Goal: Task Accomplishment & Management: Manage account settings

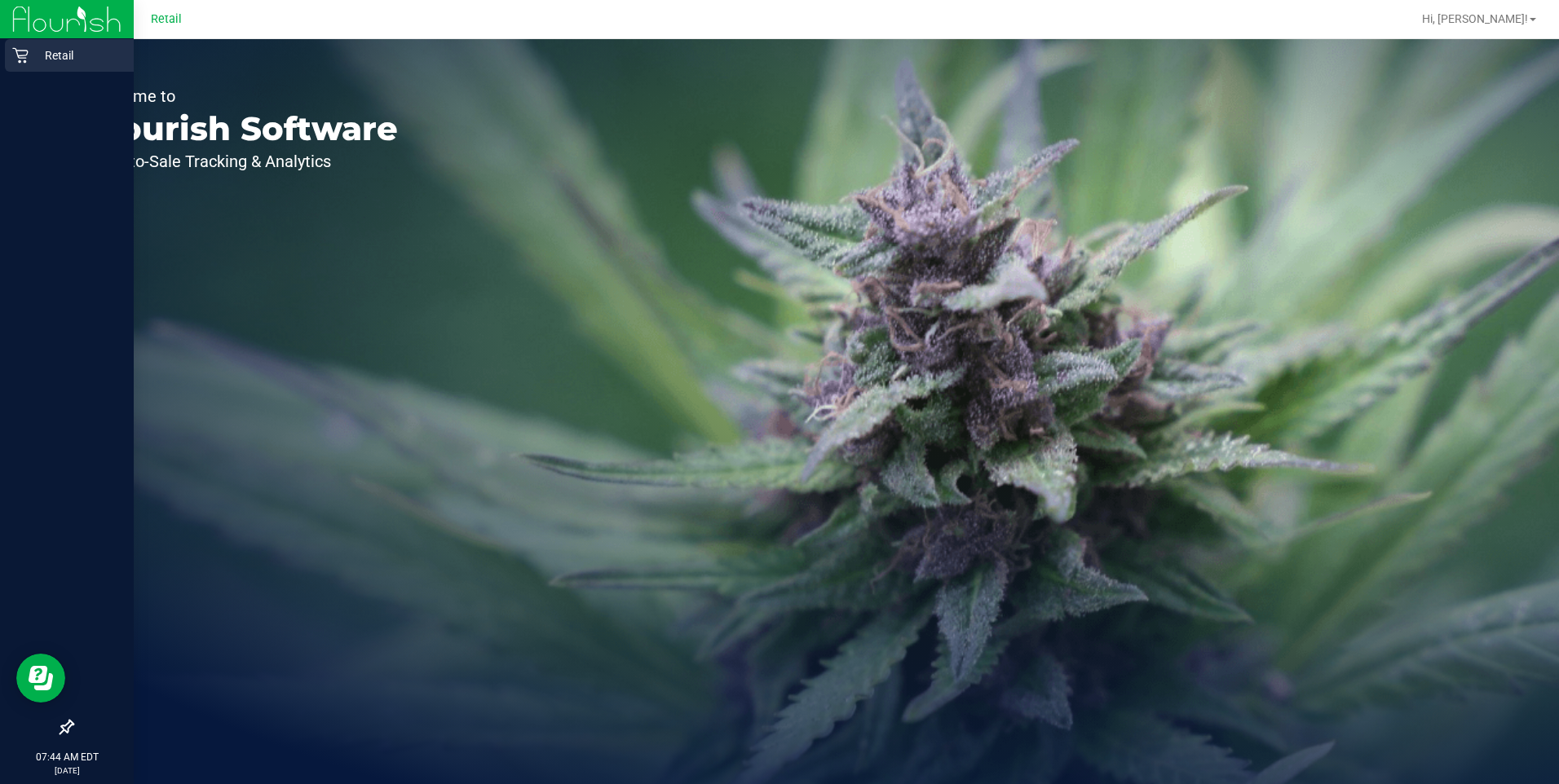
click at [59, 49] on p "Retail" at bounding box center [77, 55] width 98 height 20
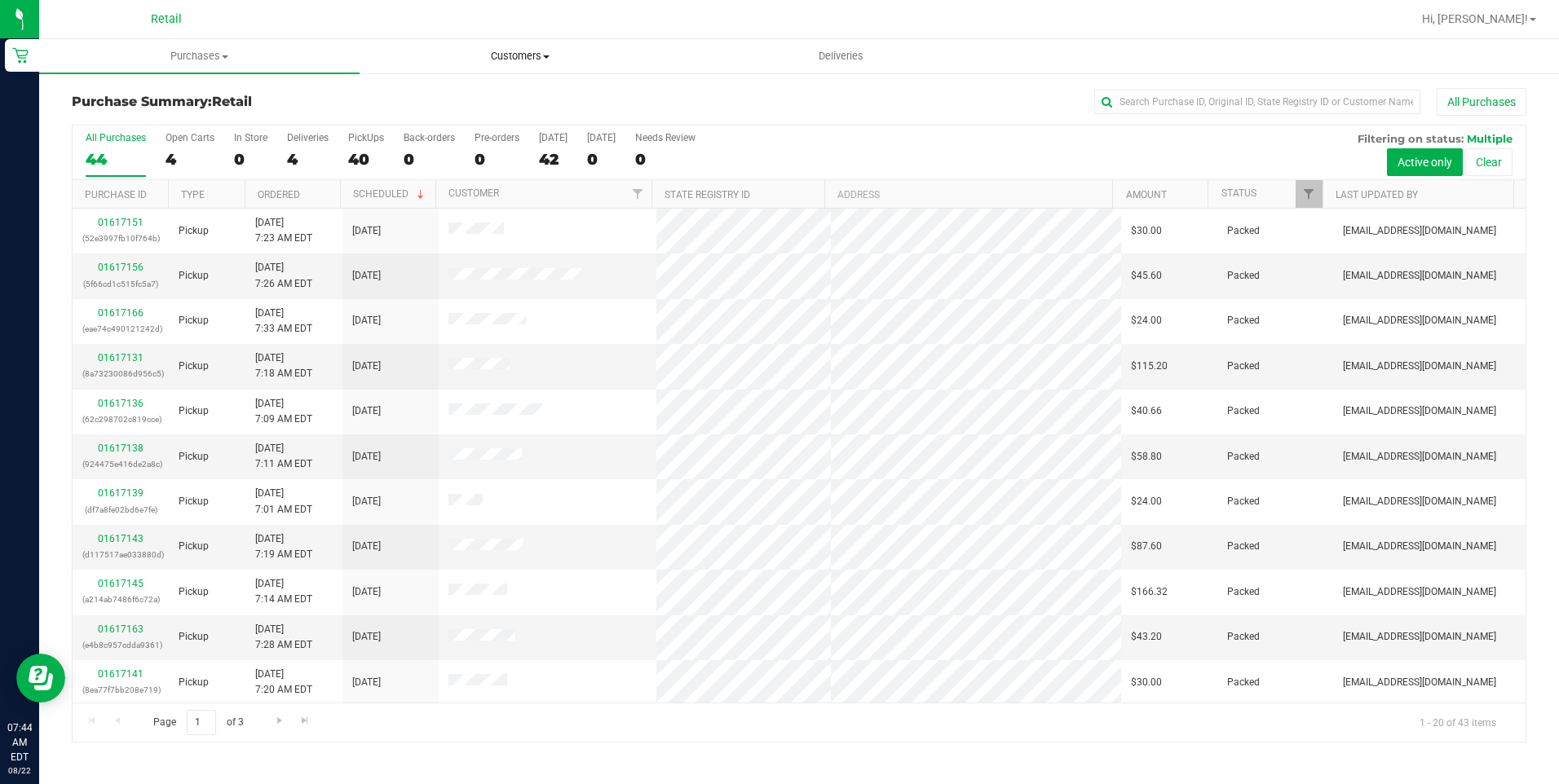
click at [500, 59] on span "Customers" at bounding box center [520, 55] width 319 height 15
click at [489, 95] on li "All customers" at bounding box center [520, 99] width 321 height 20
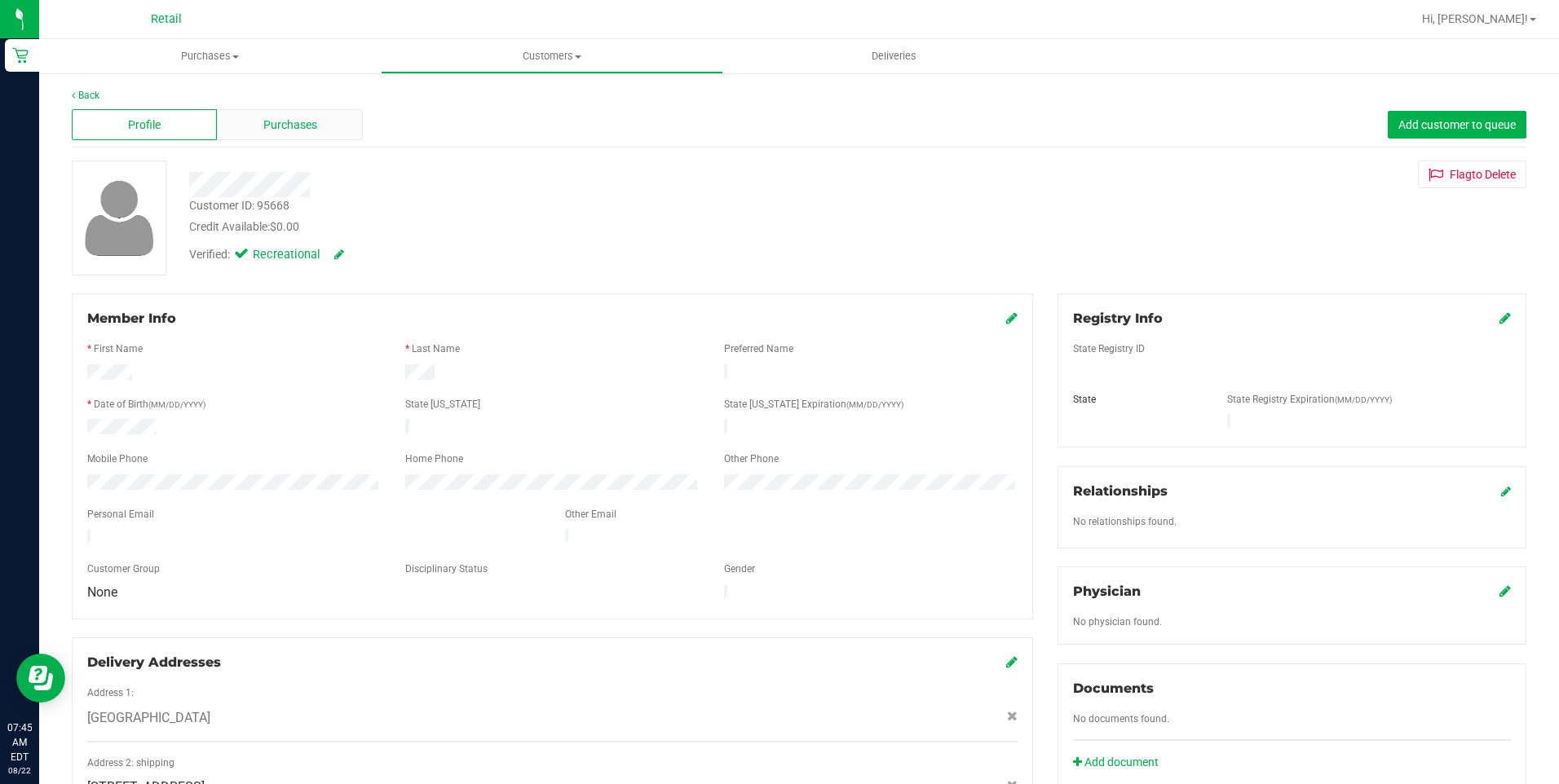
click at [289, 130] on span "Purchases" at bounding box center [290, 125] width 53 height 17
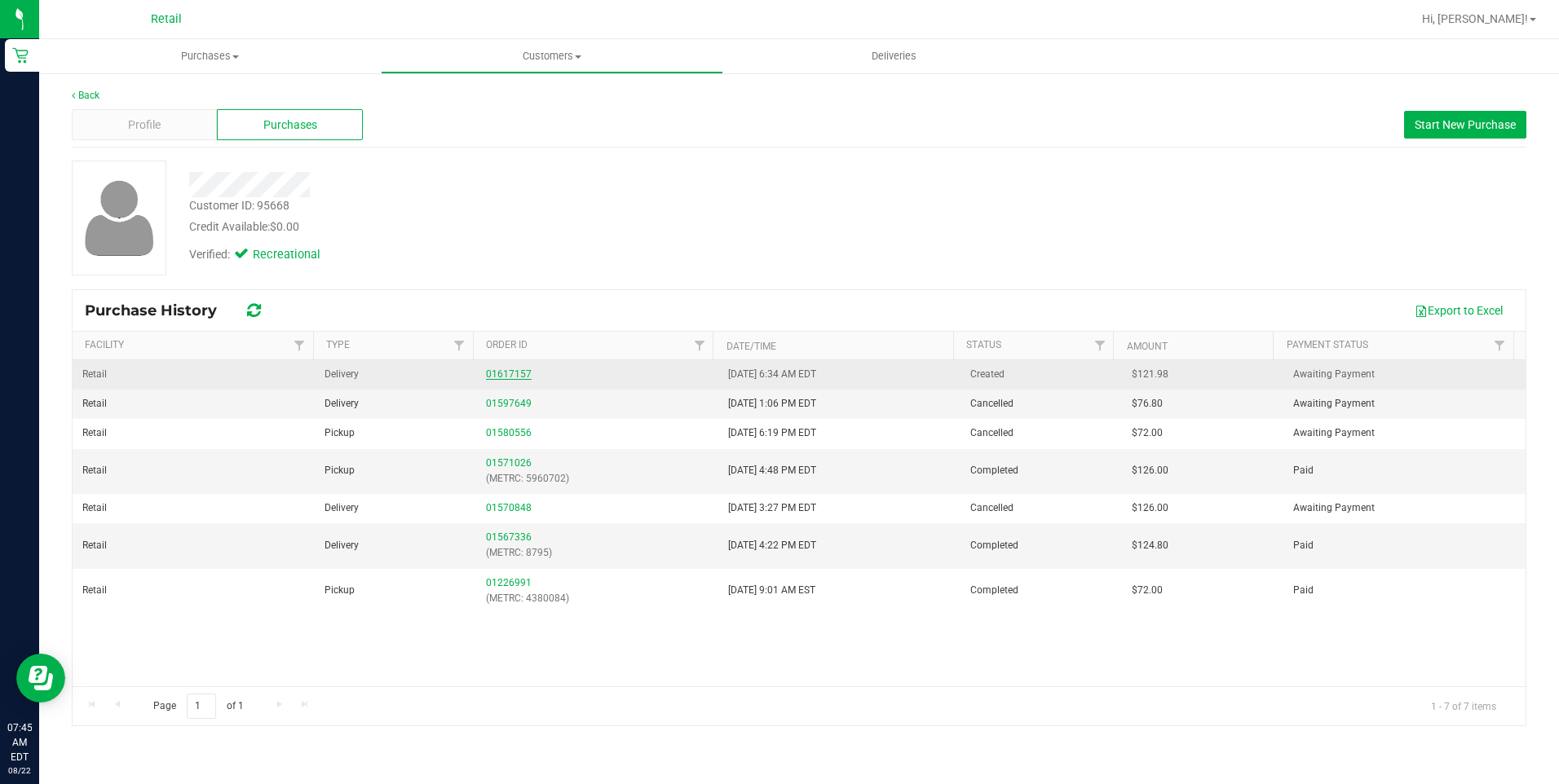
click at [511, 376] on link "01617157" at bounding box center [509, 374] width 46 height 12
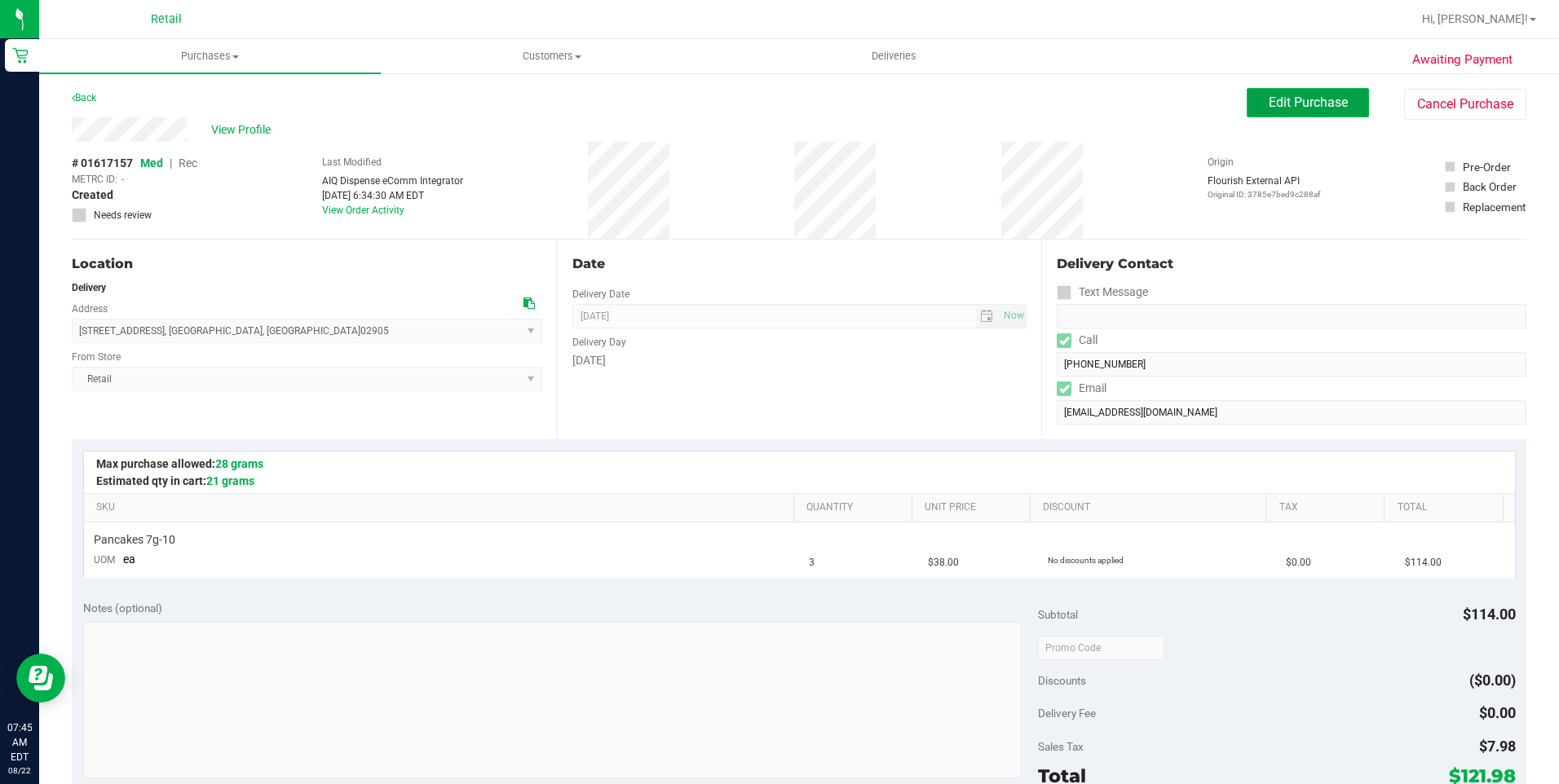
click at [1290, 95] on span "Edit Purchase" at bounding box center [1308, 102] width 79 height 16
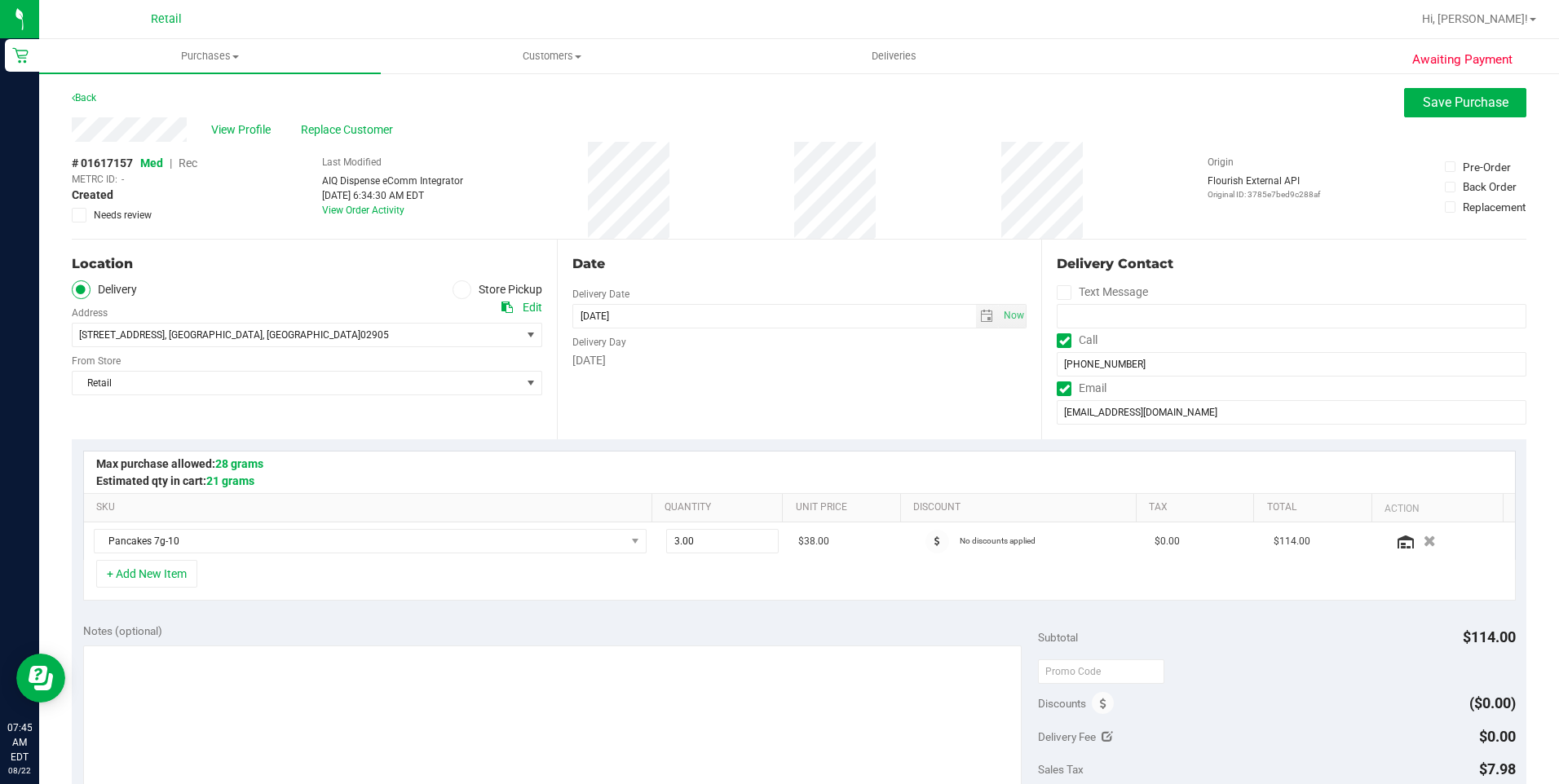
click at [190, 163] on span "Rec" at bounding box center [187, 162] width 19 height 13
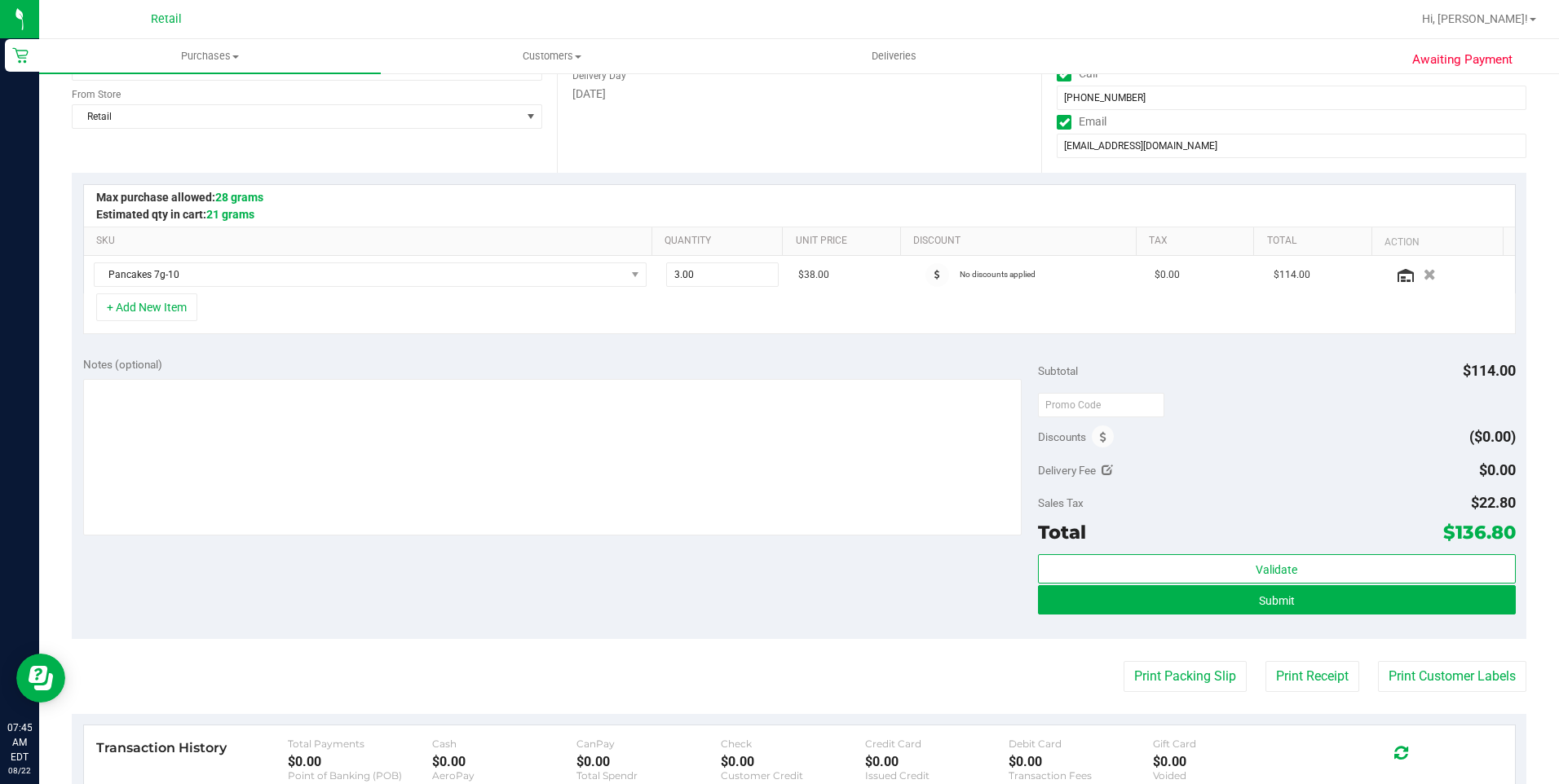
scroll to position [326, 0]
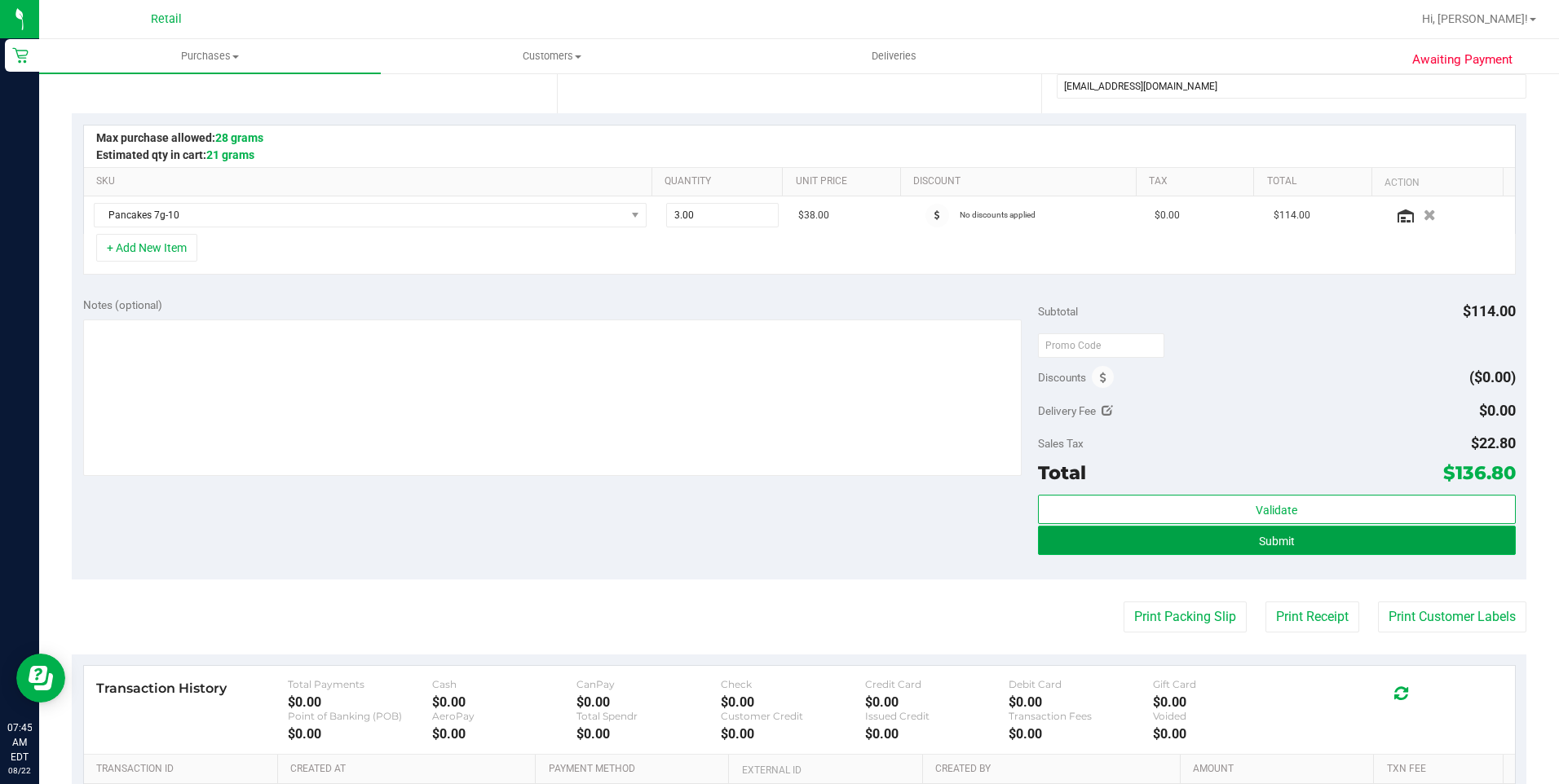
click at [1197, 544] on button "Submit" at bounding box center [1277, 540] width 477 height 30
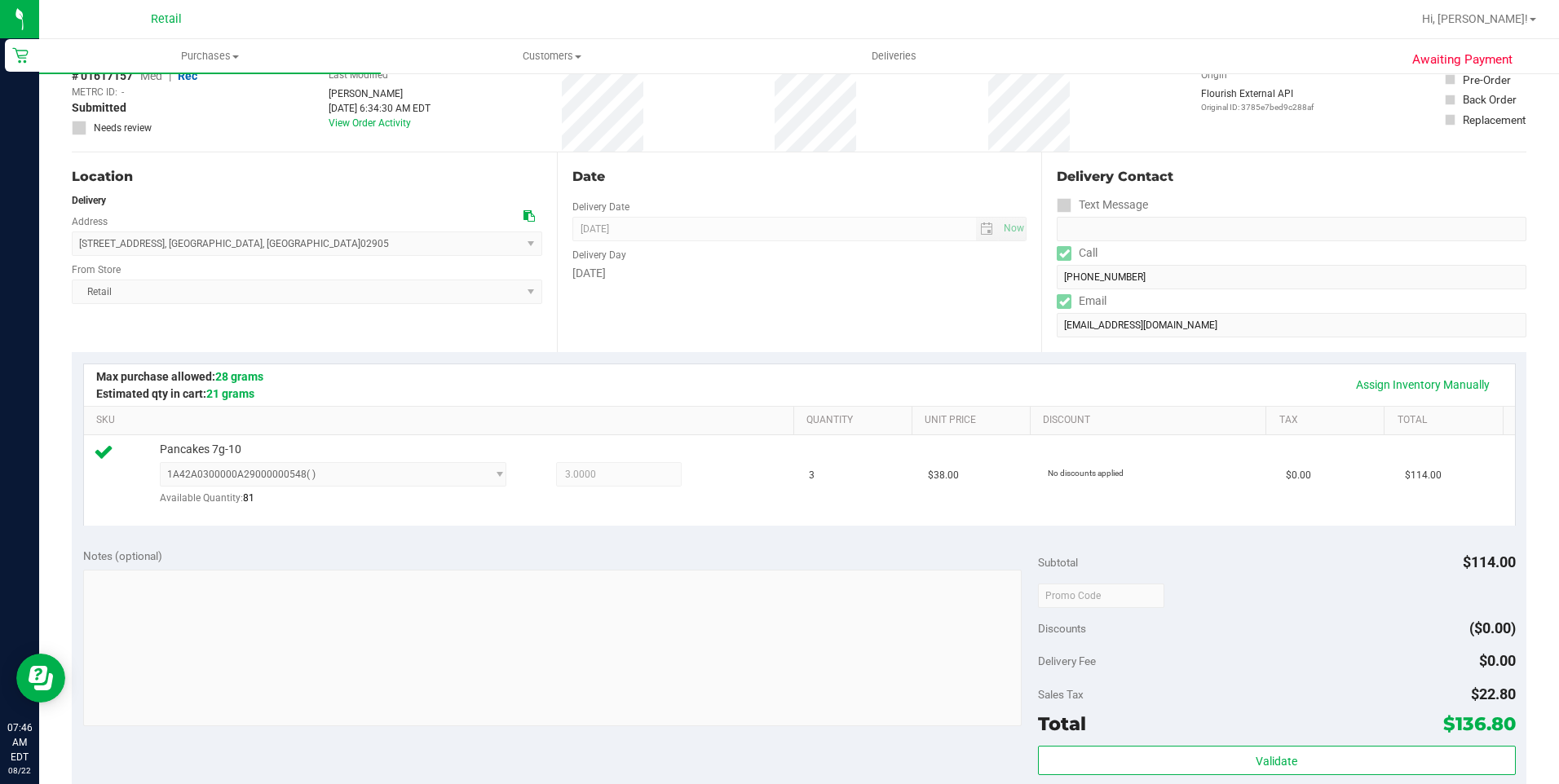
scroll to position [326, 0]
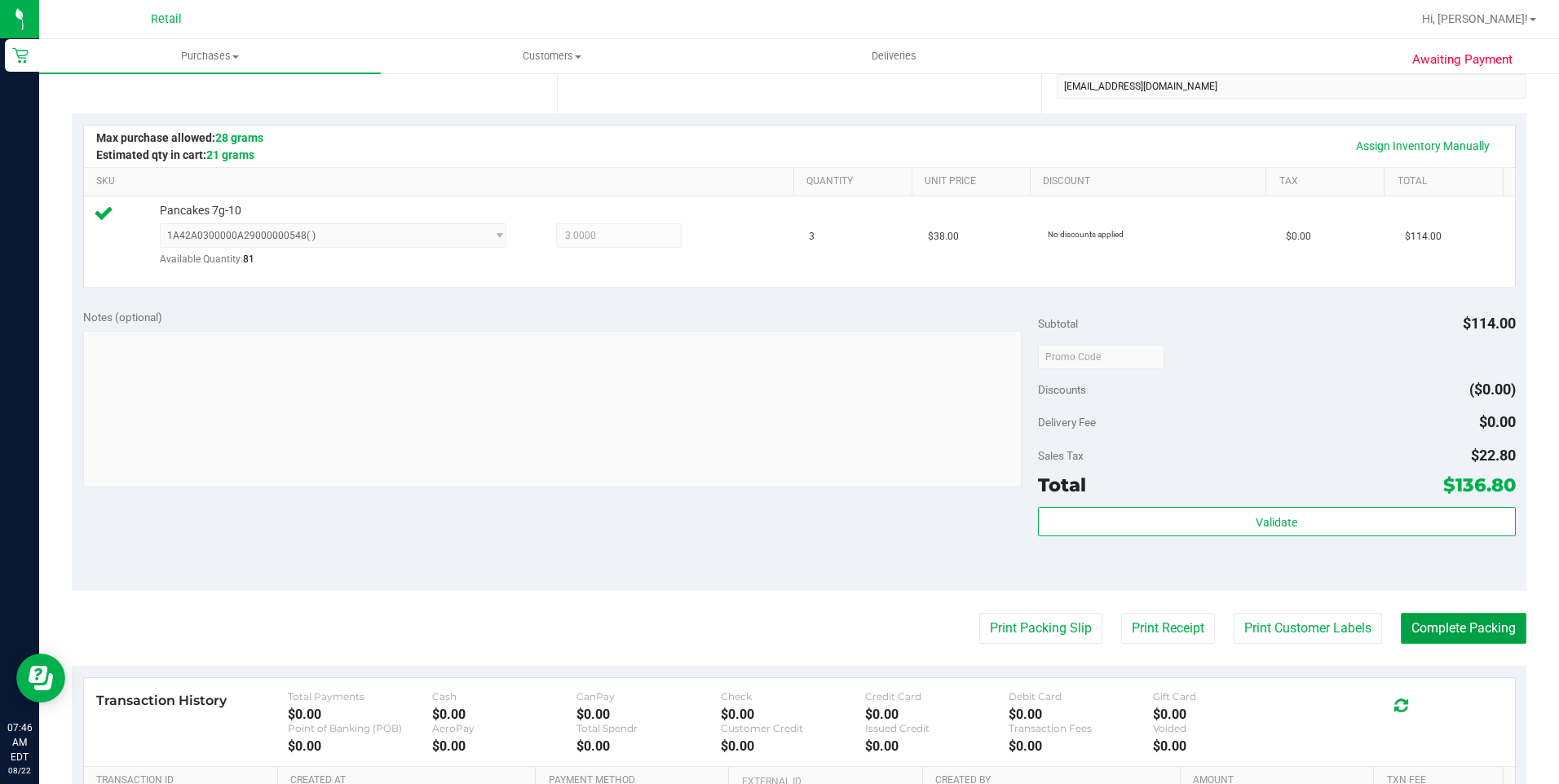
click at [1438, 637] on button "Complete Packing" at bounding box center [1463, 628] width 126 height 31
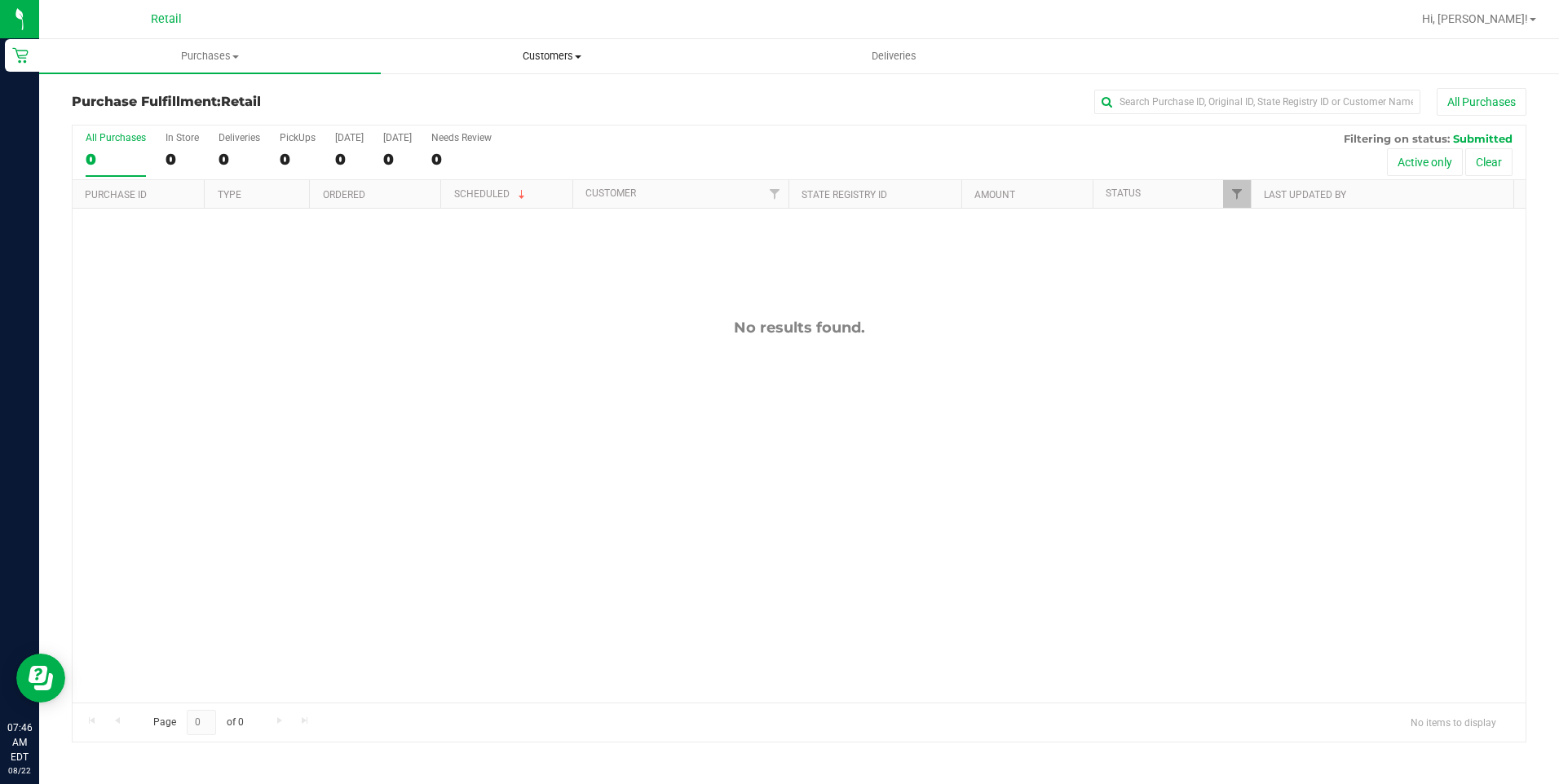
click at [523, 52] on span "Customers" at bounding box center [551, 55] width 340 height 15
click at [514, 94] on li "All customers" at bounding box center [551, 99] width 342 height 20
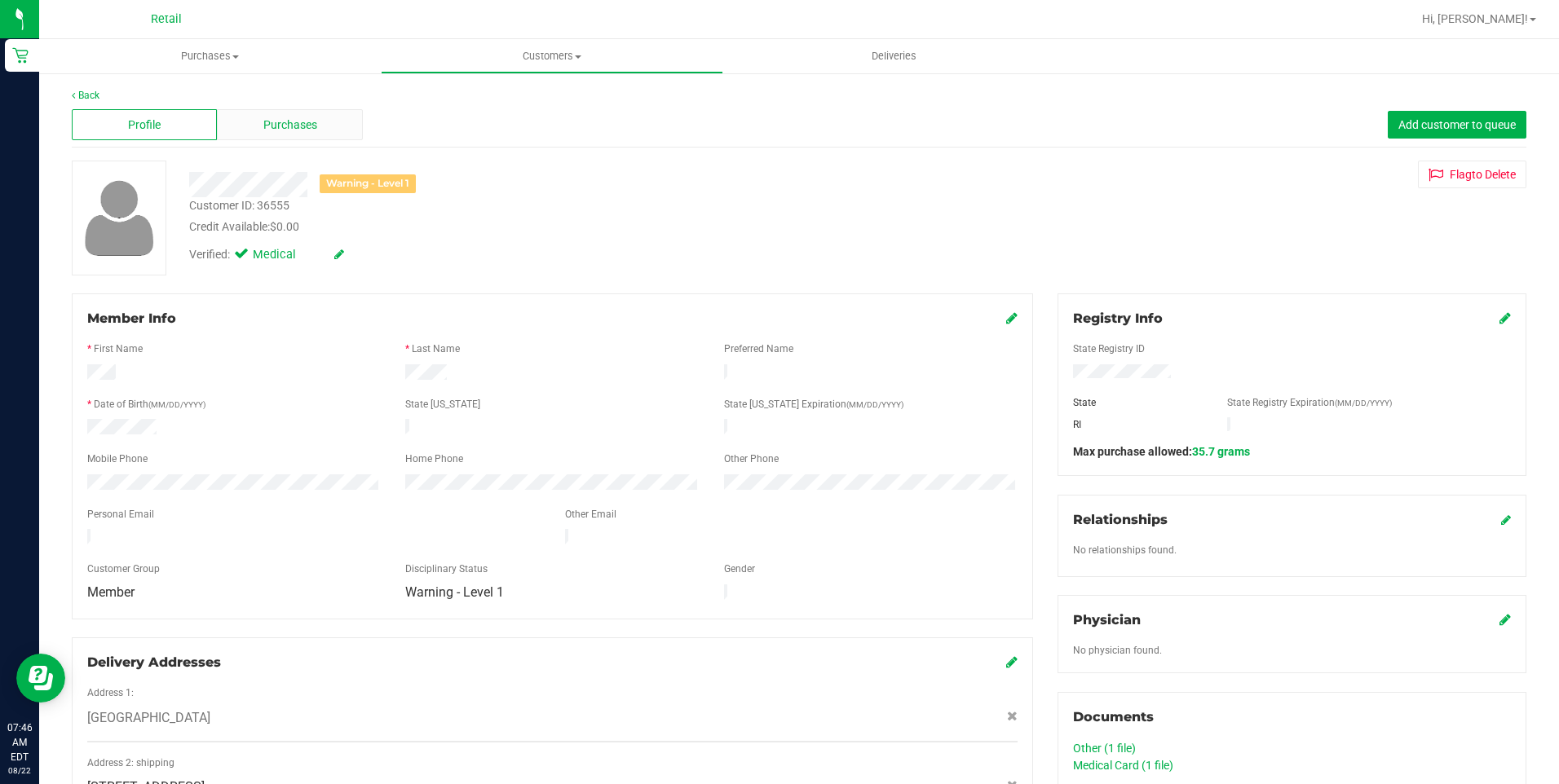
click at [267, 125] on span "Purchases" at bounding box center [290, 125] width 53 height 17
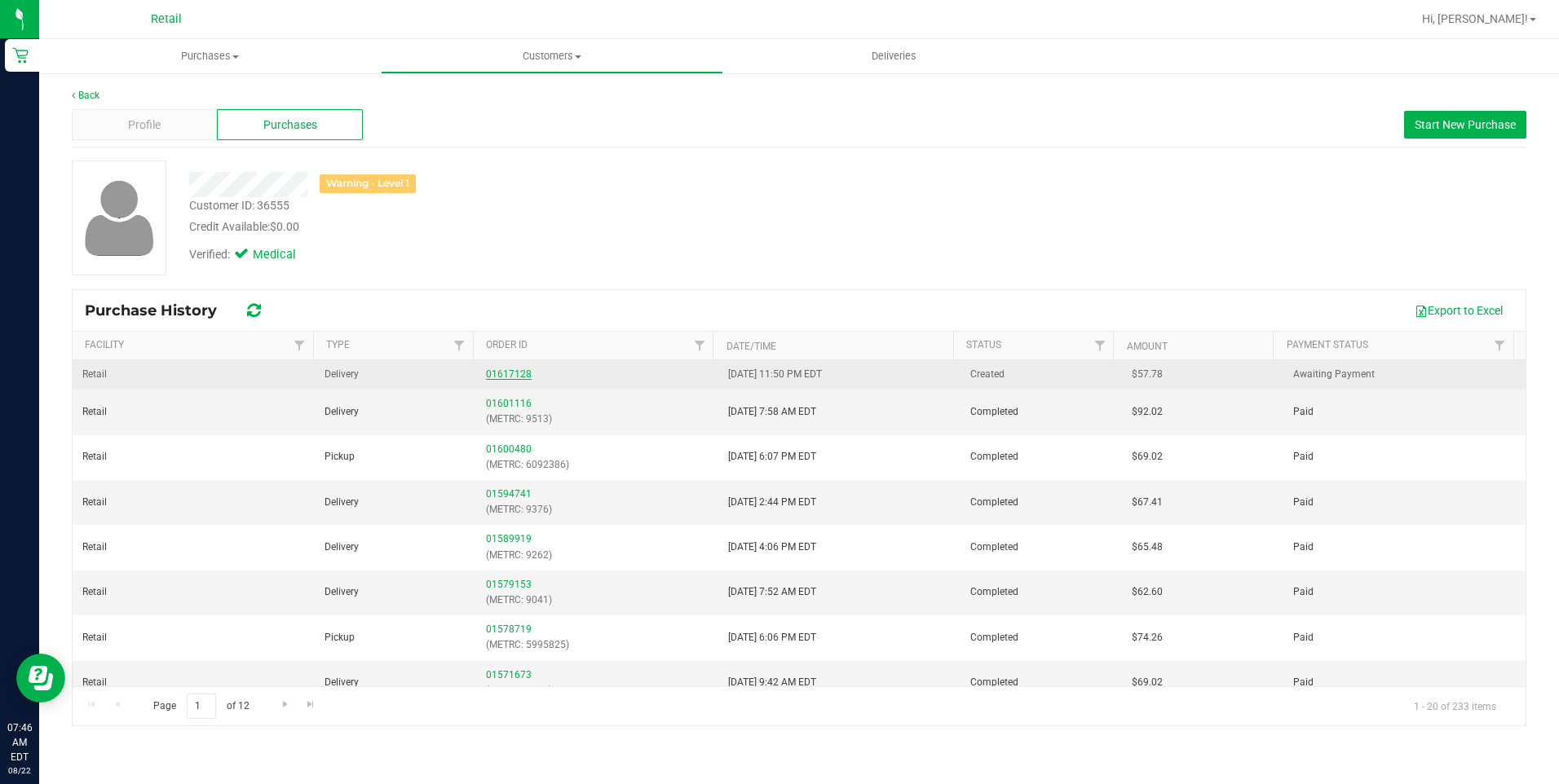
click at [495, 371] on link "01617128" at bounding box center [509, 374] width 46 height 12
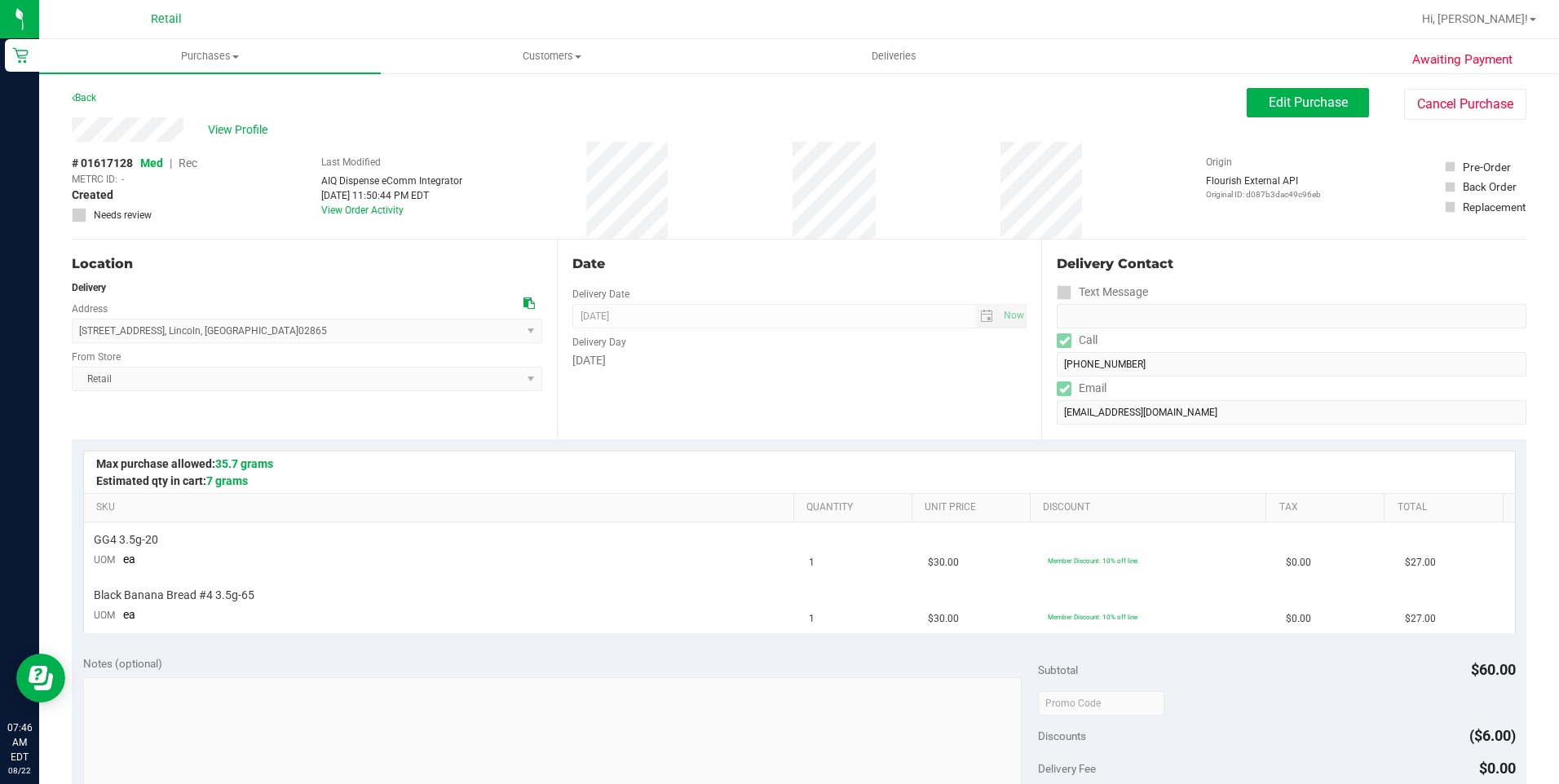
scroll to position [408, 0]
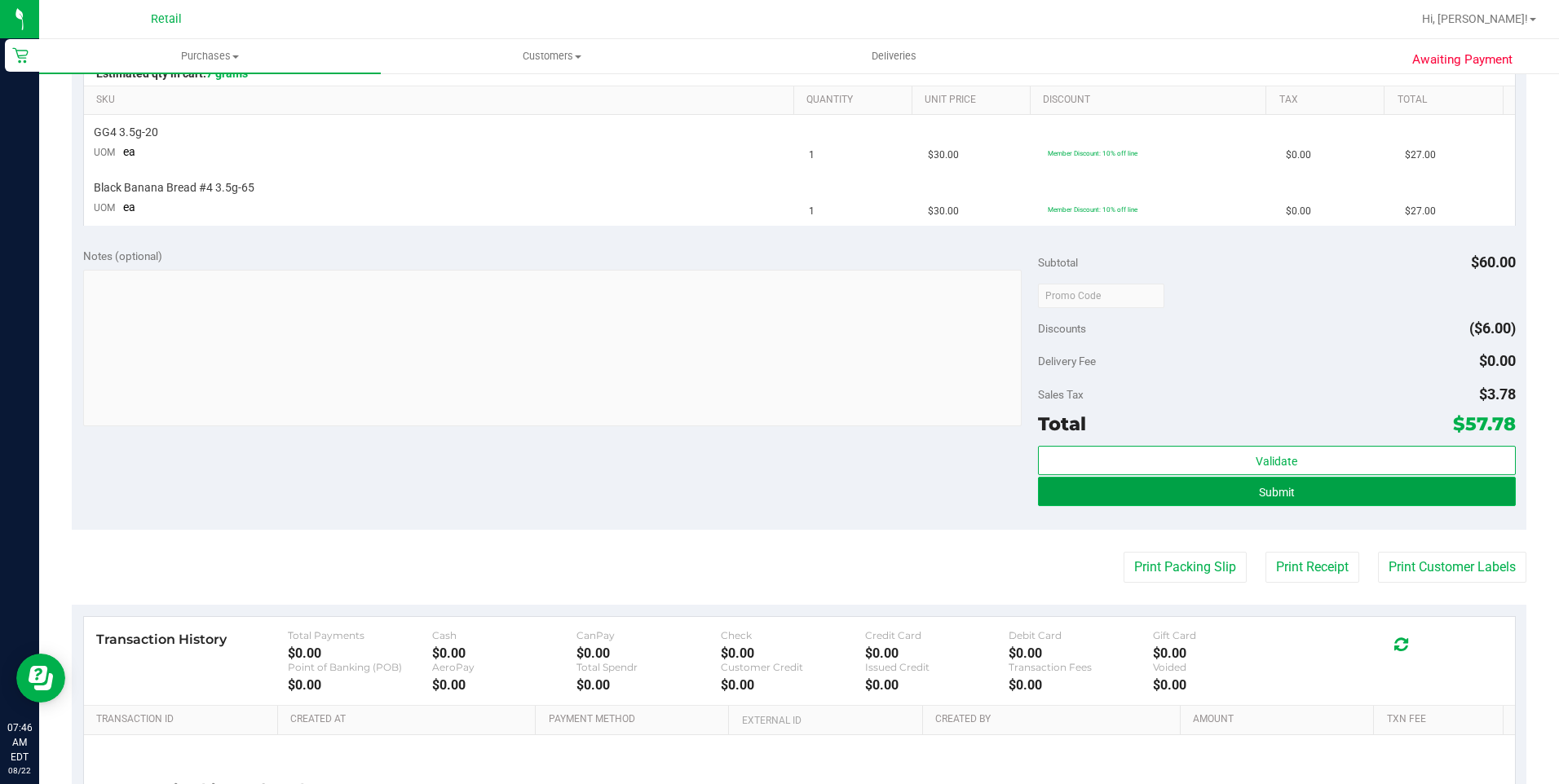
click at [1263, 492] on span "Submit" at bounding box center [1277, 492] width 36 height 13
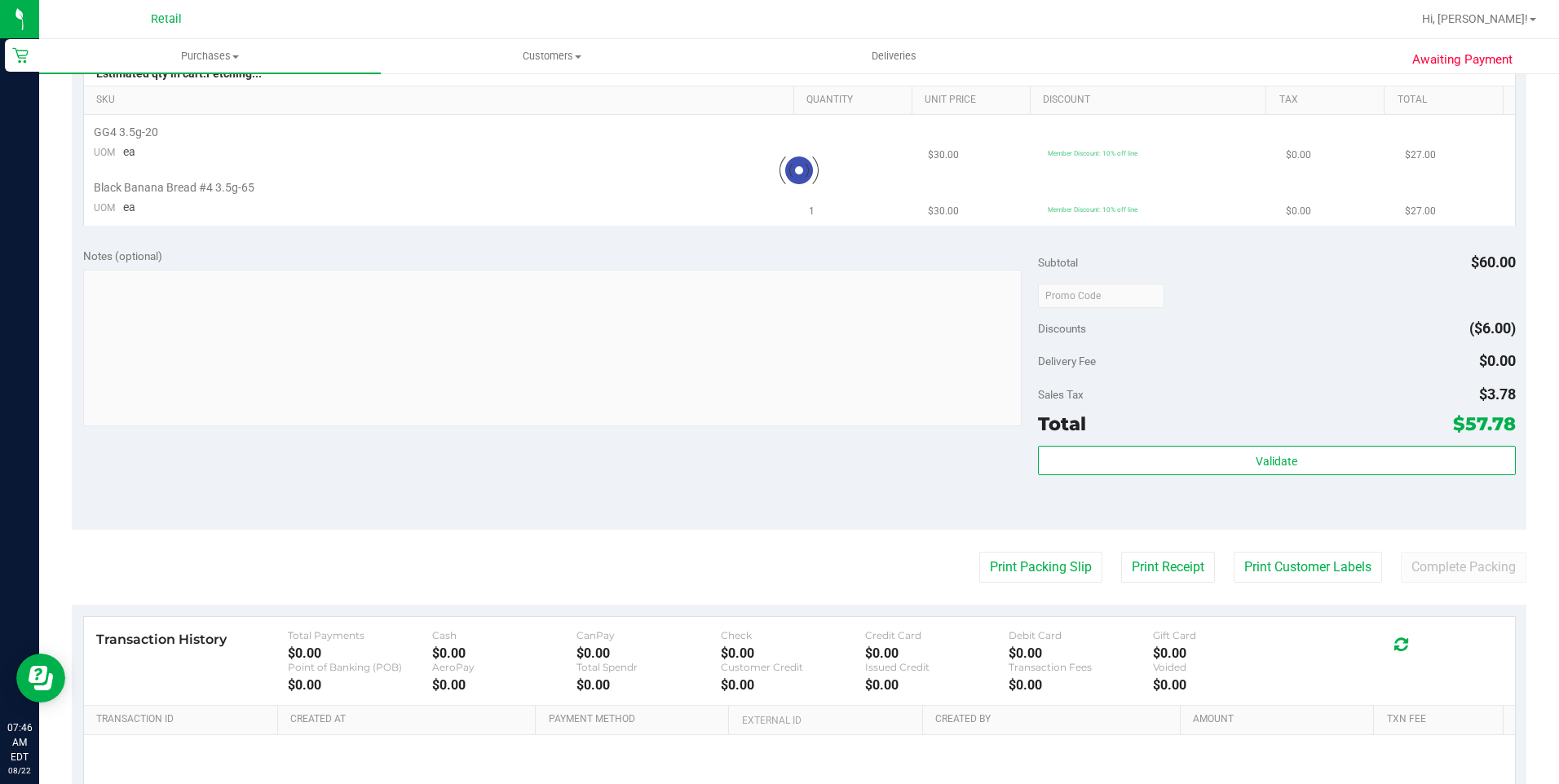
scroll to position [0, 0]
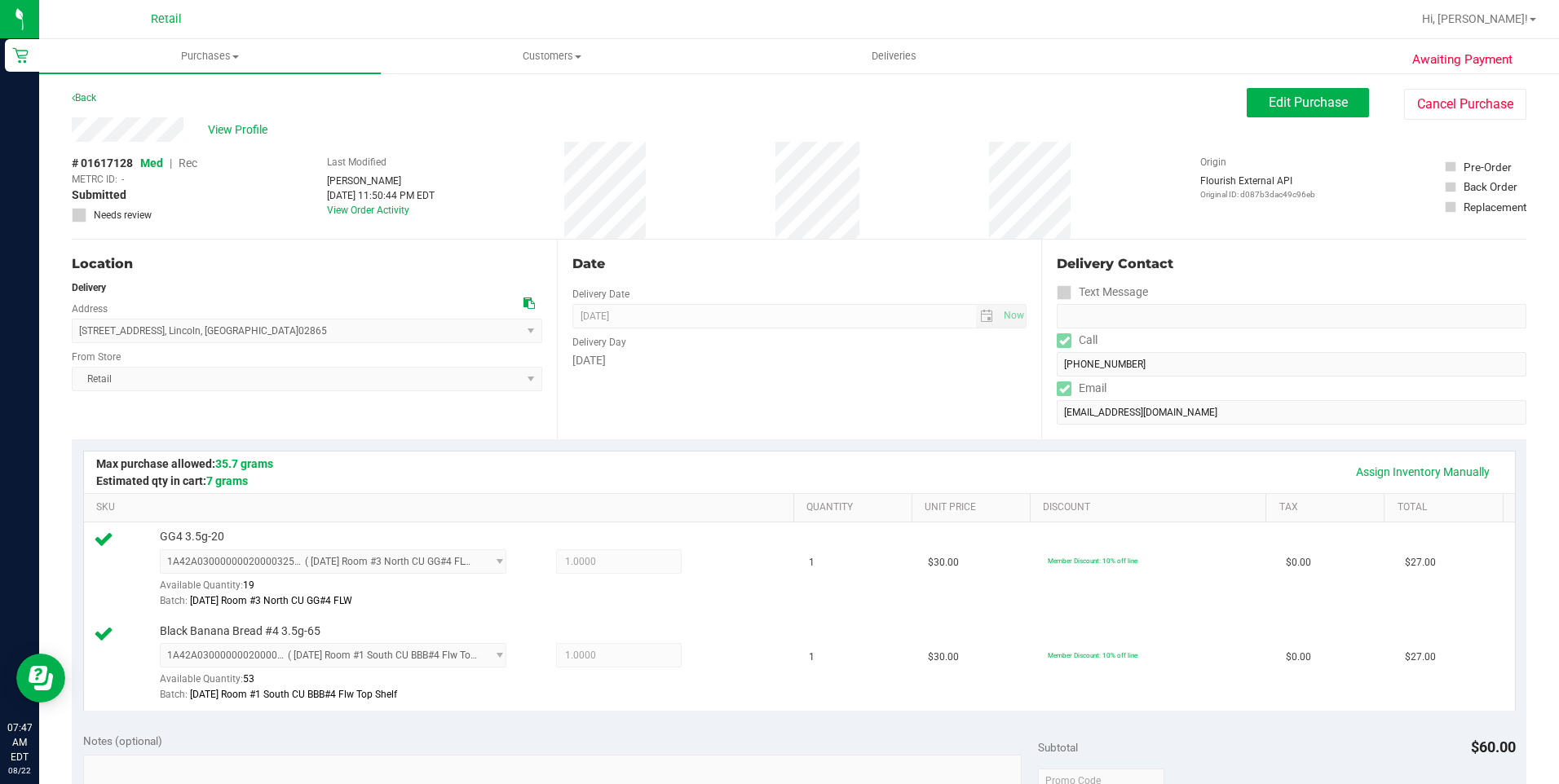
drag, startPoint x: 71, startPoint y: 125, endPoint x: 189, endPoint y: 125, distance: 118.0
click at [189, 125] on div "Awaiting Payment Back Edit Purchase Cancel Purchase View Profile # 01617128 Med…" at bounding box center [799, 748] width 1520 height 1355
drag, startPoint x: 81, startPoint y: 333, endPoint x: 245, endPoint y: 335, distance: 164.0
click at [245, 335] on span "[STREET_ADDRESS] , [GEOGRAPHIC_DATA] , [GEOGRAPHIC_DATA] 02865 Select address […" at bounding box center [306, 331] width 470 height 25
copy span "[STREET_ADDRESS]"
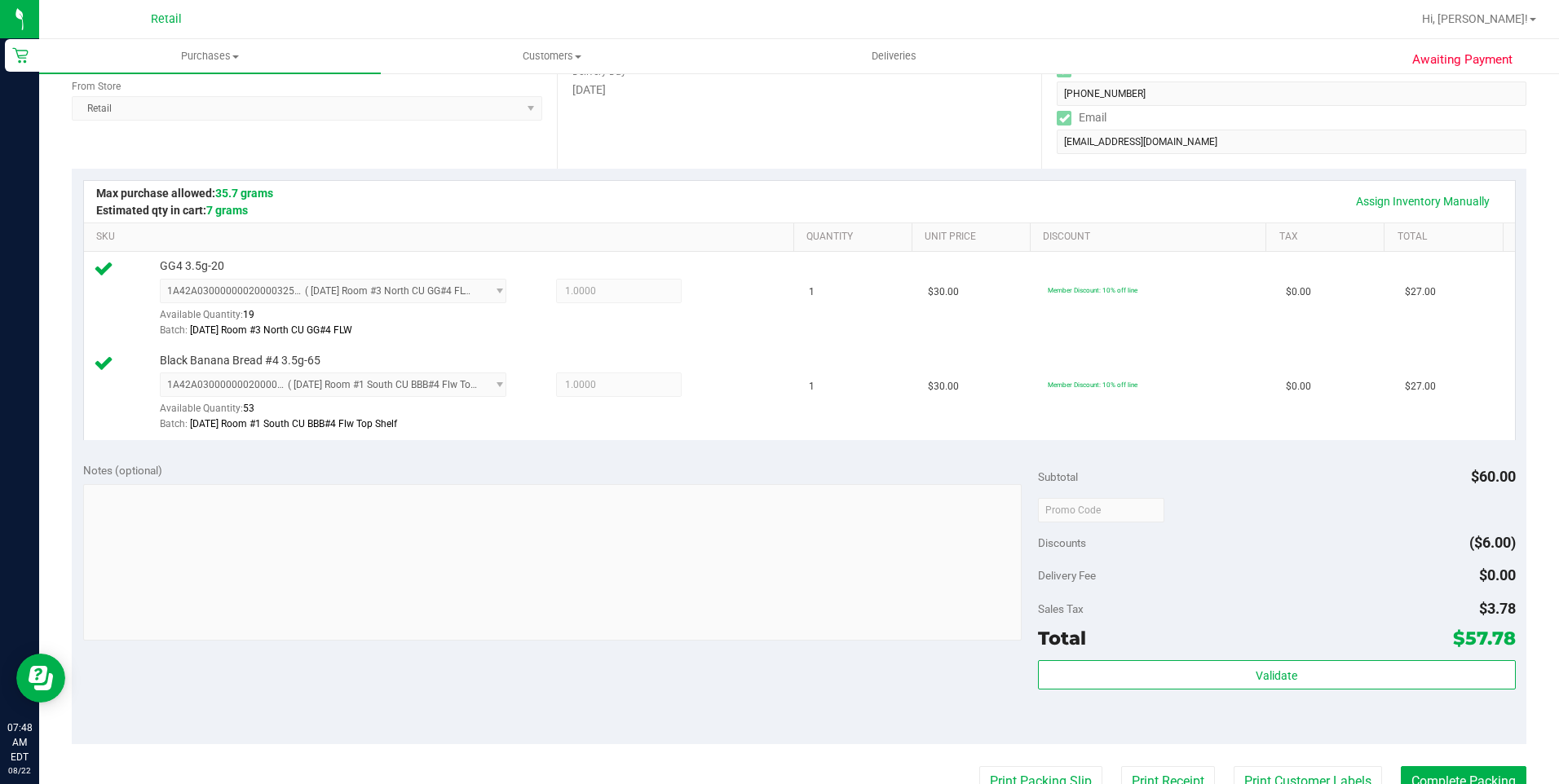
scroll to position [489, 0]
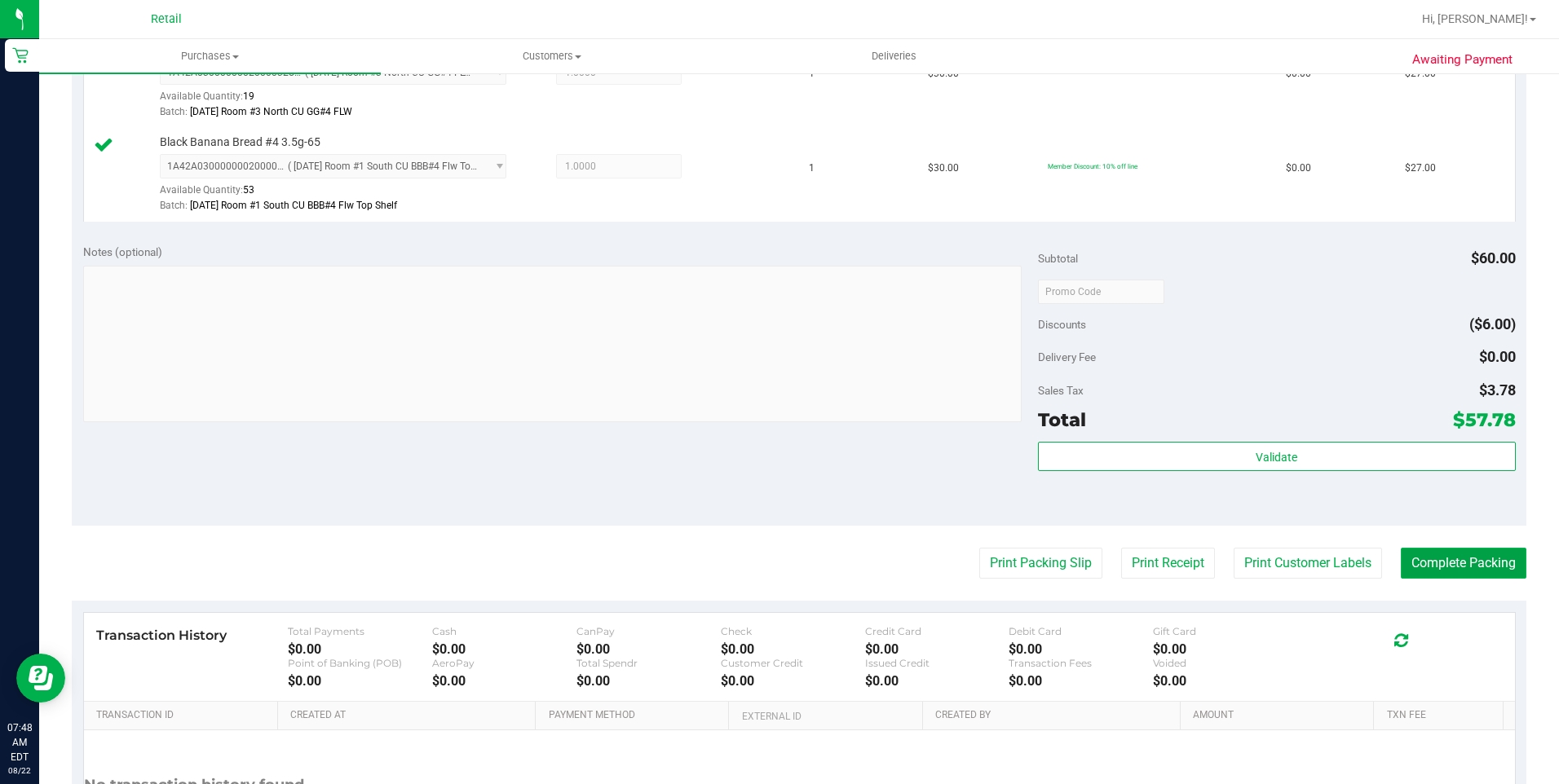
click at [1432, 553] on button "Complete Packing" at bounding box center [1463, 562] width 126 height 31
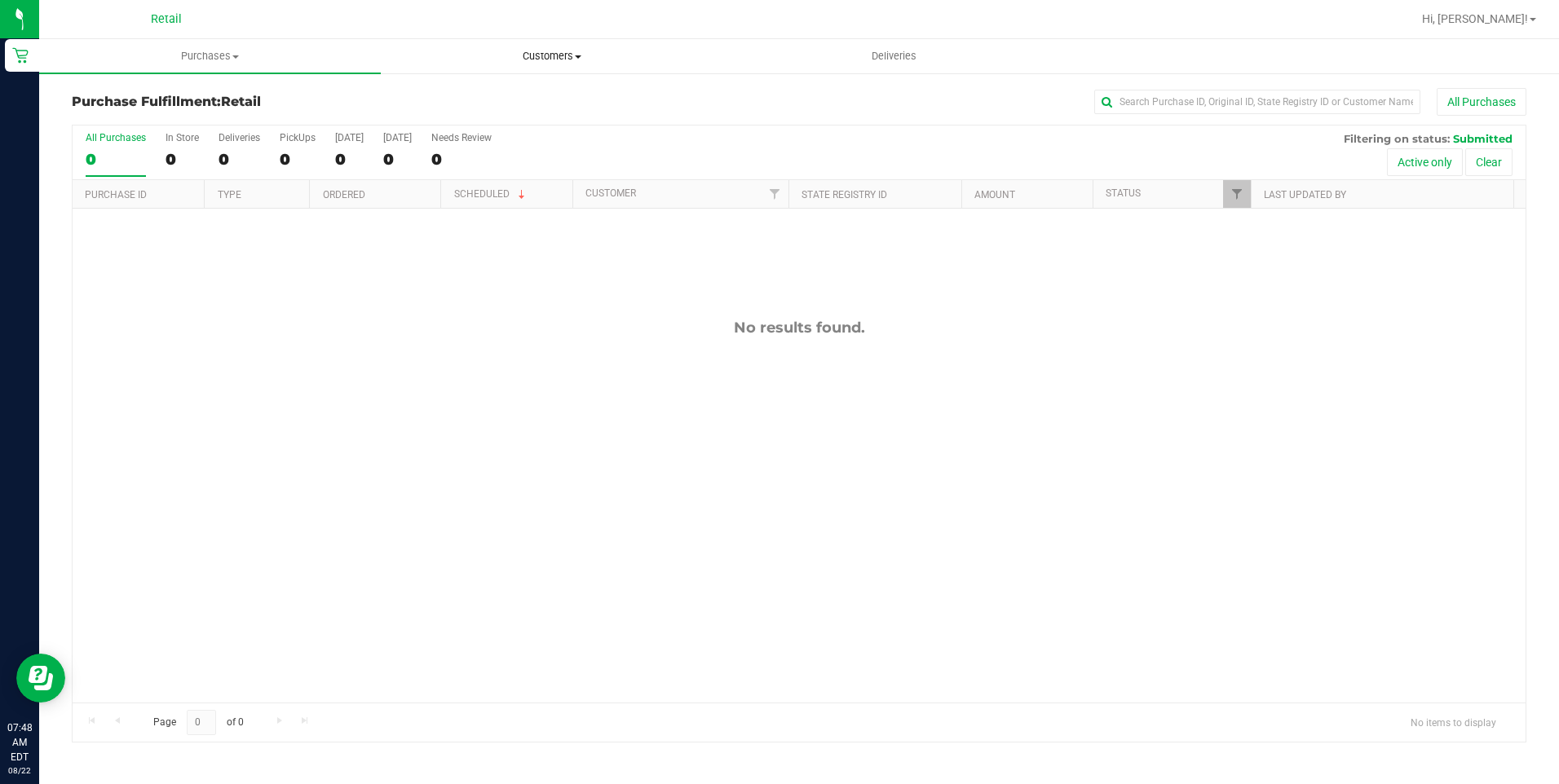
click at [575, 57] on span at bounding box center [577, 56] width 7 height 3
click at [539, 98] on li "All customers" at bounding box center [551, 99] width 342 height 20
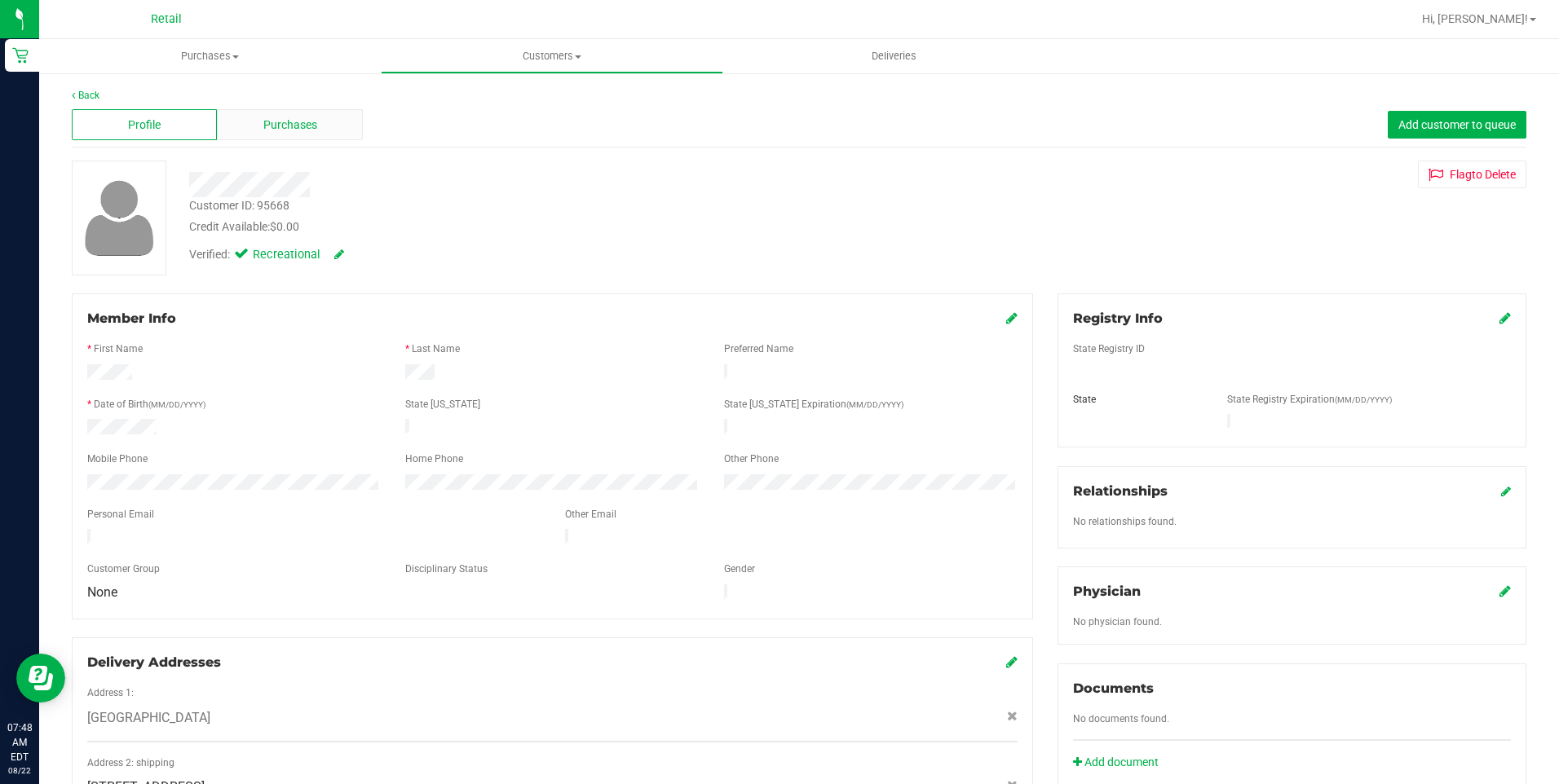
click at [238, 125] on div "Purchases" at bounding box center [289, 124] width 146 height 31
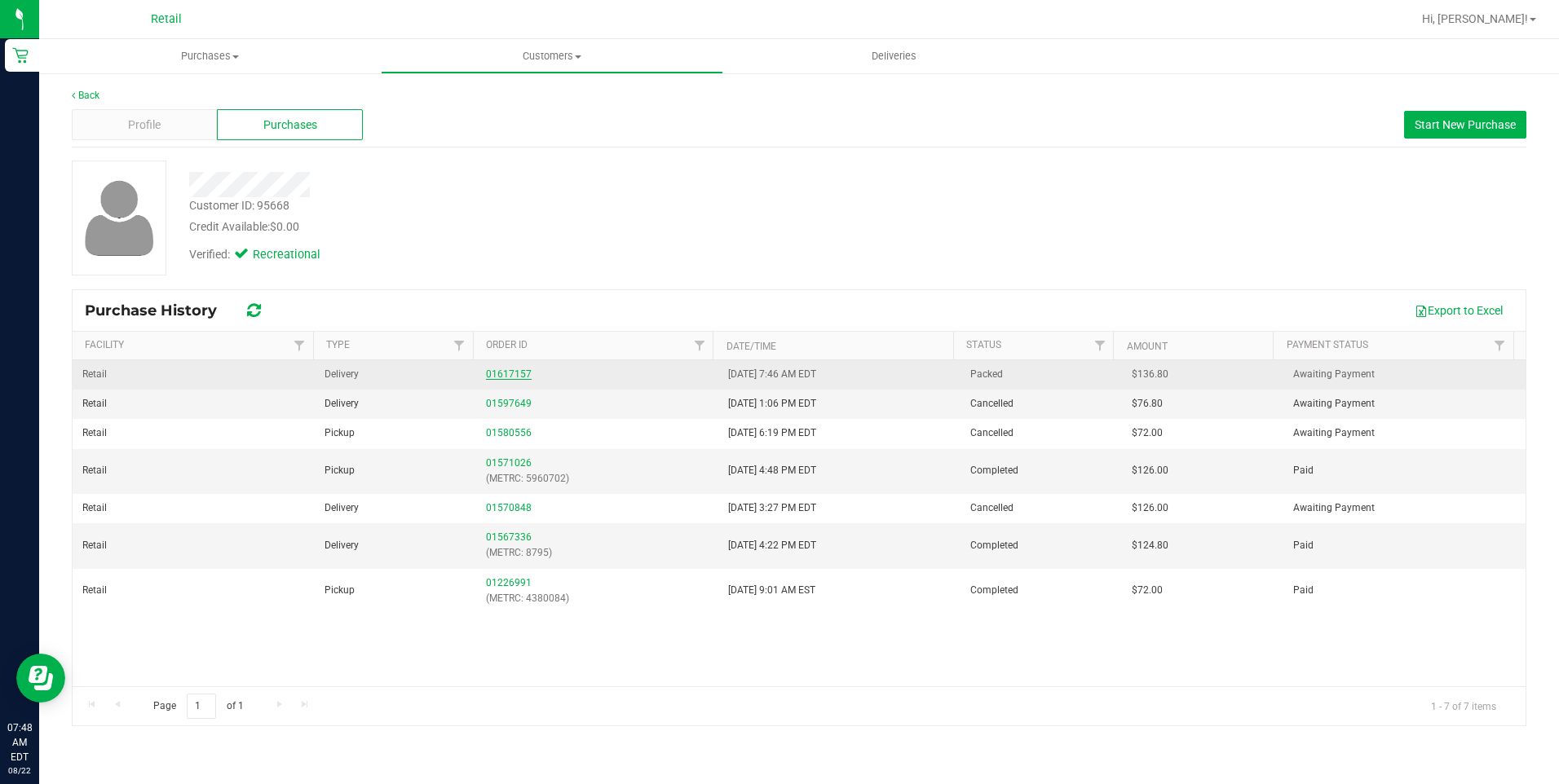
click at [519, 376] on link "01617157" at bounding box center [509, 374] width 46 height 12
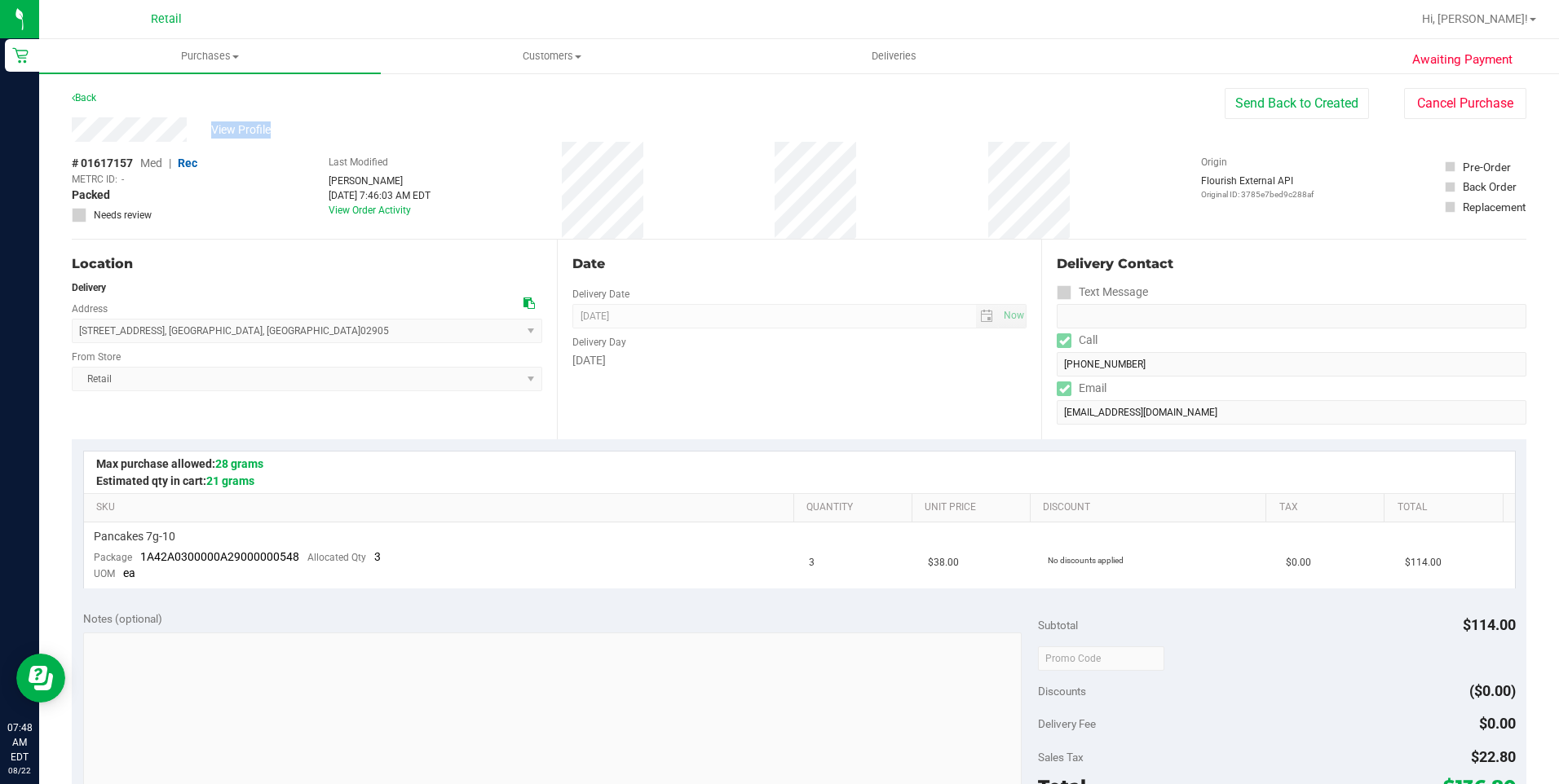
click at [215, 140] on div "View Profile" at bounding box center [648, 130] width 1153 height 25
drag, startPoint x: 215, startPoint y: 140, endPoint x: 202, endPoint y: 146, distance: 14.3
click at [202, 146] on div "# 01617157 Med | Rec METRC ID: - Packed Needs review Last Modified [PERSON_NAME…" at bounding box center [798, 190] width 1455 height 97
drag, startPoint x: 191, startPoint y: 136, endPoint x: 71, endPoint y: 137, distance: 120.0
click at [71, 137] on div "Awaiting Payment Back Send Back to Created Cancel Purchase View Profile # 01617…" at bounding box center [799, 688] width 1520 height 1233
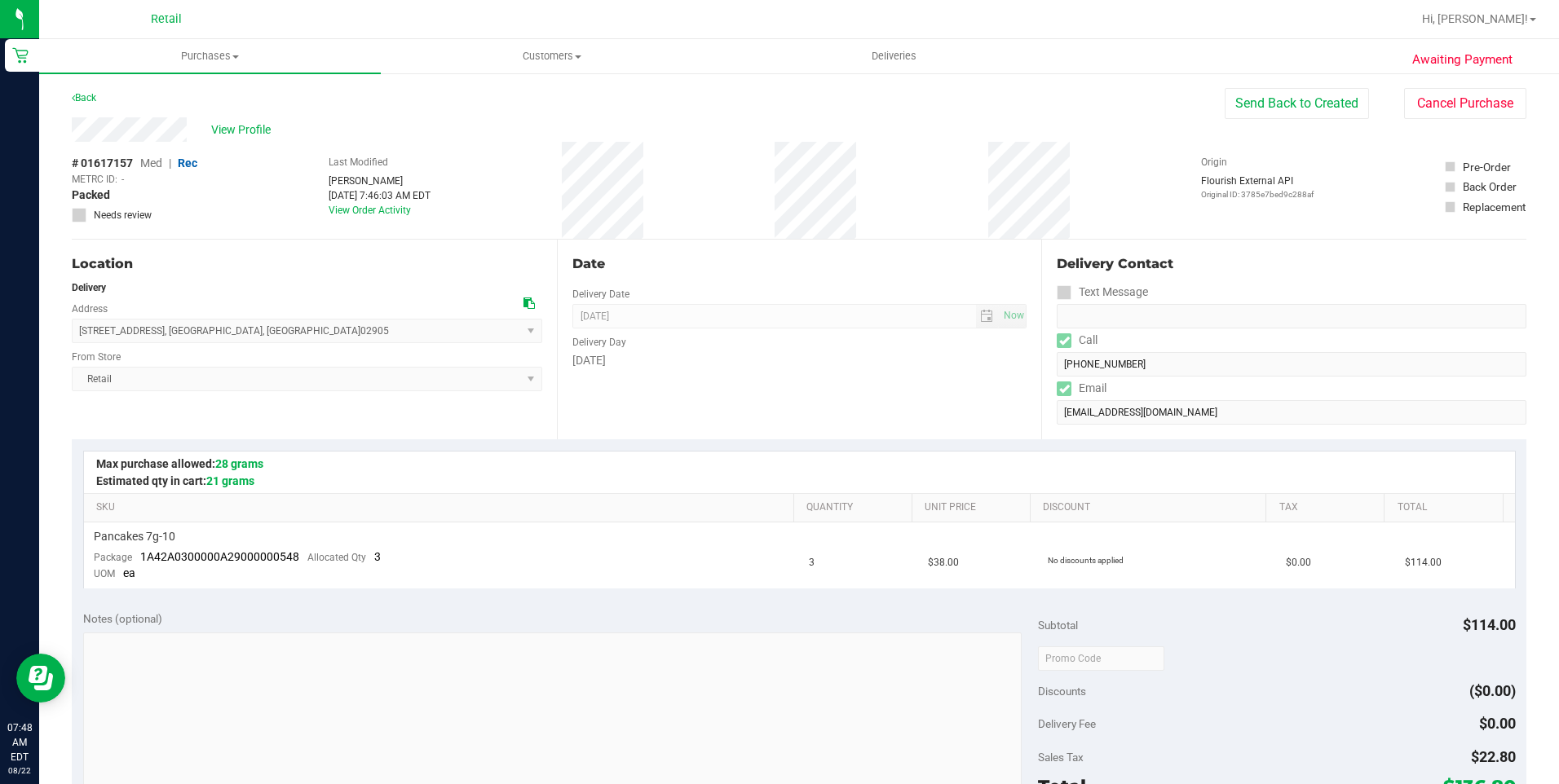
drag, startPoint x: 71, startPoint y: 137, endPoint x: 197, endPoint y: 137, distance: 126.0
click at [282, 456] on span "Max purchase allowed: 28 grams Estimated qty in cart: 21 grams" at bounding box center [218, 472] width 245 height 35
click at [580, 56] on span at bounding box center [577, 56] width 7 height 3
click at [546, 92] on li "All customers" at bounding box center [551, 99] width 342 height 20
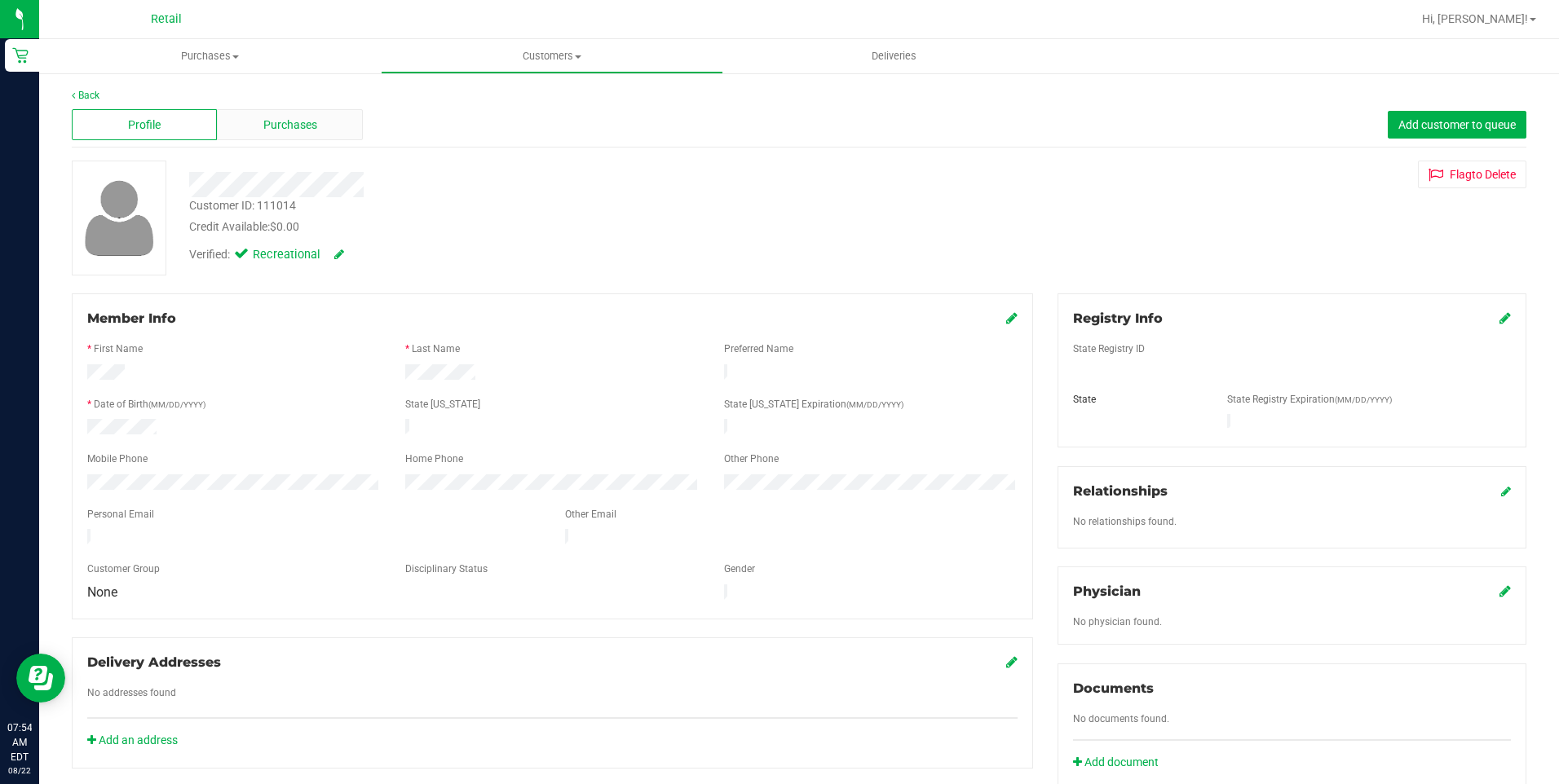
click at [299, 129] on span "Purchases" at bounding box center [290, 125] width 53 height 17
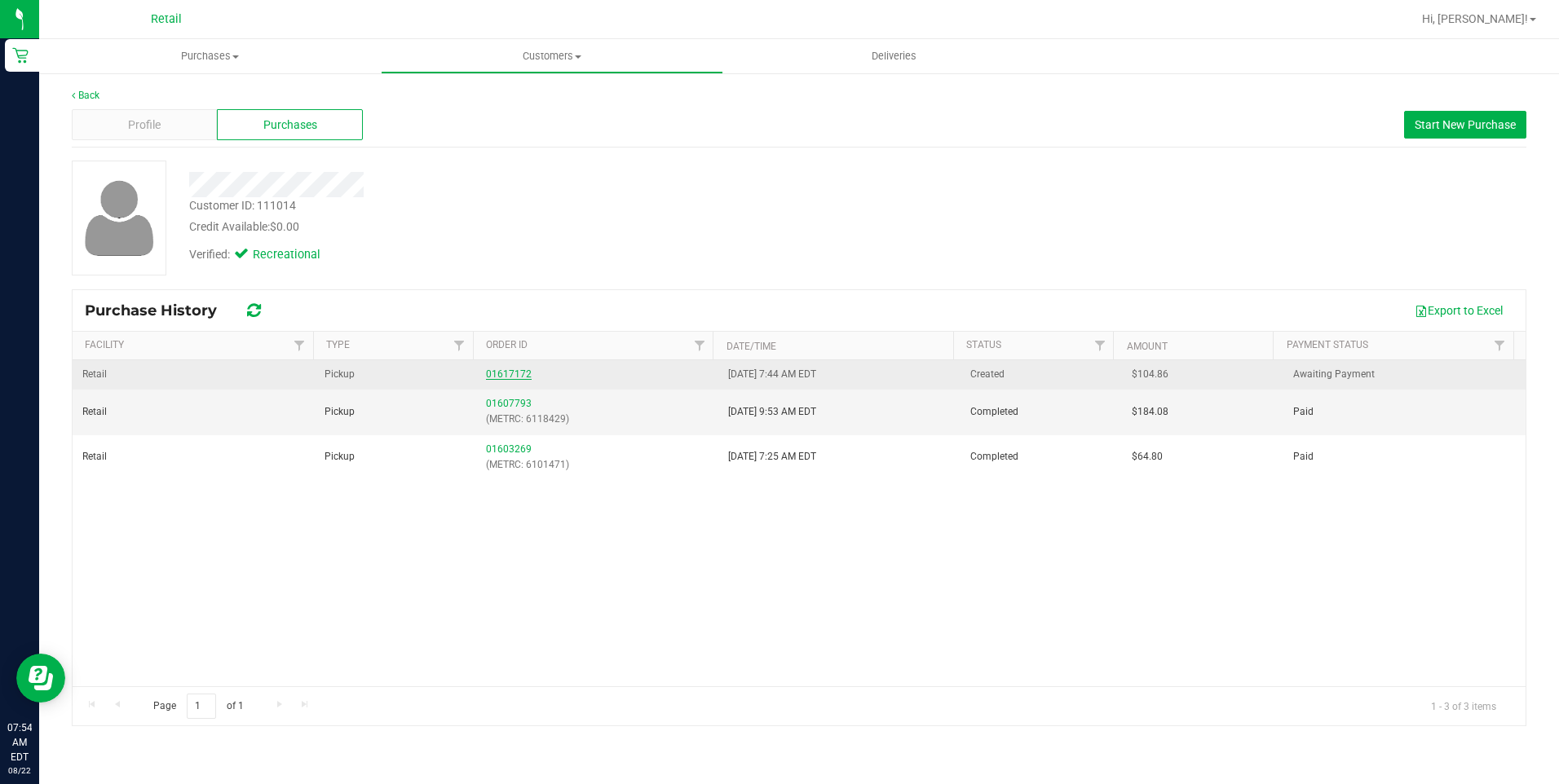
click at [517, 371] on link "01617172" at bounding box center [509, 374] width 46 height 12
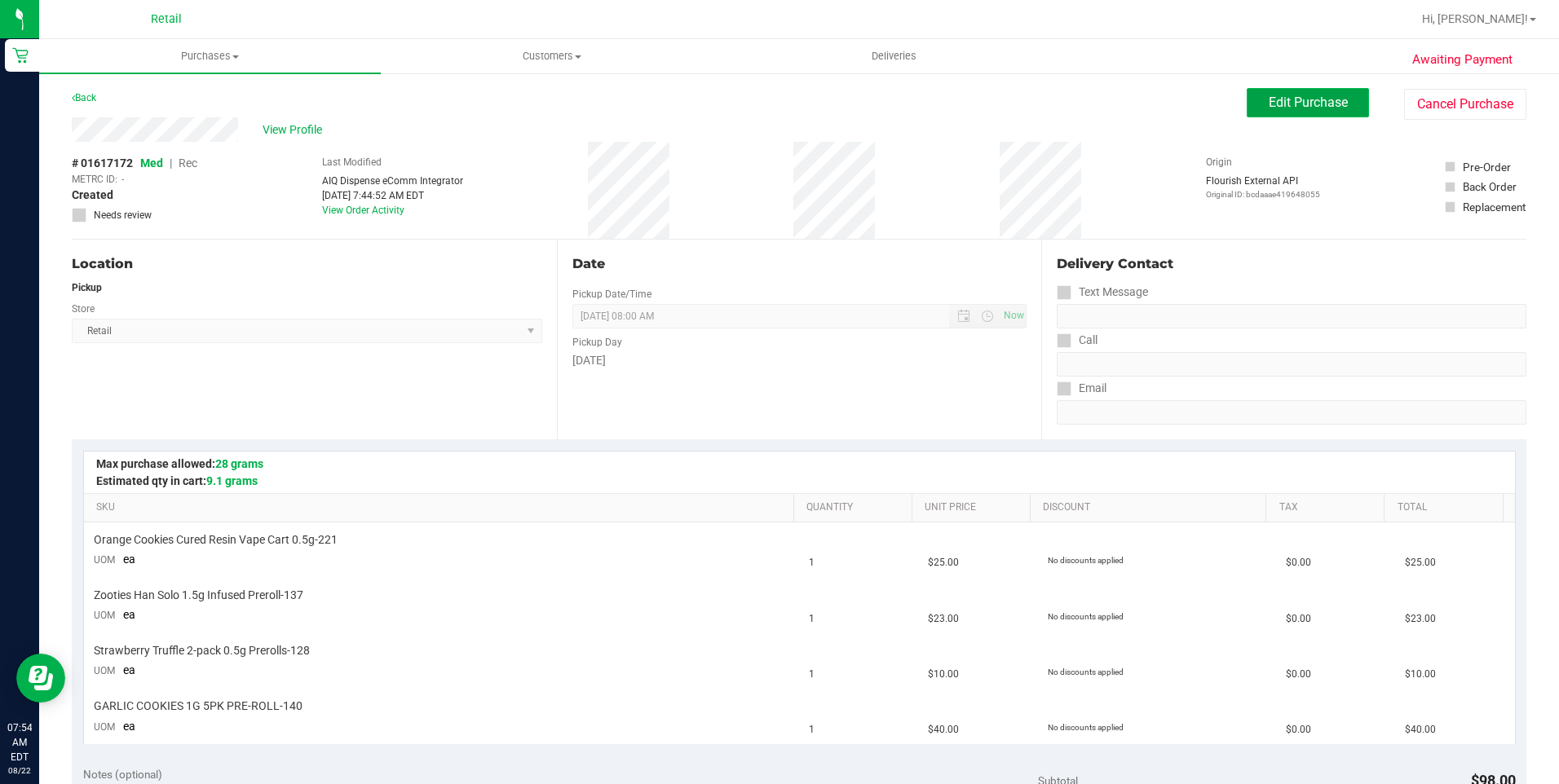
click at [1269, 107] on span "Edit Purchase" at bounding box center [1308, 102] width 79 height 16
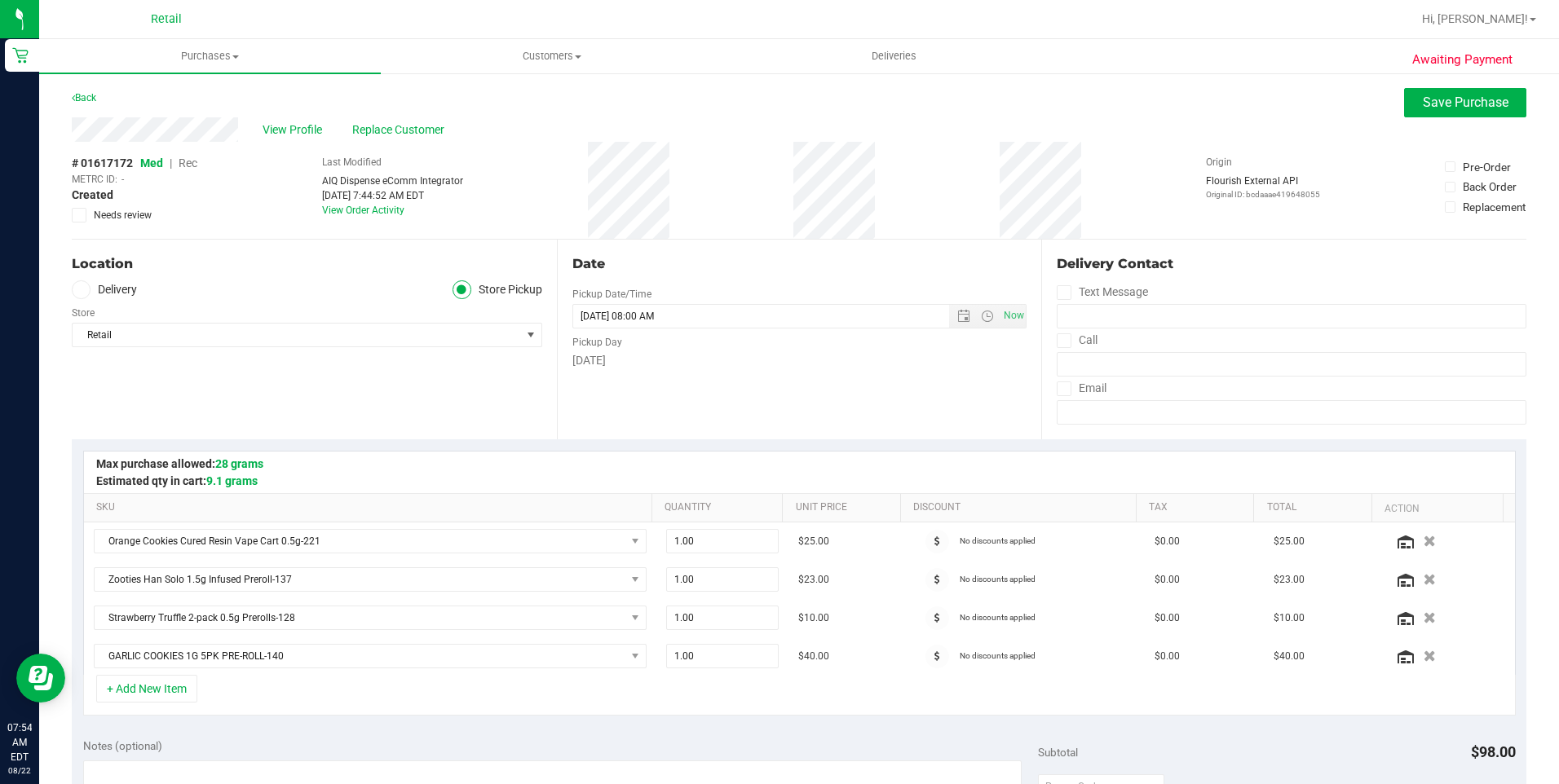
click at [197, 166] on span "Rec" at bounding box center [187, 162] width 19 height 13
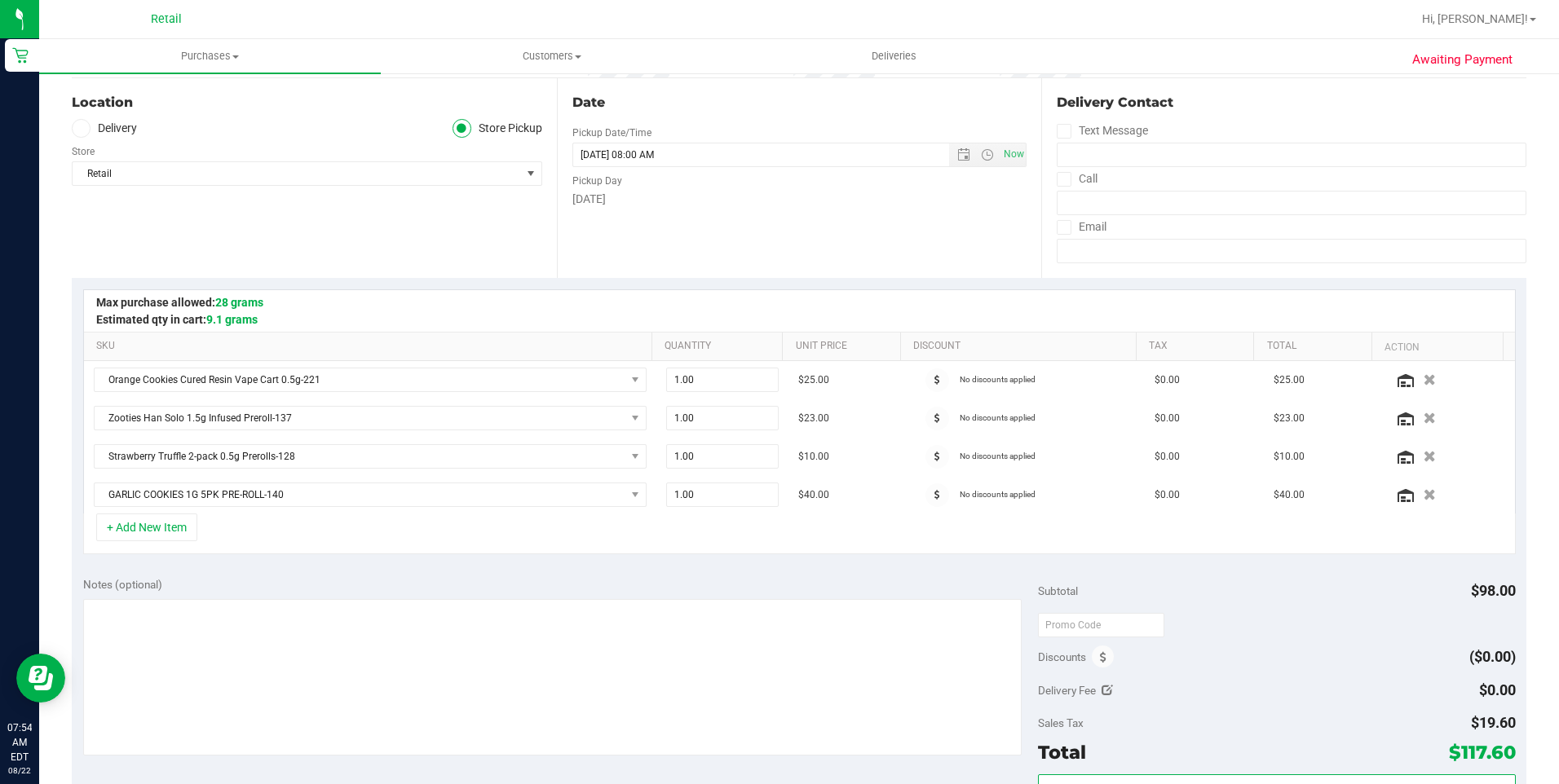
scroll to position [326, 0]
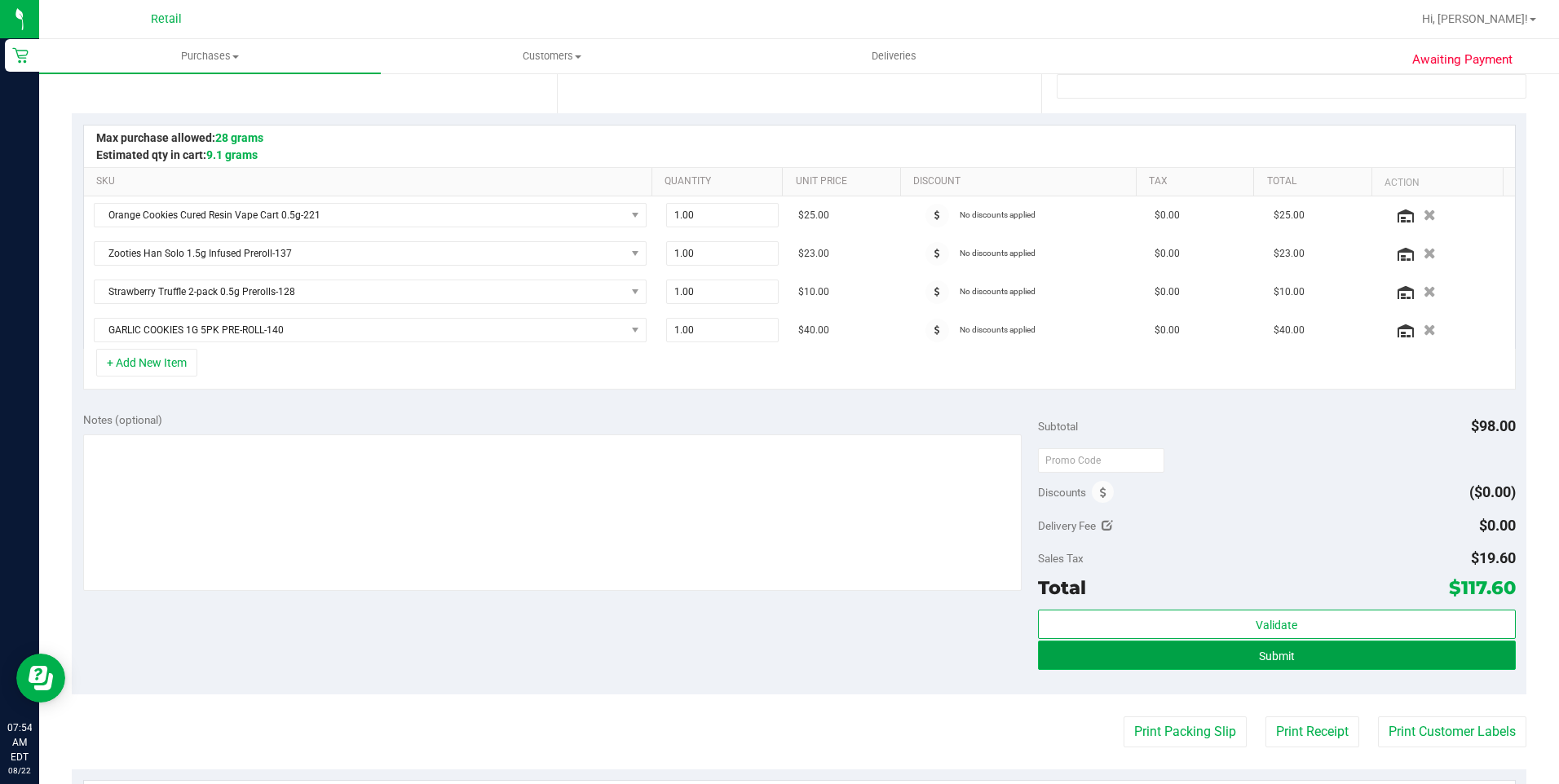
click at [1219, 647] on button "Submit" at bounding box center [1277, 655] width 477 height 30
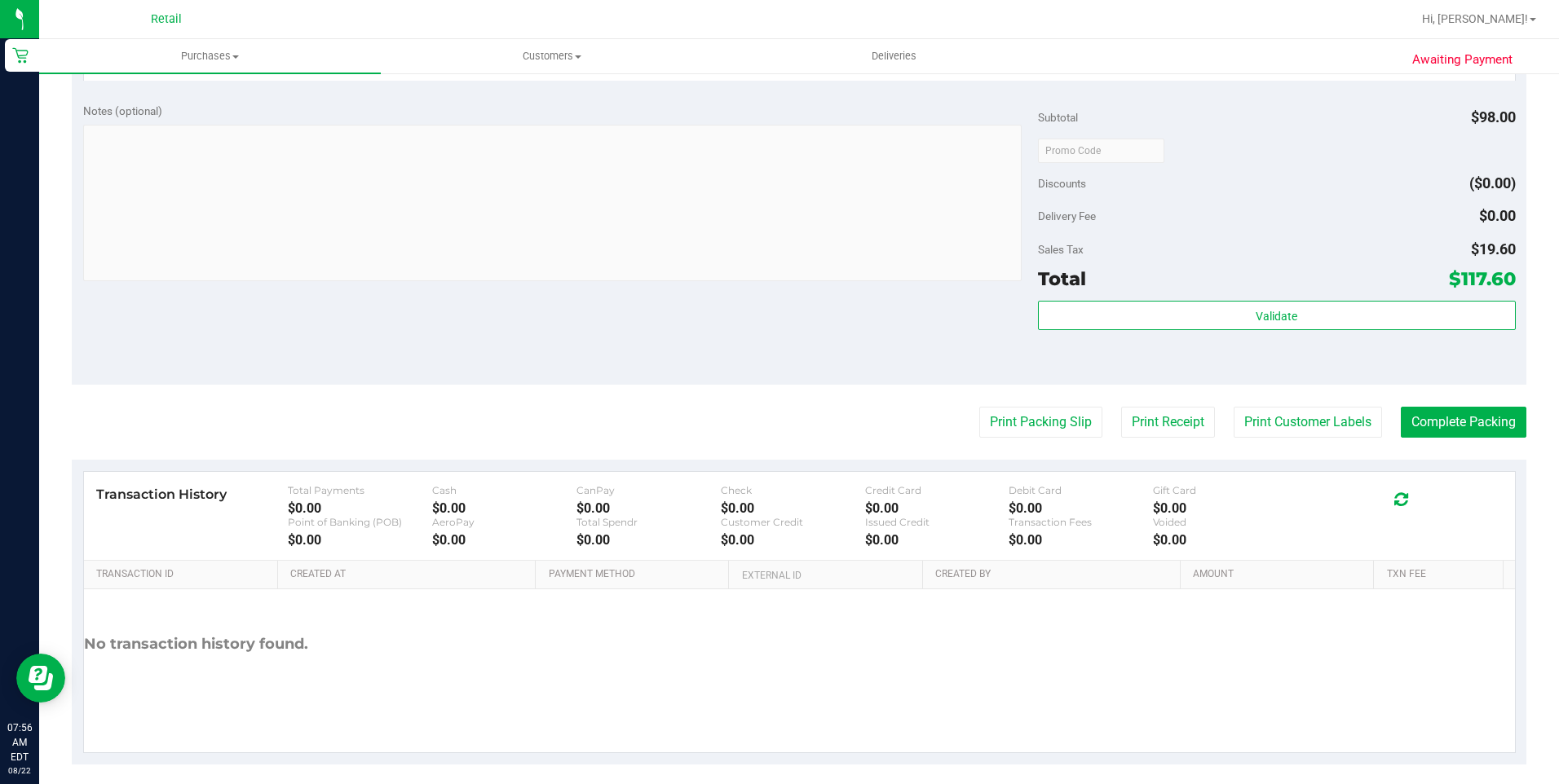
scroll to position [828, 0]
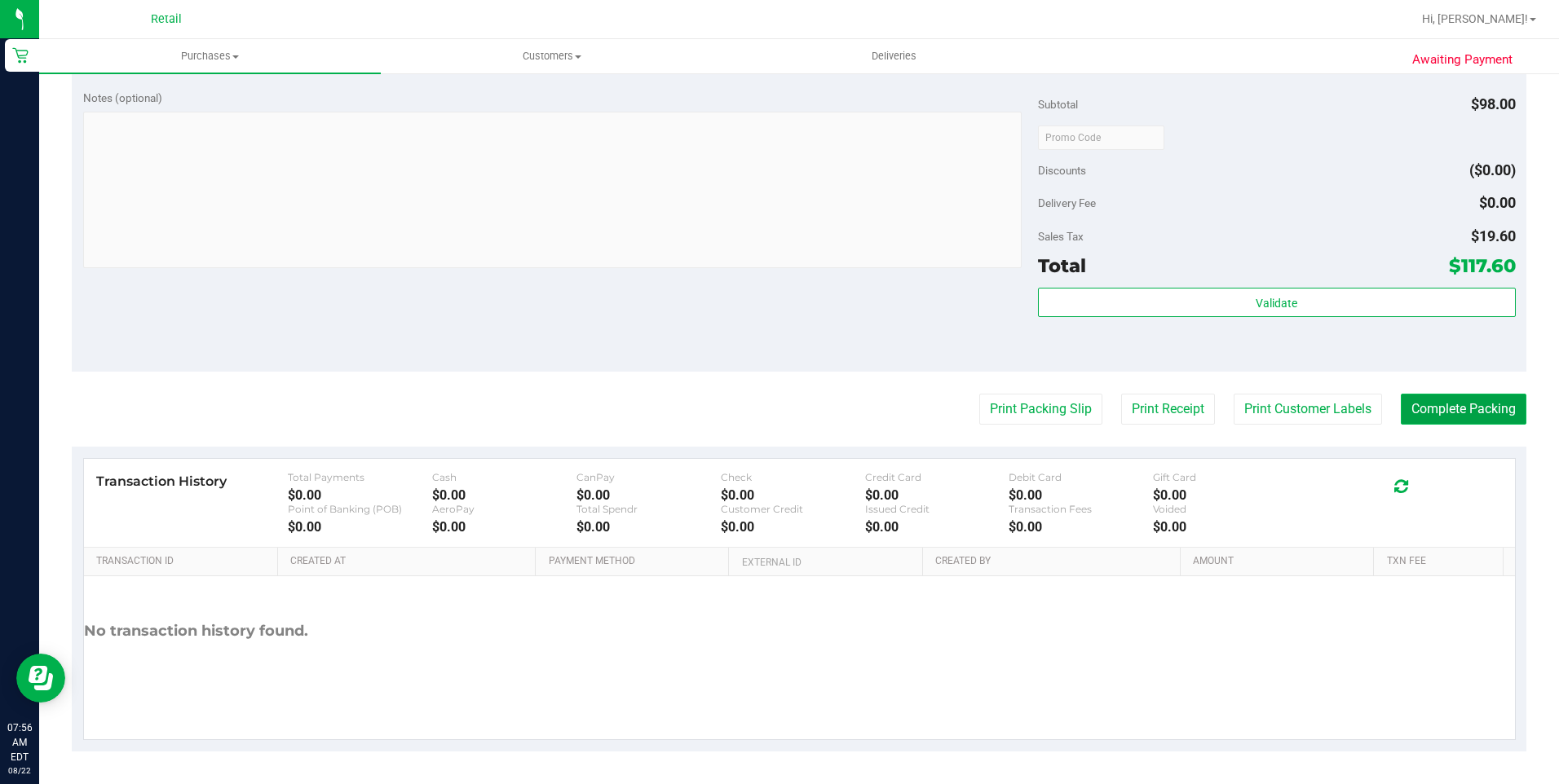
click at [1433, 395] on button "Complete Packing" at bounding box center [1463, 409] width 126 height 31
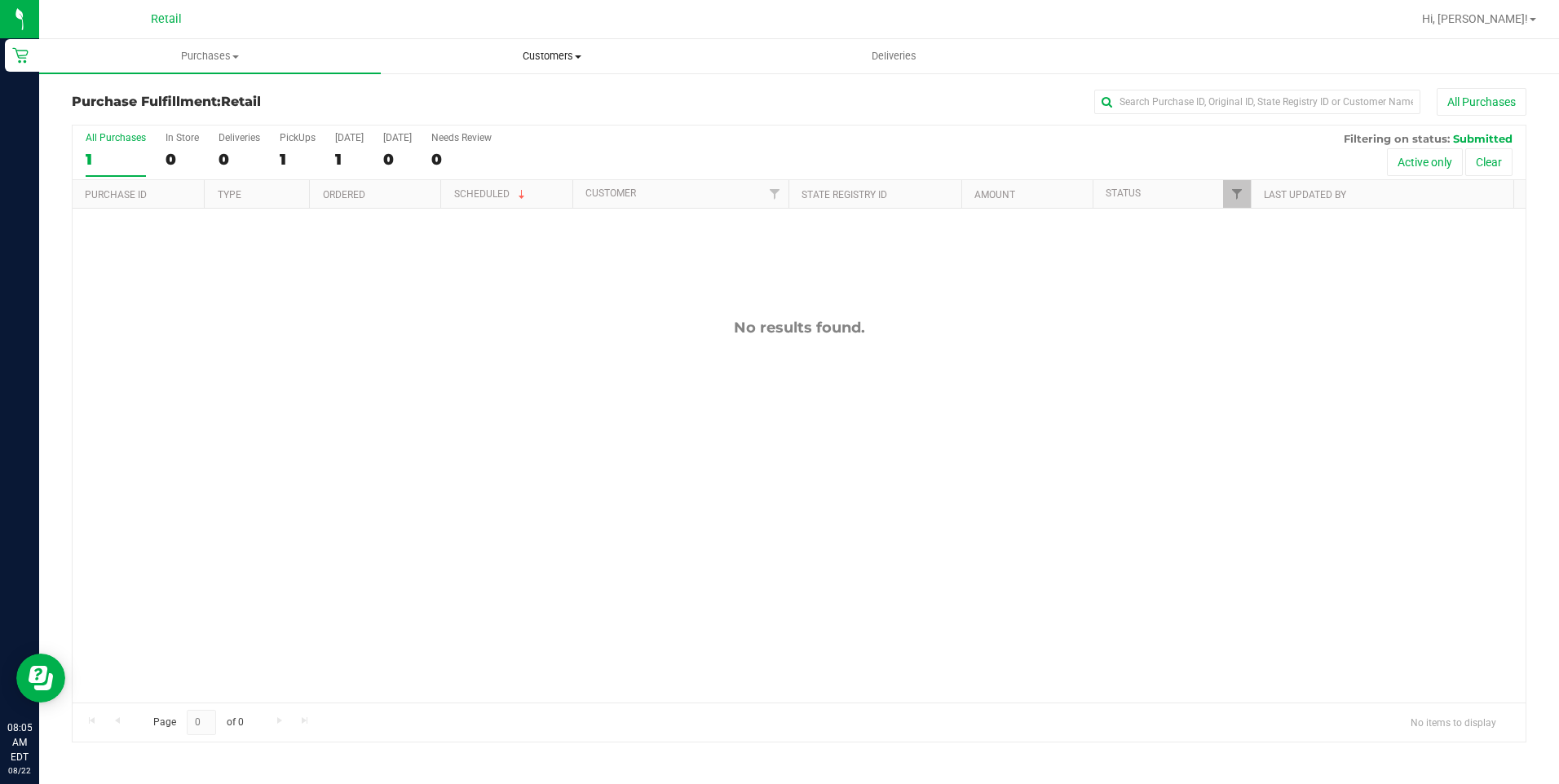
click at [554, 57] on span "Customers" at bounding box center [551, 55] width 340 height 15
click at [510, 94] on li "All customers" at bounding box center [551, 99] width 342 height 20
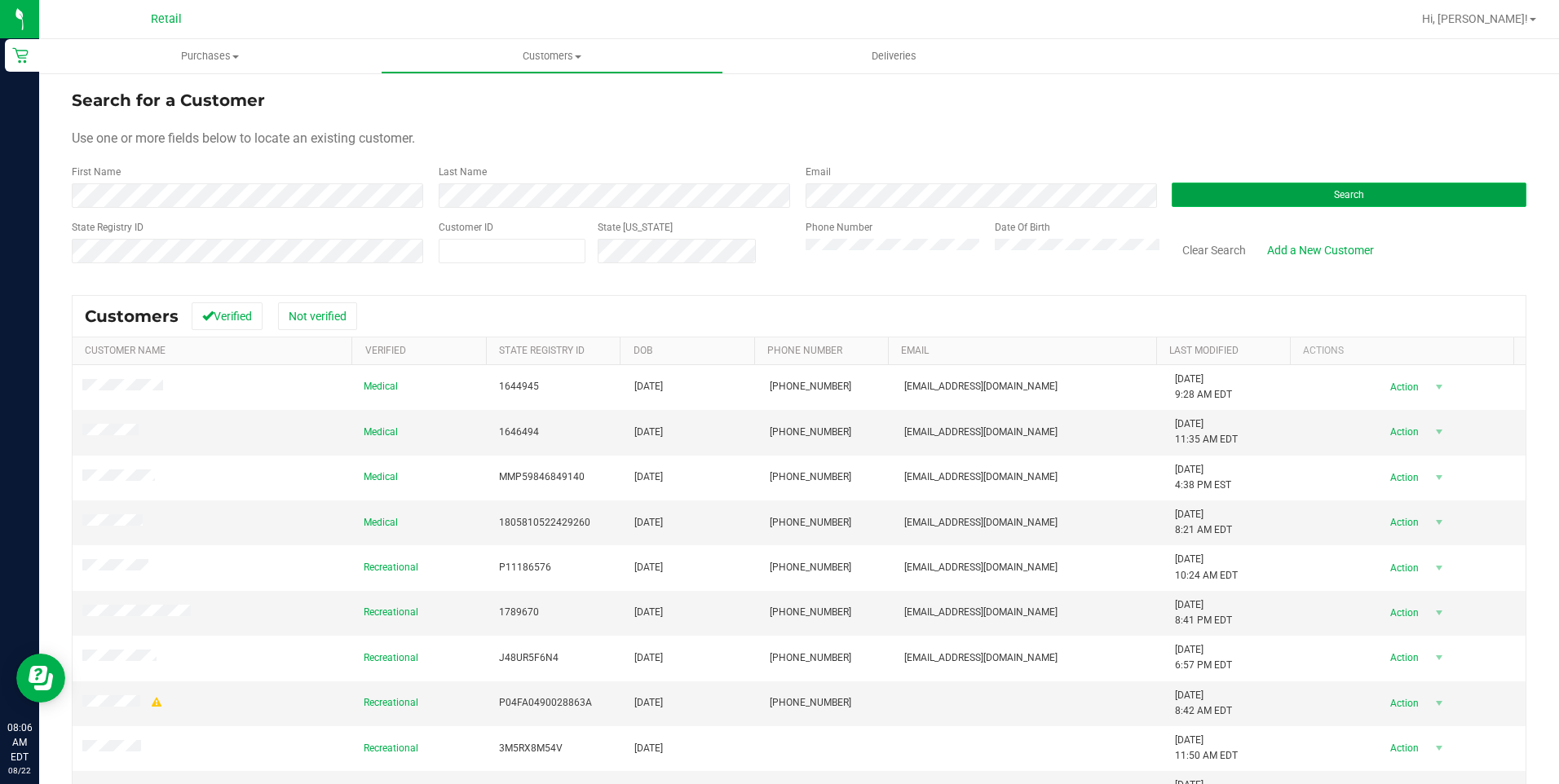
click at [1299, 204] on button "Search" at bounding box center [1349, 194] width 355 height 25
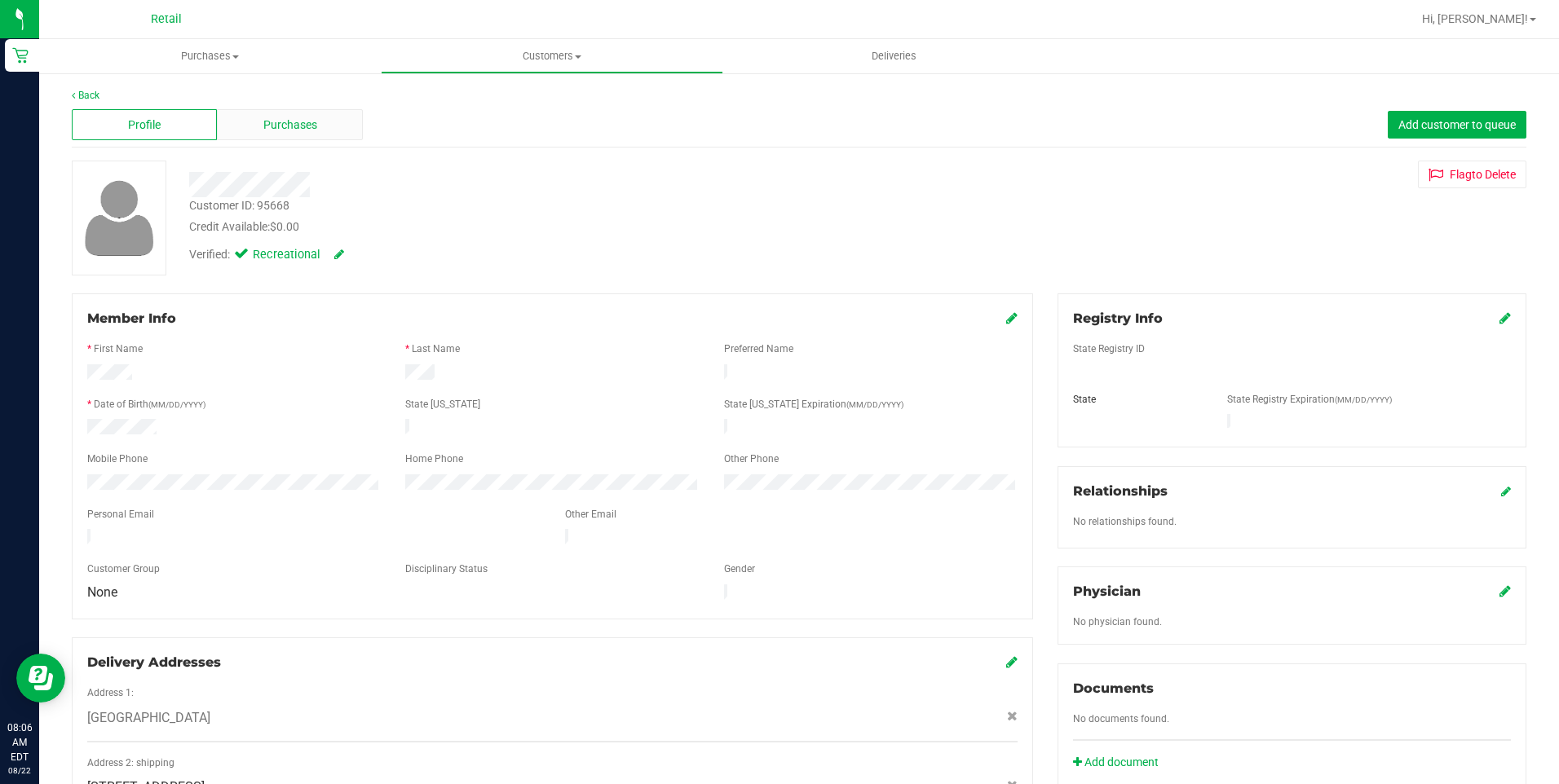
click at [297, 127] on span "Purchases" at bounding box center [290, 125] width 53 height 17
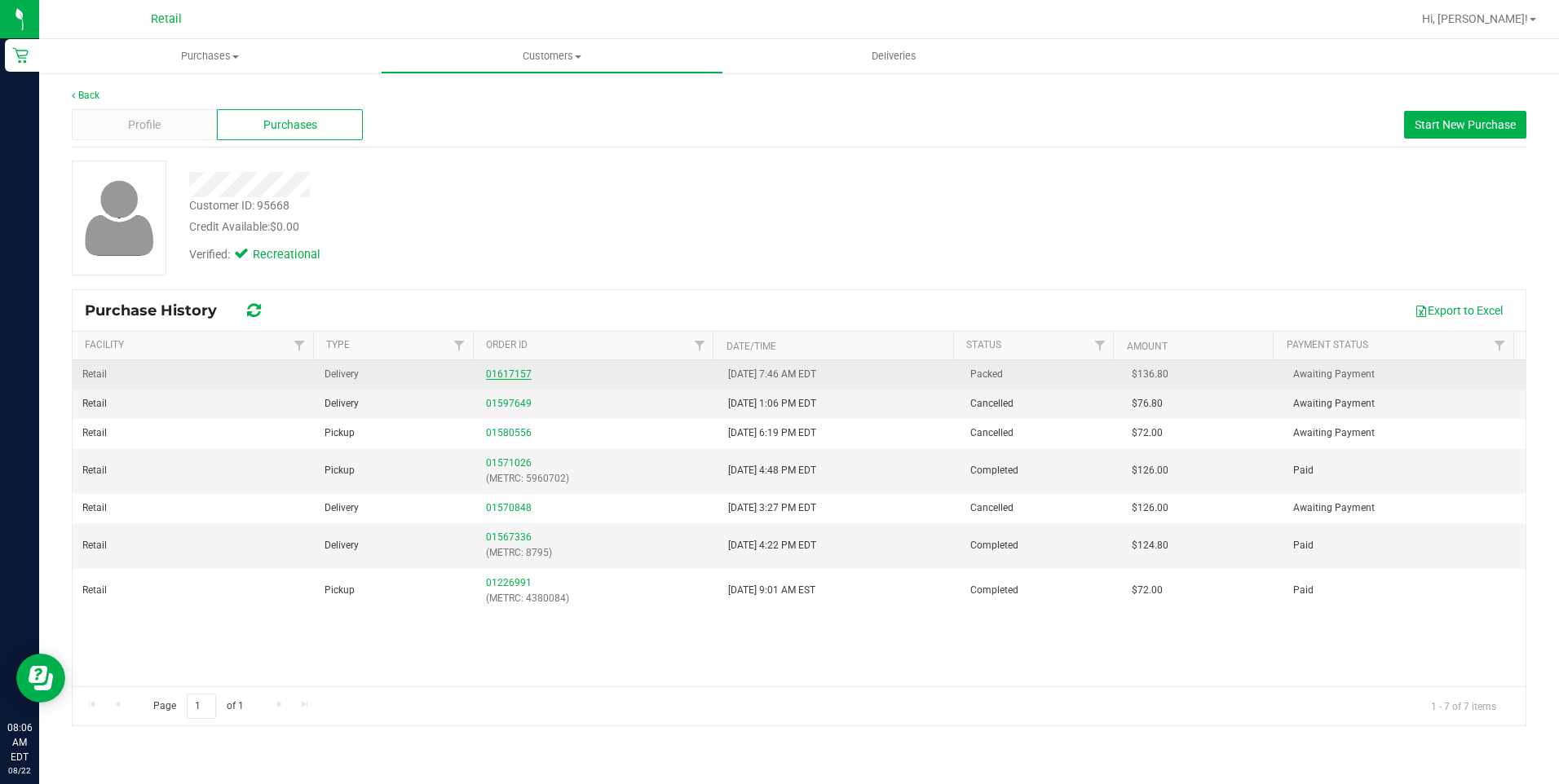
click at [504, 369] on link "01617157" at bounding box center [509, 374] width 46 height 12
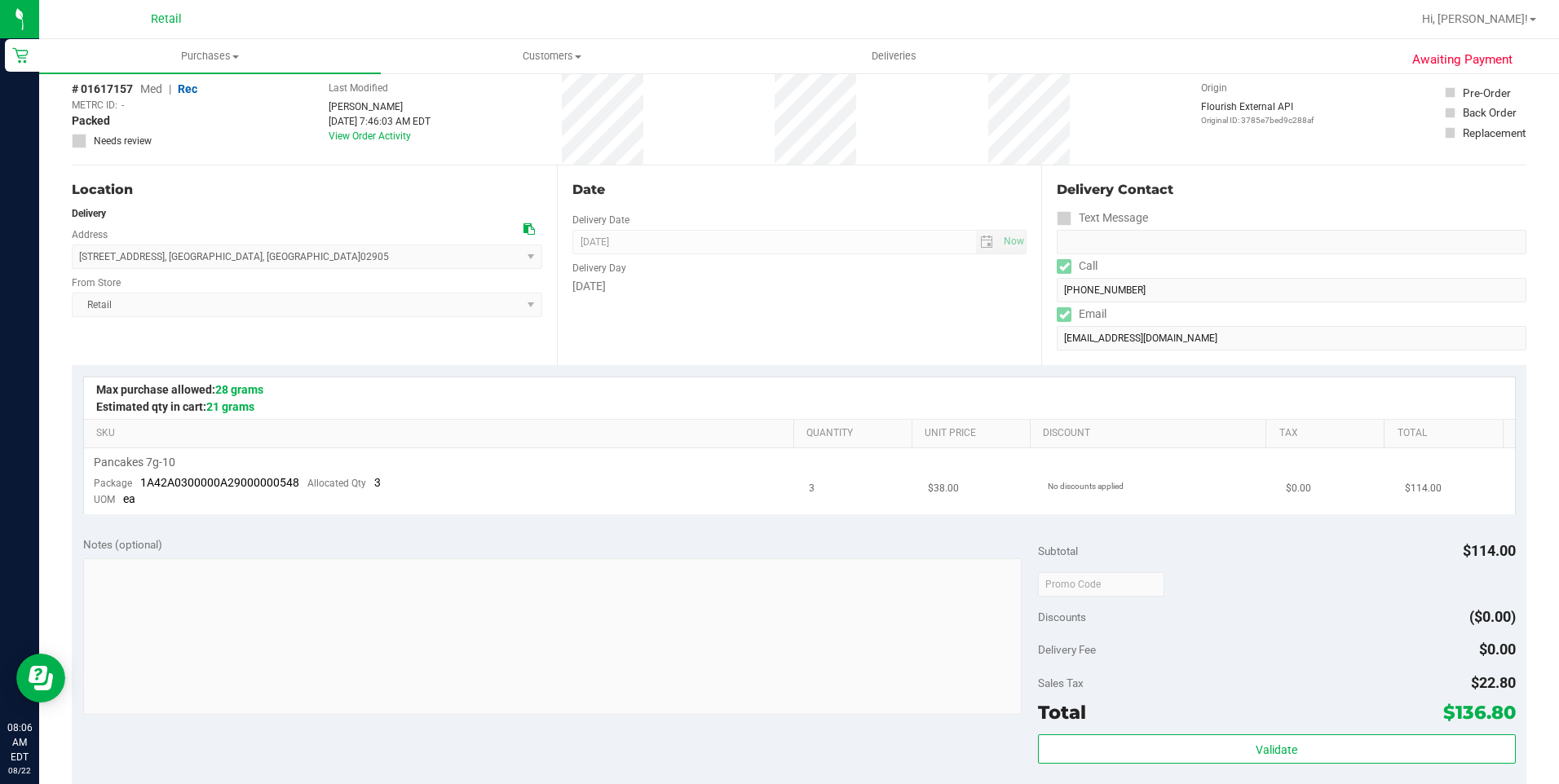
scroll to position [163, 0]
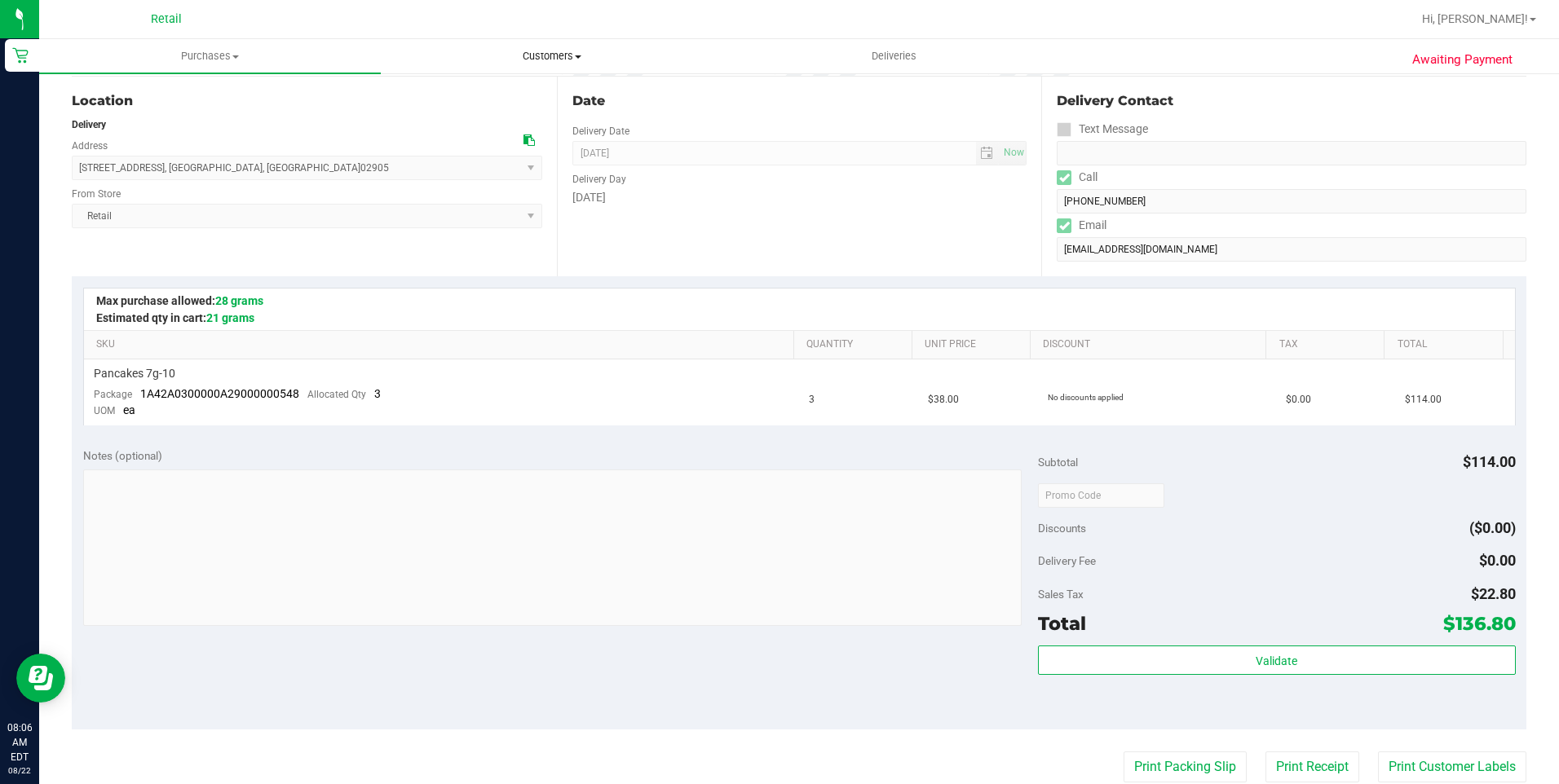
click at [542, 45] on uib-tab-heading "Customers All customers Add a new customer All physicians" at bounding box center [551, 55] width 340 height 33
click at [530, 99] on li "All customers" at bounding box center [551, 99] width 342 height 20
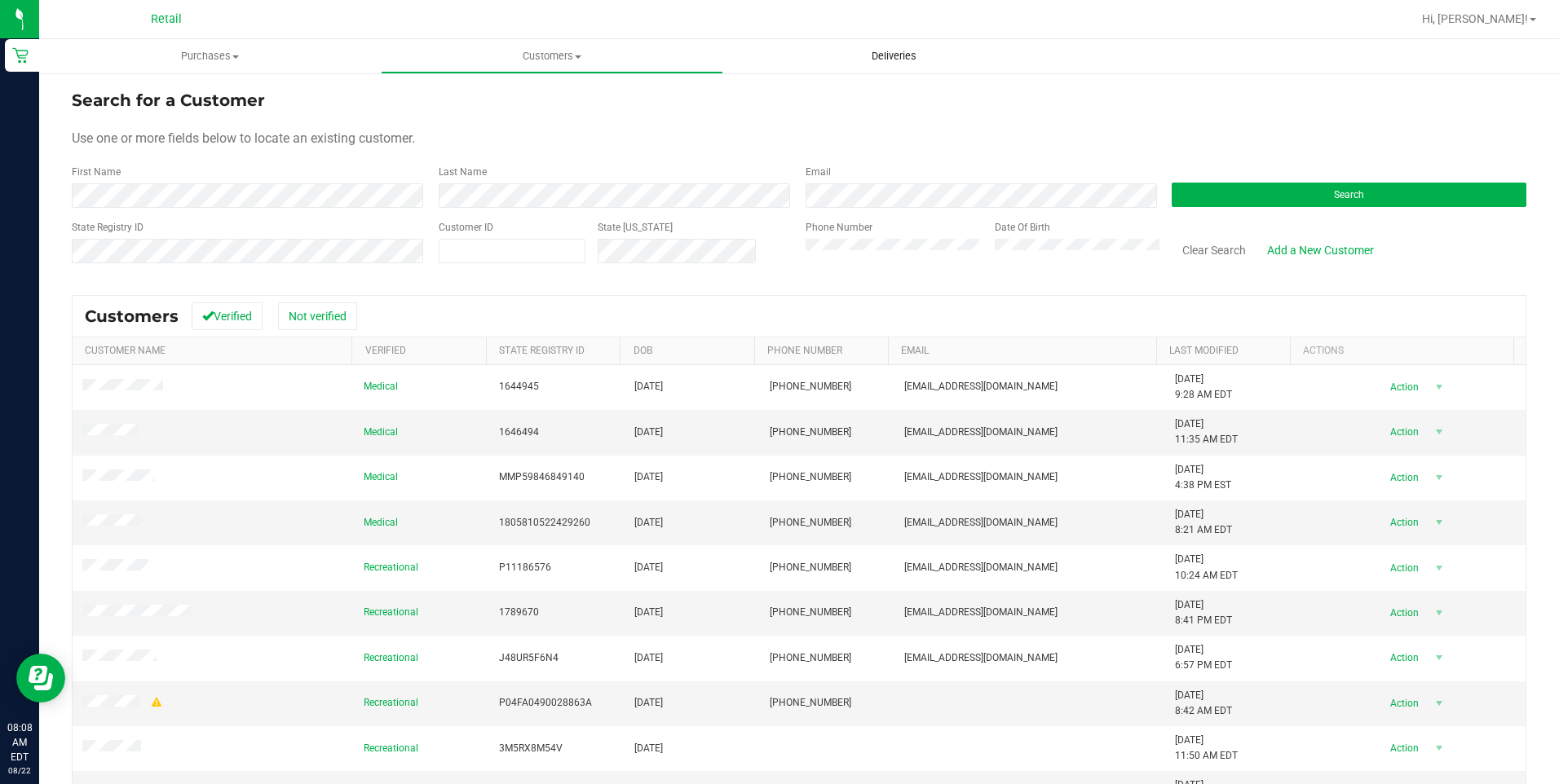
click at [902, 44] on uib-tab-heading "Deliveries" at bounding box center [893, 55] width 340 height 33
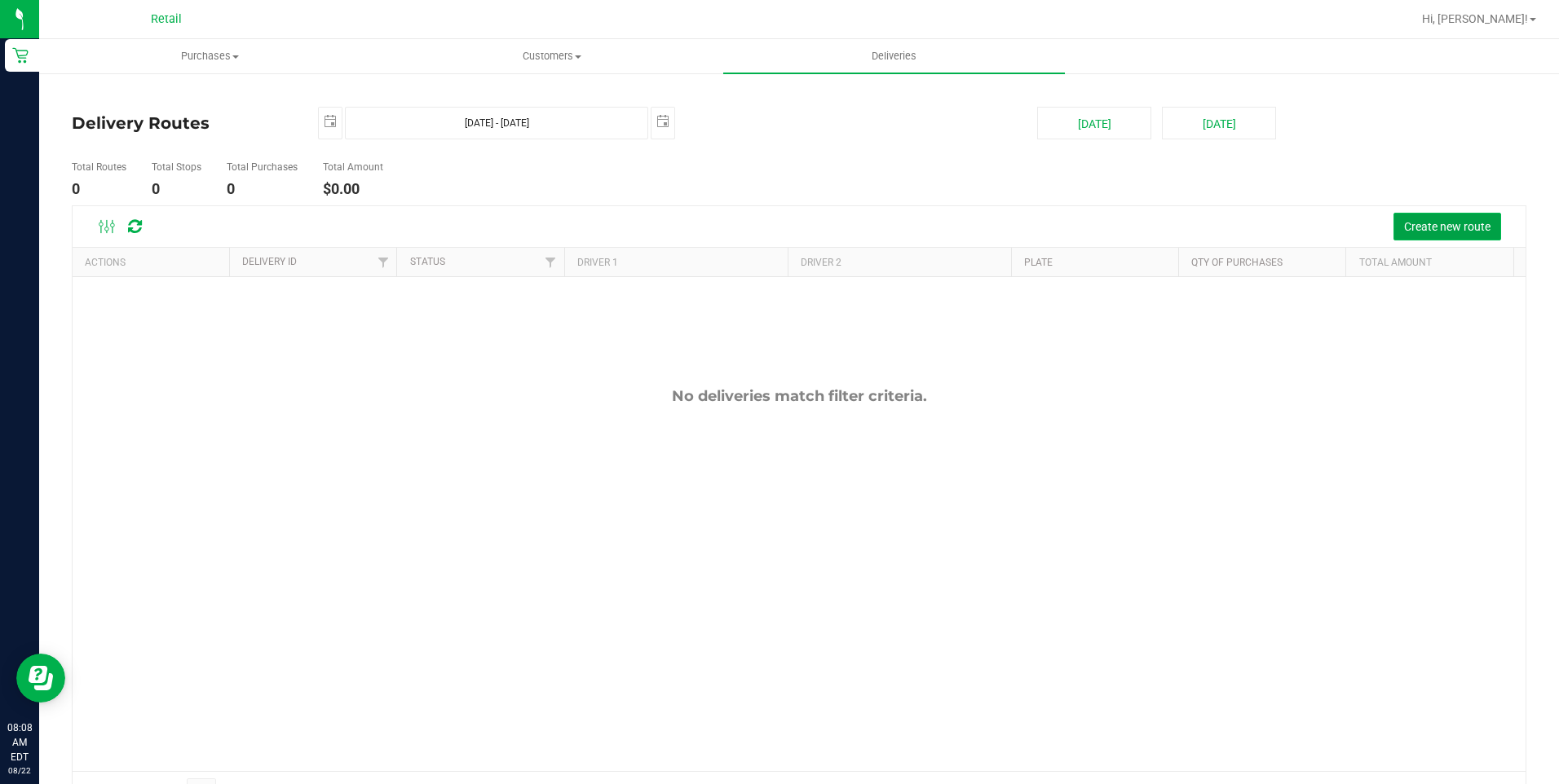
click at [1466, 229] on span "Create new route" at bounding box center [1447, 226] width 86 height 13
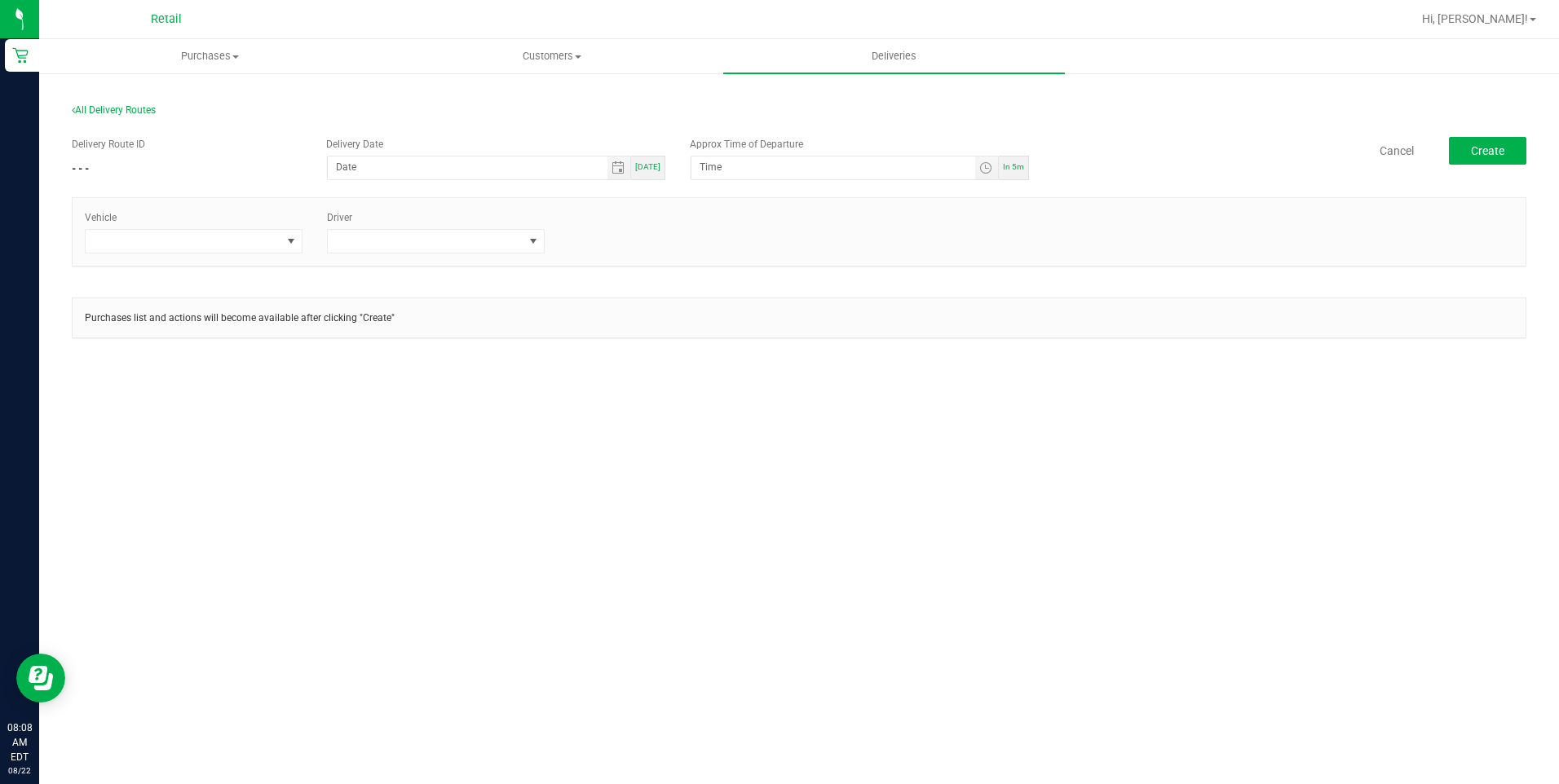
click at [643, 167] on span "[DATE]" at bounding box center [648, 166] width 26 height 9
type input "[DATE]"
click at [981, 167] on span "Toggle time list" at bounding box center [986, 167] width 13 height 13
click at [722, 348] on span "8" at bounding box center [725, 350] width 6 height 12
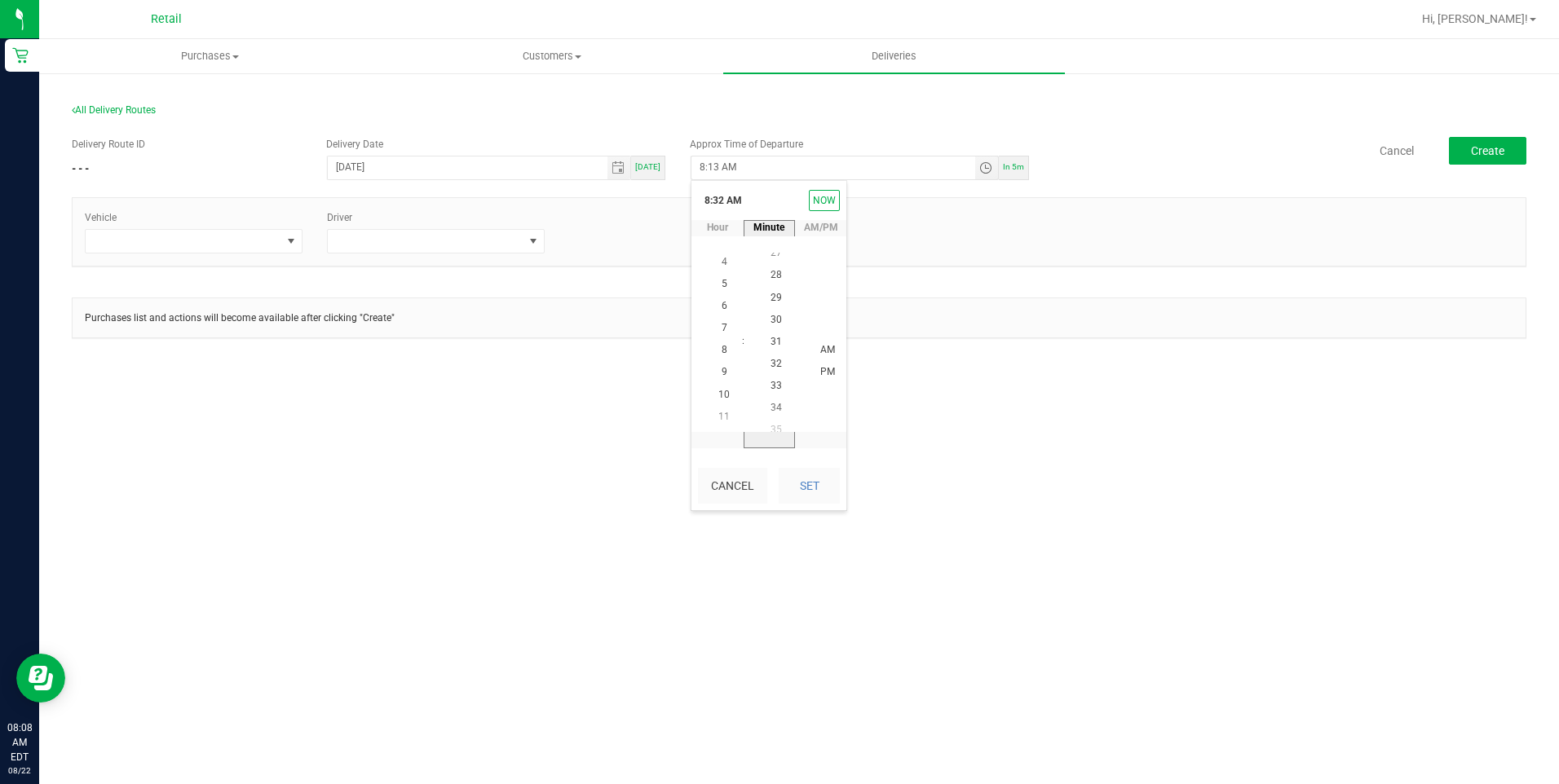
scroll to position [708, 0]
click at [771, 306] on span "30" at bounding box center [777, 306] width 12 height 12
click at [804, 472] on button "Set" at bounding box center [809, 486] width 61 height 36
type input "8:30 AM"
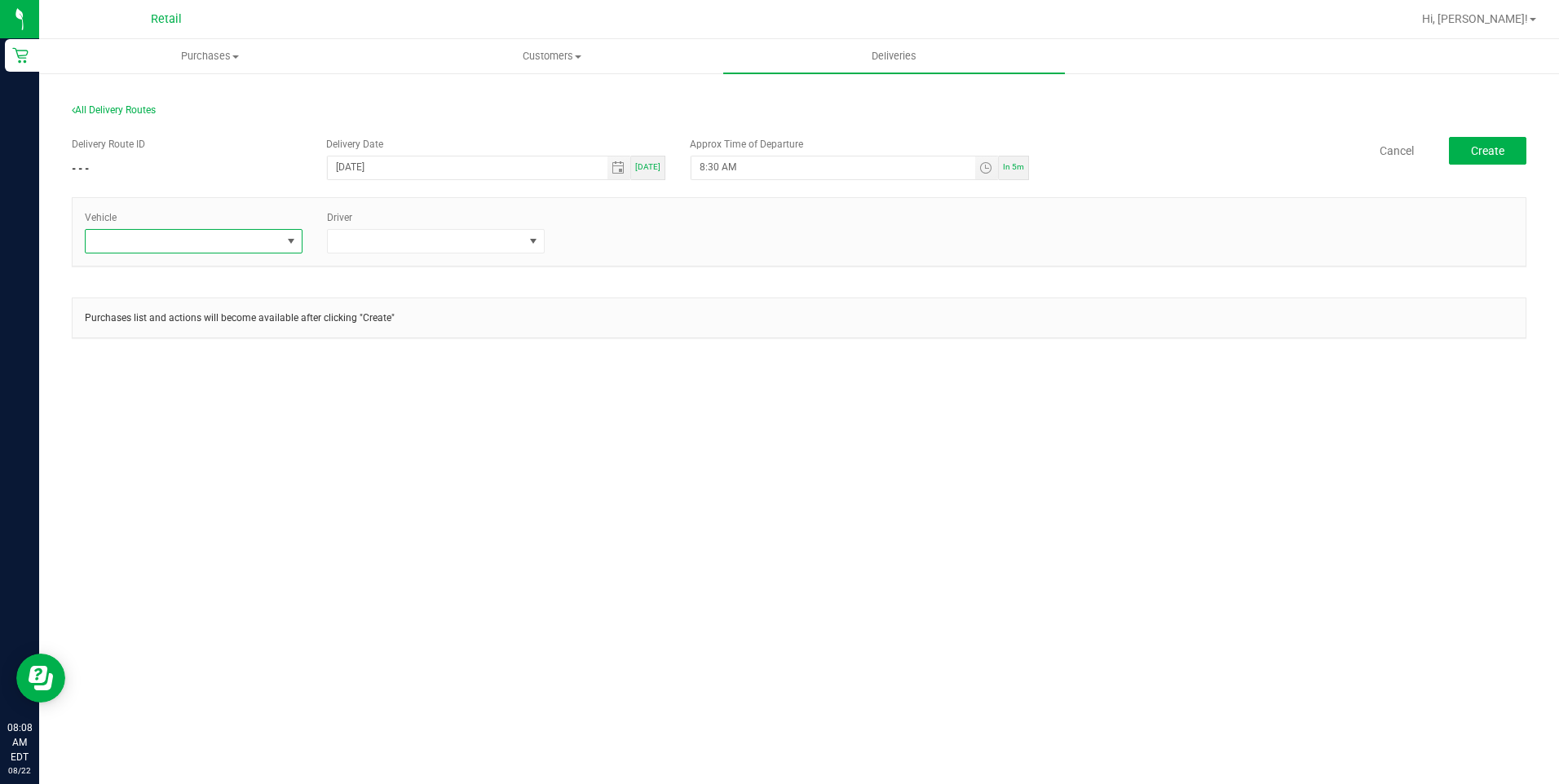
click at [274, 245] on span at bounding box center [183, 241] width 196 height 23
click at [215, 328] on li "Tesla" at bounding box center [193, 339] width 216 height 28
click at [541, 249] on span at bounding box center [534, 241] width 21 height 23
click at [468, 311] on li "[PERSON_NAME]" at bounding box center [436, 311] width 216 height 28
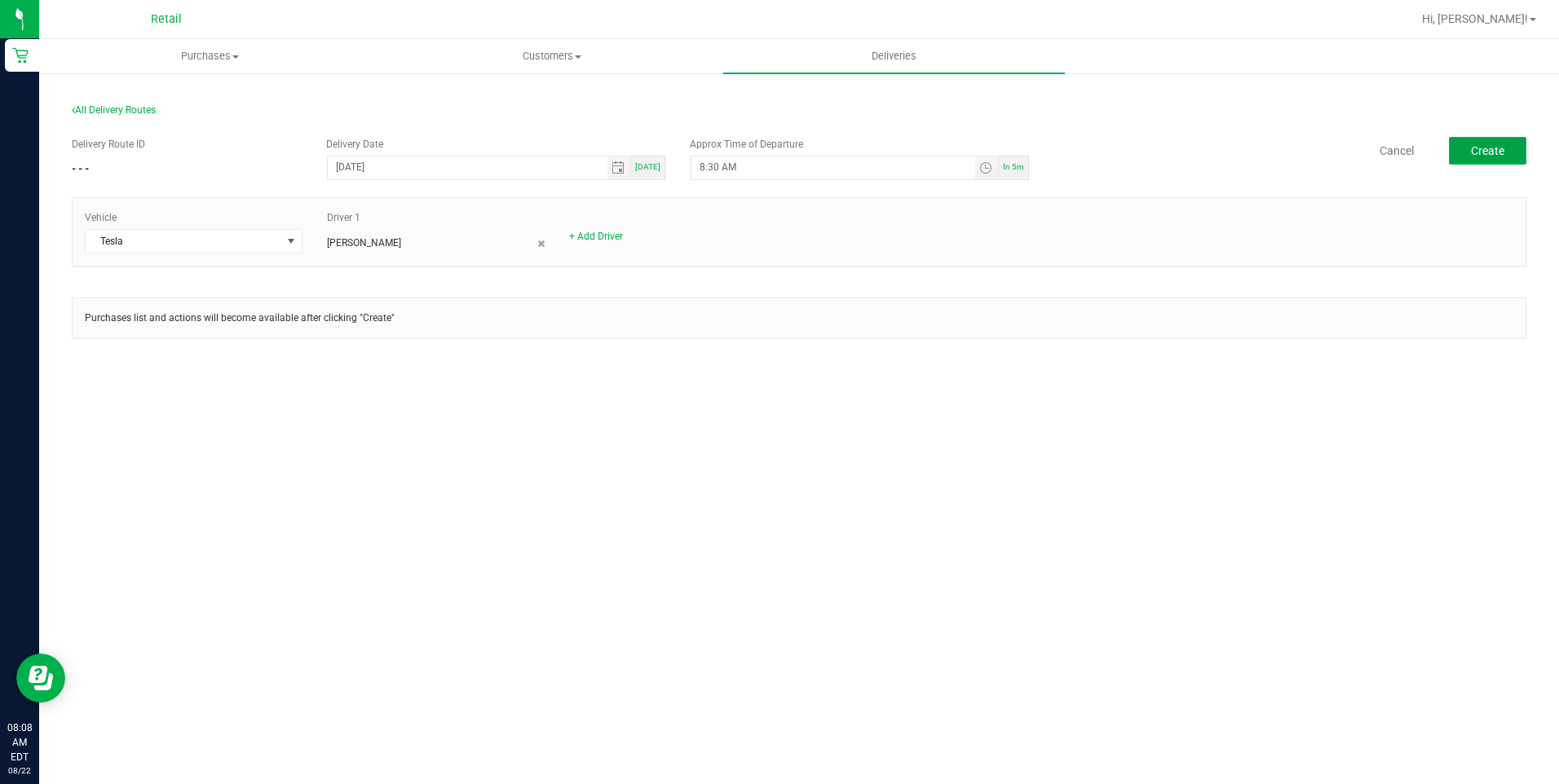
click at [1490, 153] on span "Create" at bounding box center [1488, 150] width 34 height 13
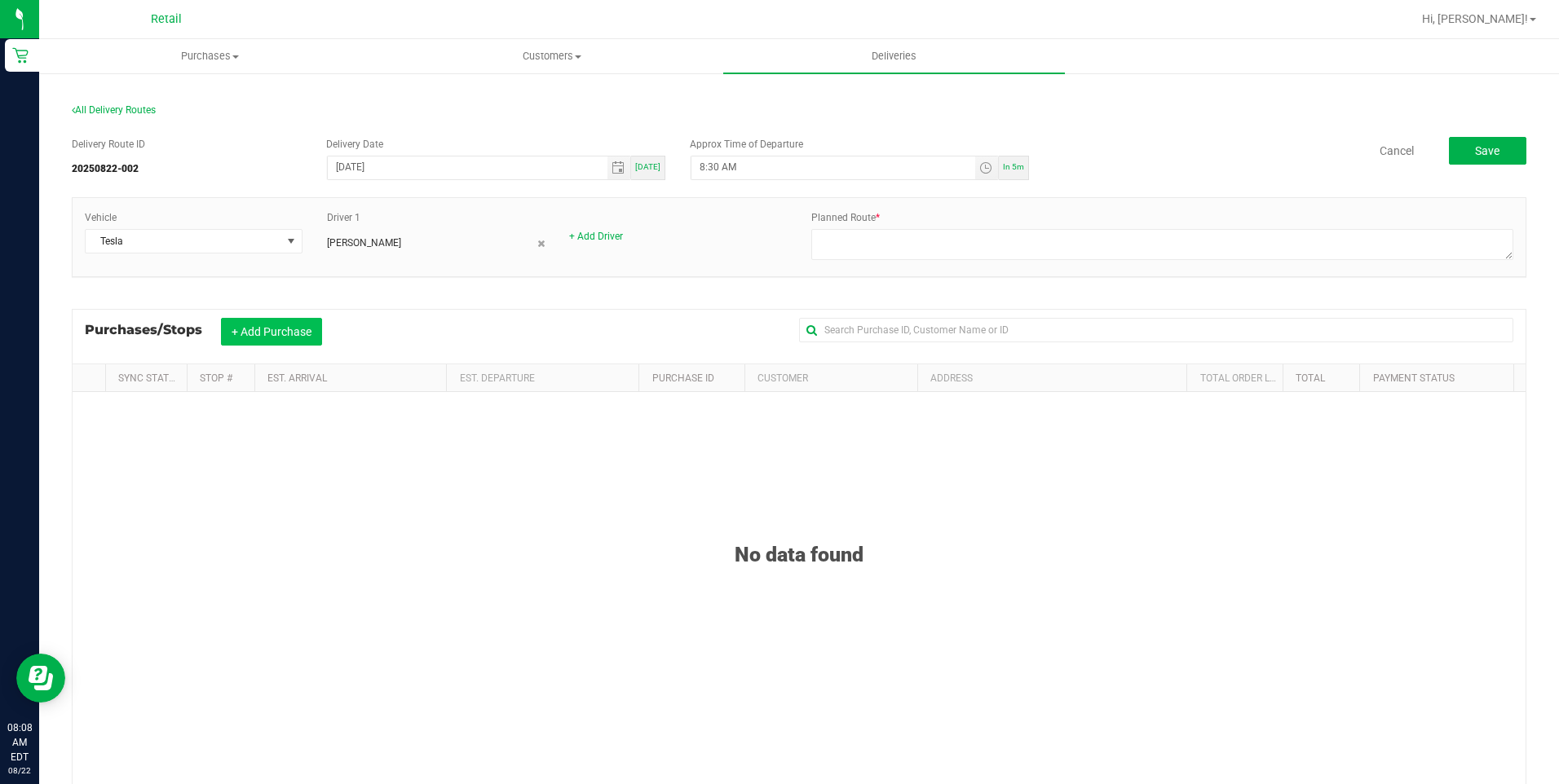
click at [260, 341] on button "+ Add Purchase" at bounding box center [271, 332] width 101 height 28
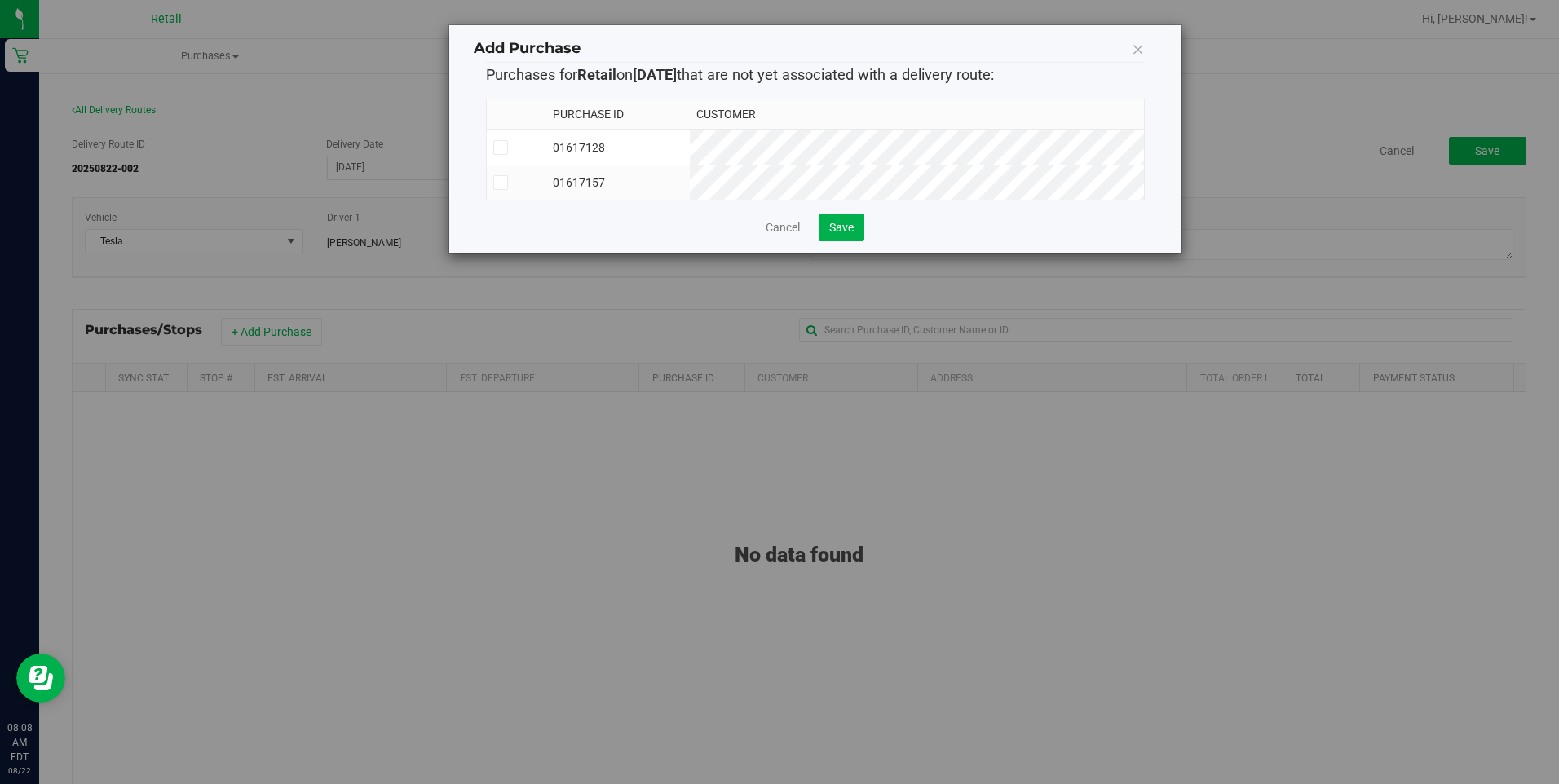
click at [500, 147] on icon at bounding box center [500, 147] width 11 height 0
click at [0, 0] on input "checkbox" at bounding box center [0, 0] width 0 height 0
click at [498, 182] on icon at bounding box center [500, 182] width 11 height 0
click at [0, 0] on input "checkbox" at bounding box center [0, 0] width 0 height 0
click at [826, 239] on button "Save" at bounding box center [842, 228] width 46 height 28
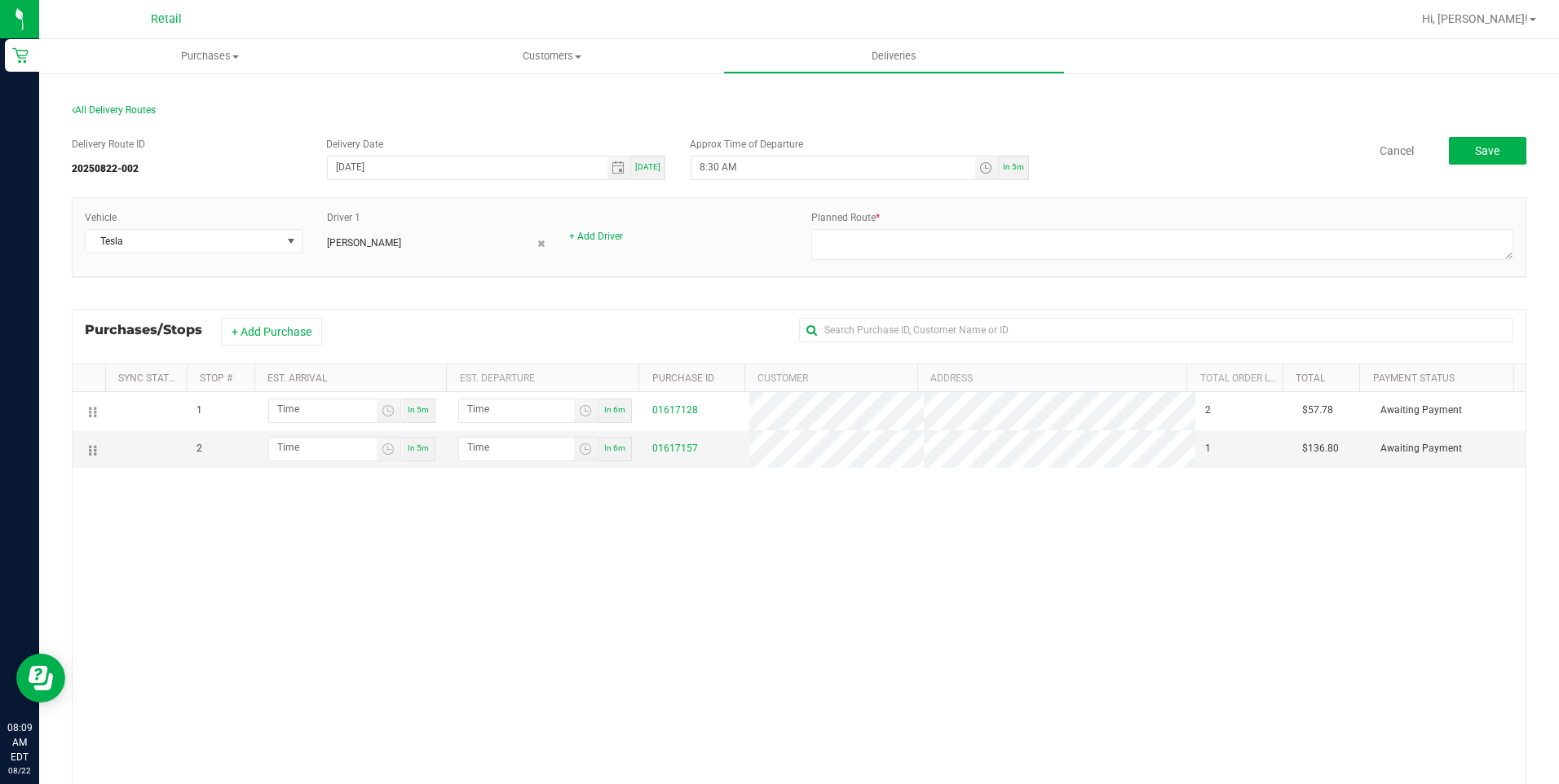
click at [1072, 411] on tr "1 In 5m In 6m 01617128 2 $57.78 Awaiting Payment" at bounding box center [798, 411] width 1453 height 39
click at [567, 53] on span "Customers" at bounding box center [551, 55] width 340 height 15
click at [558, 95] on li "All customers" at bounding box center [551, 99] width 342 height 20
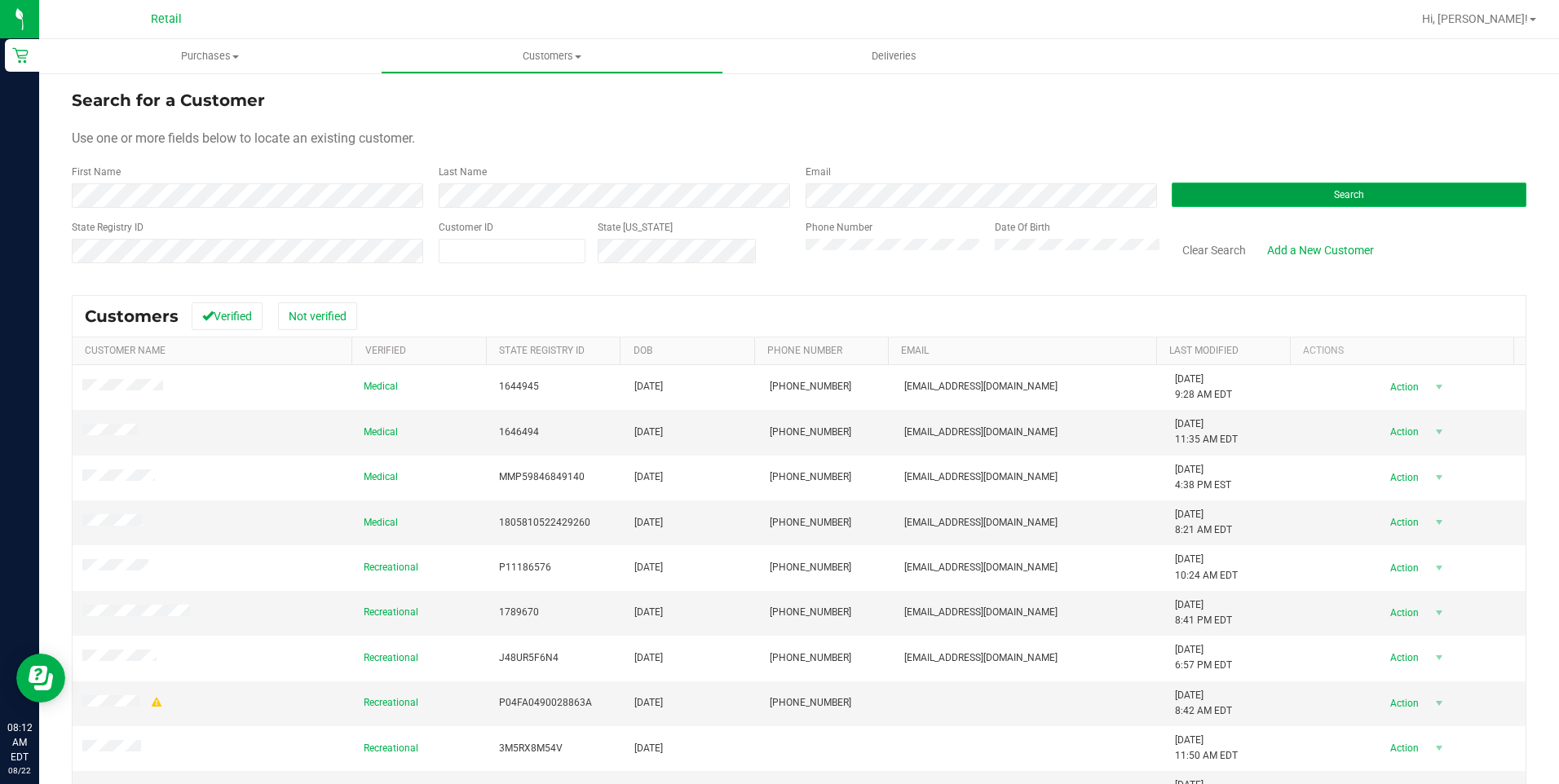
click at [1281, 191] on button "Search" at bounding box center [1349, 194] width 355 height 25
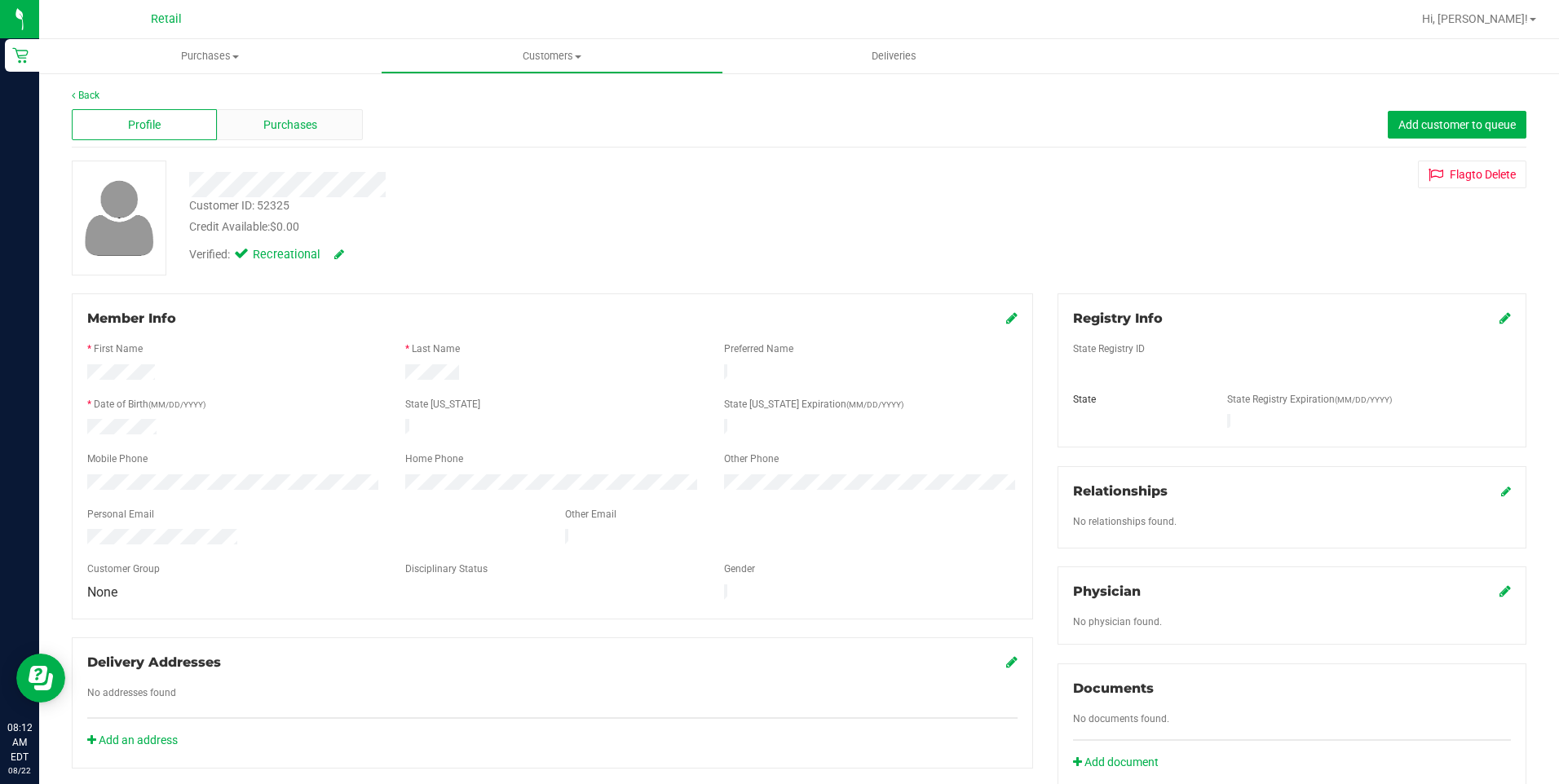
click at [329, 127] on div "Purchases" at bounding box center [289, 124] width 146 height 31
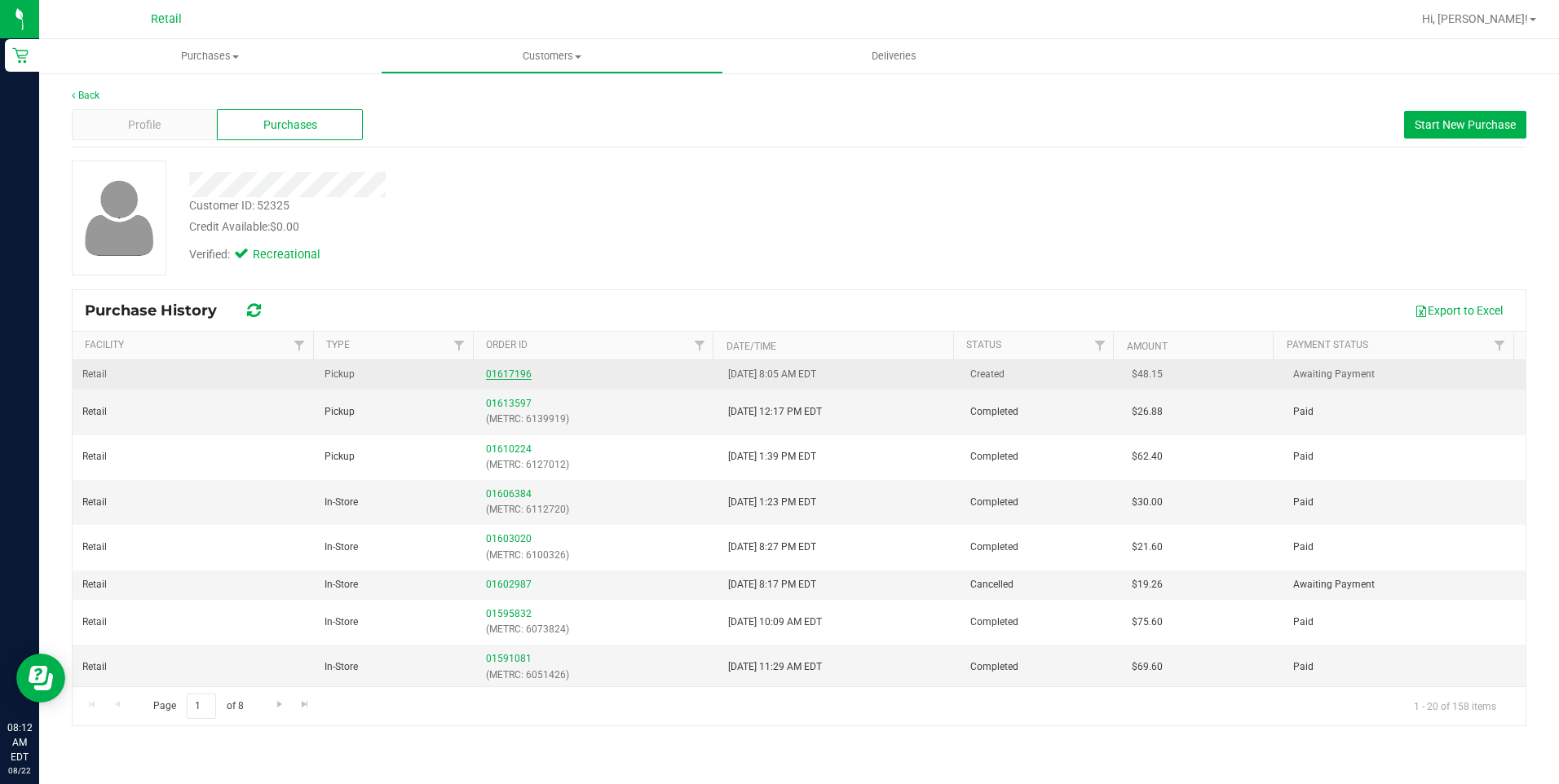
click at [505, 372] on link "01617196" at bounding box center [509, 374] width 46 height 12
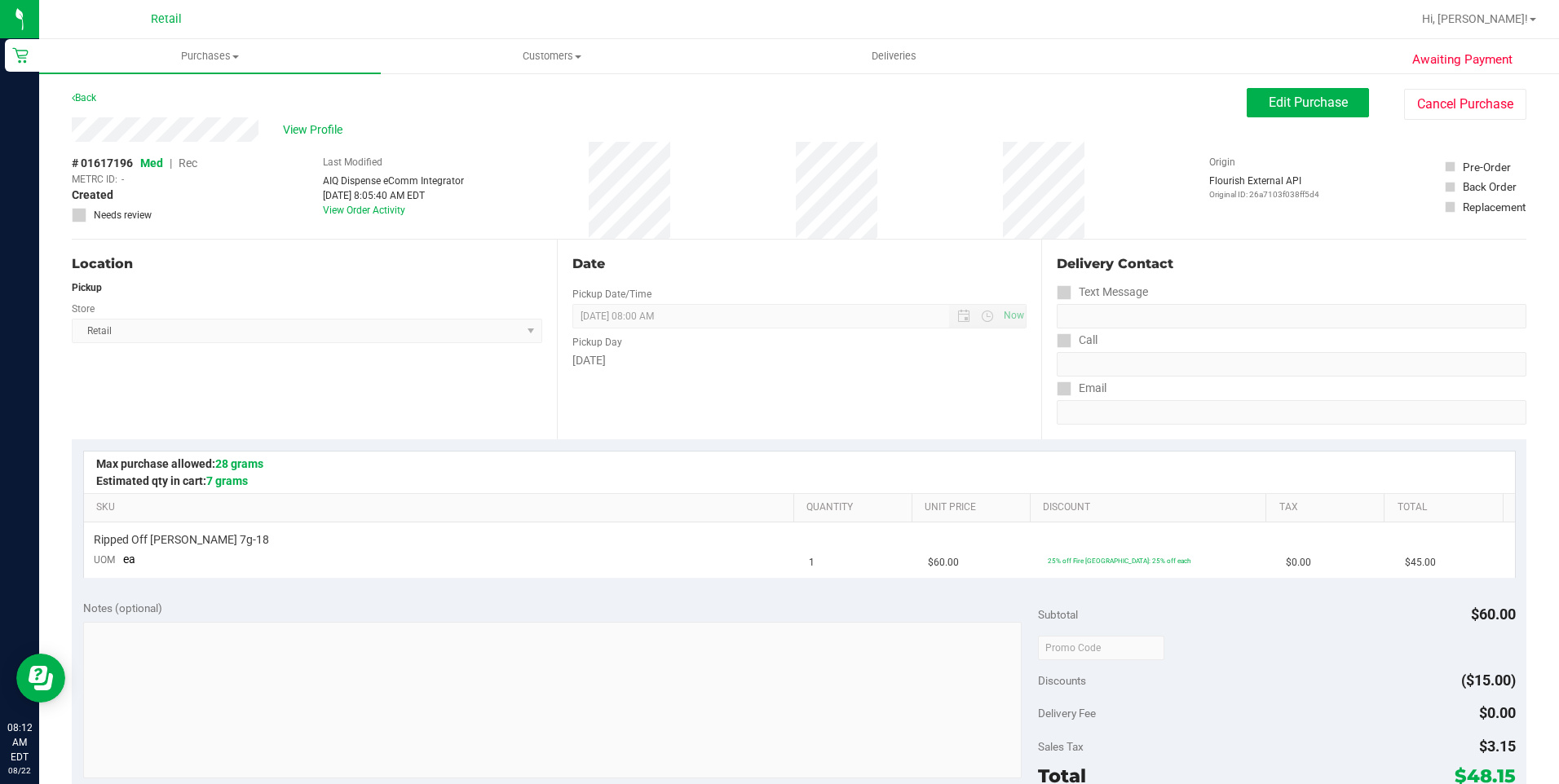
click at [1282, 118] on div "Edit Purchase Cancel Purchase" at bounding box center [1387, 104] width 279 height 32
click at [1304, 109] on span "Edit Purchase" at bounding box center [1308, 102] width 79 height 16
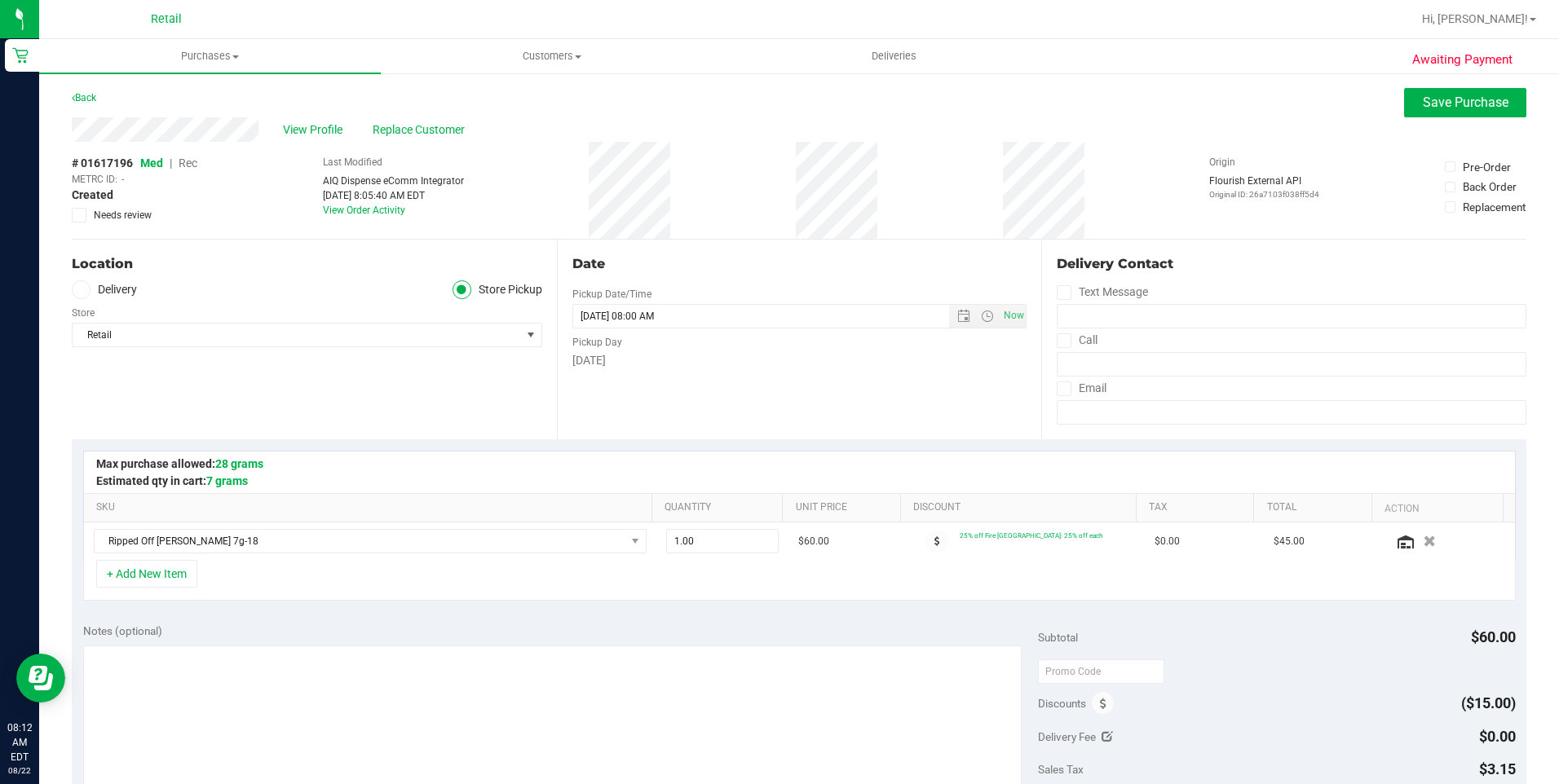
click at [189, 163] on span "Rec" at bounding box center [187, 162] width 19 height 13
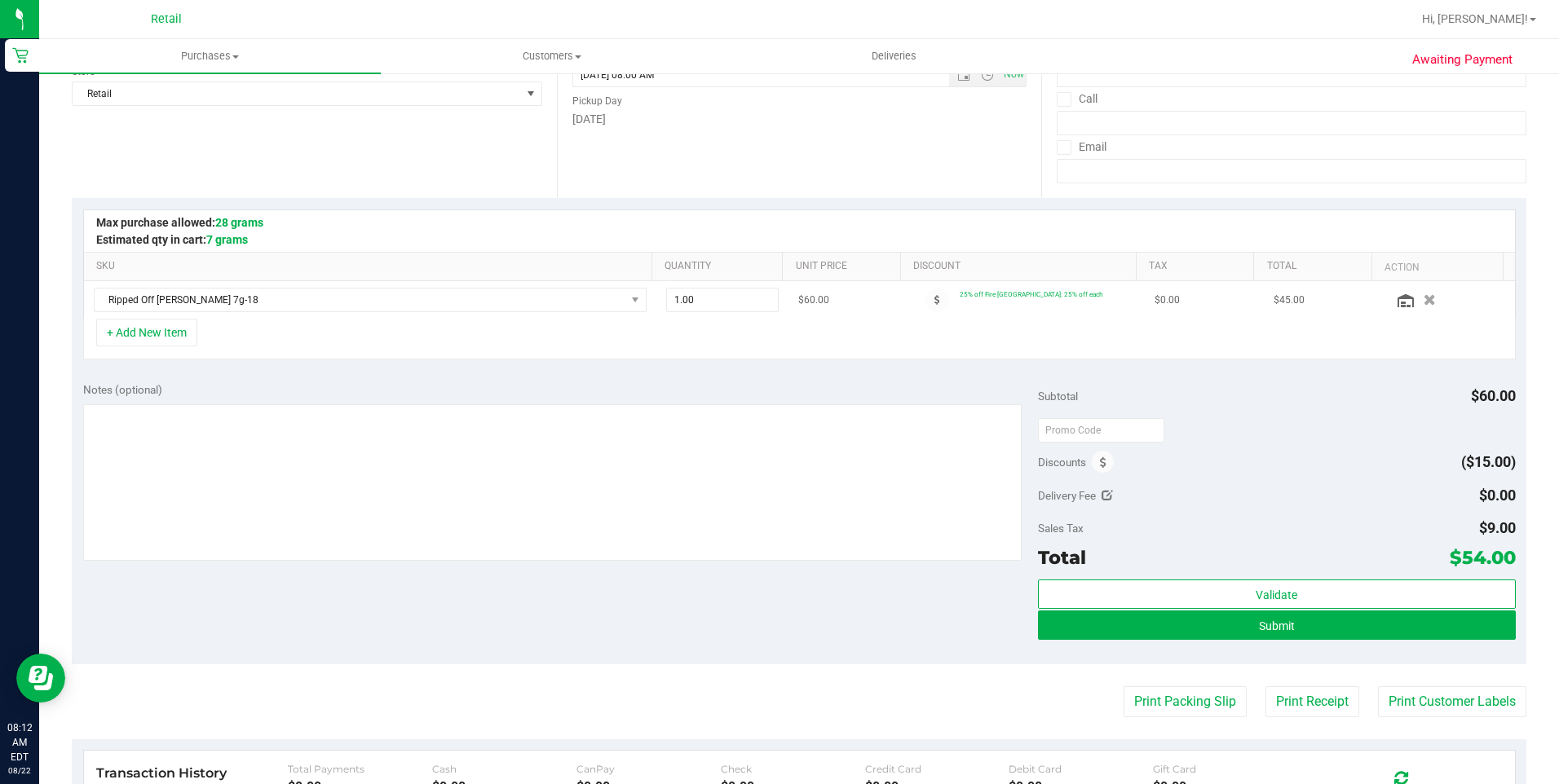
scroll to position [326, 0]
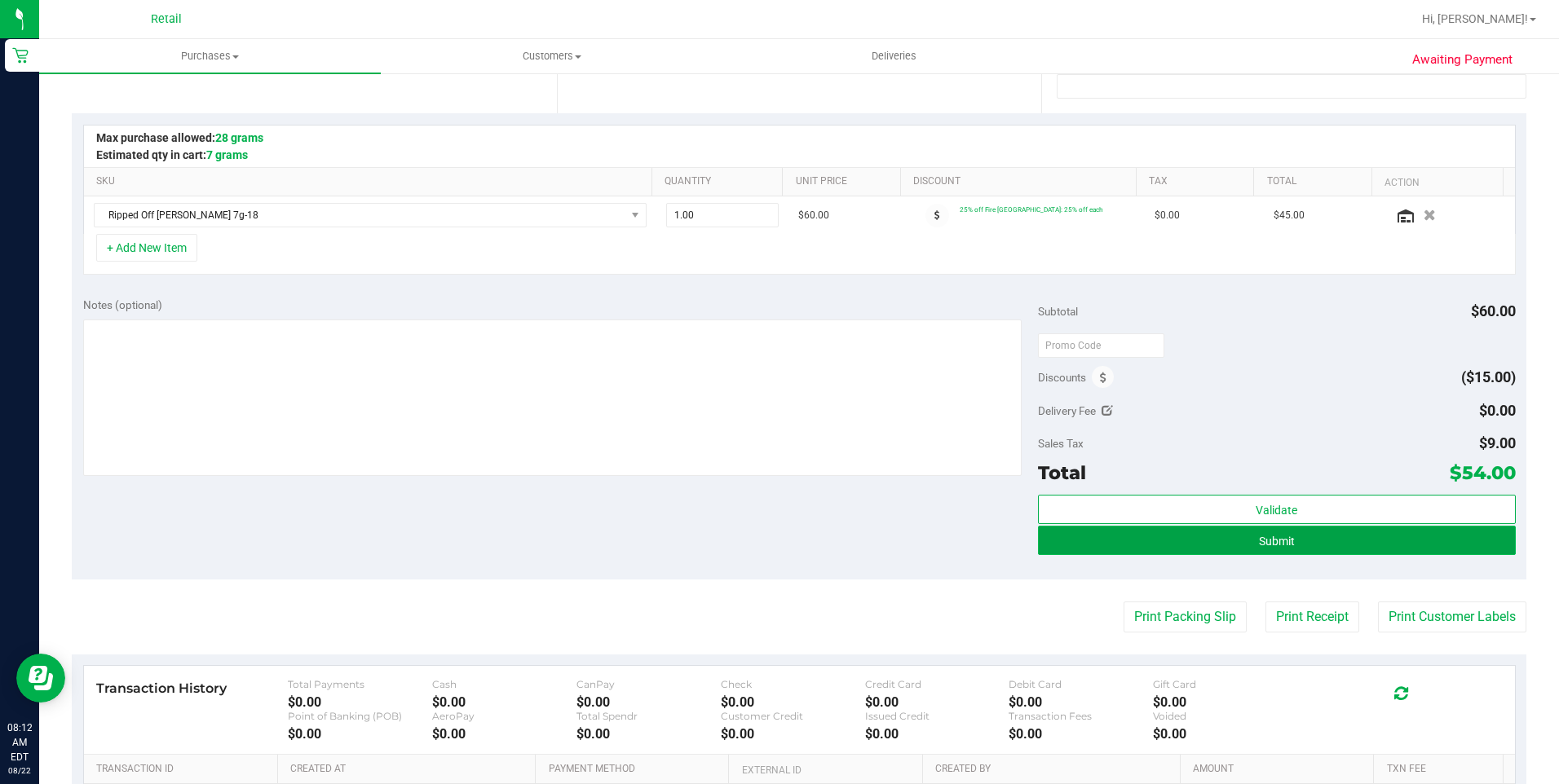
click at [1259, 535] on span "Submit" at bounding box center [1277, 540] width 36 height 13
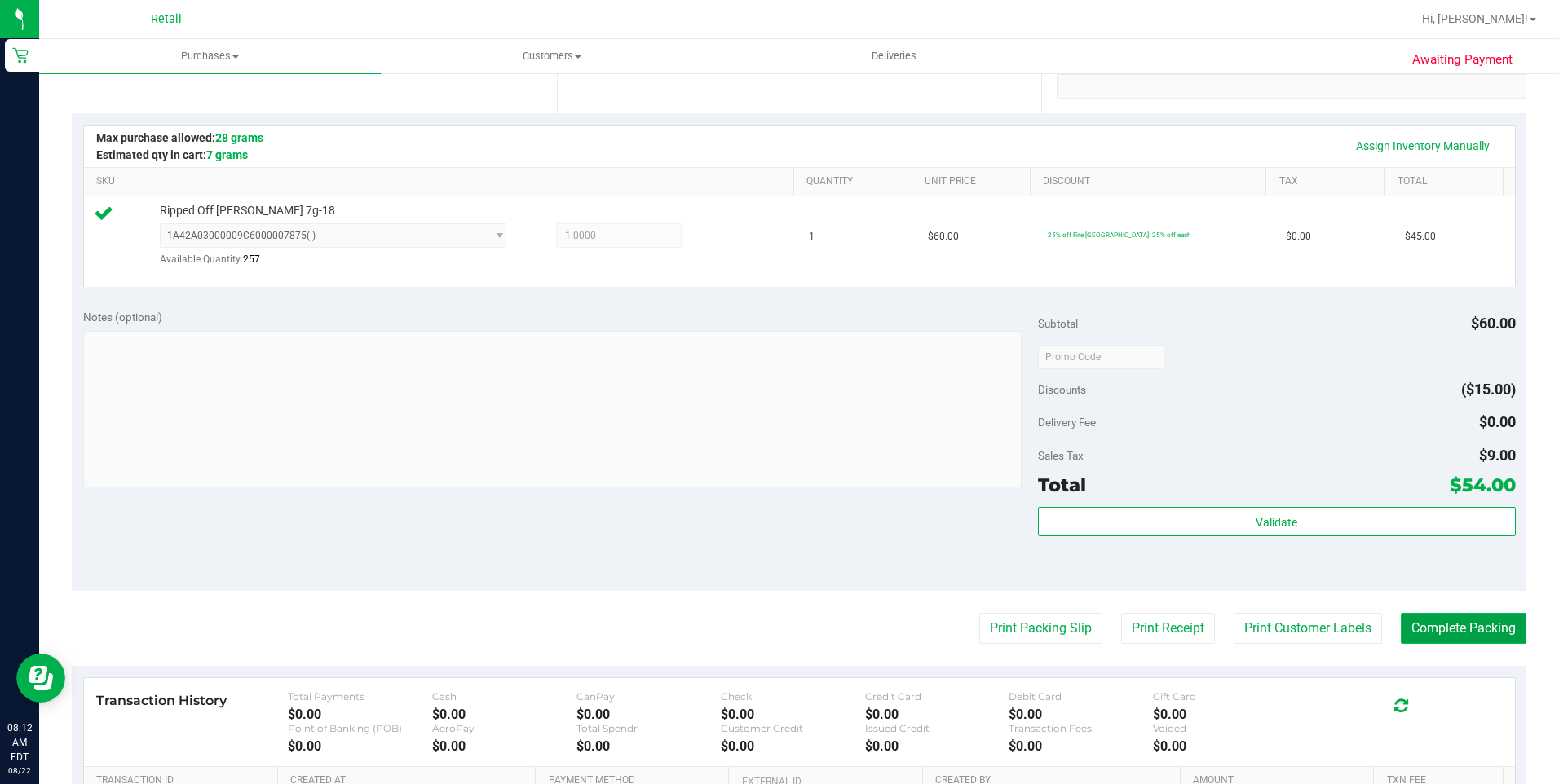
click at [1427, 626] on button "Complete Packing" at bounding box center [1463, 628] width 126 height 31
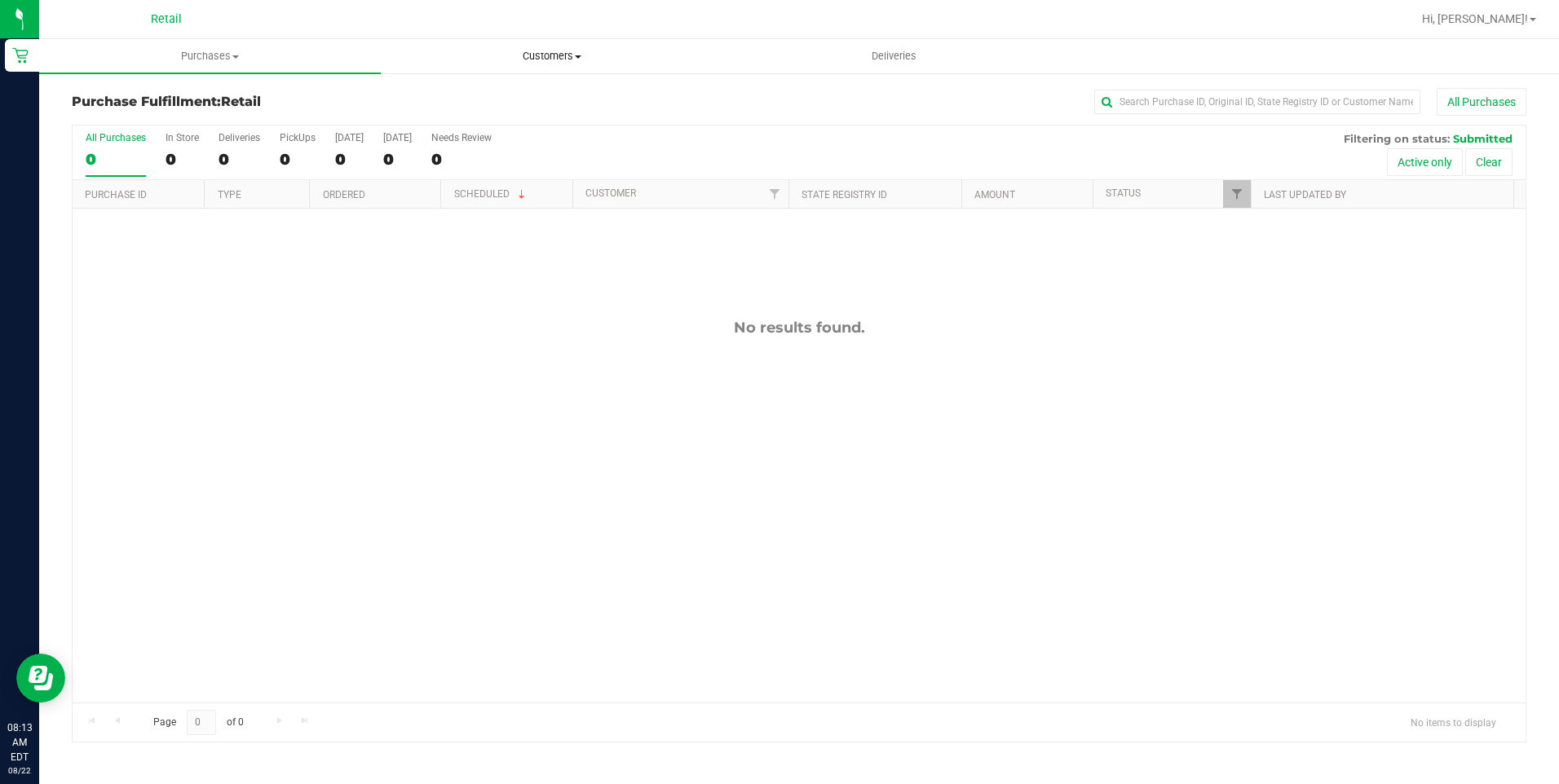
click at [534, 56] on span "Customers" at bounding box center [551, 55] width 340 height 15
click at [489, 97] on span "All customers" at bounding box center [439, 98] width 118 height 14
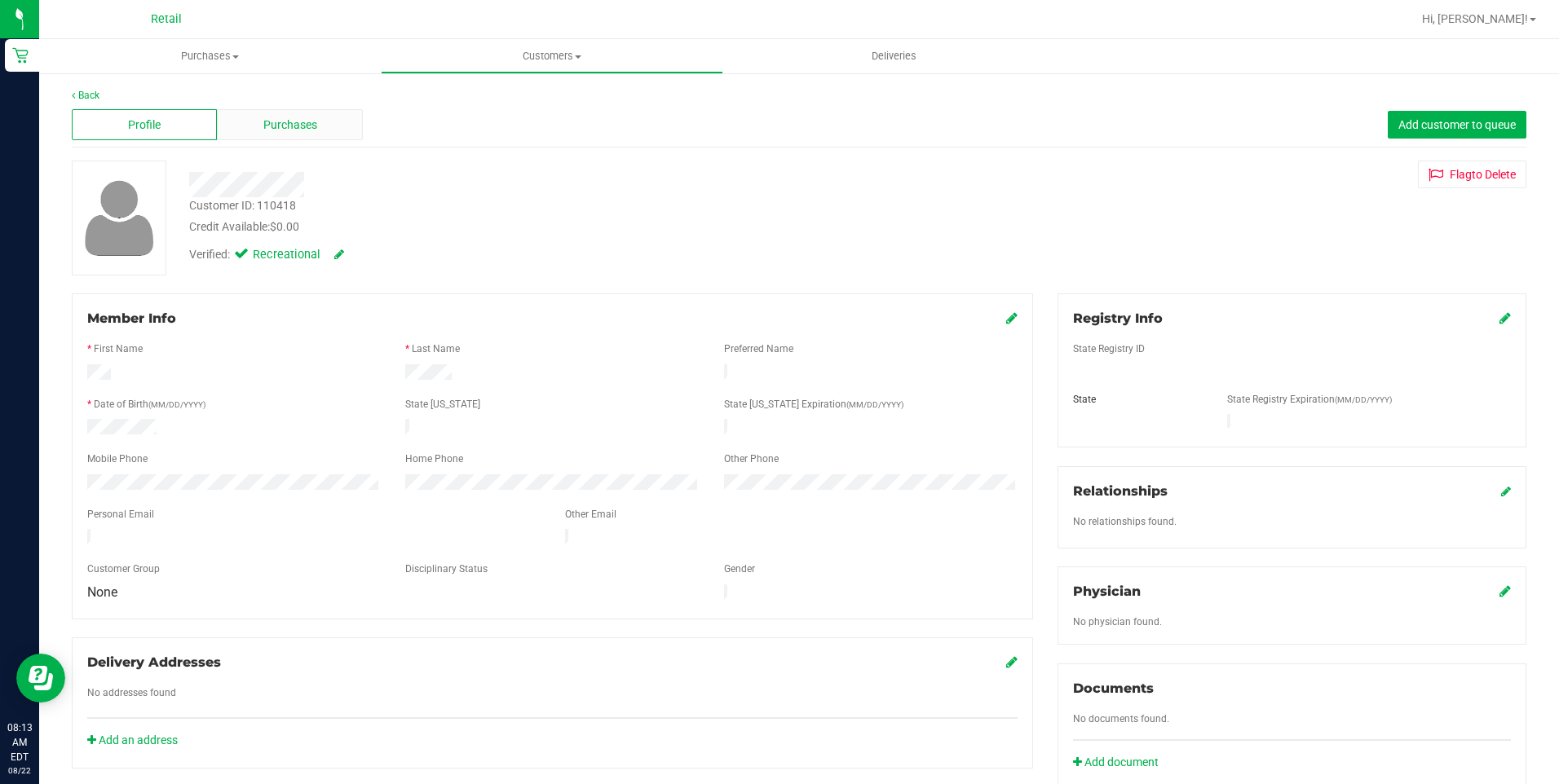
click at [334, 136] on div "Purchases" at bounding box center [289, 124] width 146 height 31
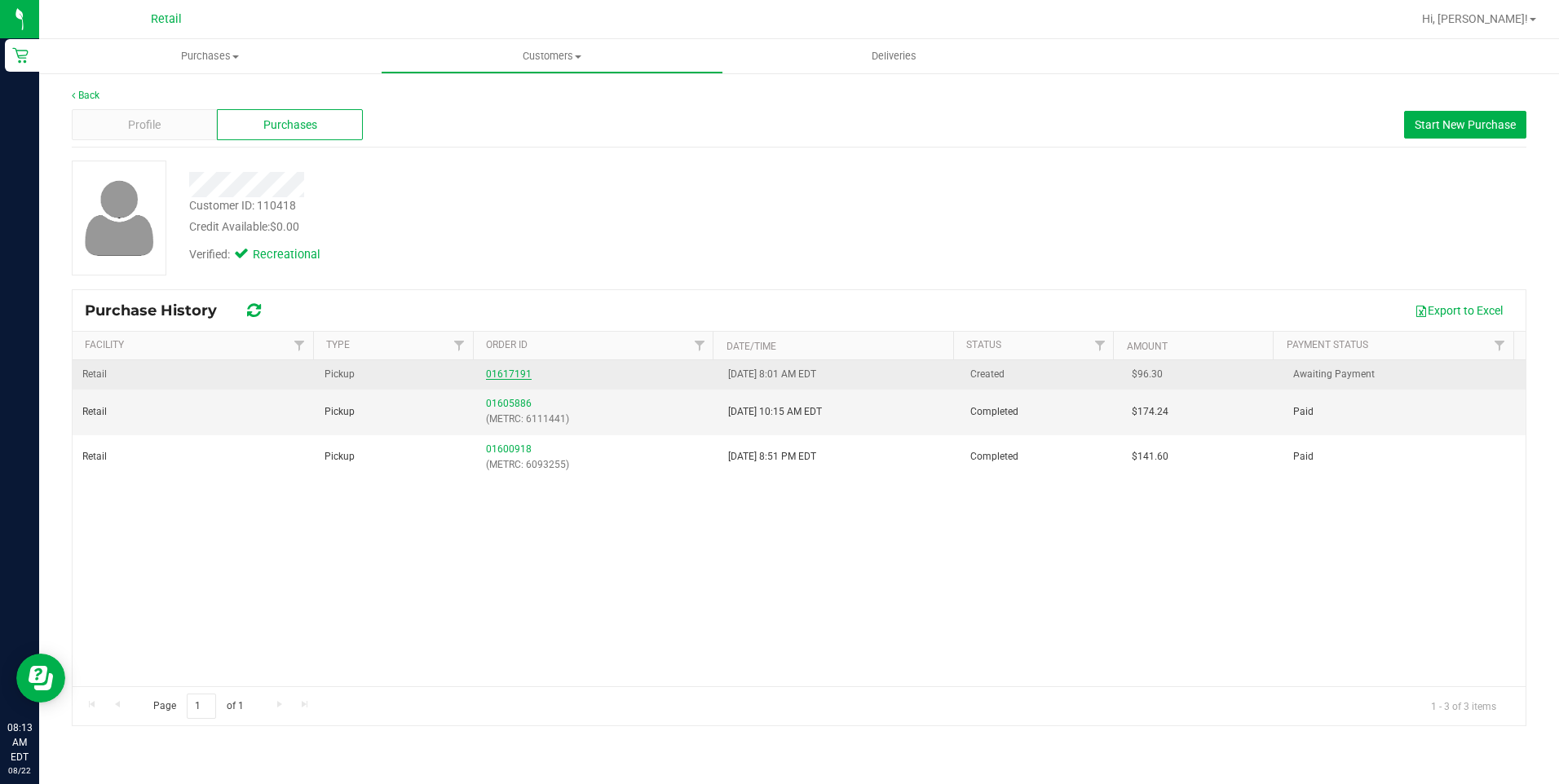
click at [496, 374] on link "01617191" at bounding box center [509, 374] width 46 height 12
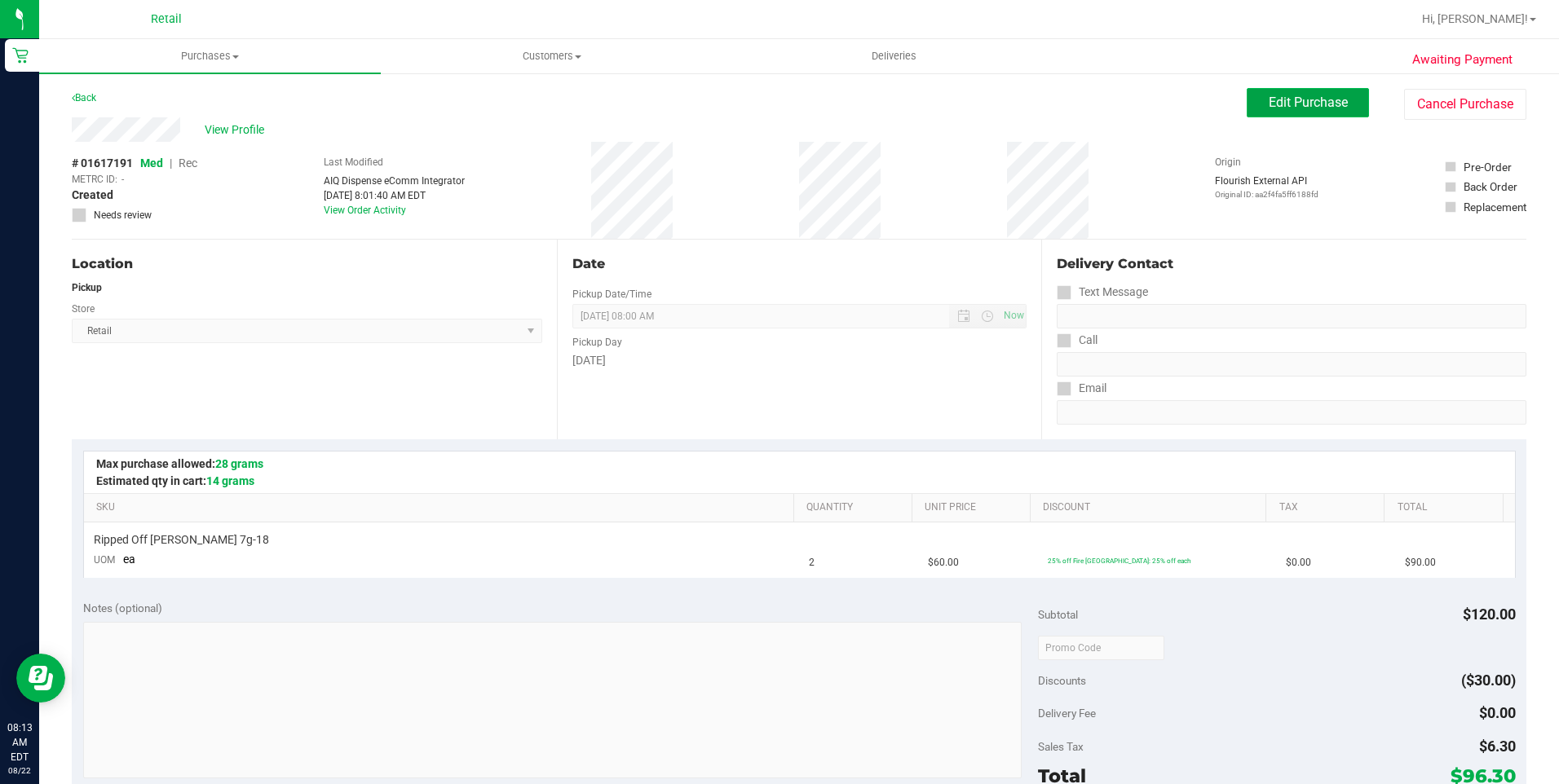
click at [1269, 98] on span "Edit Purchase" at bounding box center [1308, 102] width 79 height 16
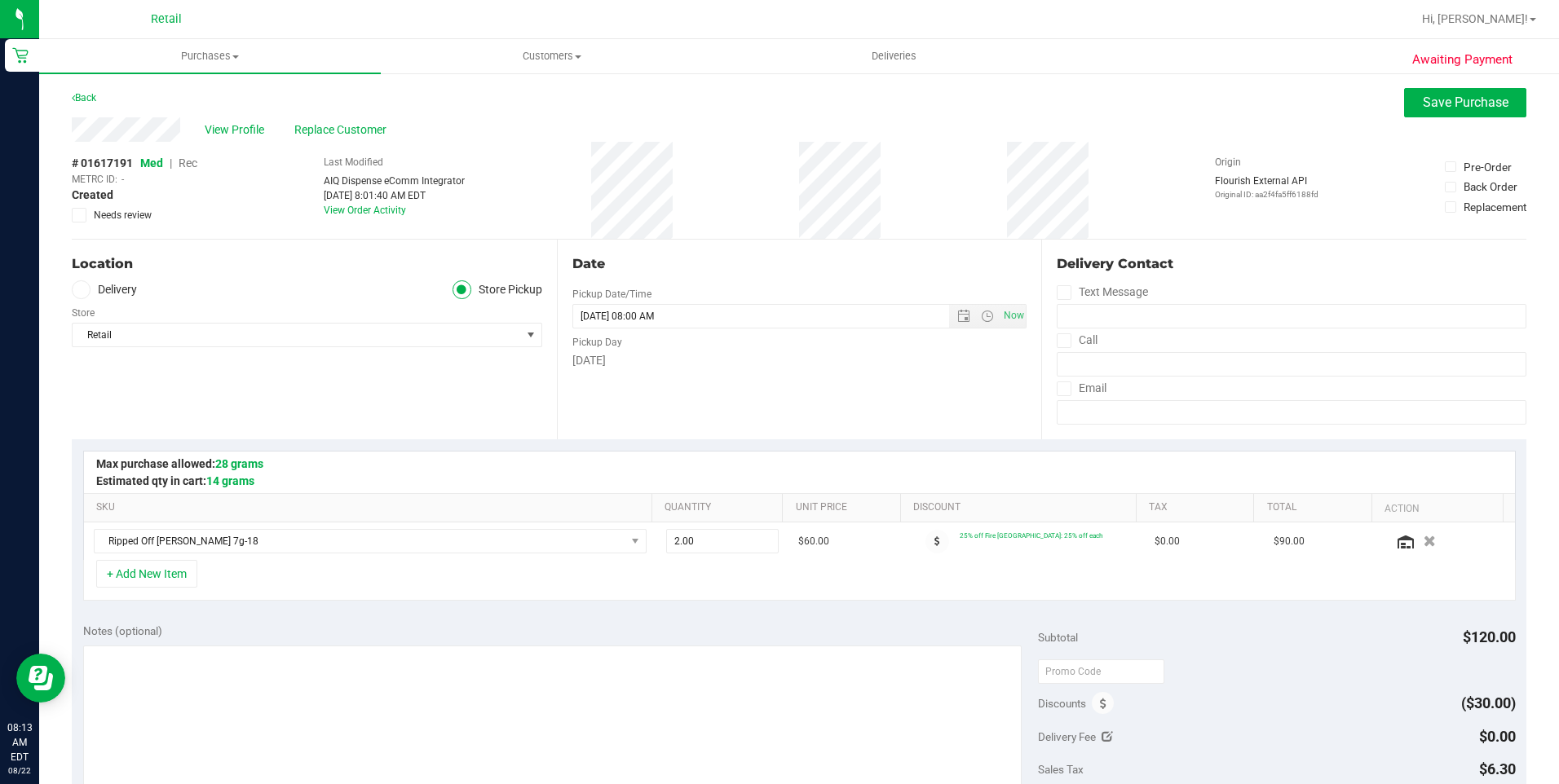
click at [190, 163] on span "Rec" at bounding box center [187, 162] width 19 height 13
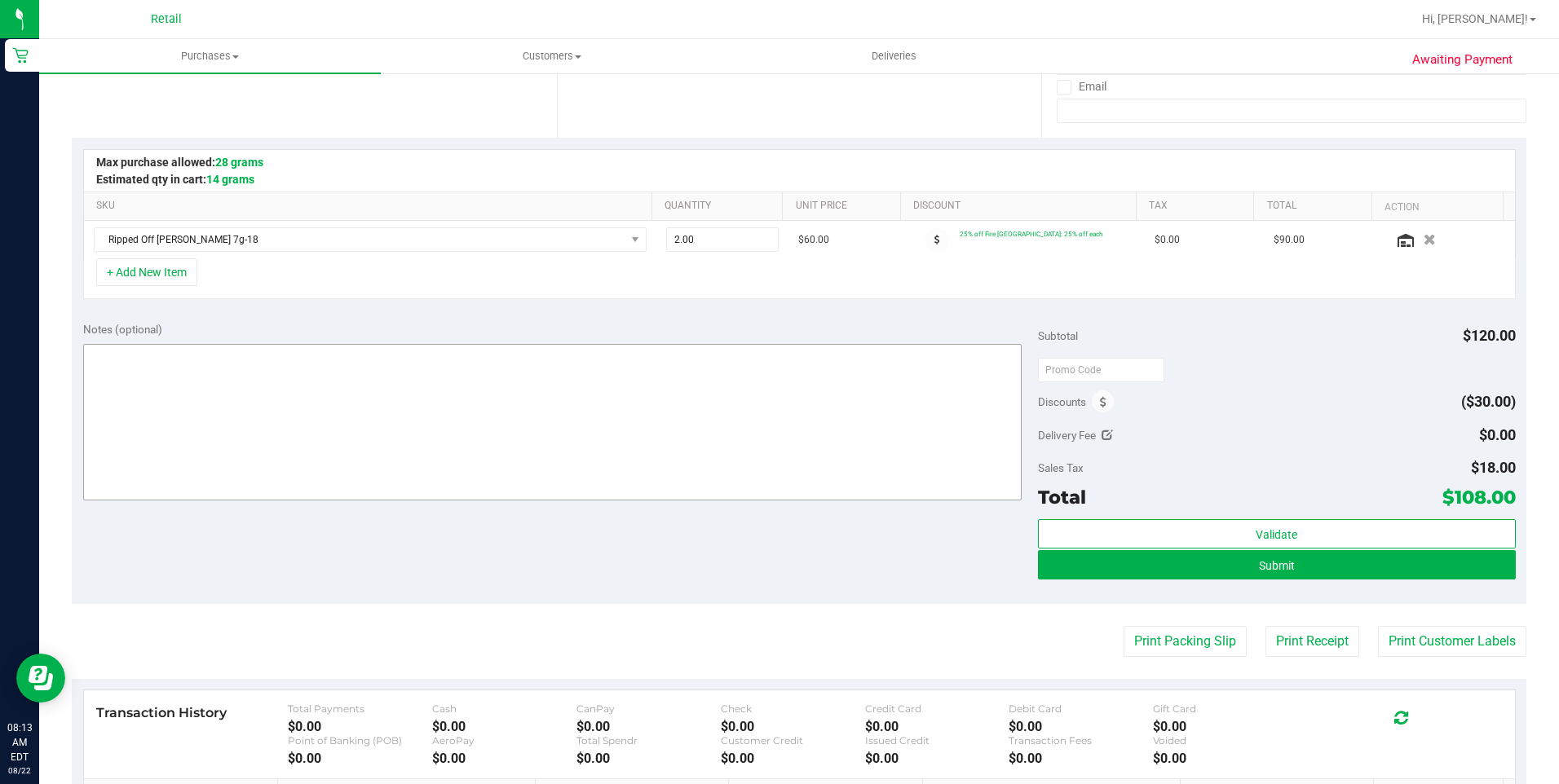
scroll to position [326, 0]
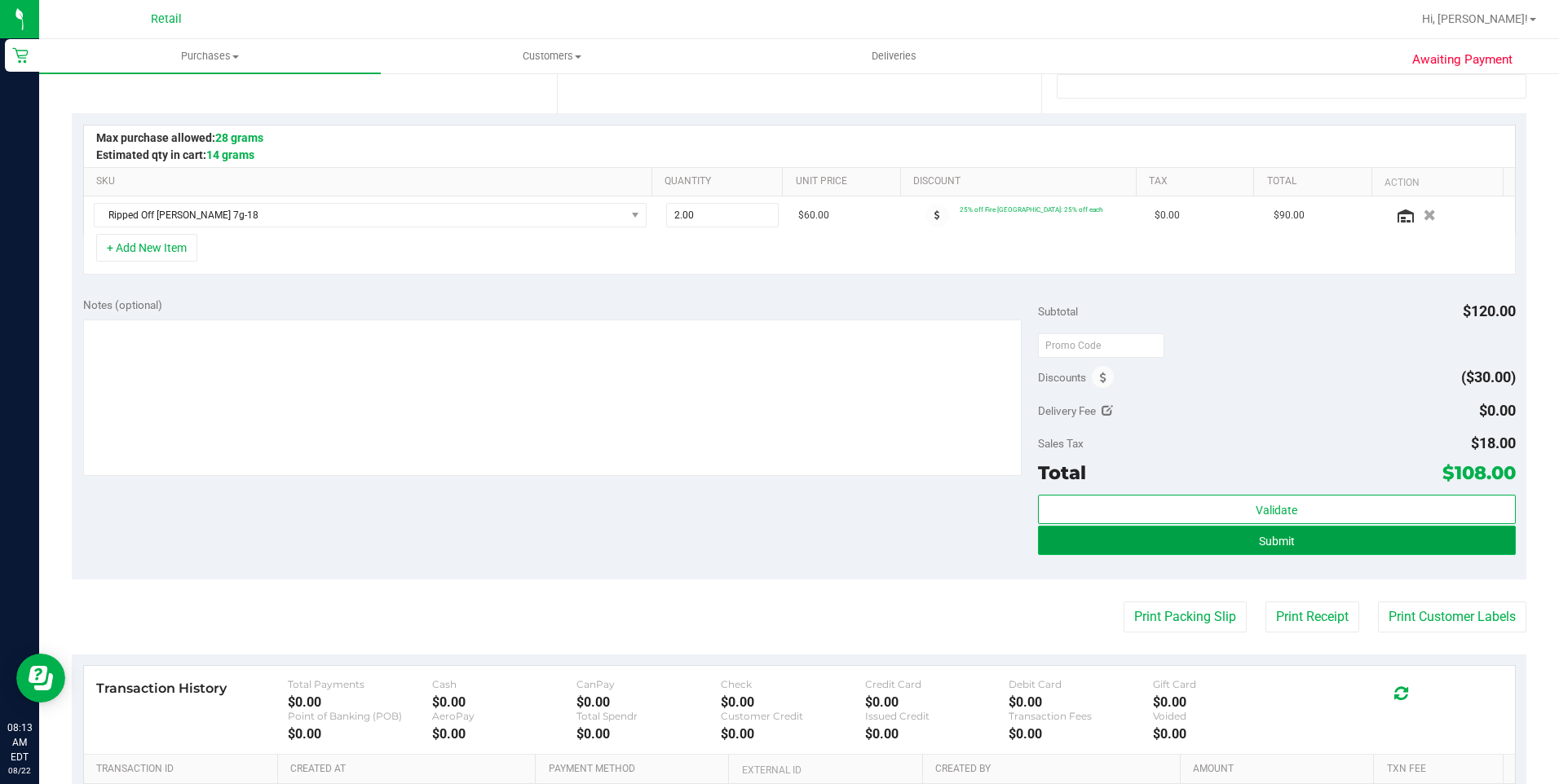
click at [1215, 534] on button "Submit" at bounding box center [1277, 540] width 477 height 30
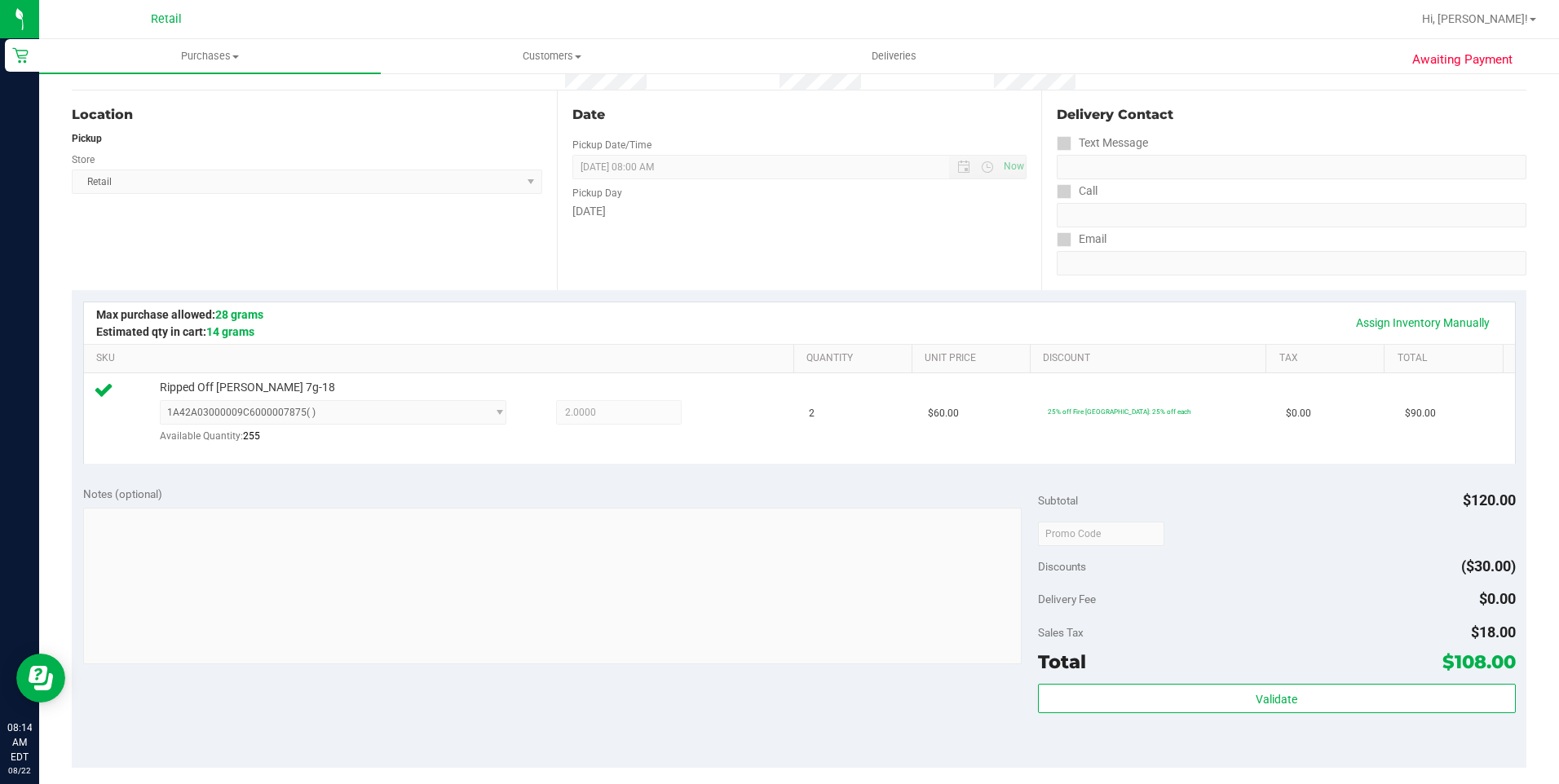
scroll to position [326, 0]
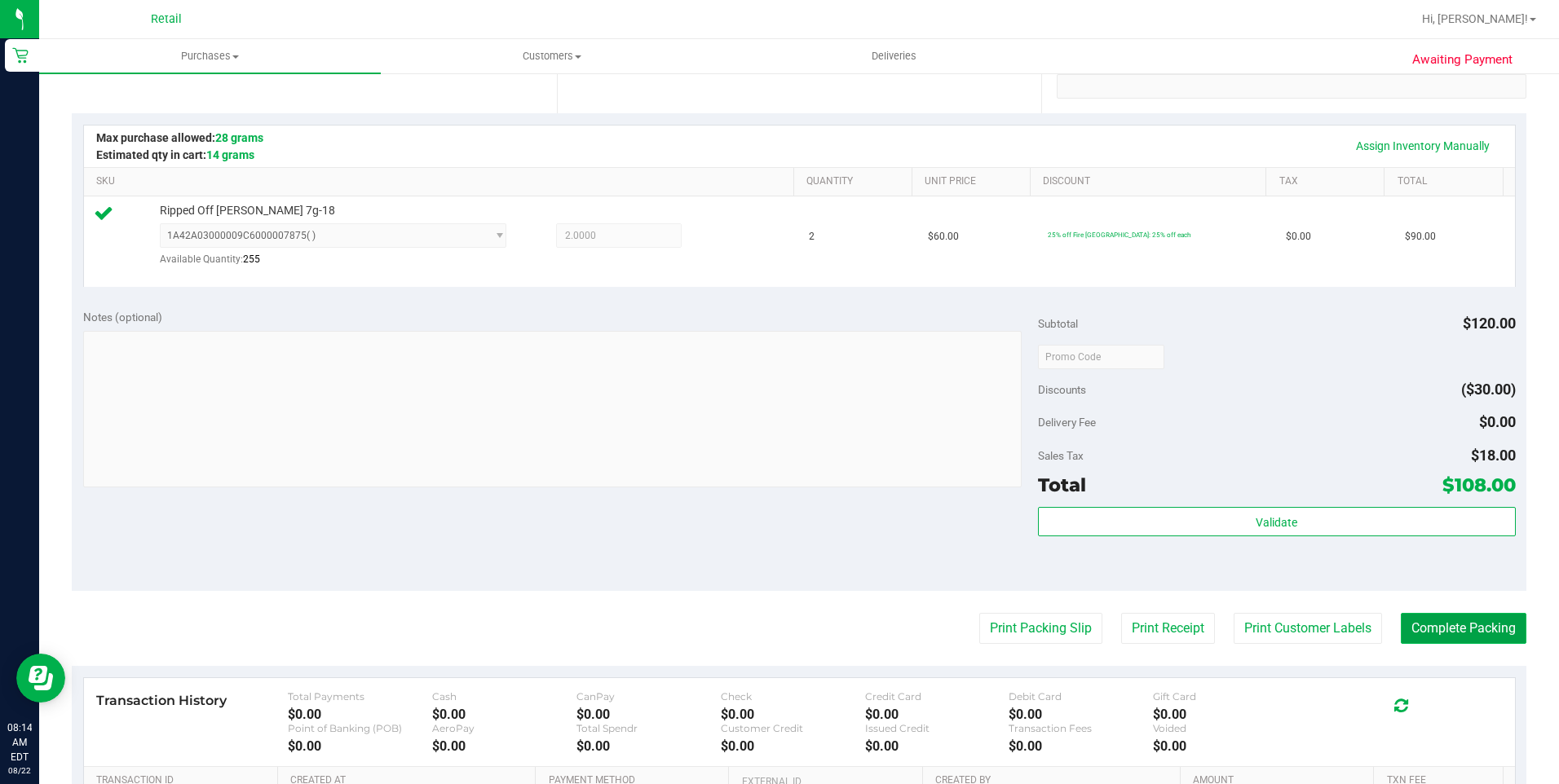
click at [1457, 635] on button "Complete Packing" at bounding box center [1463, 628] width 126 height 31
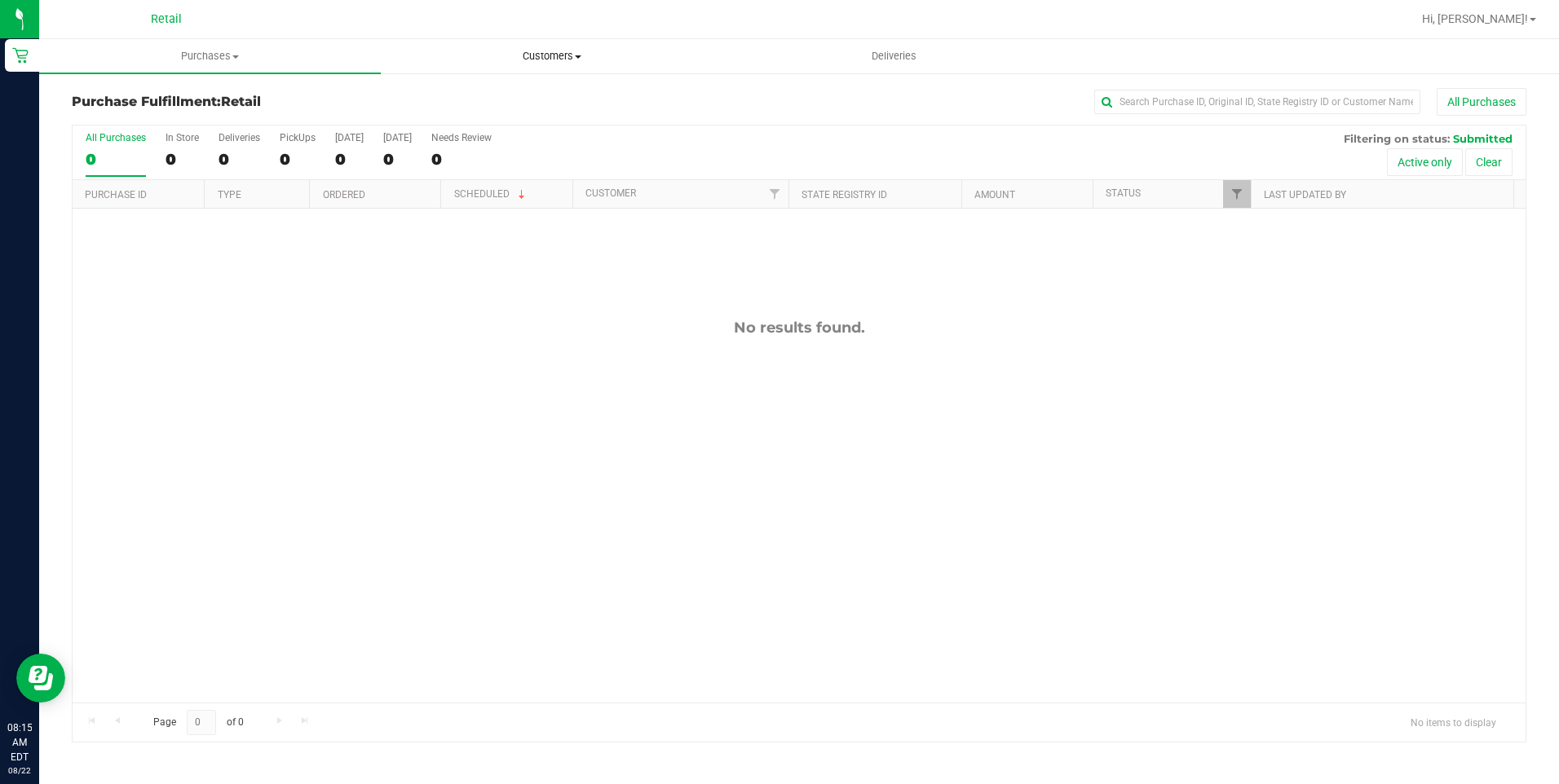
click at [553, 45] on uib-tab-heading "Customers All customers Add a new customer All physicians" at bounding box center [551, 55] width 340 height 33
click at [537, 105] on li "All customers" at bounding box center [551, 99] width 342 height 20
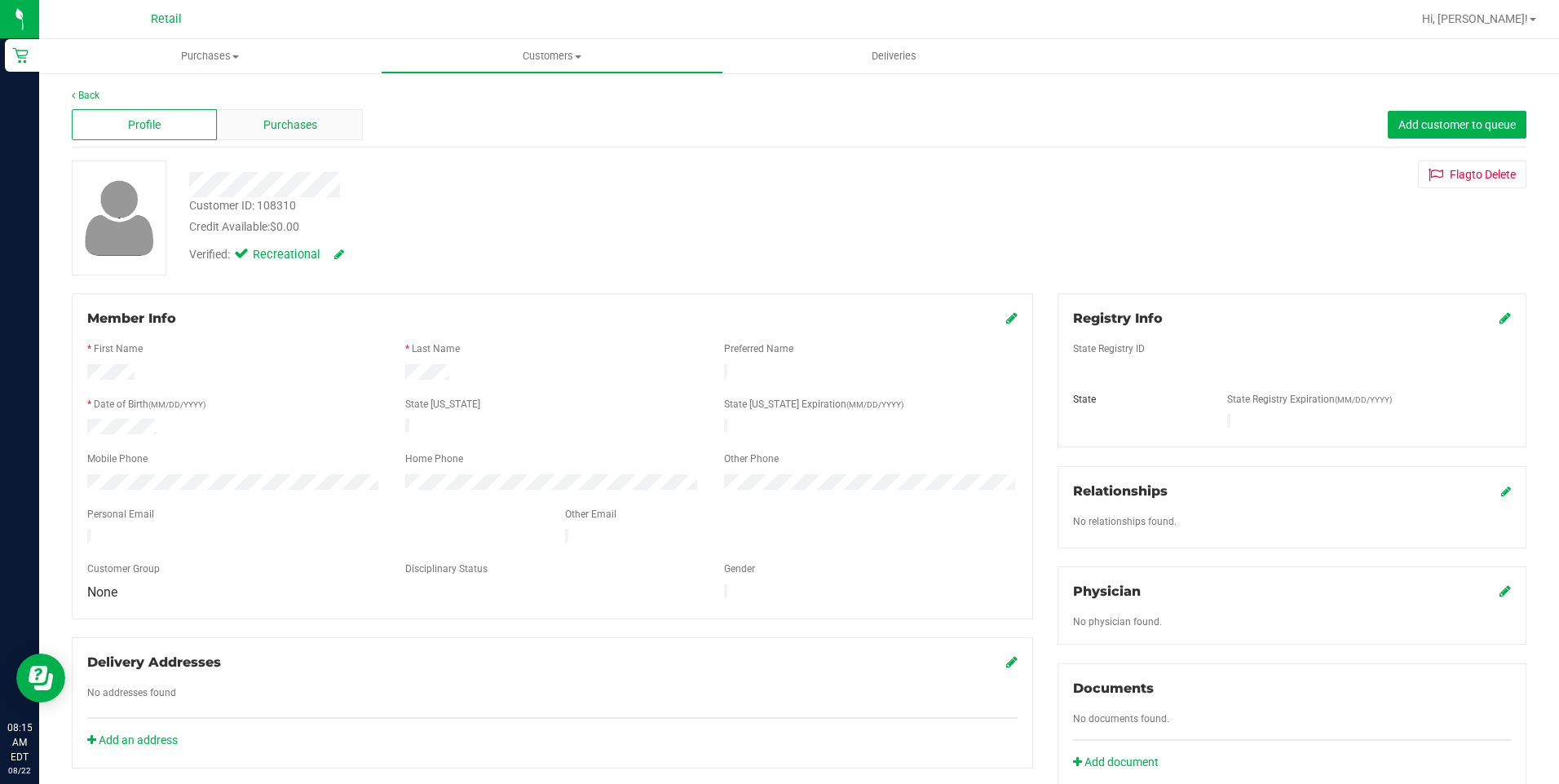
click at [301, 124] on span "Purchases" at bounding box center [290, 125] width 53 height 17
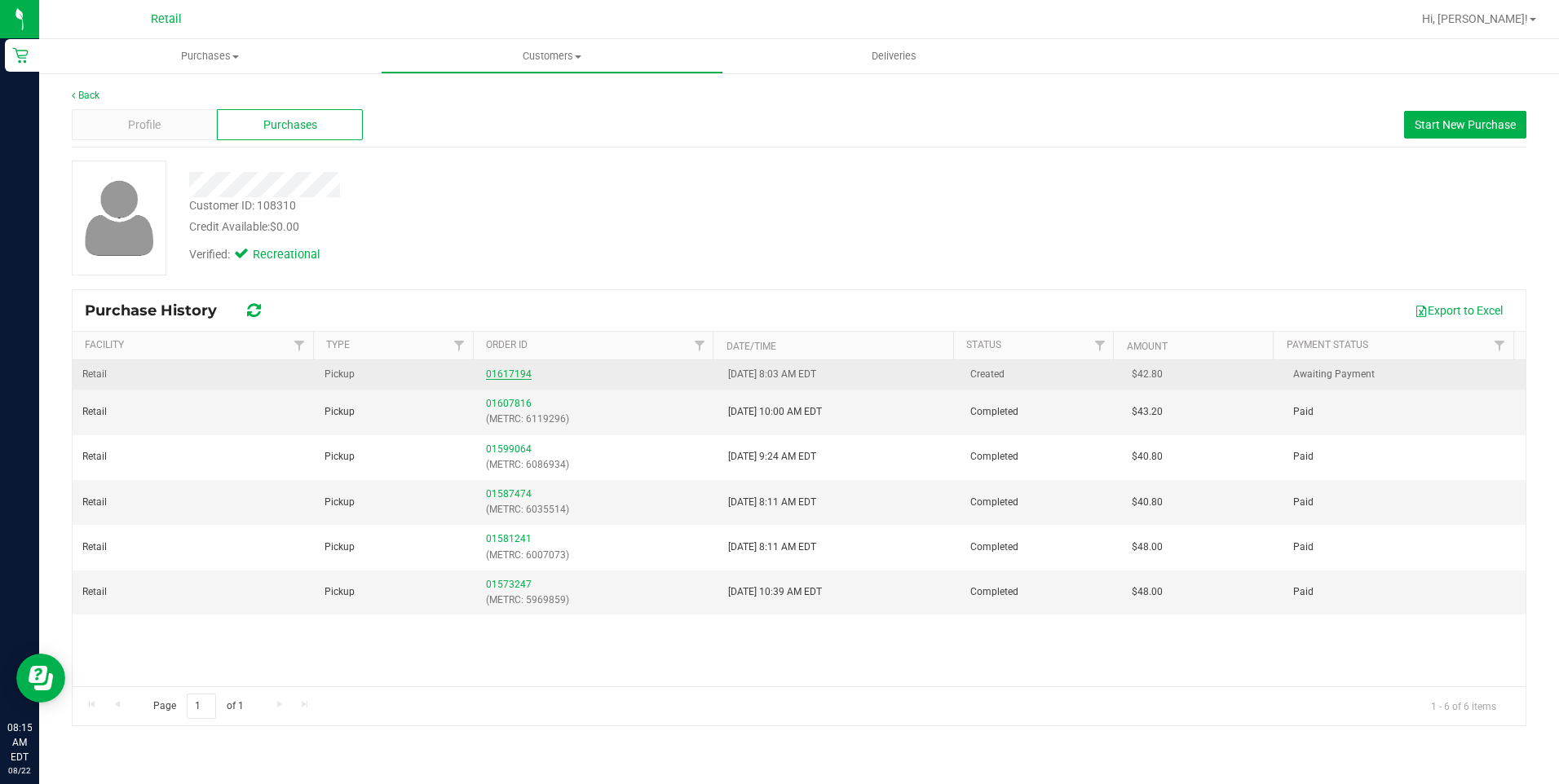
click at [501, 378] on link "01617194" at bounding box center [509, 374] width 46 height 12
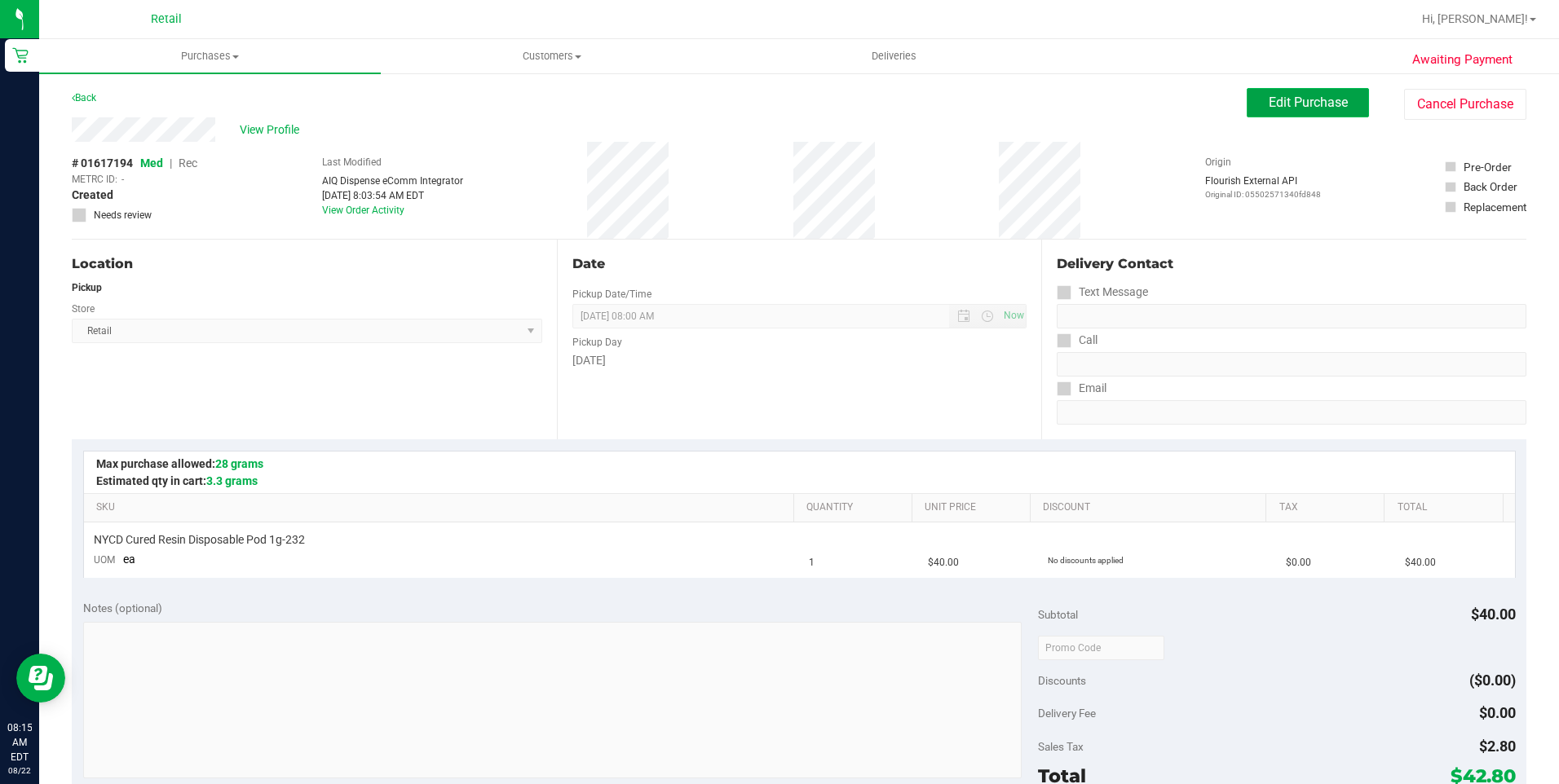
click at [1265, 112] on button "Edit Purchase" at bounding box center [1307, 103] width 122 height 30
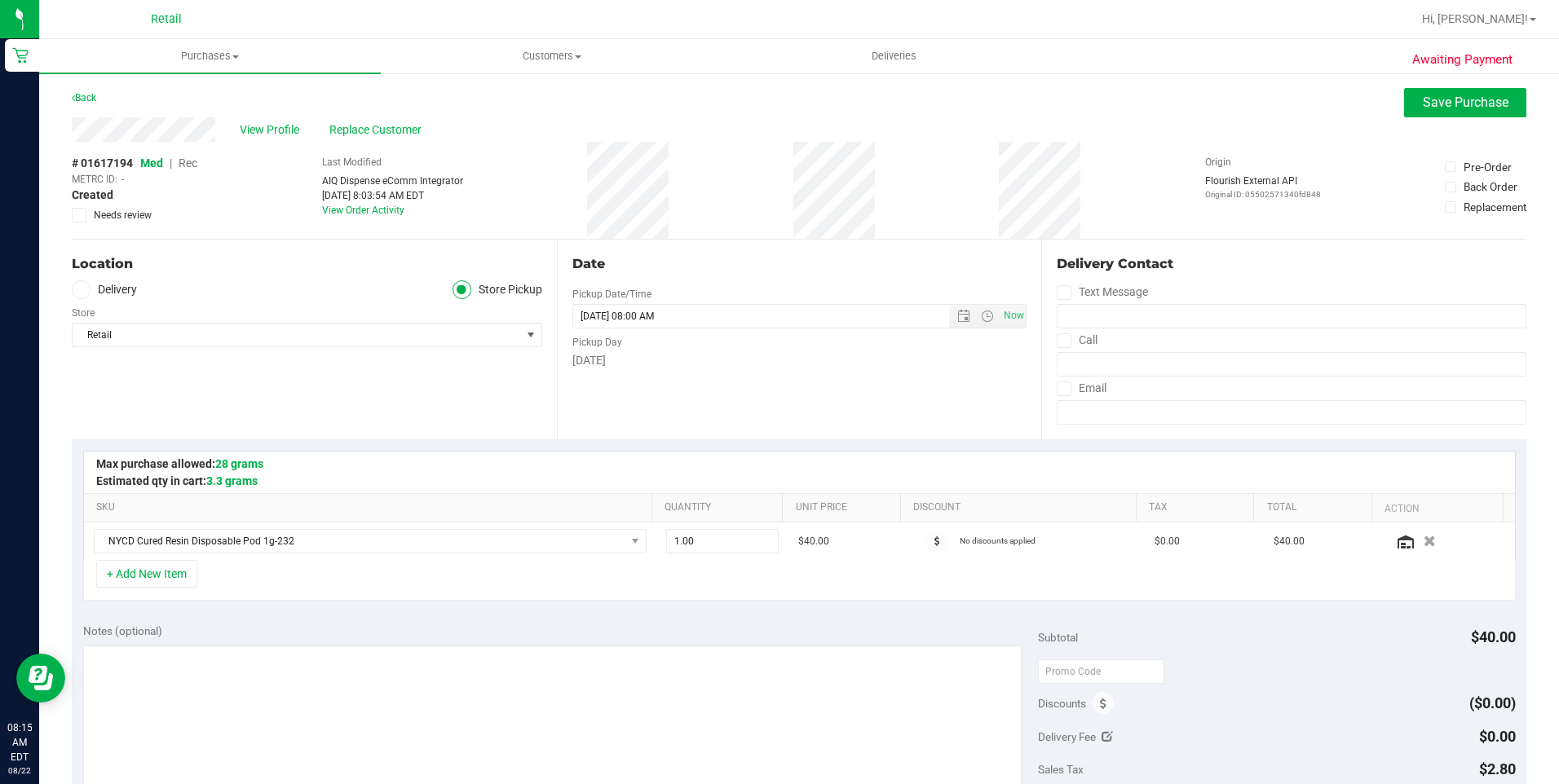
click at [187, 163] on span "Rec" at bounding box center [187, 162] width 19 height 13
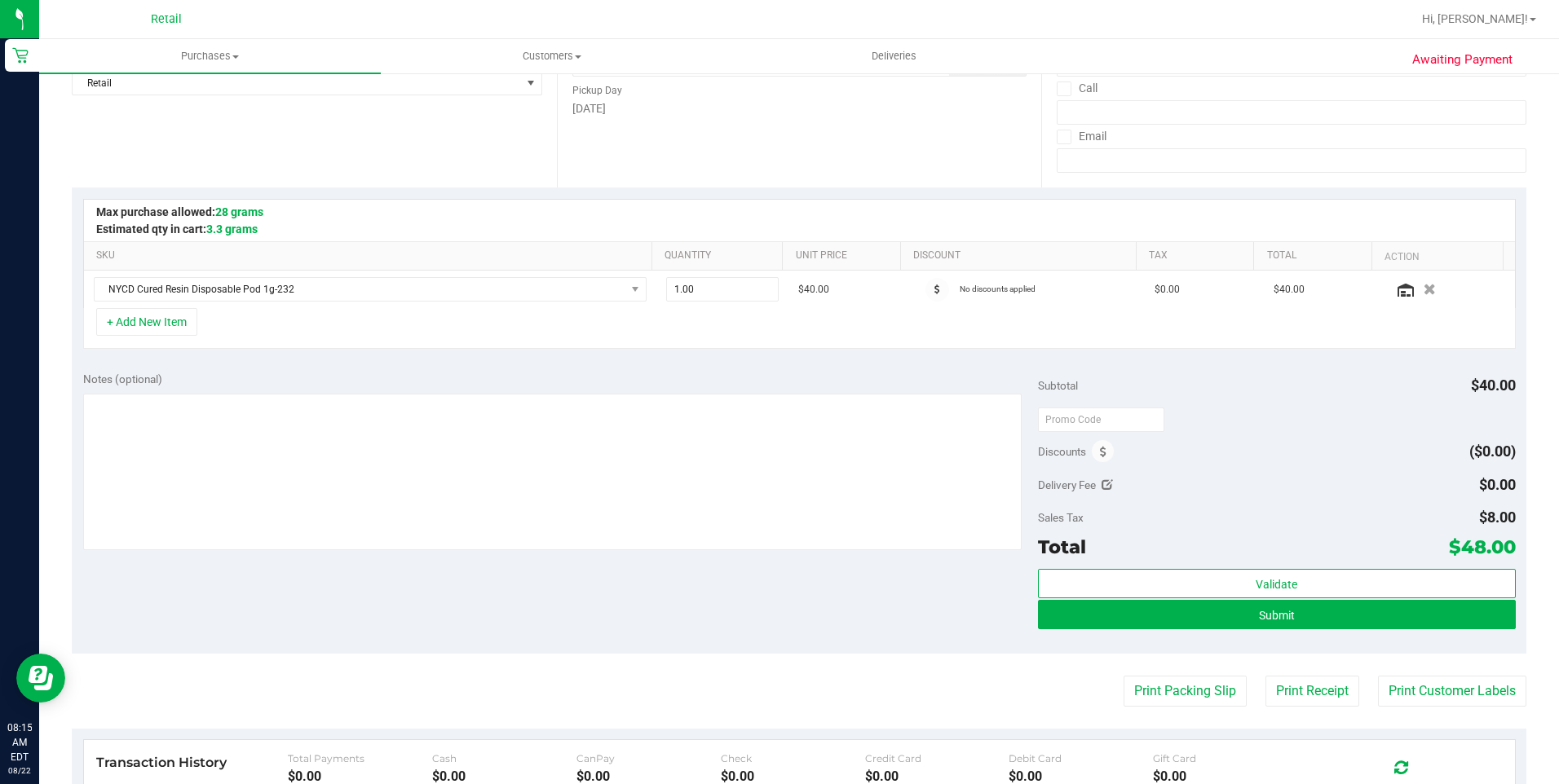
scroll to position [408, 0]
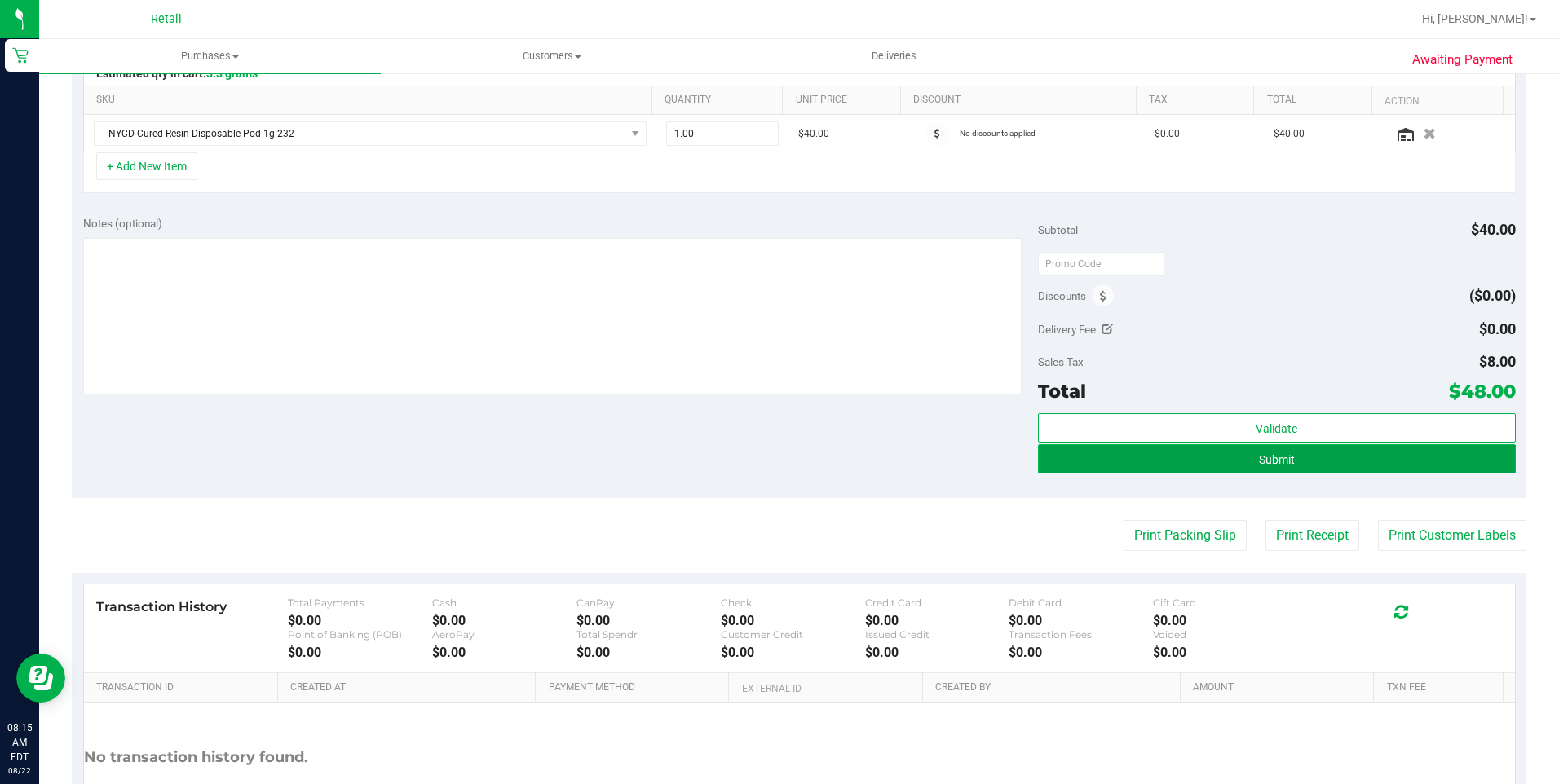
click at [1259, 468] on button "Submit" at bounding box center [1277, 459] width 477 height 30
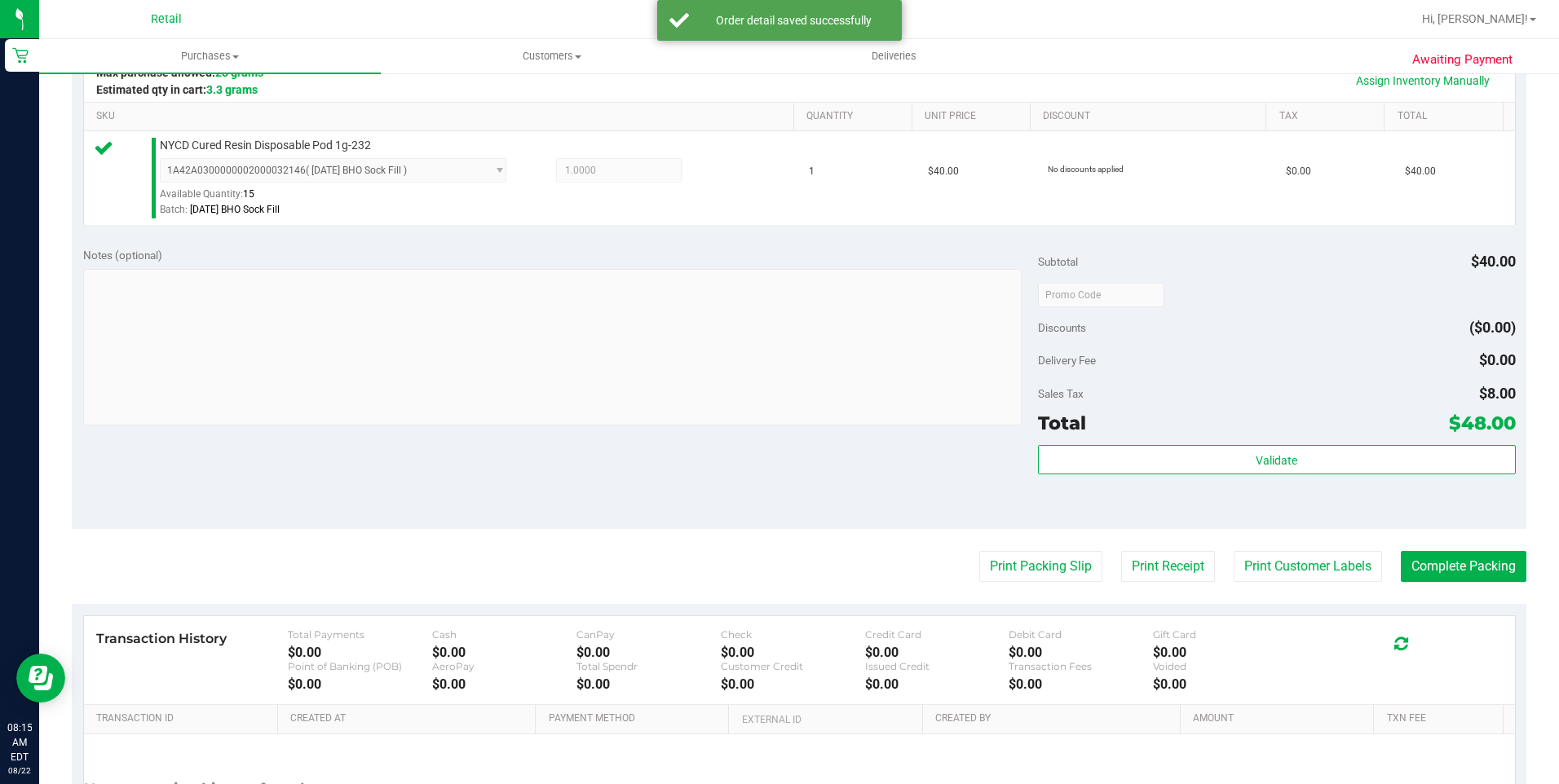
scroll to position [408, 0]
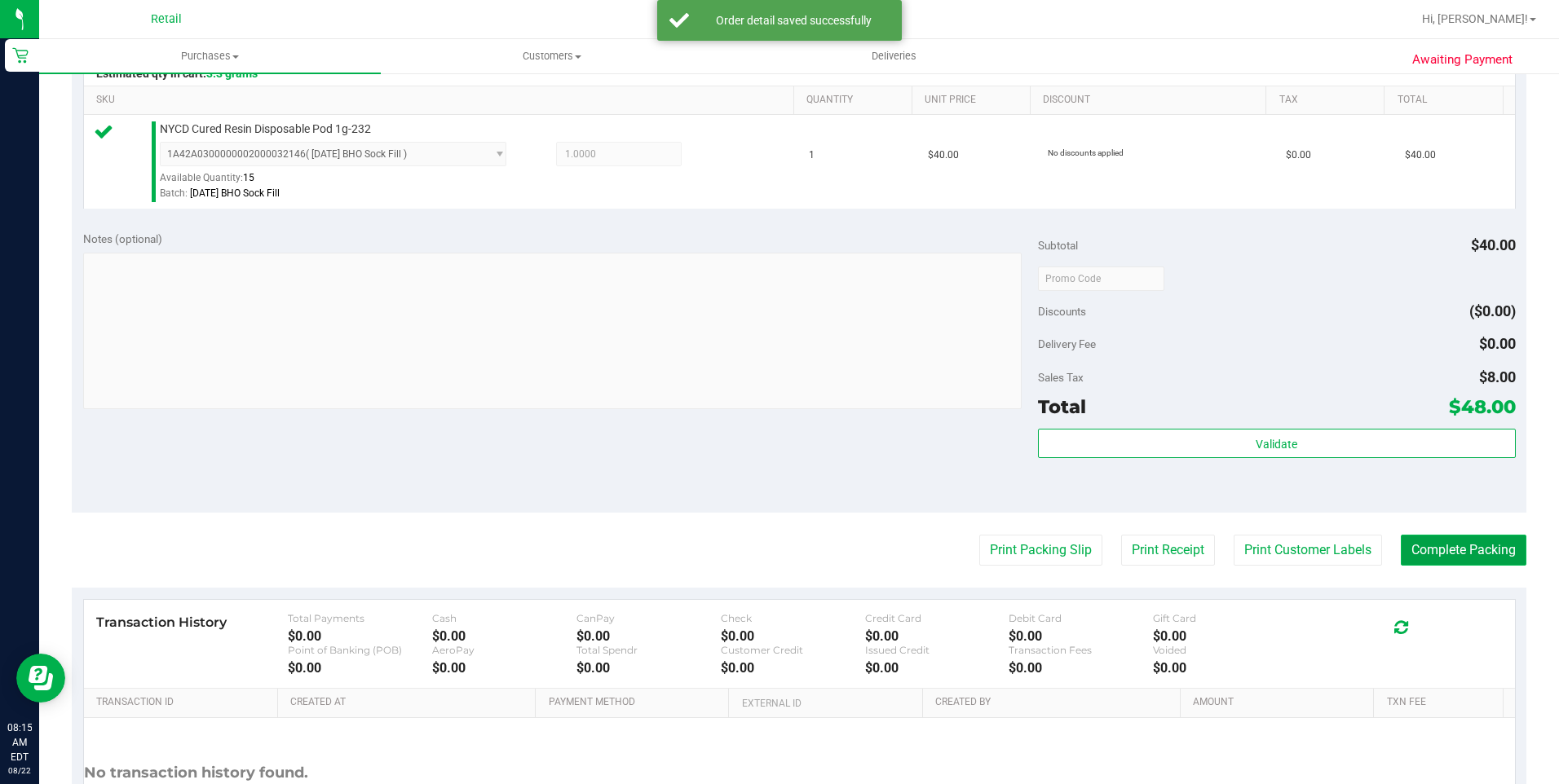
click at [1429, 546] on button "Complete Packing" at bounding box center [1463, 549] width 126 height 31
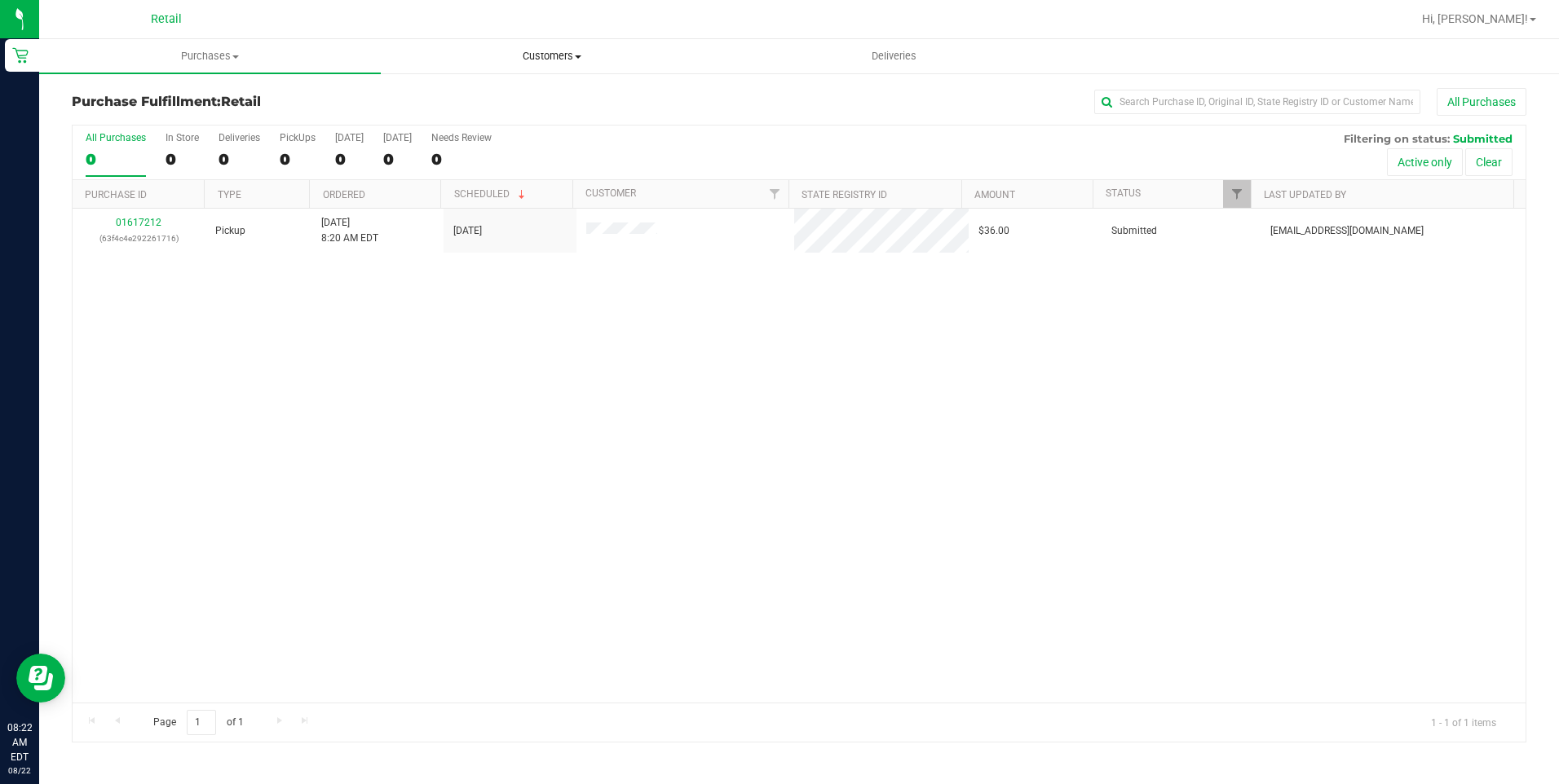
click at [533, 56] on span "Customers" at bounding box center [551, 55] width 340 height 15
click at [542, 97] on li "All customers" at bounding box center [551, 99] width 342 height 20
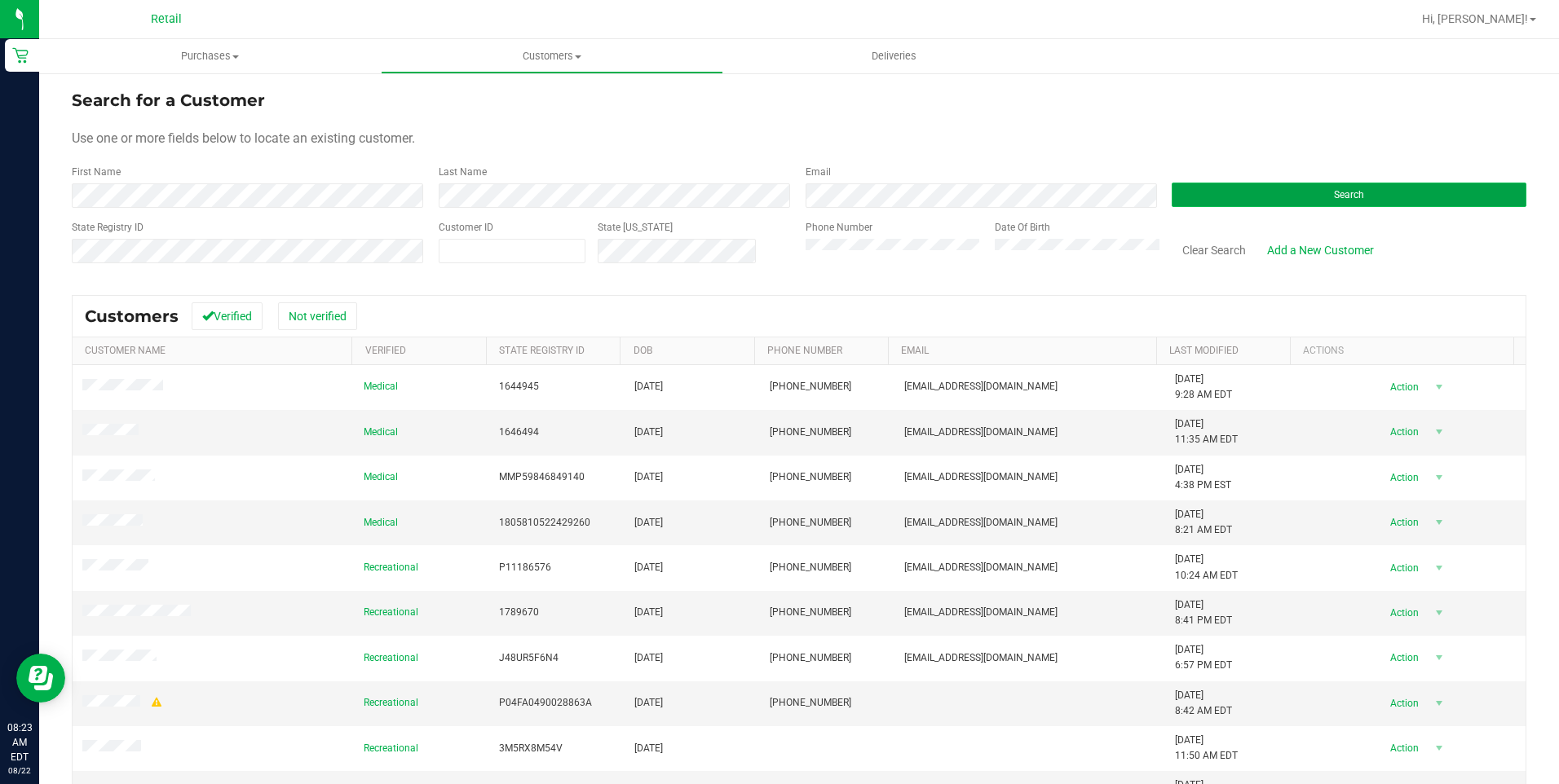
click at [1290, 193] on button "Search" at bounding box center [1349, 194] width 355 height 25
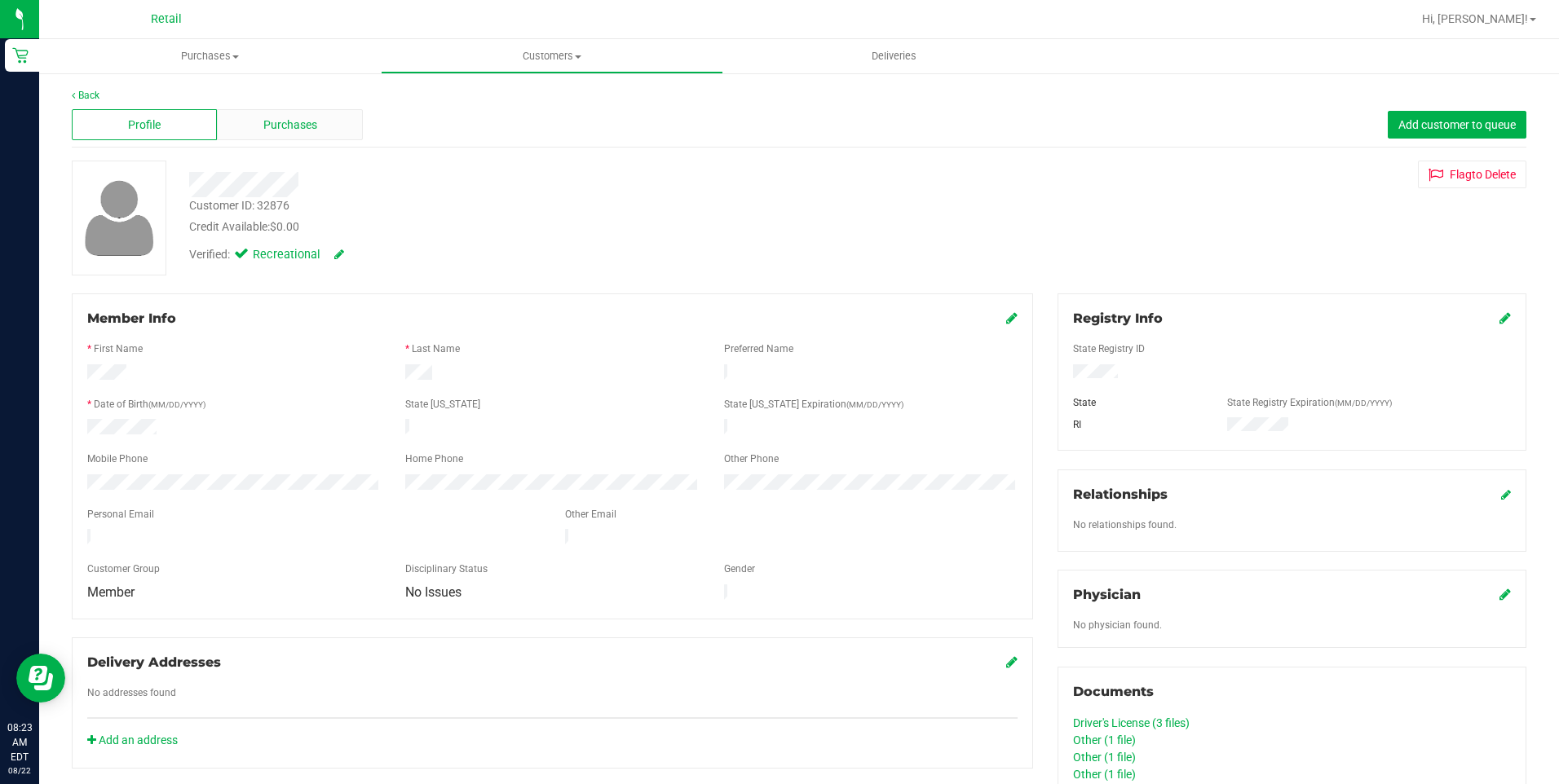
click at [309, 132] on span "Purchases" at bounding box center [290, 125] width 53 height 17
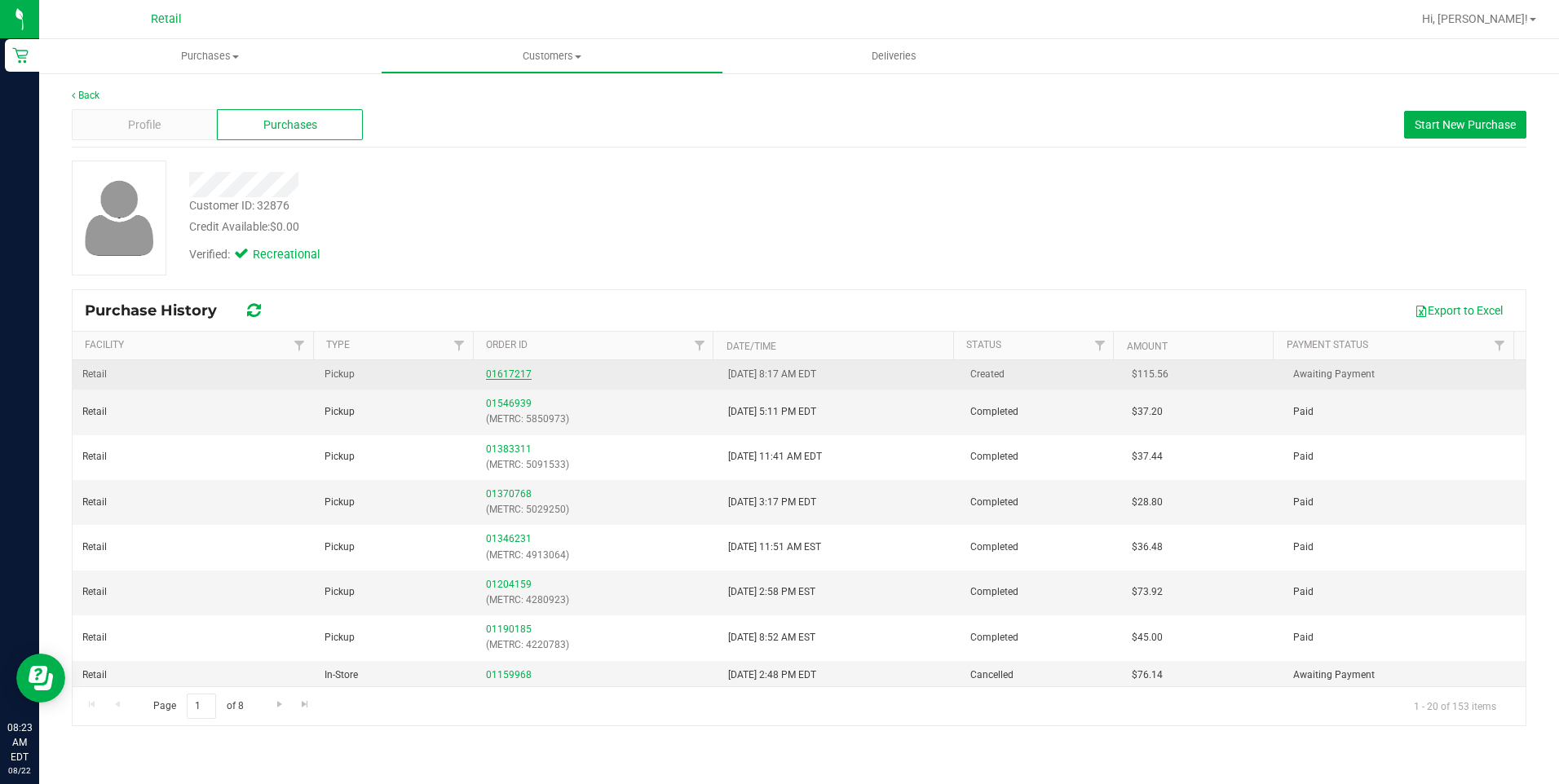
click at [514, 369] on link "01617217" at bounding box center [509, 374] width 46 height 12
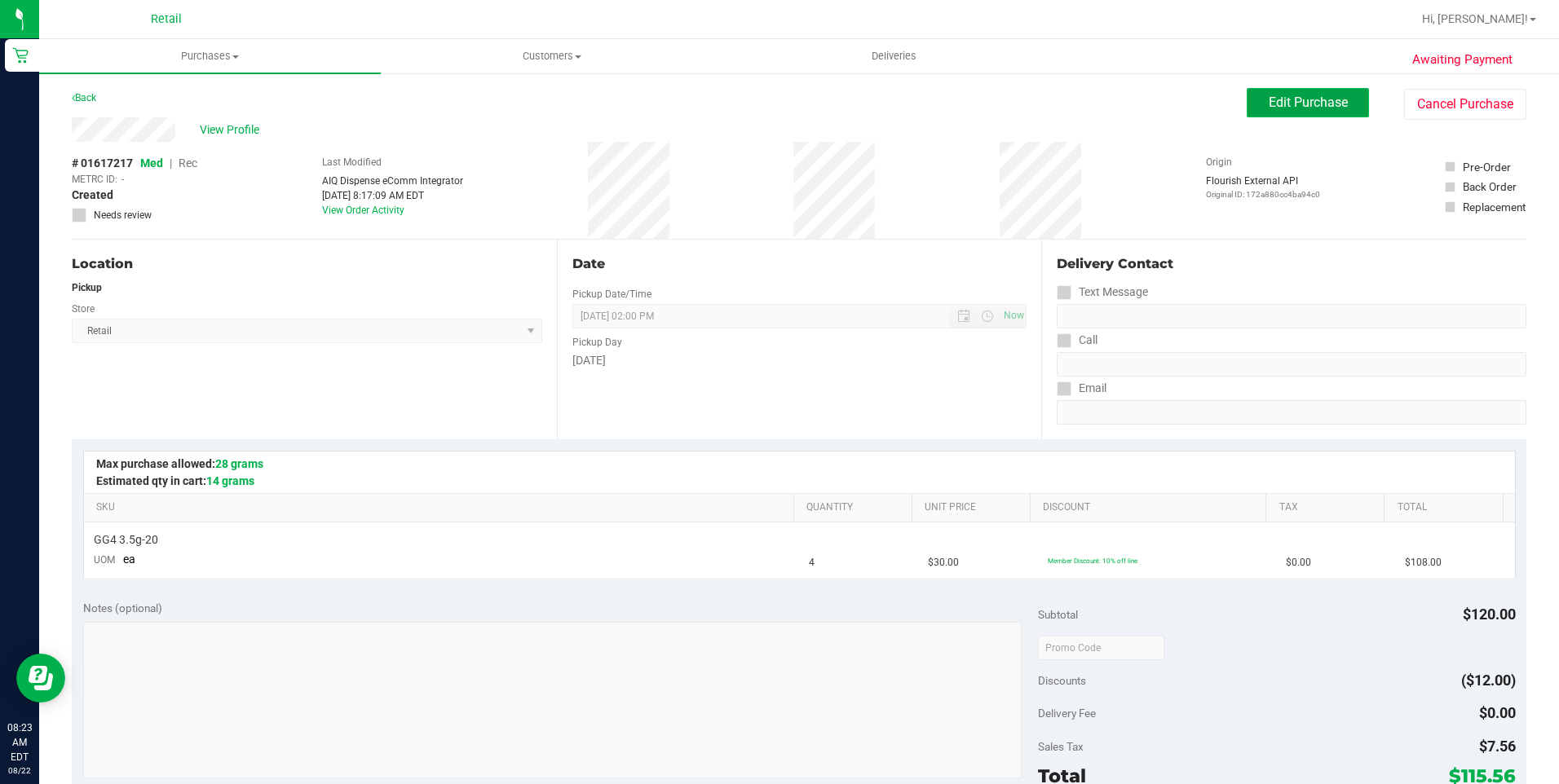
click at [1279, 103] on span "Edit Purchase" at bounding box center [1308, 102] width 79 height 16
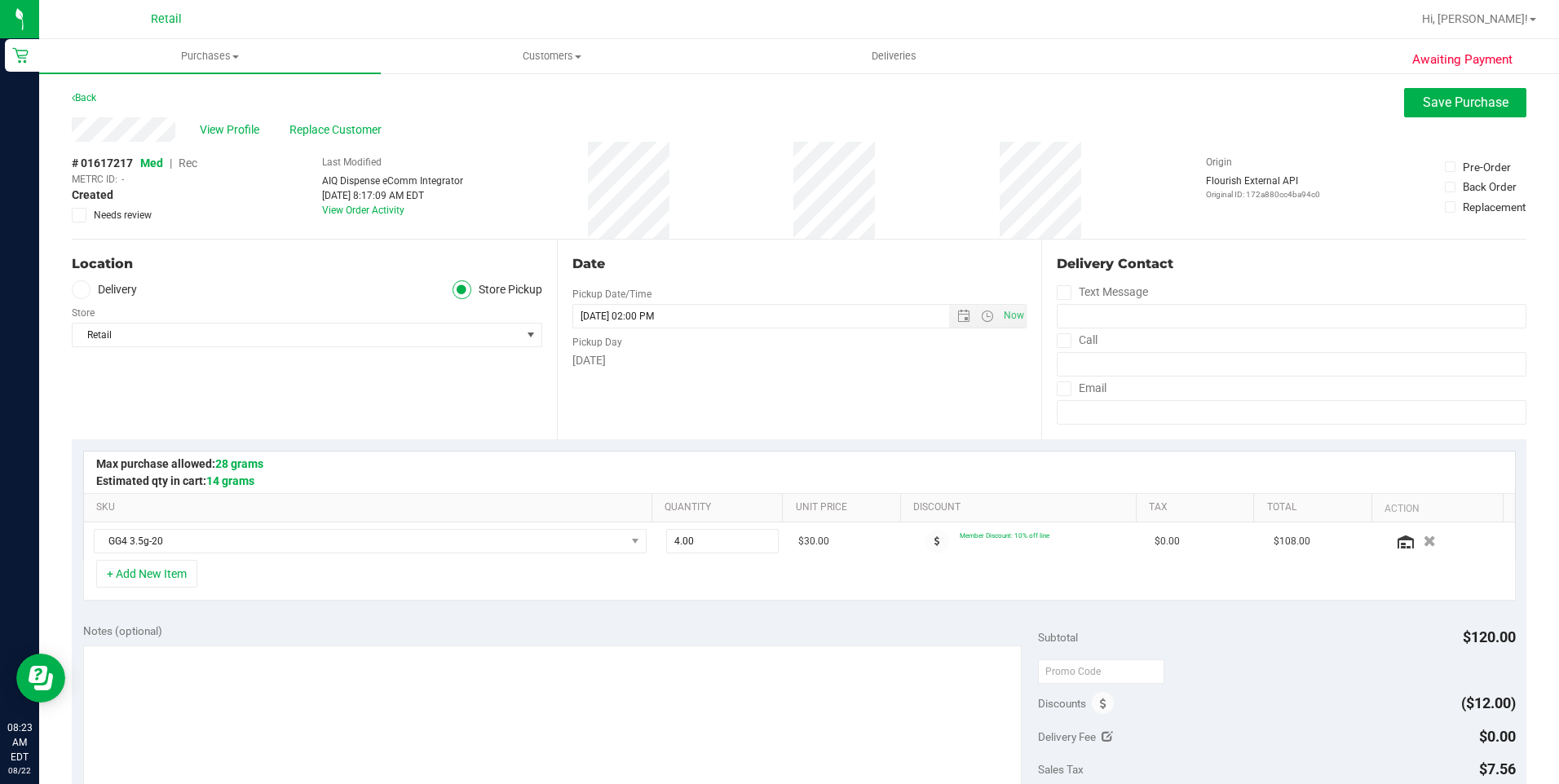
click at [188, 163] on span "Rec" at bounding box center [187, 162] width 19 height 13
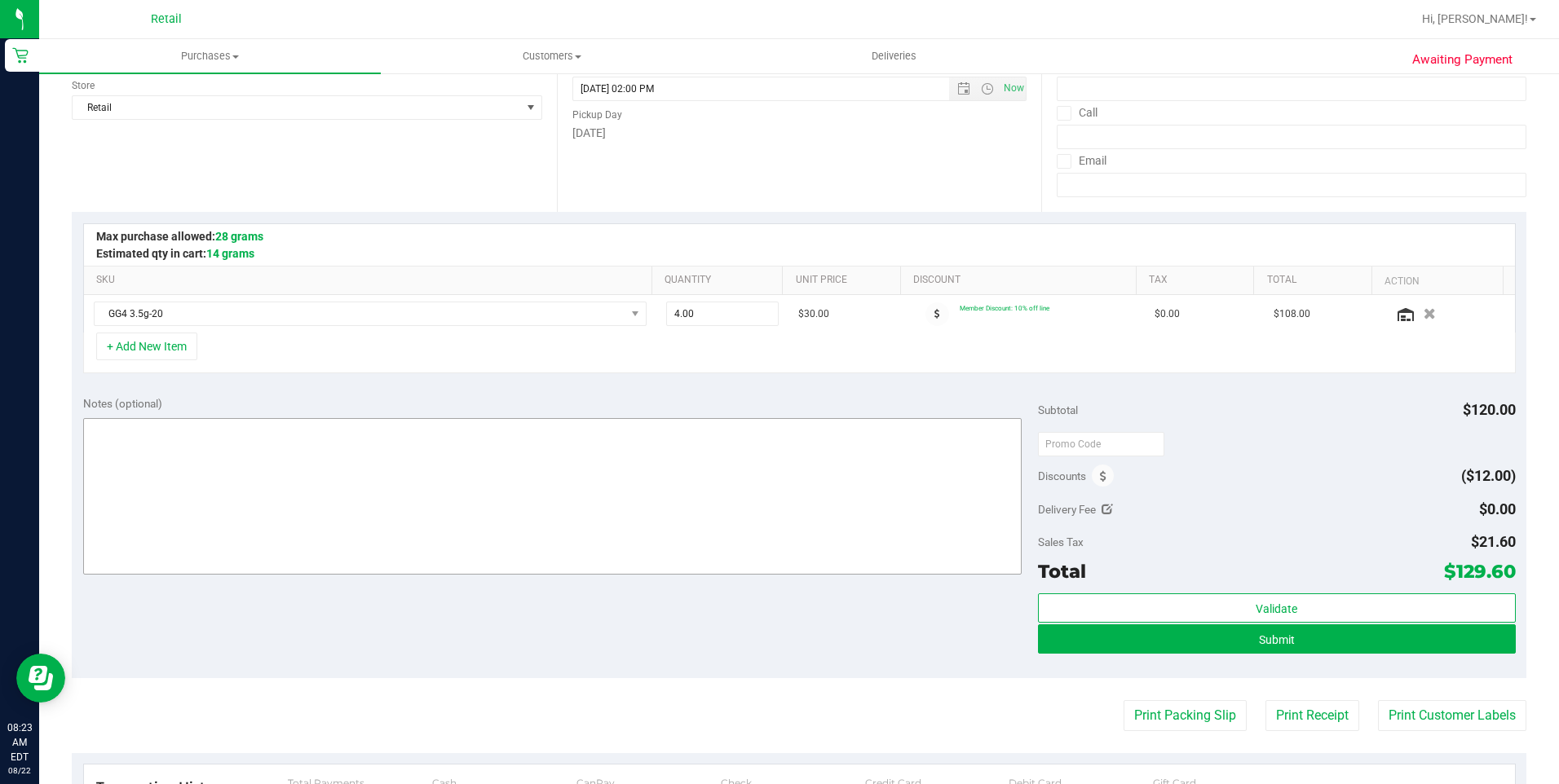
scroll to position [408, 0]
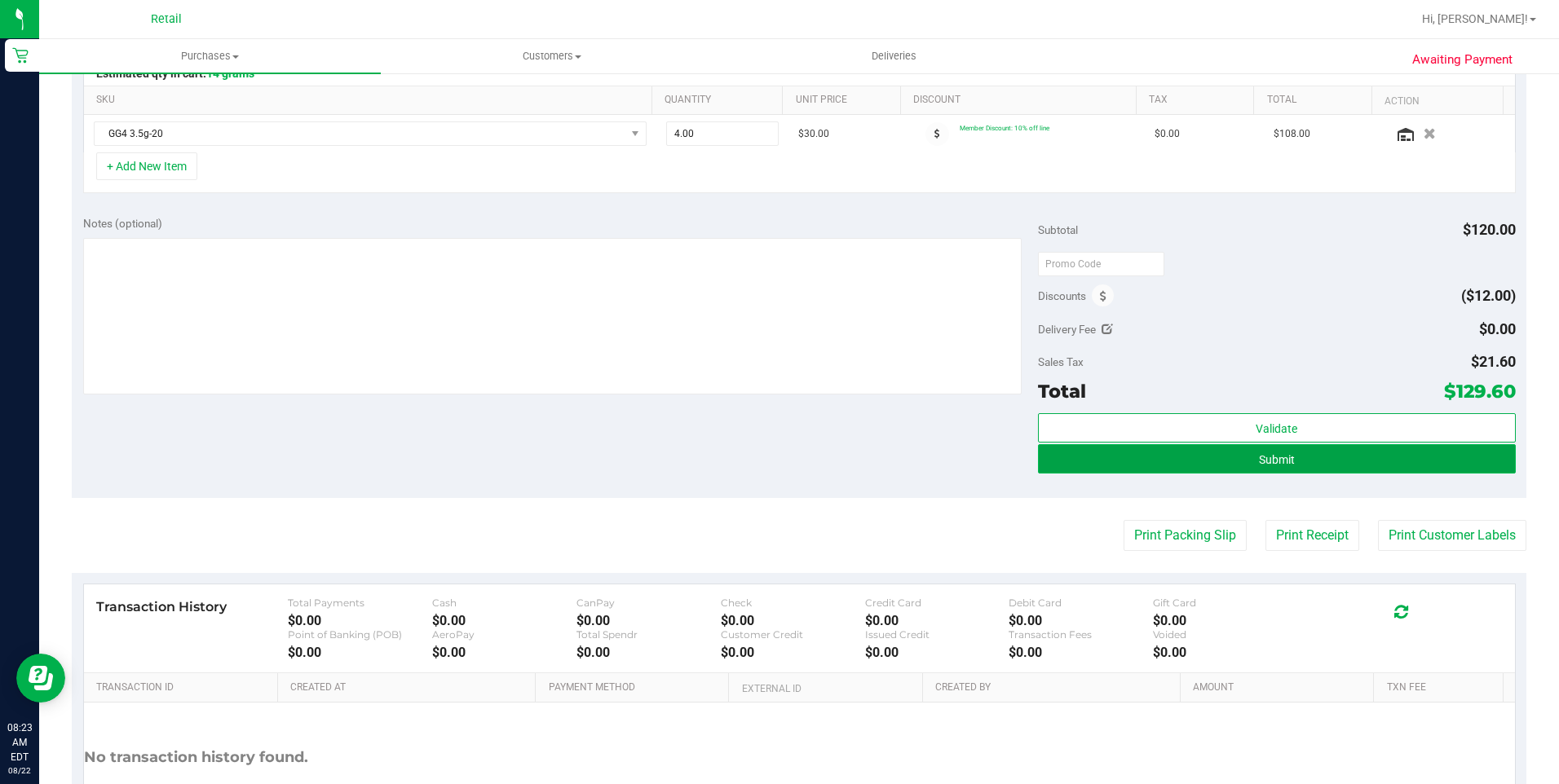
click at [1259, 454] on span "Submit" at bounding box center [1277, 459] width 36 height 13
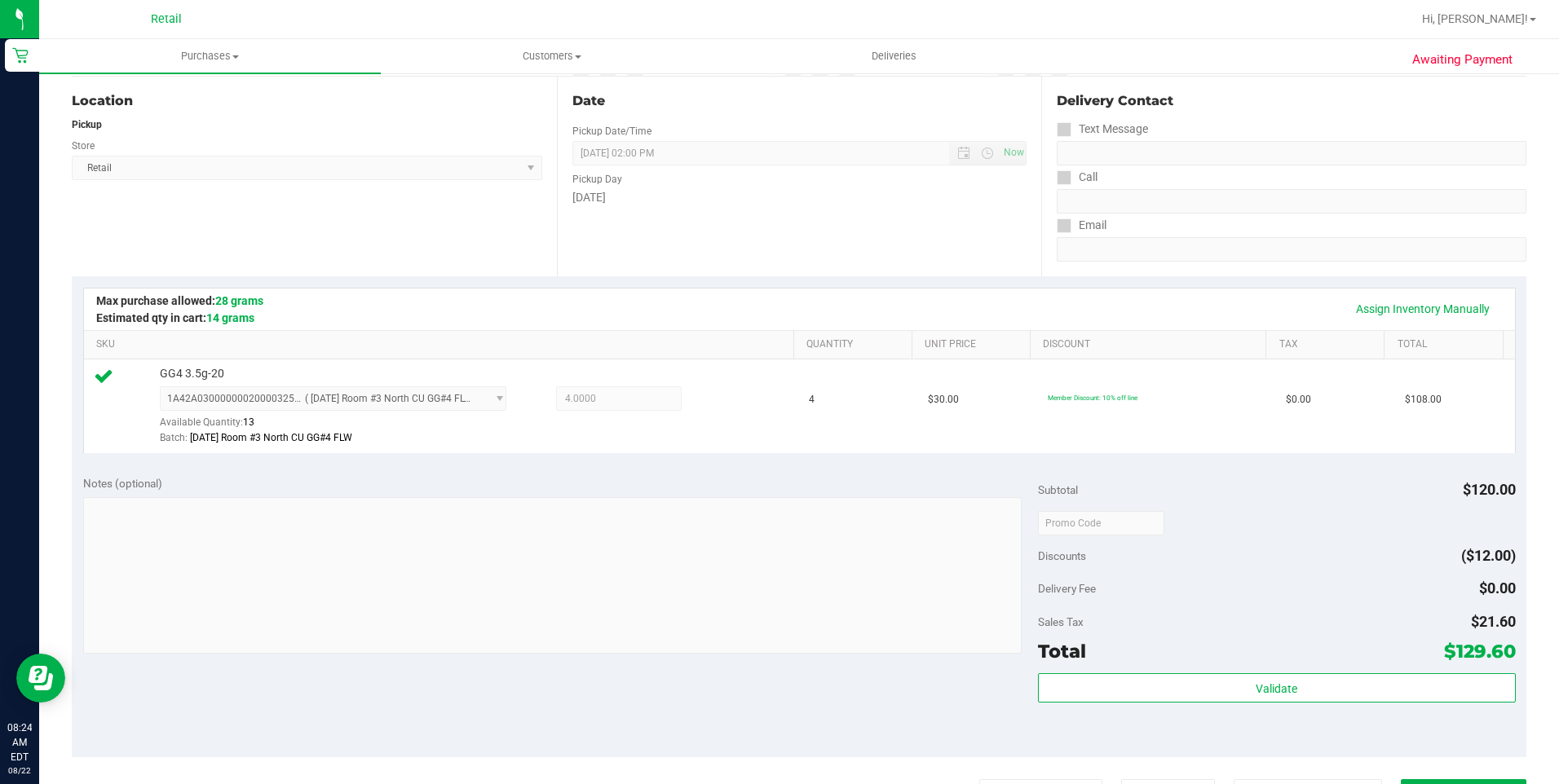
scroll to position [548, 0]
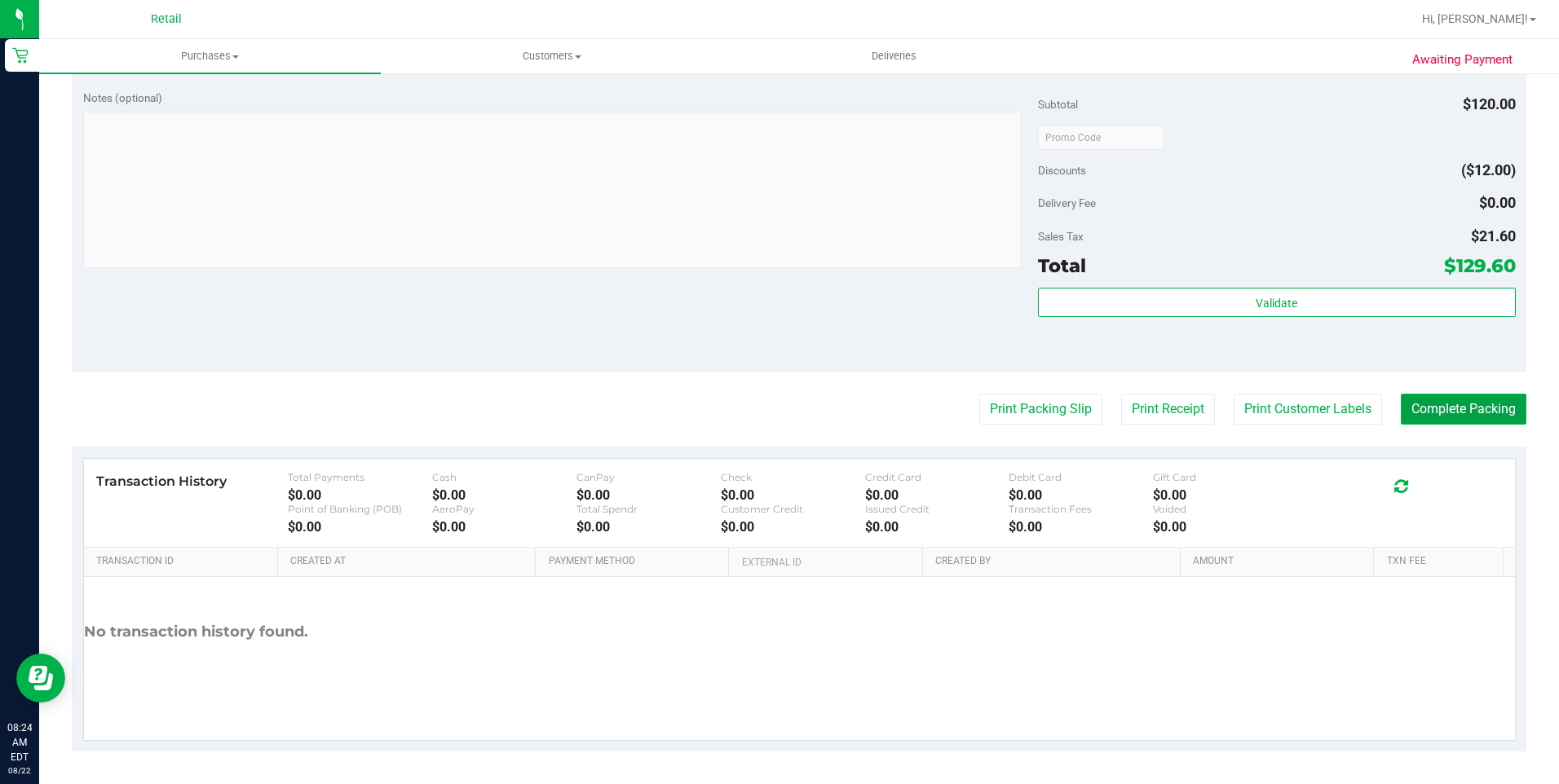
click at [1415, 411] on button "Complete Packing" at bounding box center [1463, 409] width 126 height 31
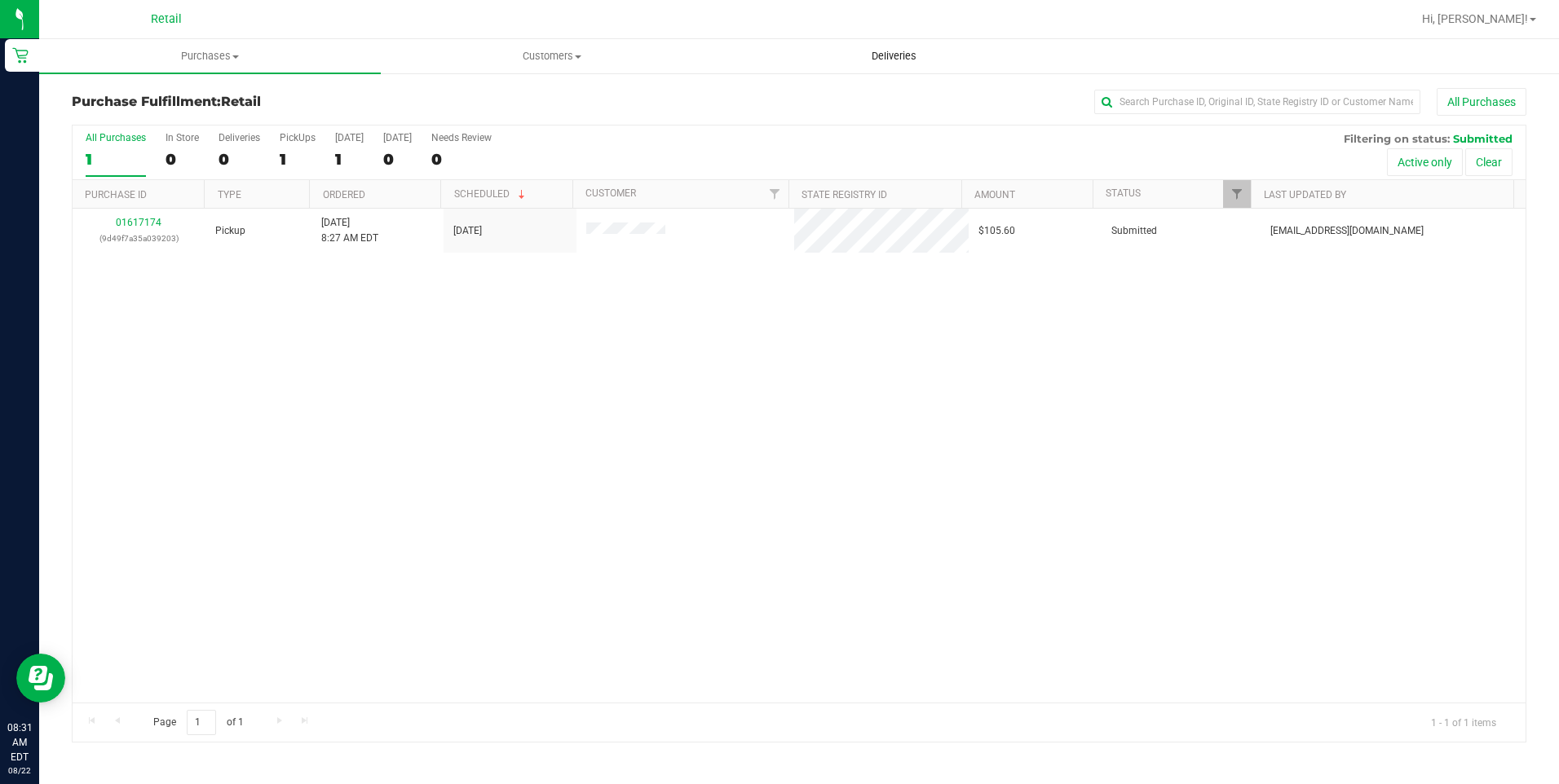
click at [888, 65] on uib-tab-heading "Deliveries" at bounding box center [893, 55] width 340 height 33
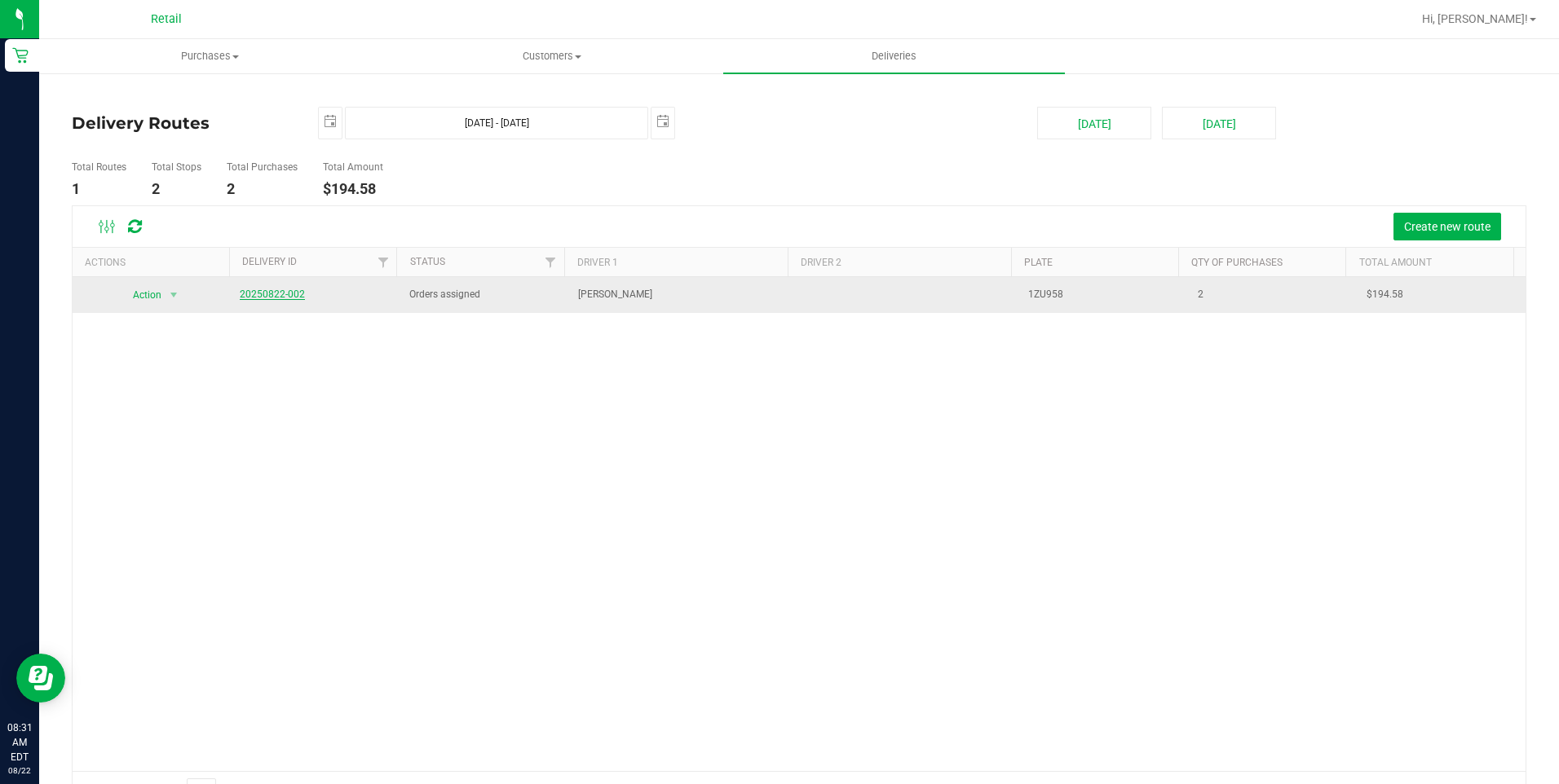
click at [288, 298] on link "20250822-002" at bounding box center [272, 294] width 65 height 12
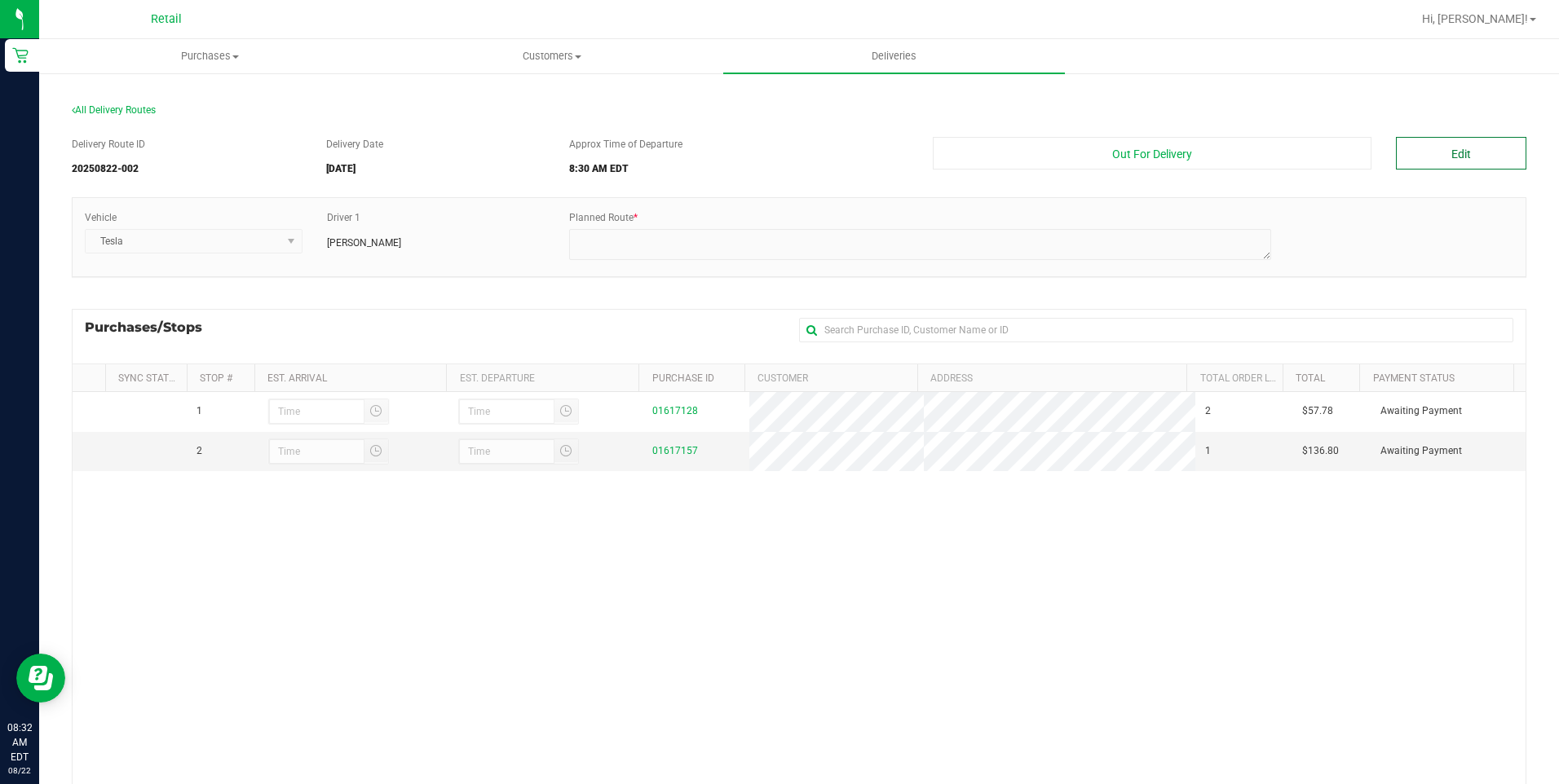
click at [1436, 159] on button "Edit" at bounding box center [1461, 152] width 131 height 33
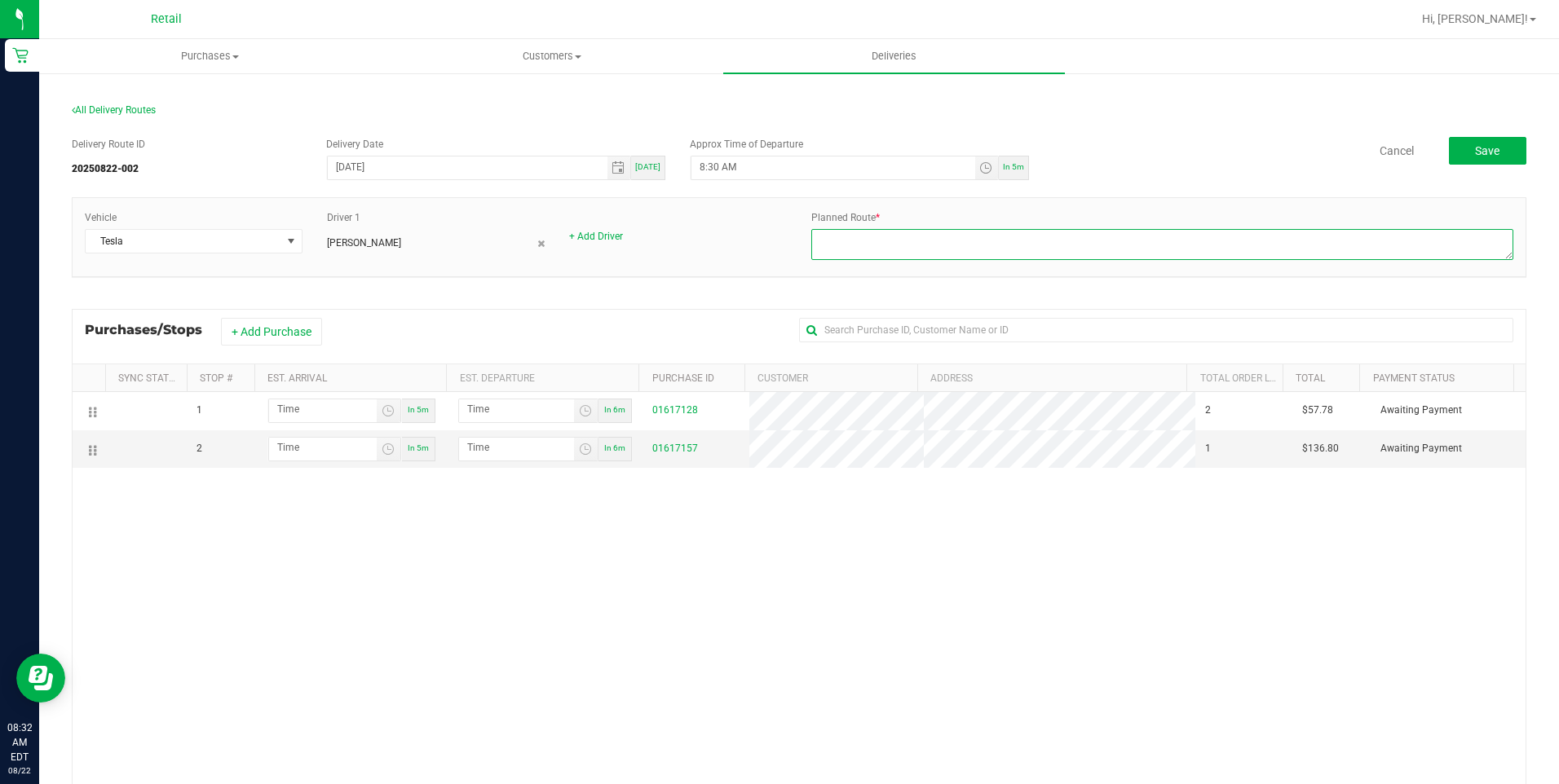
paste textarea "8 lor(3.89 ipsum) do 100 Sitam Co A Elits 4 Doeiusm Te Inci utlaboree. Do mag 3…"
click at [980, 165] on span "Toggle time list" at bounding box center [986, 167] width 13 height 13
type textarea "8 lor(3.89 ipsum) do 100 Sitam Co A Elits 4 Doeiusm Te Inci utlaboree. Do mag 3…"
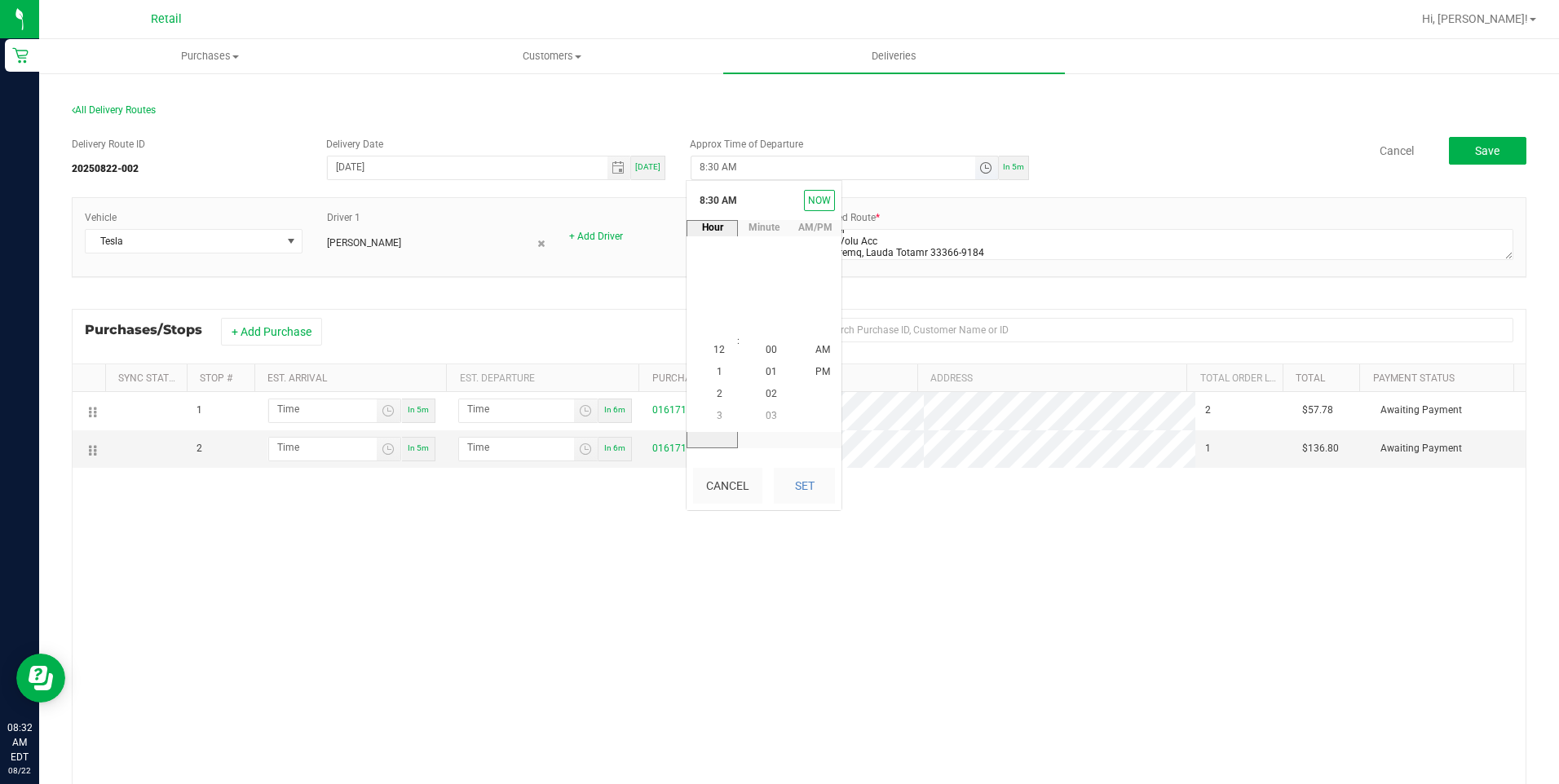
scroll to position [664, 0]
click at [717, 349] on span "8" at bounding box center [720, 350] width 6 height 12
click at [769, 283] on span "35" at bounding box center [772, 284] width 12 height 12
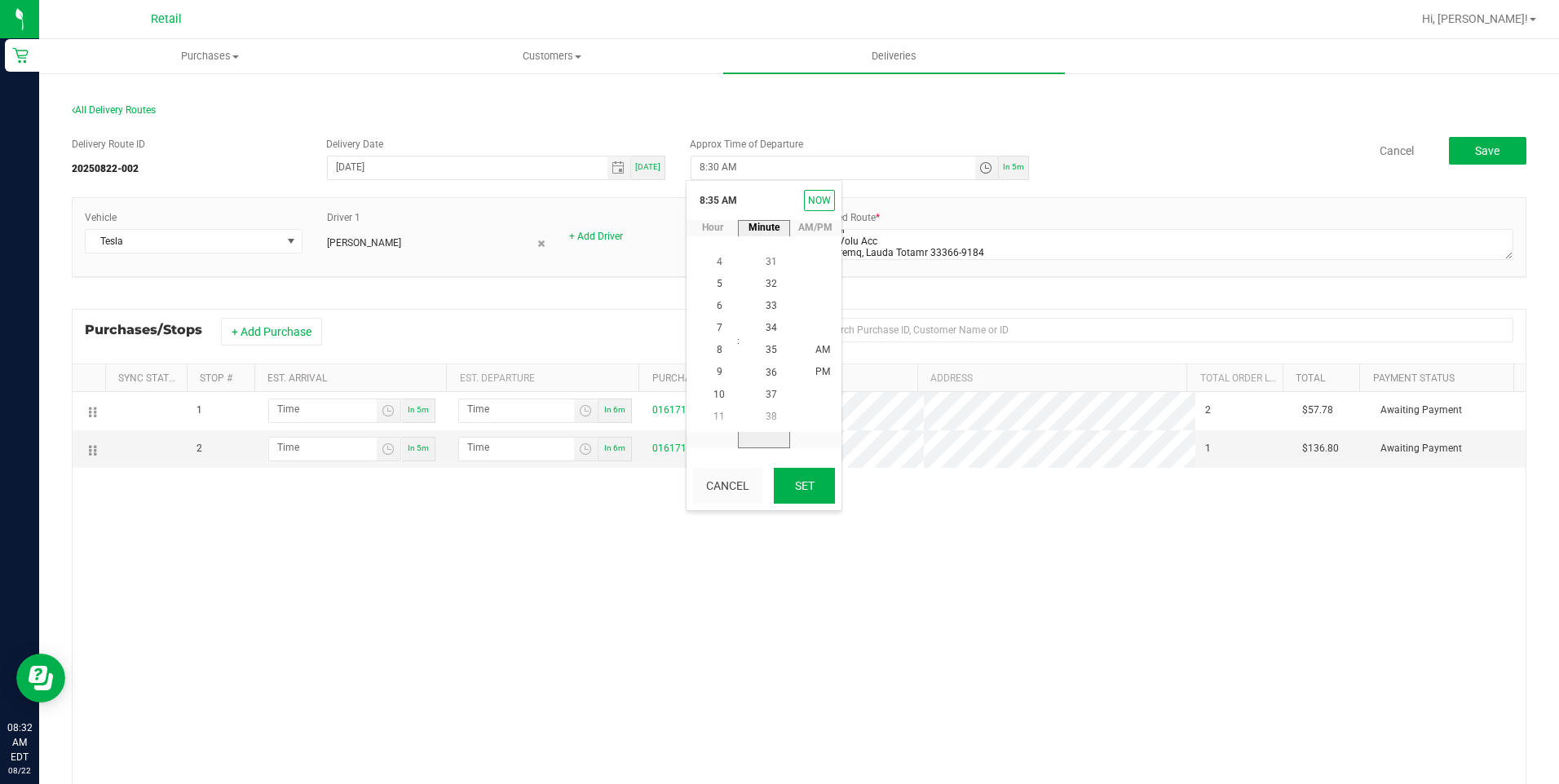
click at [804, 483] on button "Set" at bounding box center [804, 486] width 61 height 36
type input "8:35 AM"
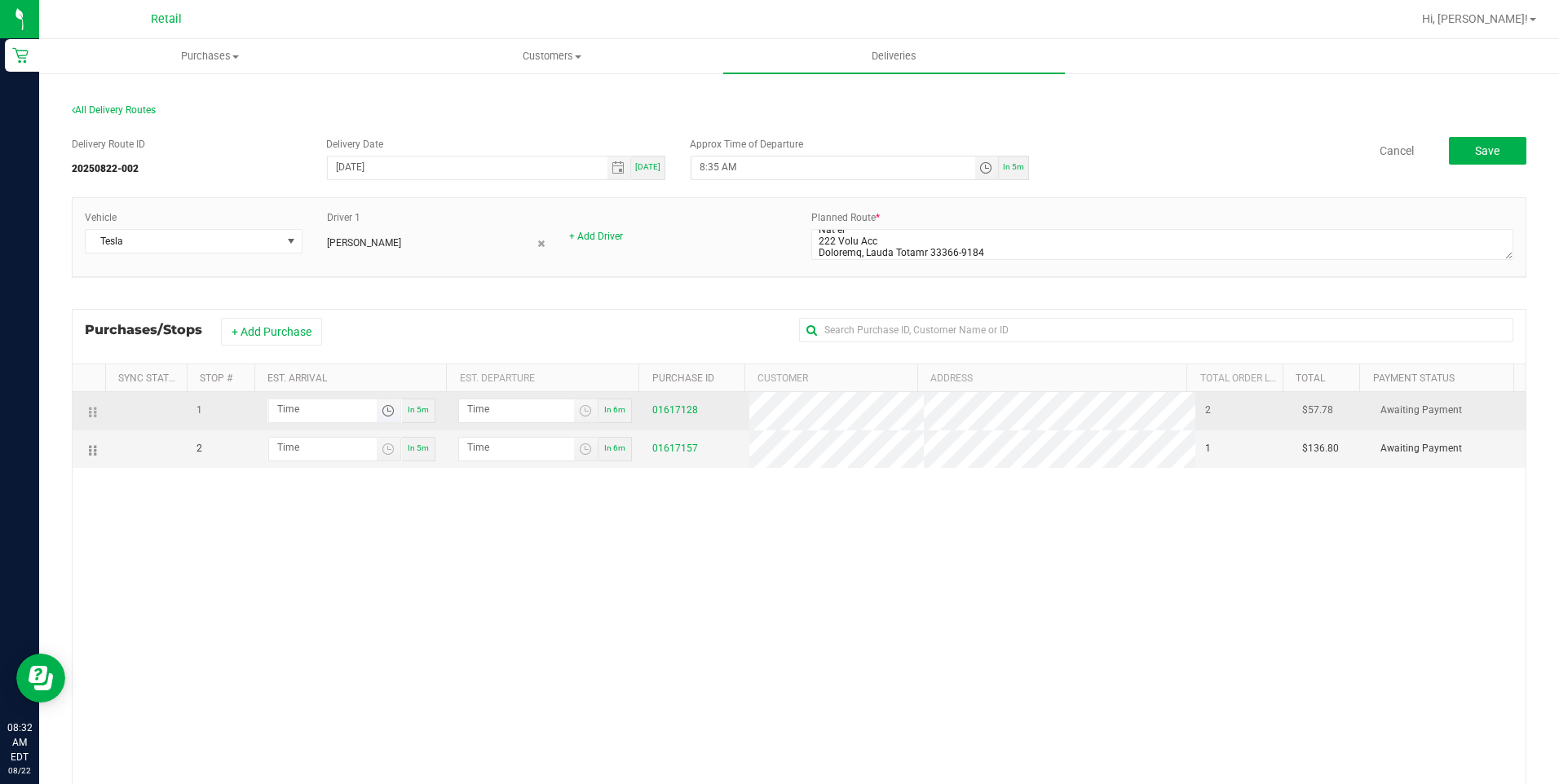
click at [382, 415] on span "Toggle time list" at bounding box center [387, 410] width 13 height 13
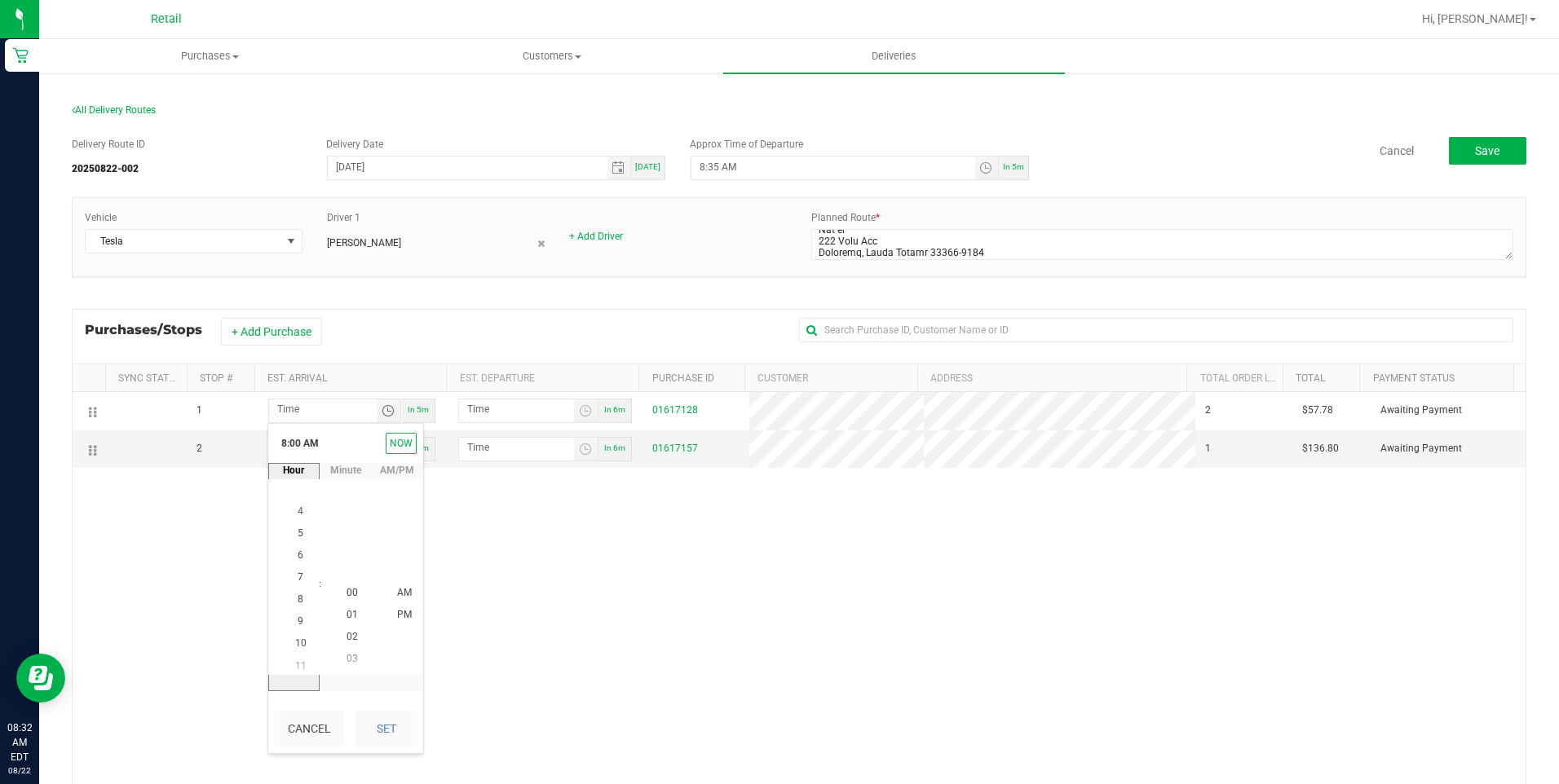
scroll to position [177, 0]
click at [291, 589] on li "8" at bounding box center [301, 594] width 40 height 22
click at [352, 615] on span "45" at bounding box center [353, 615] width 12 height 12
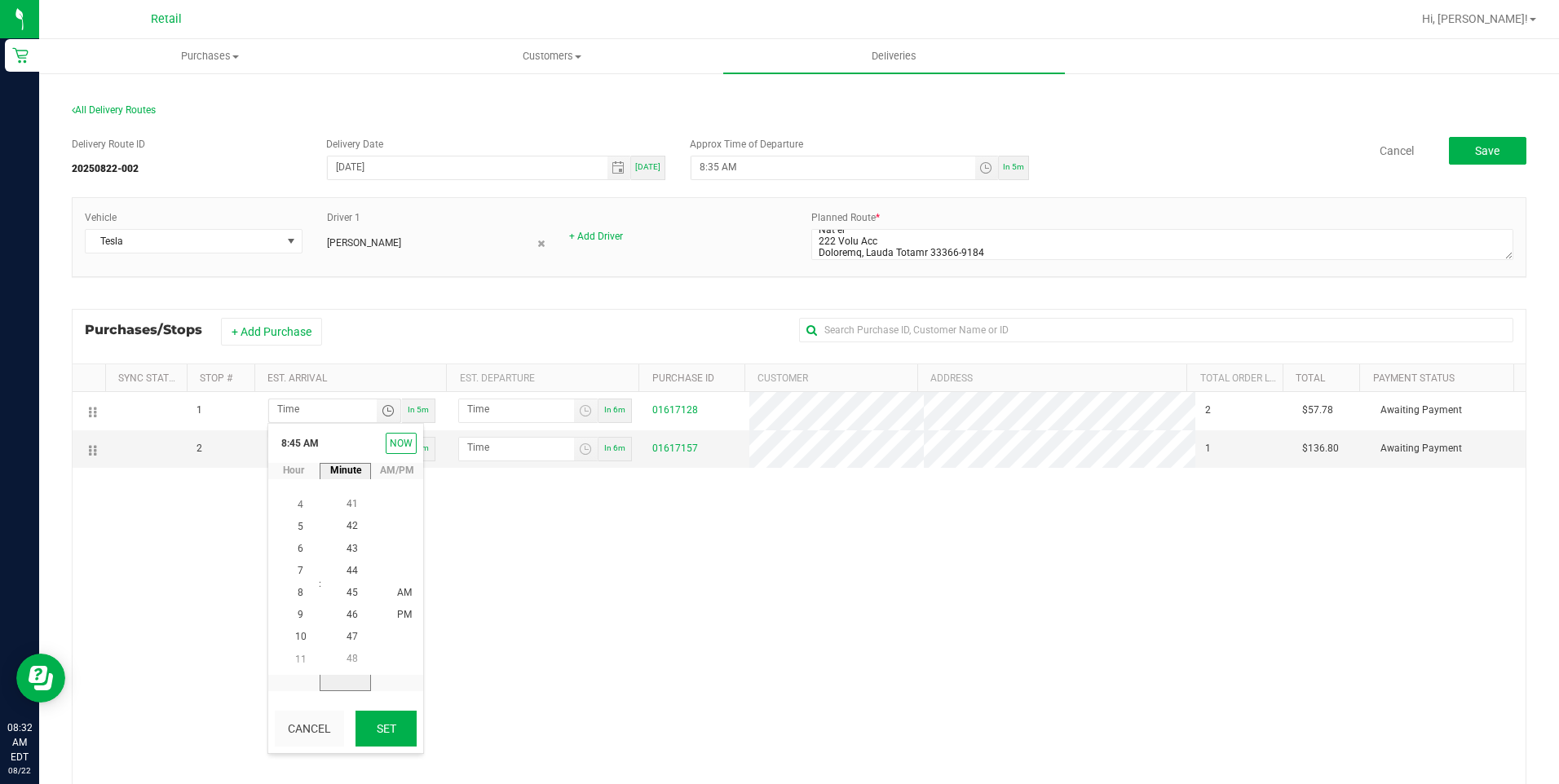
click at [399, 733] on button "Set" at bounding box center [386, 729] width 61 height 36
type input "8:45 AM"
type input "8:46 AM"
click at [381, 446] on span "Toggle time list" at bounding box center [387, 448] width 13 height 13
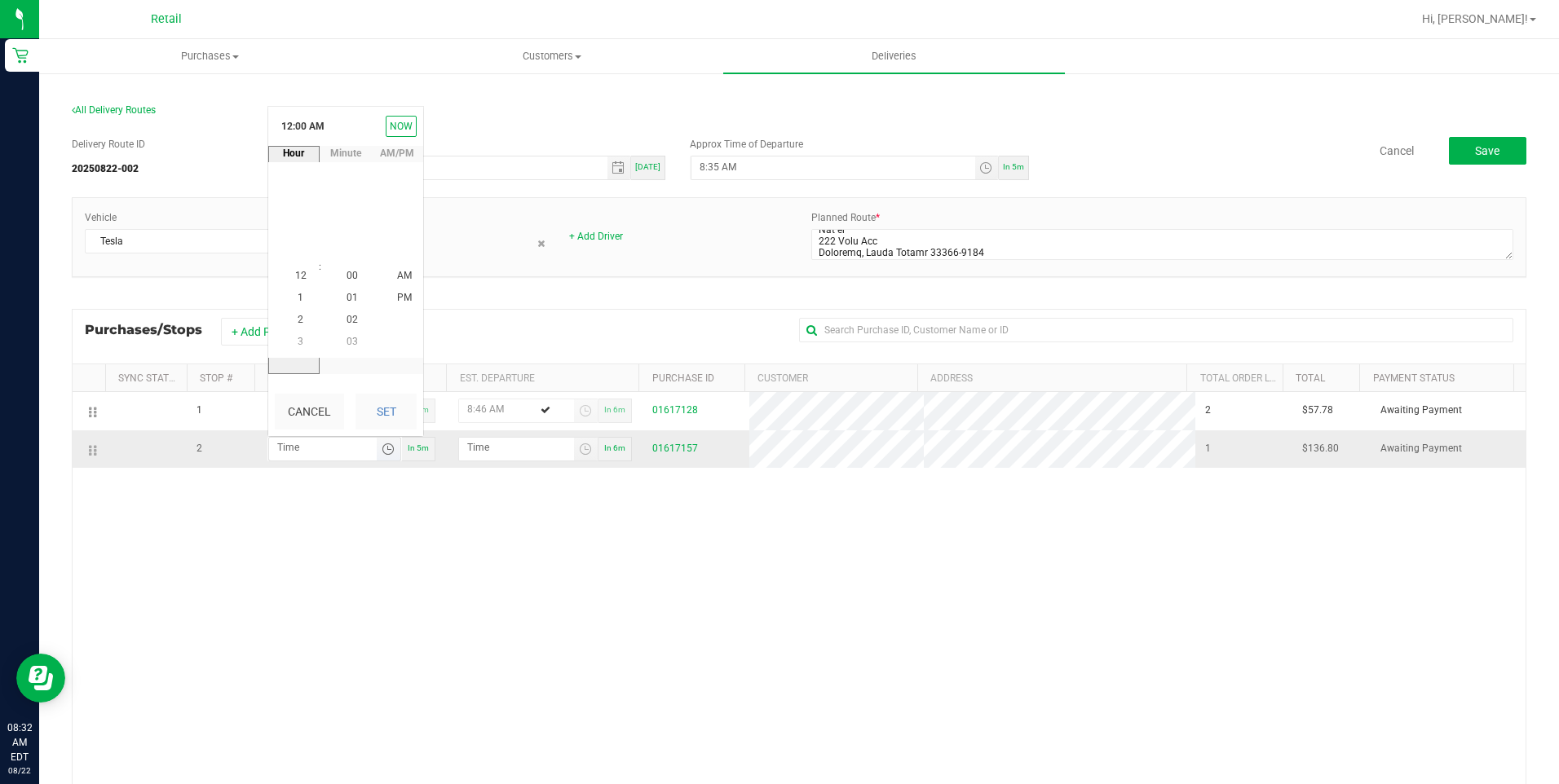
scroll to position [0, 0]
click at [566, 589] on div "1 8:45 AM In 5m 8:46 AM In 6m 01617128 2 $57.78 Awaiting Payment 2 In 5m In 6m …" at bounding box center [798, 638] width 1453 height 494
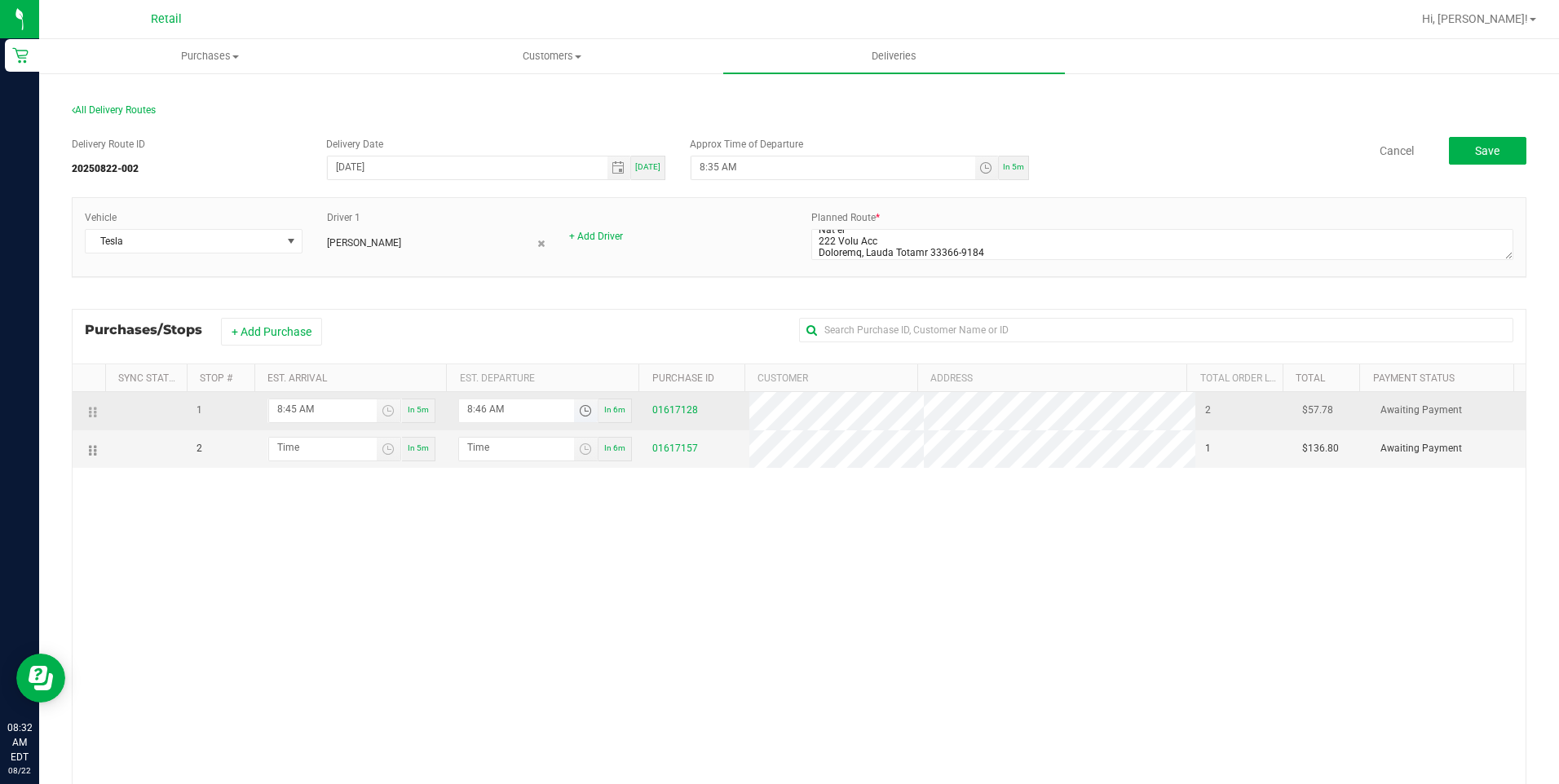
click at [579, 404] on span "Toggle time list" at bounding box center [585, 410] width 13 height 13
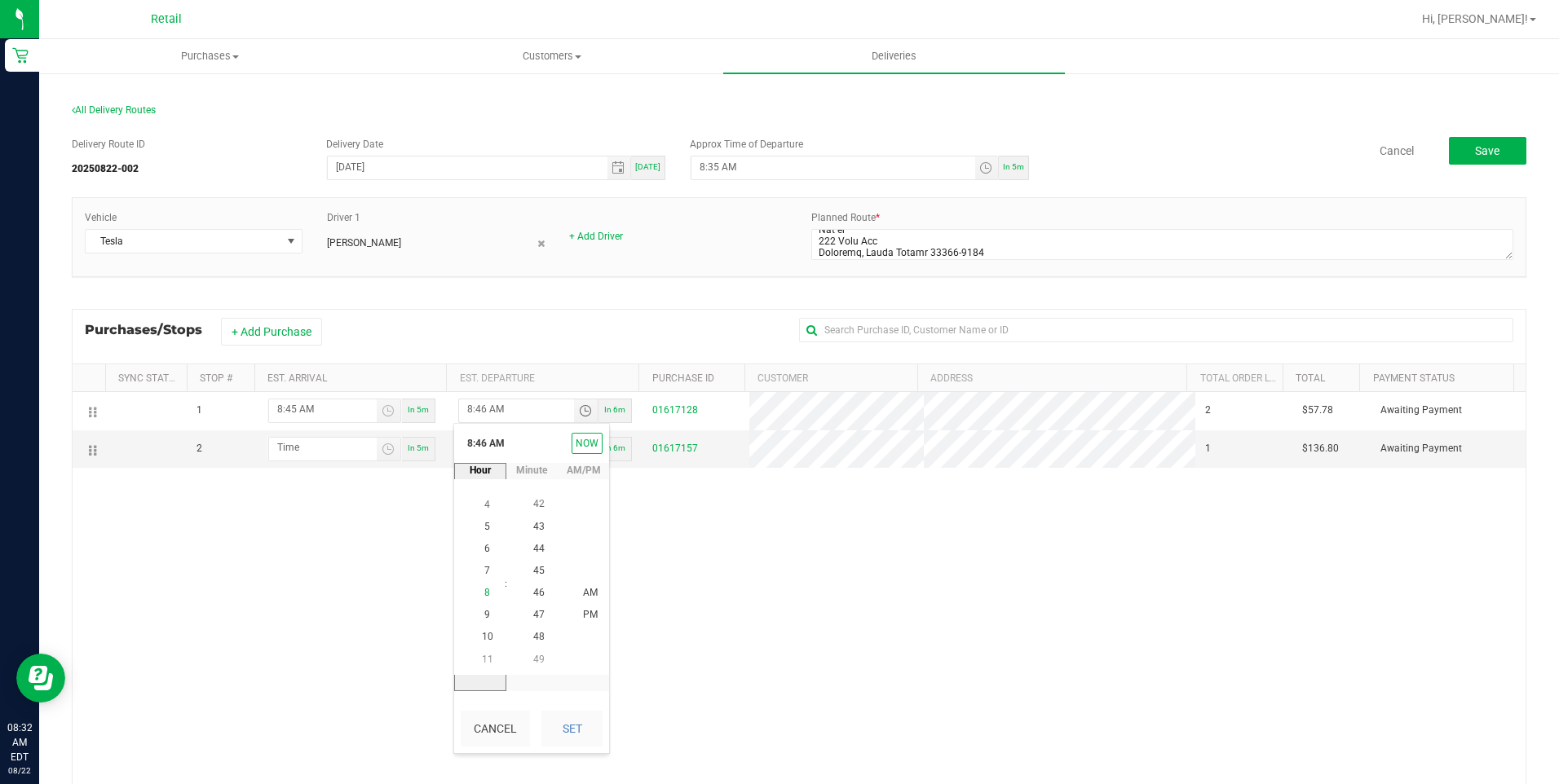
click at [484, 591] on li "8" at bounding box center [488, 594] width 40 height 22
click at [533, 591] on span "50" at bounding box center [539, 593] width 12 height 12
click at [563, 723] on button "Set" at bounding box center [572, 729] width 61 height 36
type input "8:50 AM"
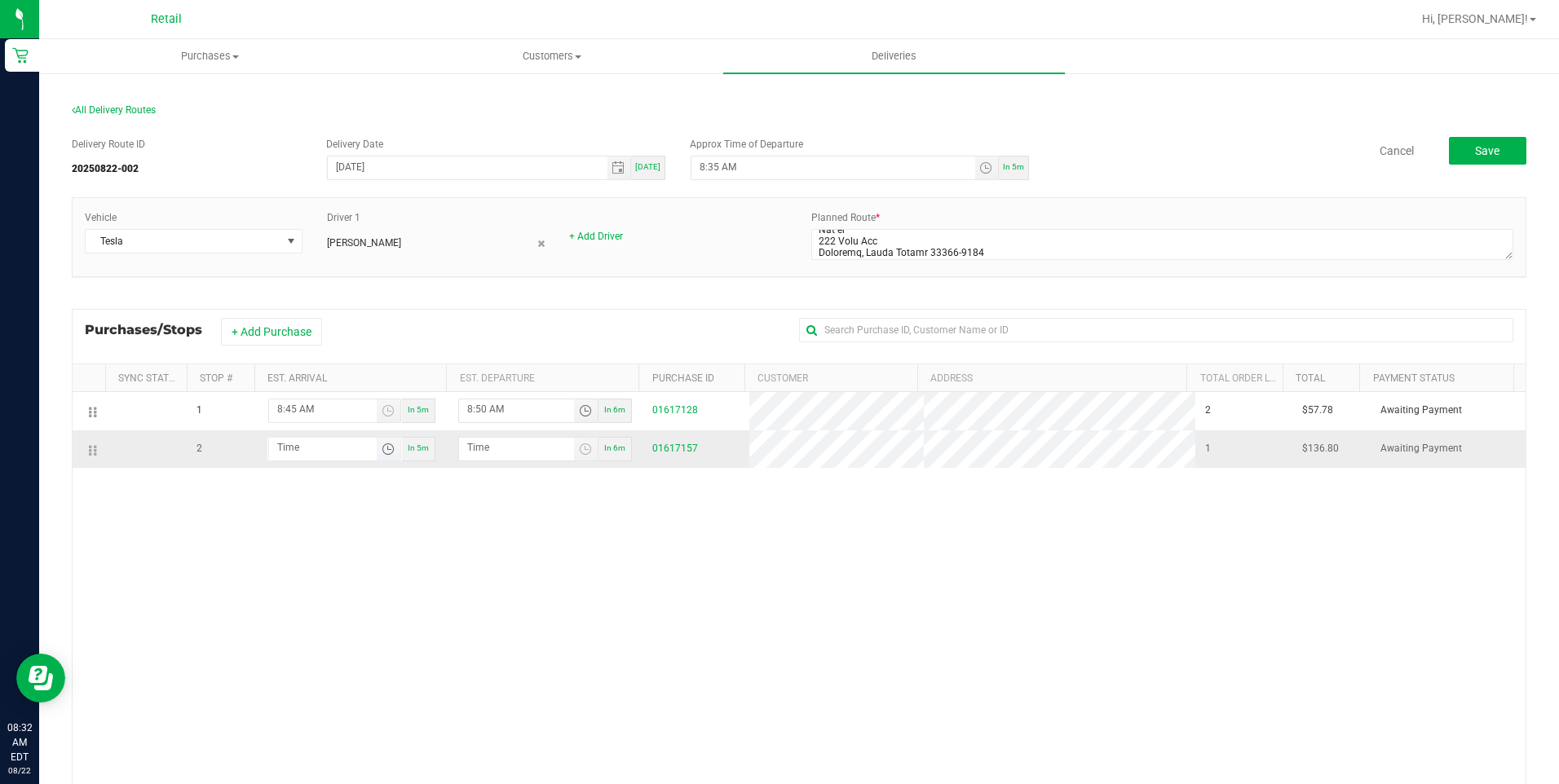
click at [381, 450] on span "Toggle time list" at bounding box center [387, 448] width 13 height 13
click at [290, 297] on li "9" at bounding box center [301, 299] width 40 height 22
click at [353, 246] on li "10" at bounding box center [353, 253] width 40 height 22
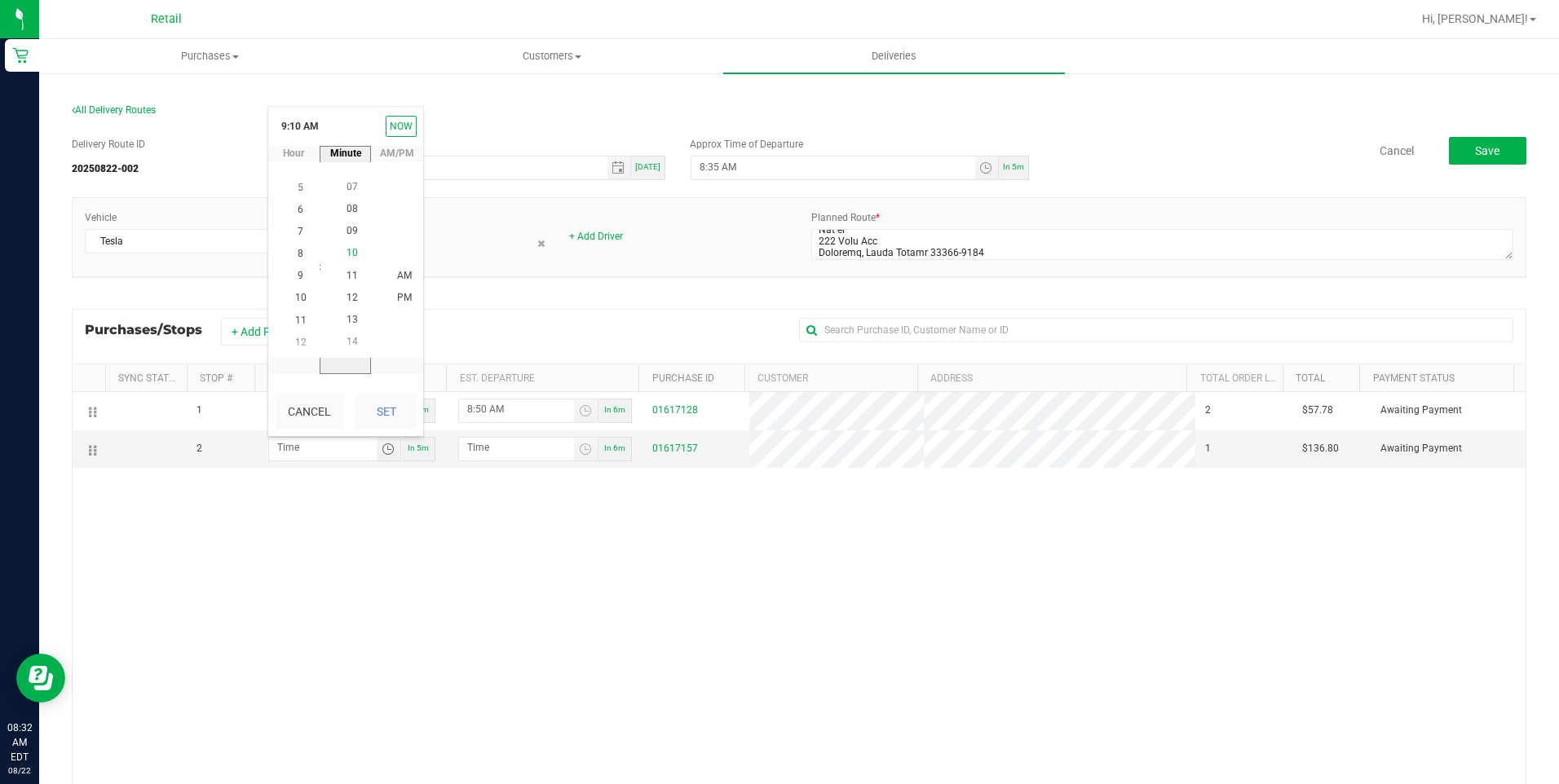
scroll to position [222, 0]
click at [374, 416] on button "Set" at bounding box center [386, 412] width 61 height 36
type input "9:10 AM"
click at [579, 458] on span "Toggle time list" at bounding box center [586, 448] width 24 height 23
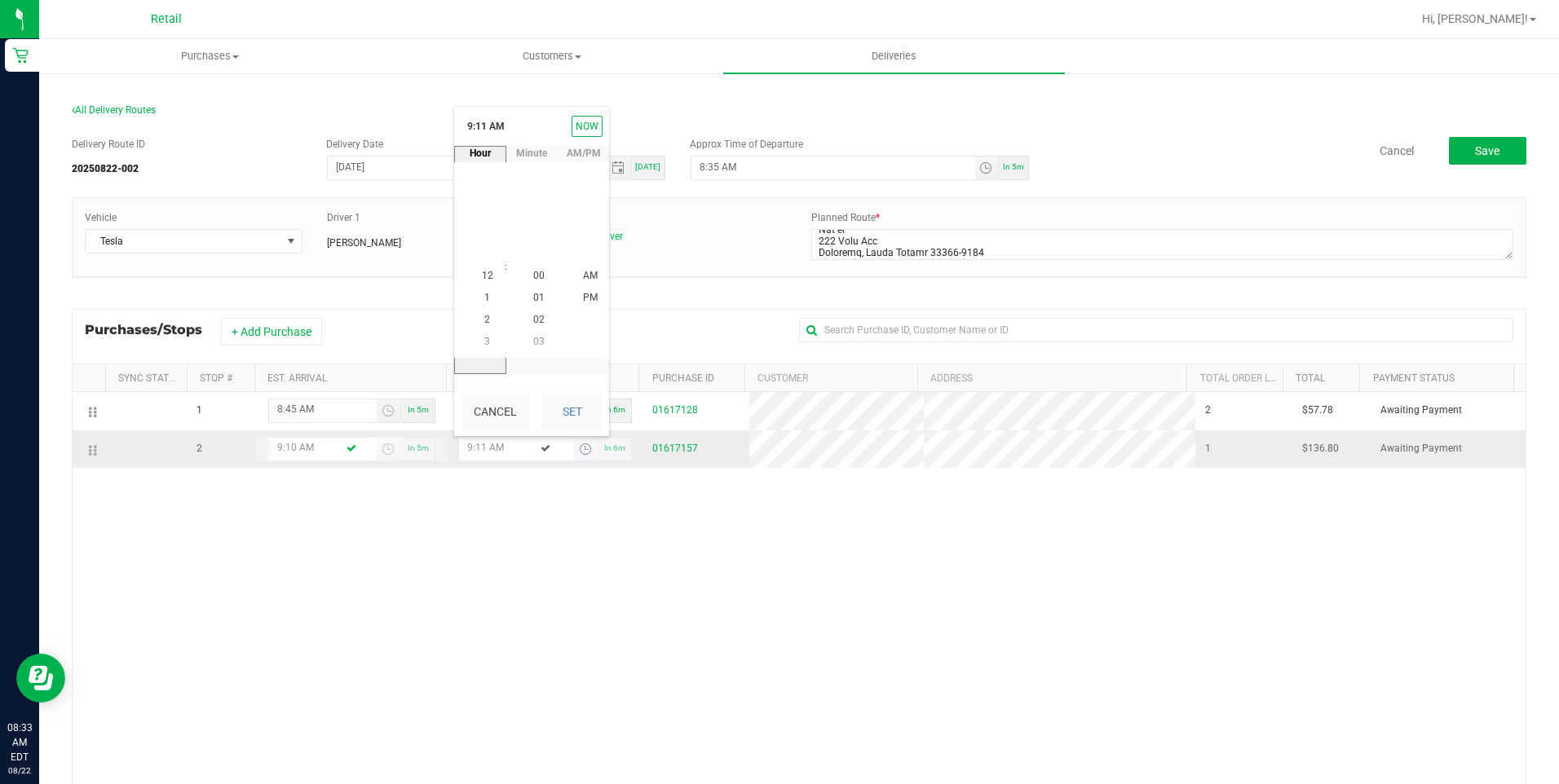
scroll to position [244, 0]
click at [484, 275] on span "9" at bounding box center [487, 276] width 6 height 12
click at [534, 275] on span "15" at bounding box center [539, 276] width 12 height 12
click at [570, 402] on button "Set" at bounding box center [572, 412] width 61 height 36
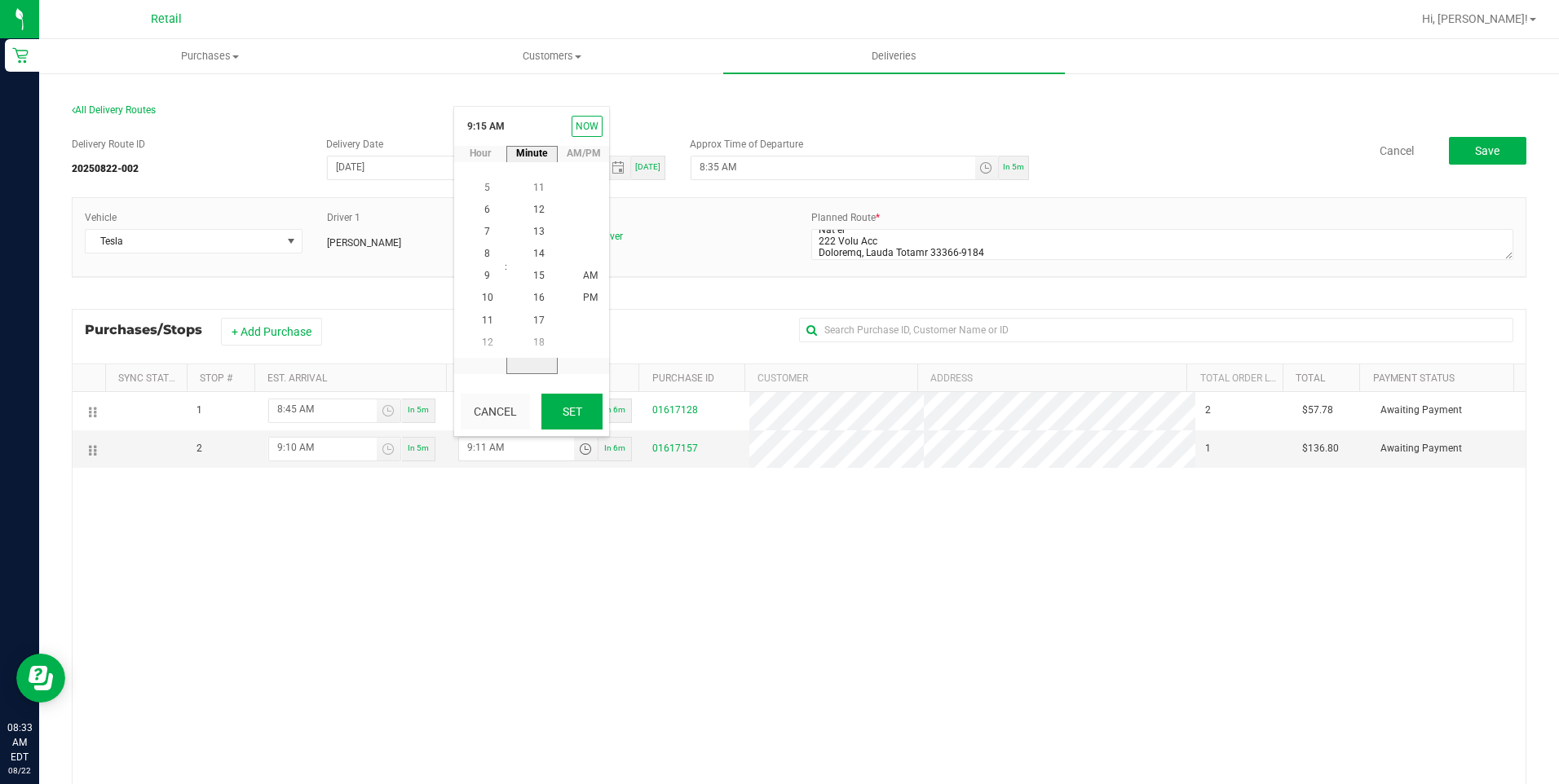
type input "9:15 AM"
click at [1470, 160] on button "Save" at bounding box center [1488, 150] width 77 height 28
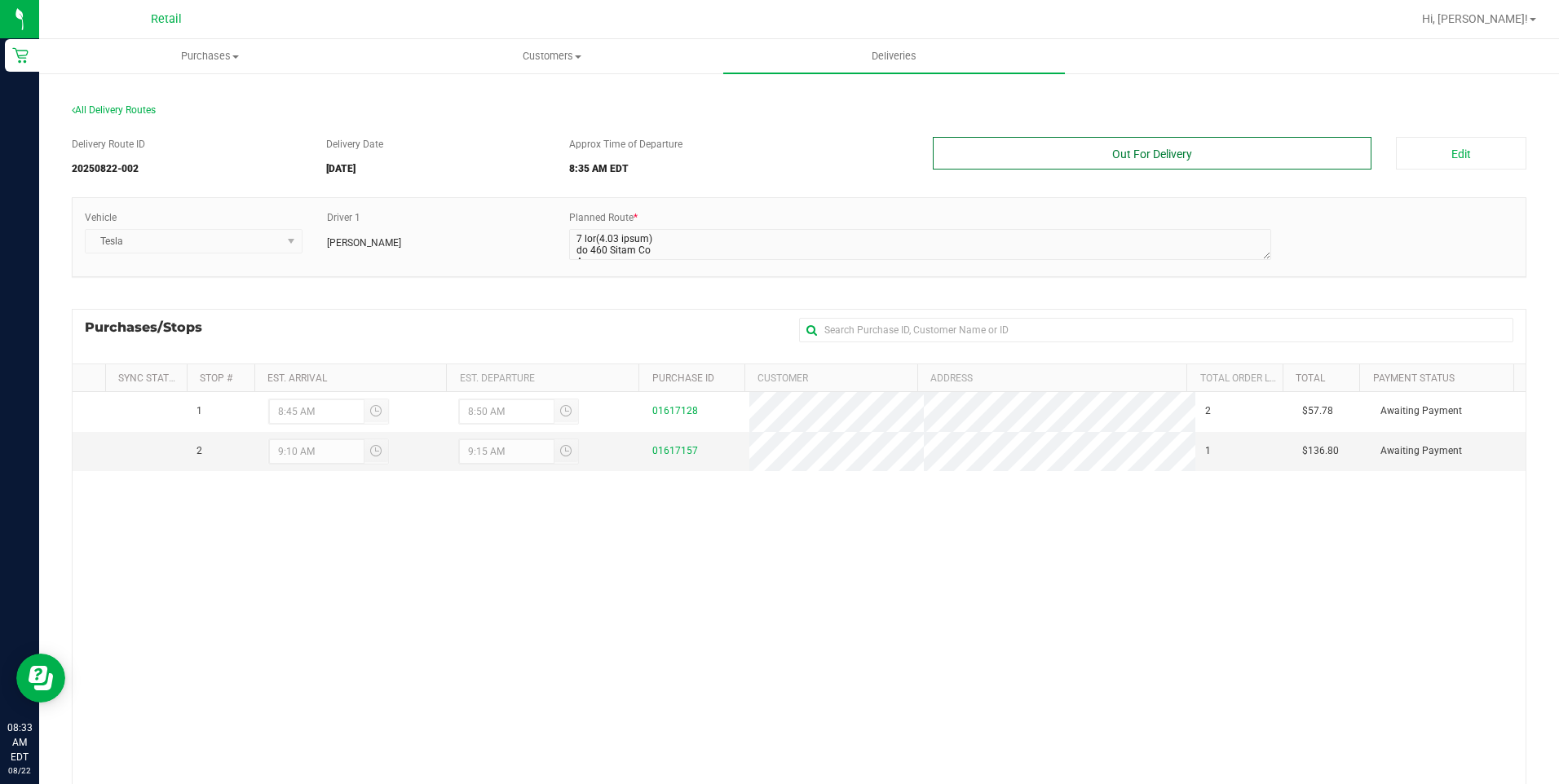
click at [1230, 161] on button "Out For Delivery" at bounding box center [1153, 152] width 440 height 33
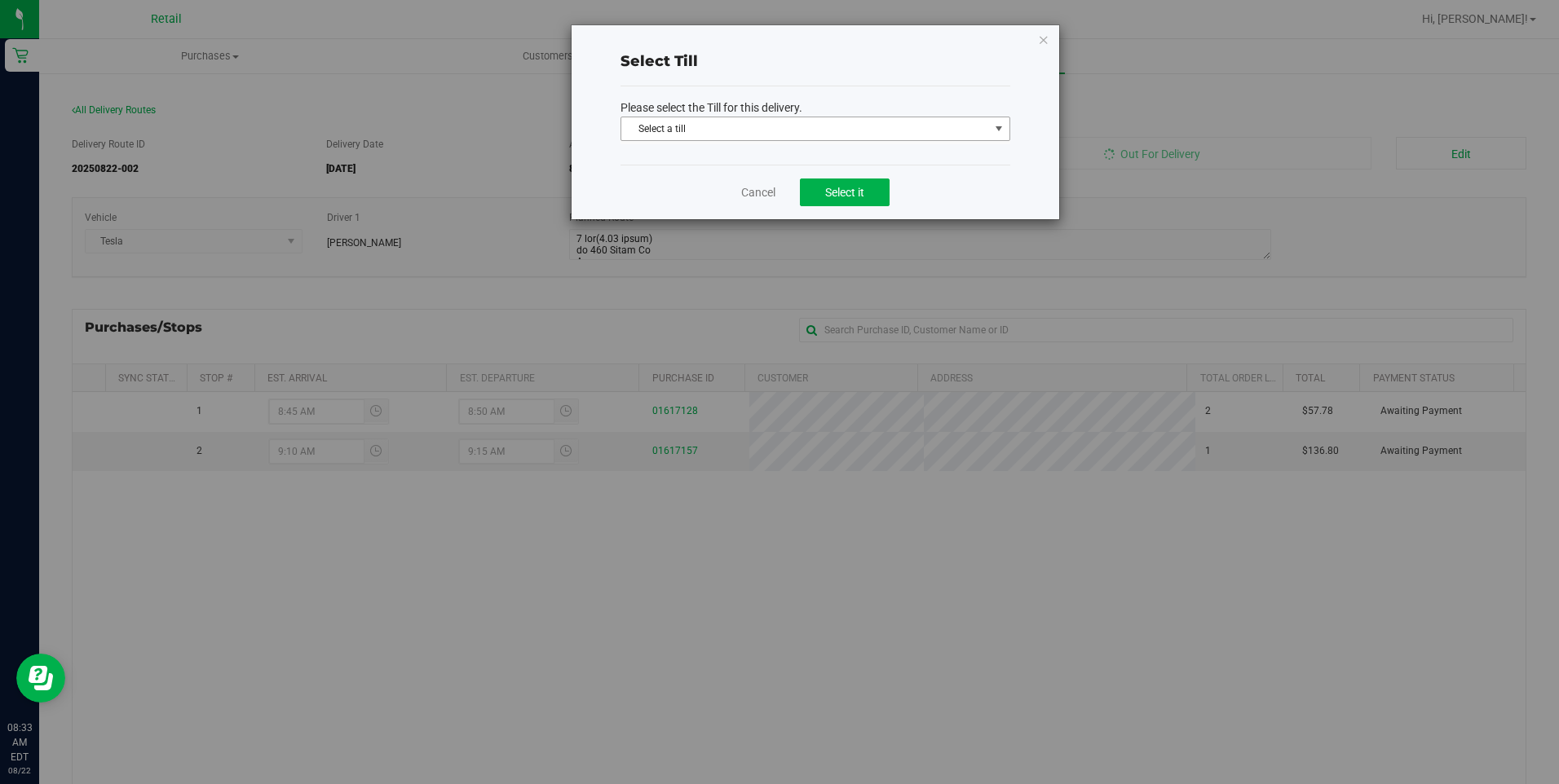
click at [1003, 129] on span "select" at bounding box center [998, 128] width 13 height 13
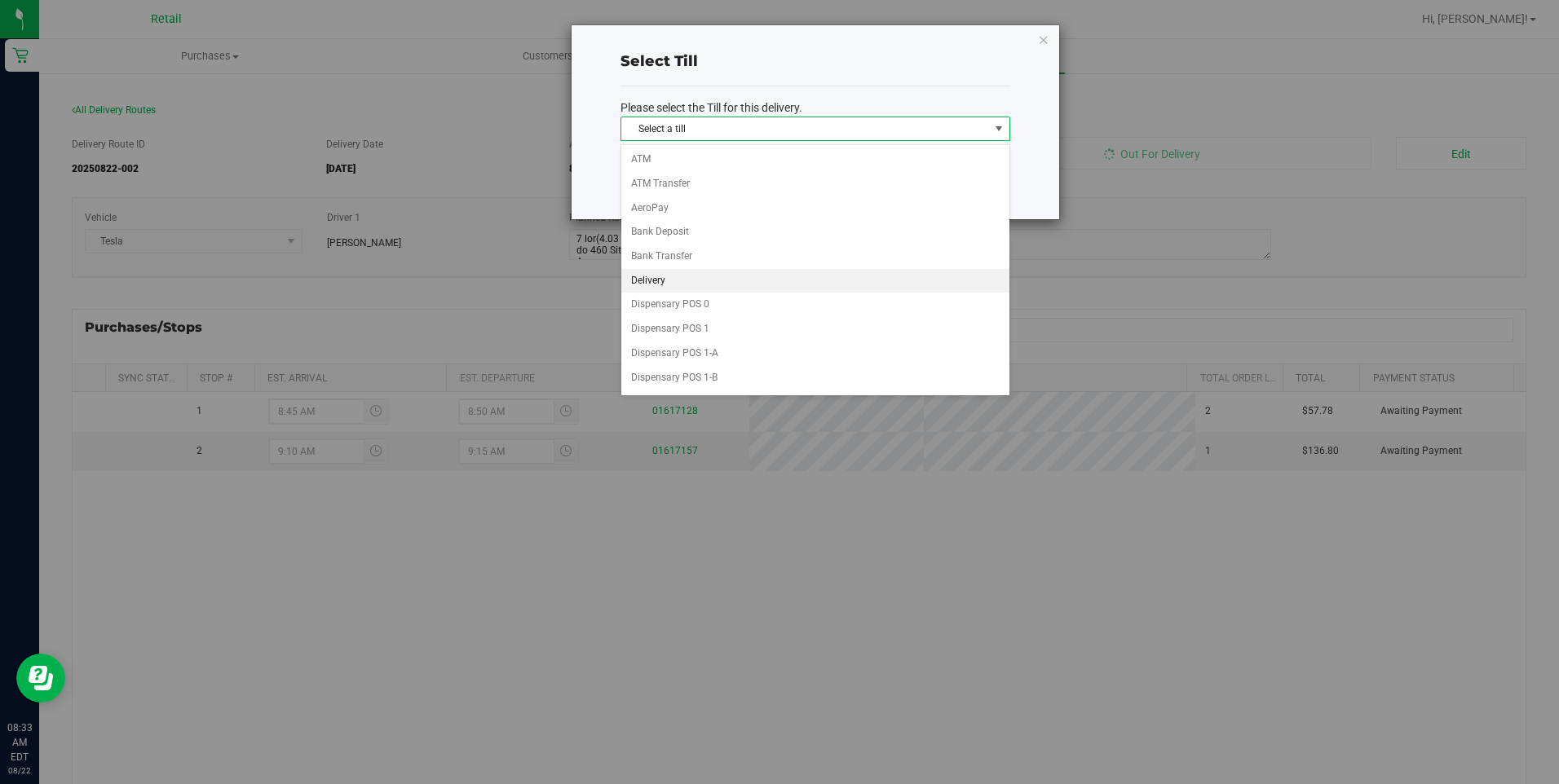
click at [879, 284] on li "Delivery" at bounding box center [815, 281] width 388 height 25
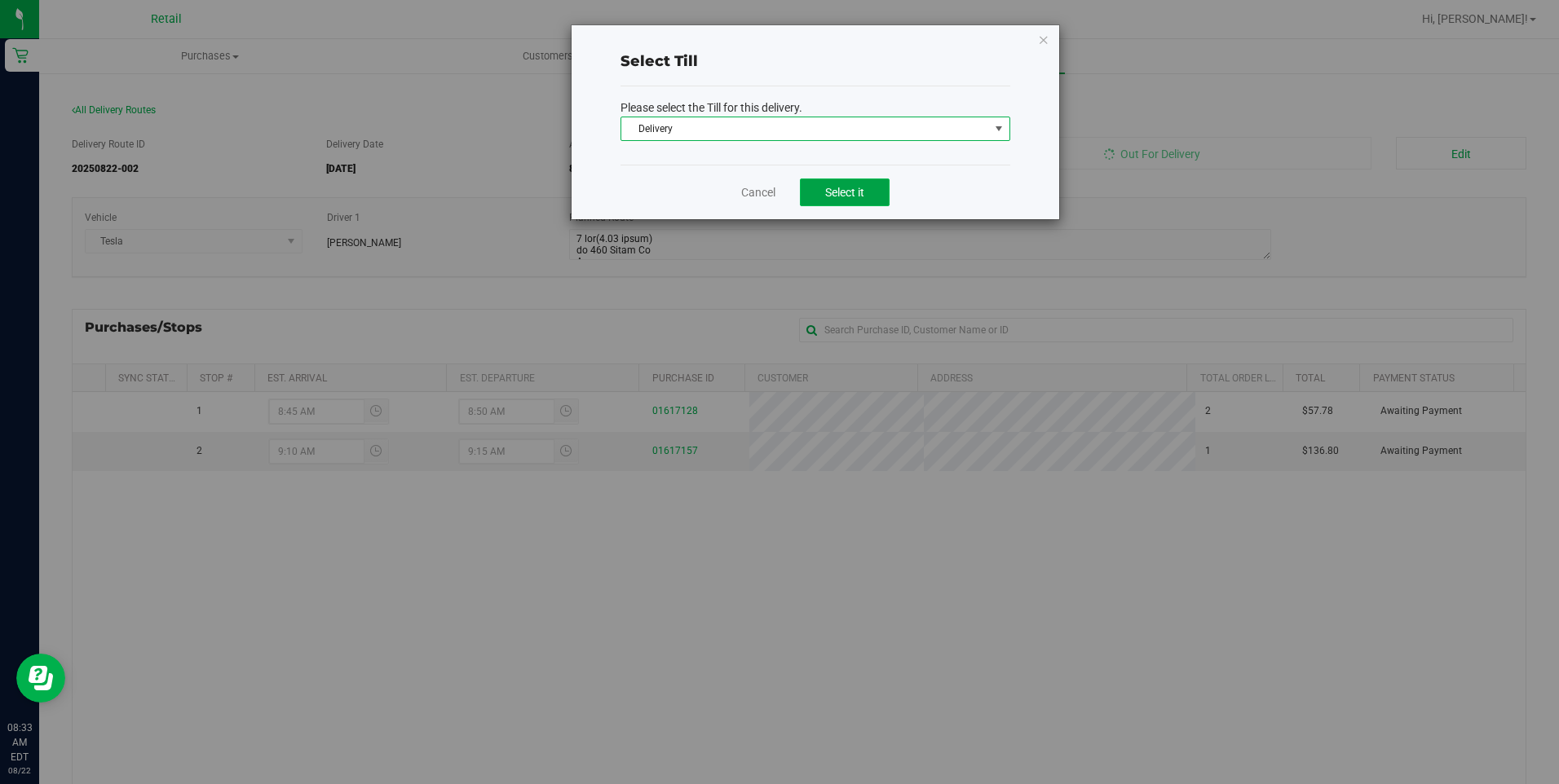
click at [869, 201] on button "Select it" at bounding box center [845, 192] width 90 height 28
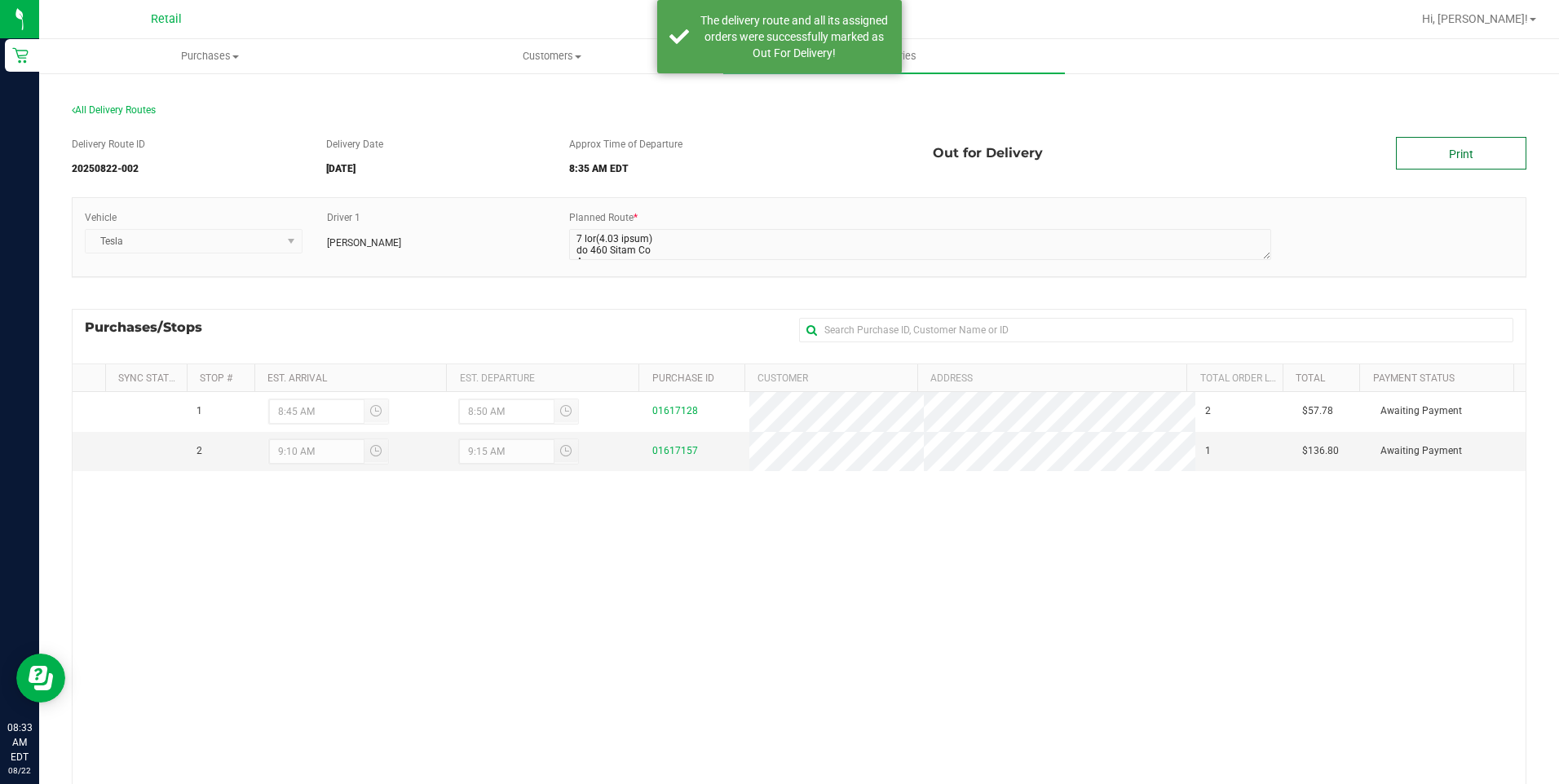
click at [1481, 147] on link "Print" at bounding box center [1461, 152] width 131 height 33
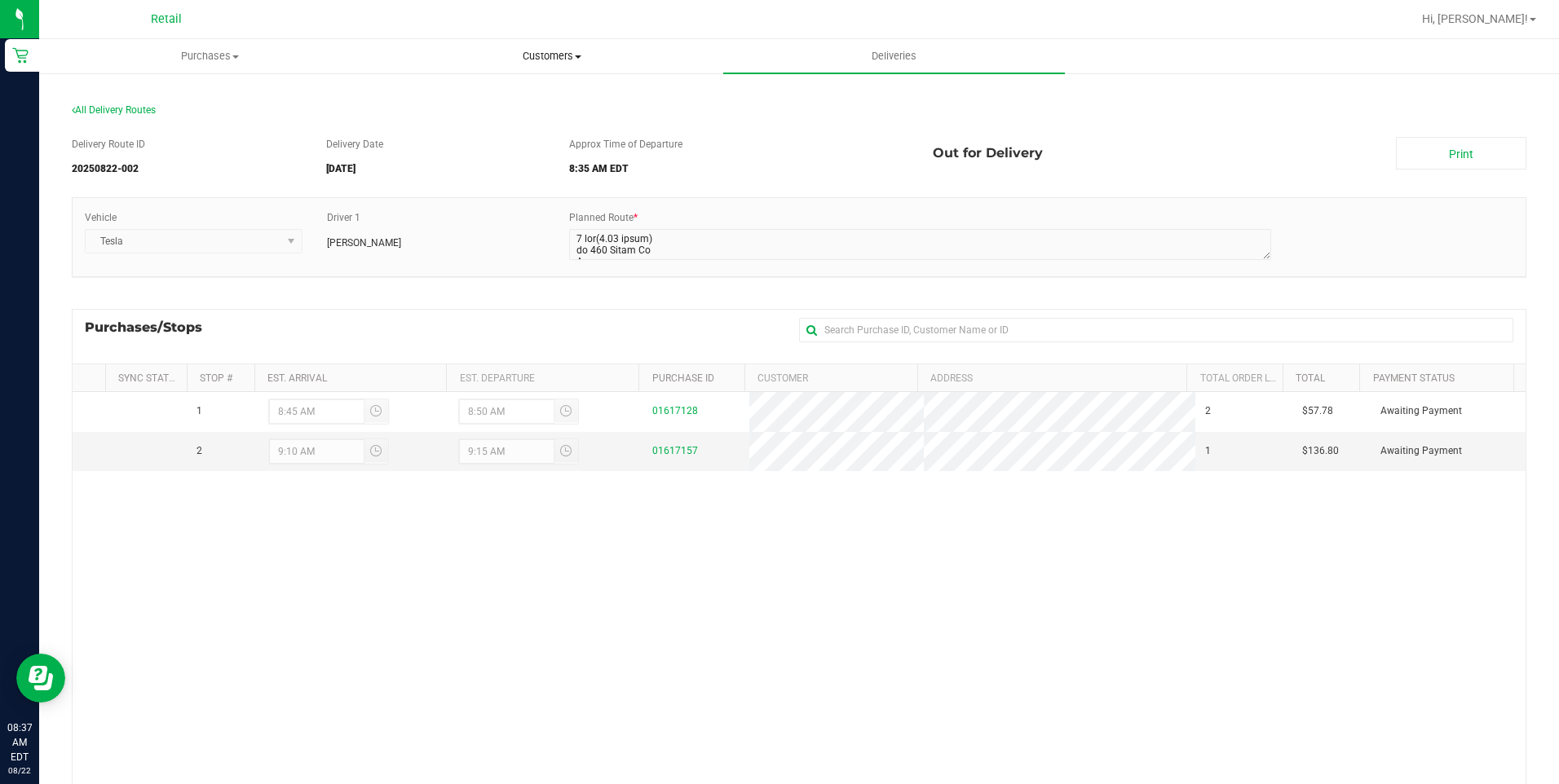
click at [561, 57] on span "Customers" at bounding box center [551, 55] width 340 height 15
click at [510, 93] on li "All customers" at bounding box center [551, 99] width 342 height 20
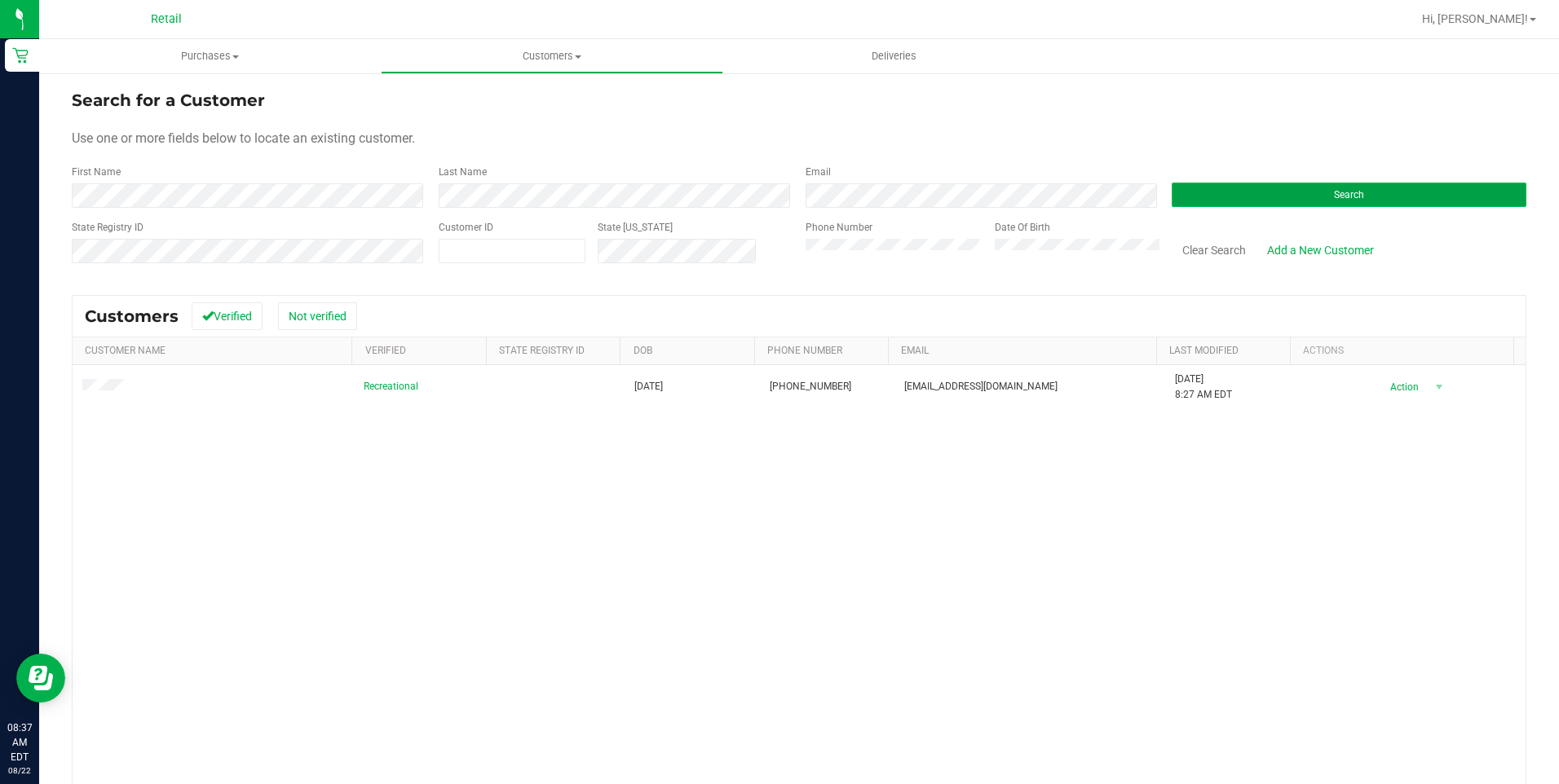
click at [1418, 197] on button "Search" at bounding box center [1349, 194] width 355 height 25
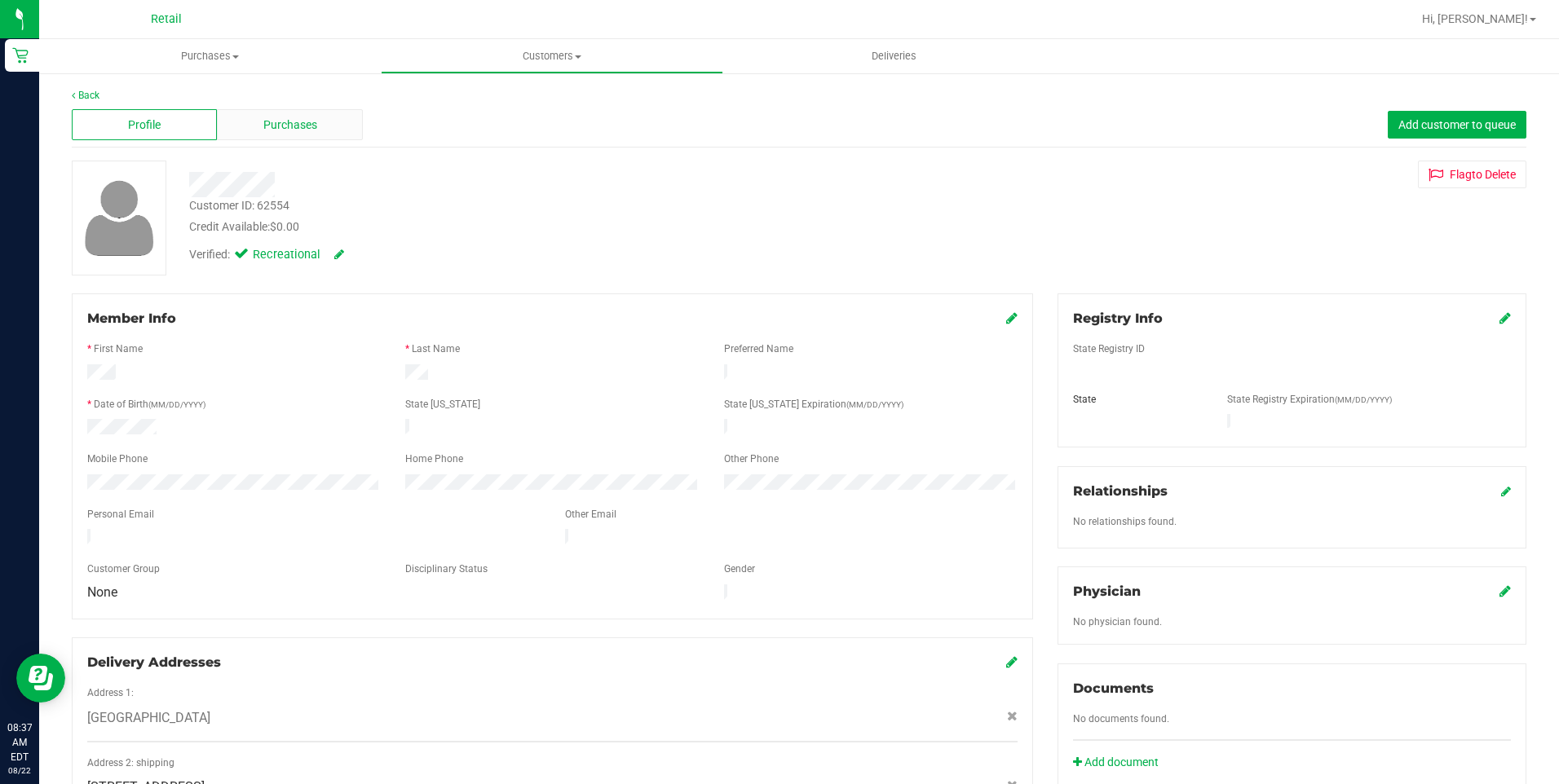
click at [325, 134] on div "Purchases" at bounding box center [289, 124] width 146 height 31
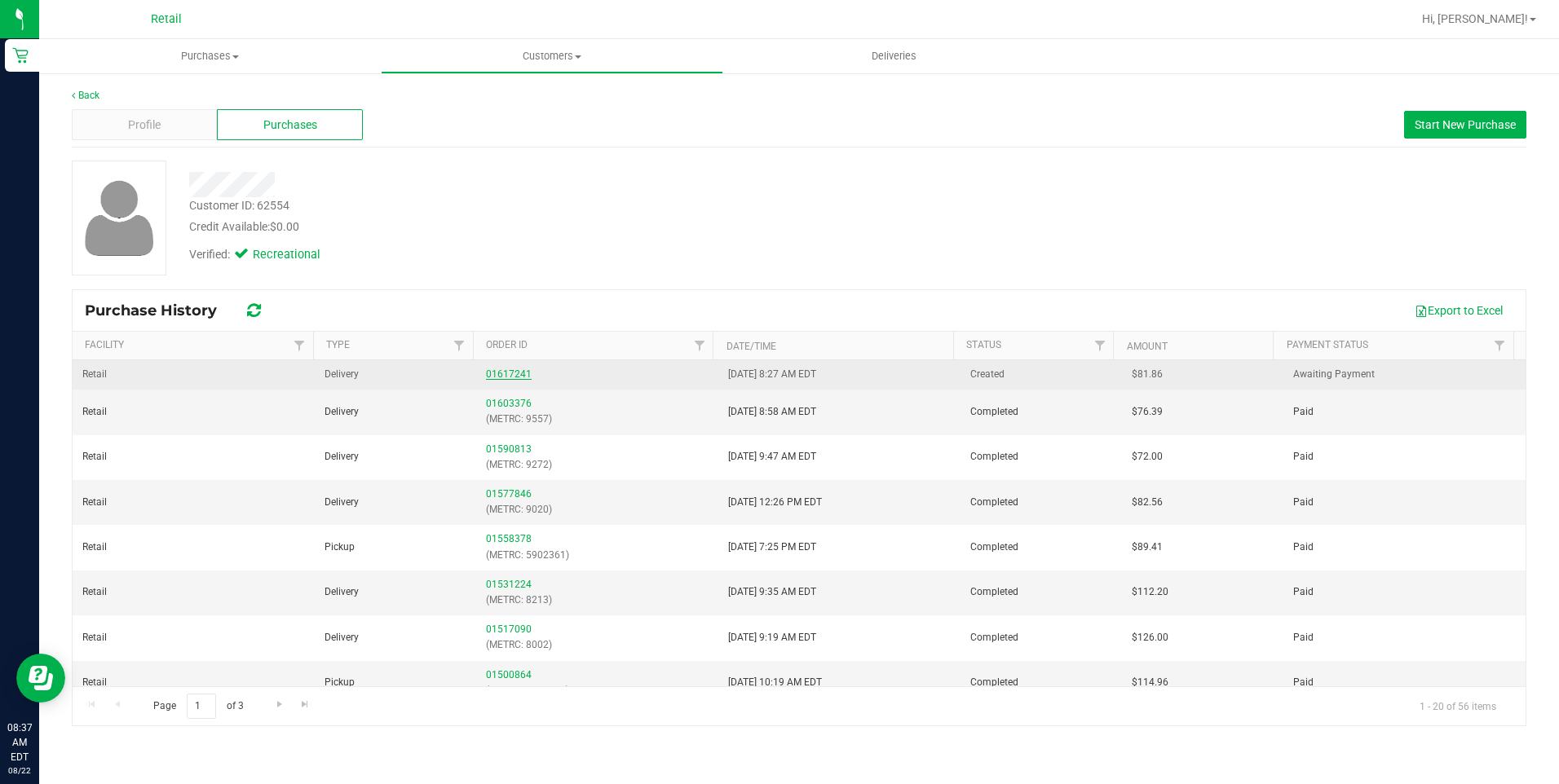
click at [501, 375] on link "01617241" at bounding box center [509, 374] width 46 height 12
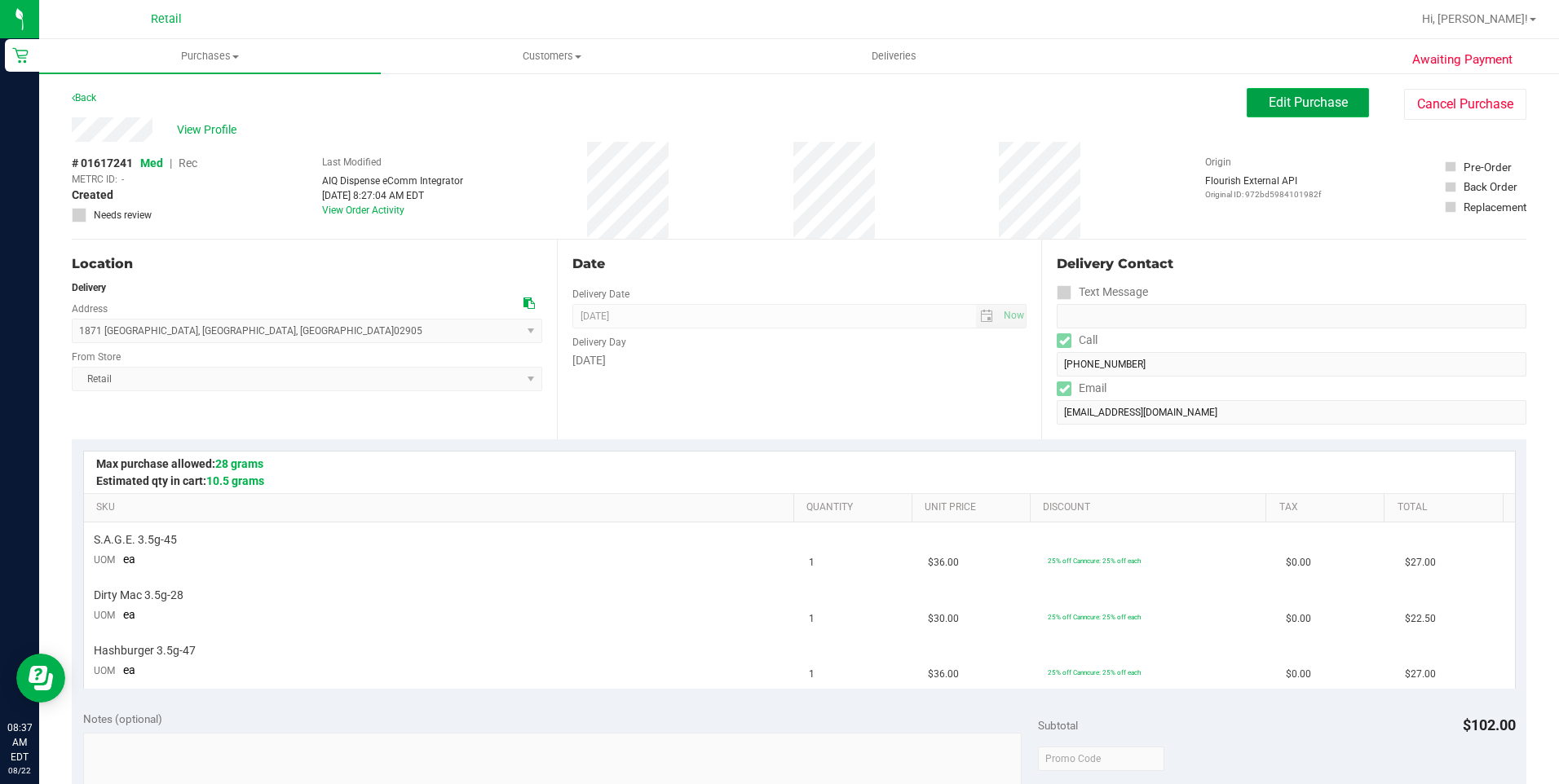
click at [1299, 106] on span "Edit Purchase" at bounding box center [1308, 102] width 79 height 16
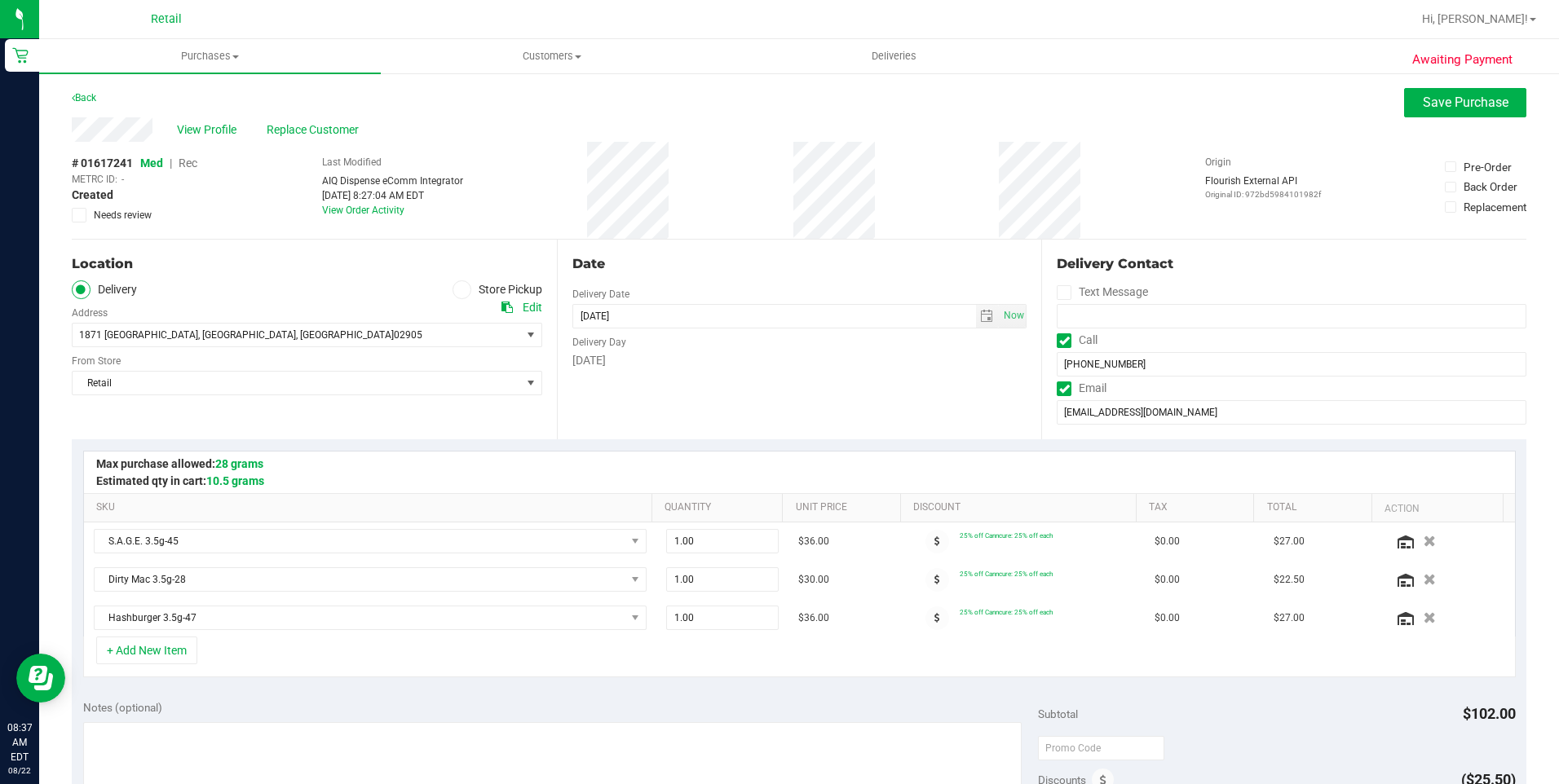
click at [187, 163] on span "Rec" at bounding box center [187, 162] width 19 height 13
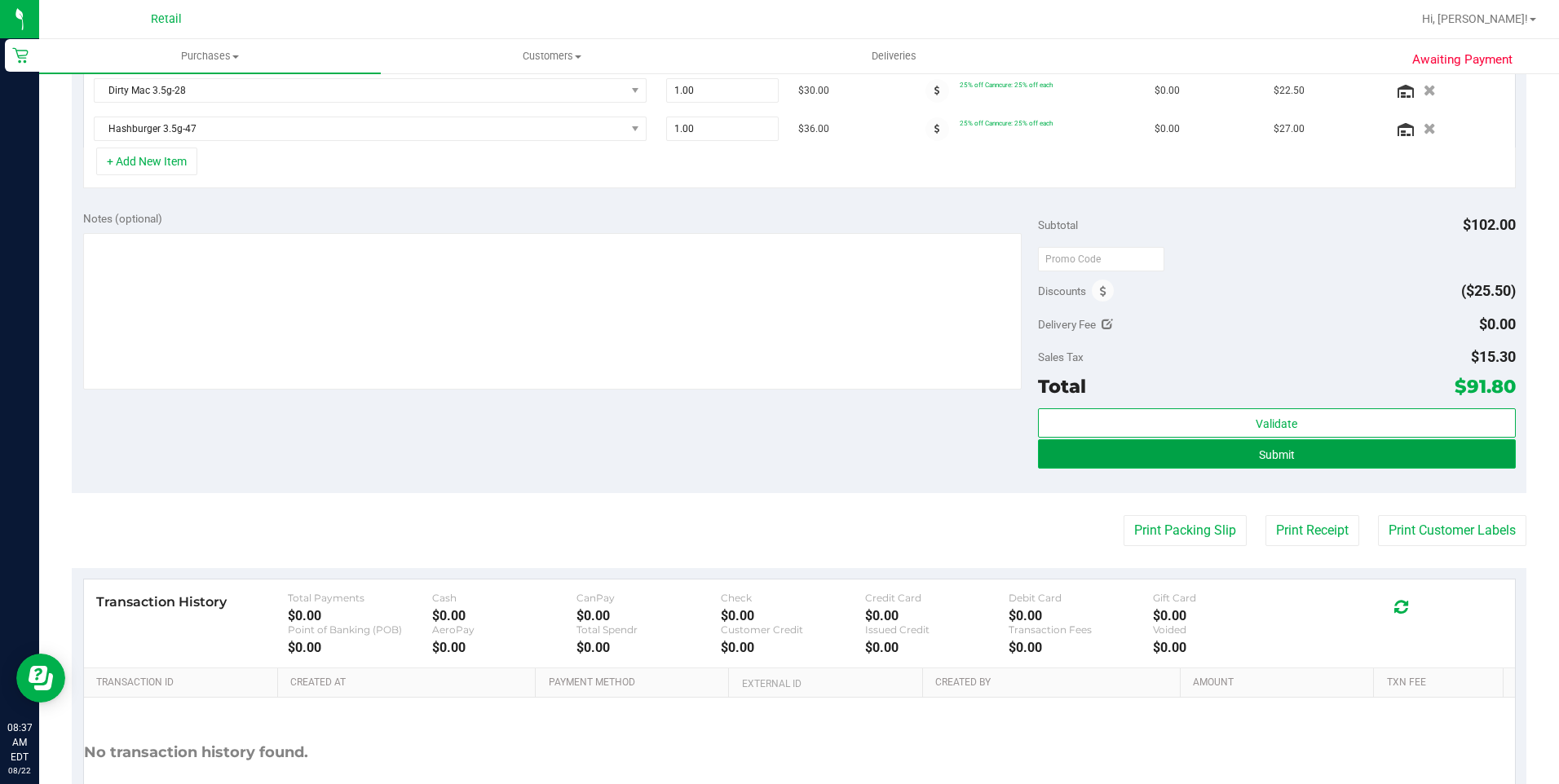
click at [1245, 460] on button "Submit" at bounding box center [1277, 454] width 477 height 30
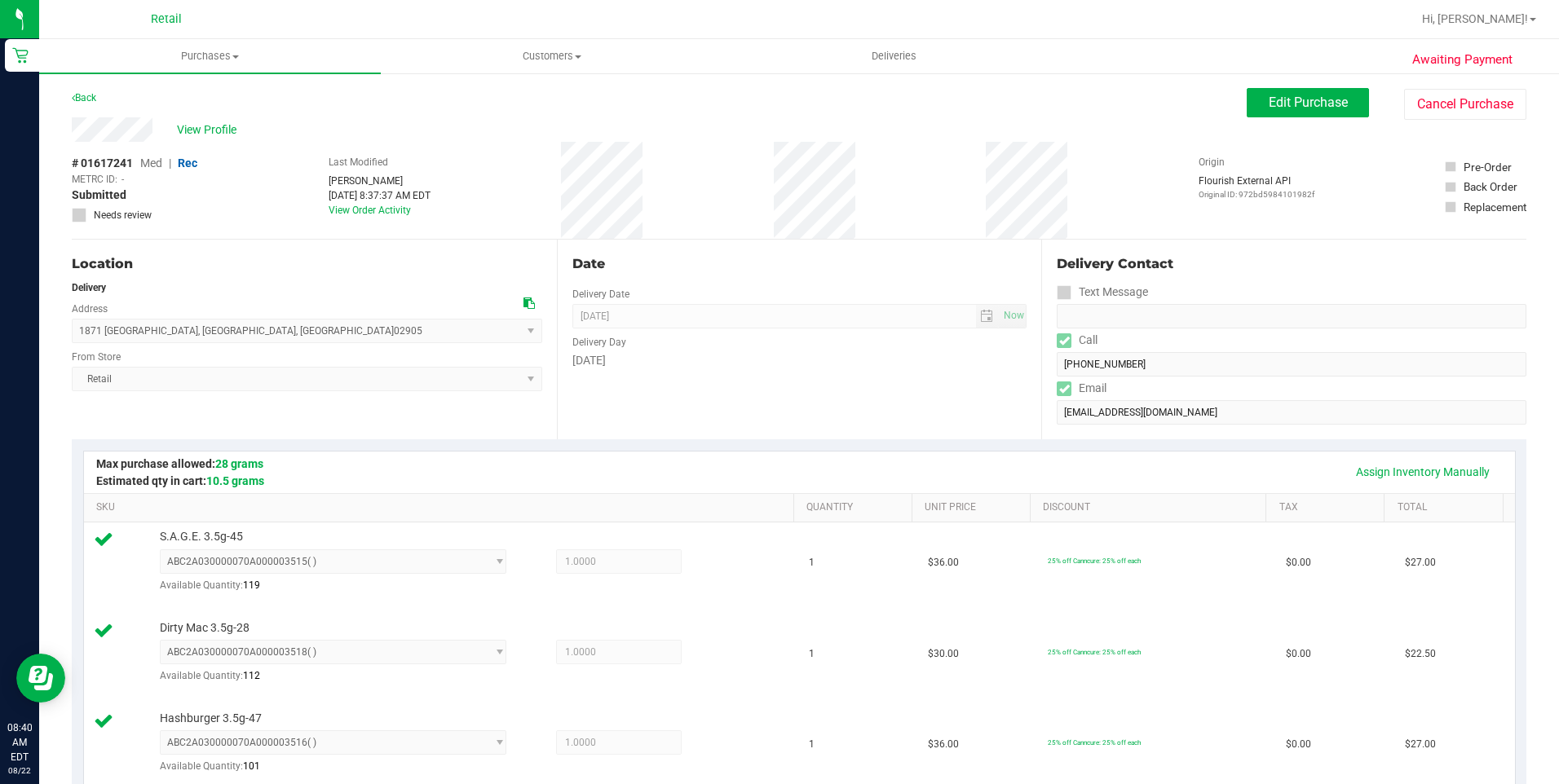
drag, startPoint x: 69, startPoint y: 128, endPoint x: 154, endPoint y: 120, distance: 85.4
click at [154, 120] on div "Awaiting Payment Back Edit Purchase Cancel Purchase View Profile # 01617241 Med…" at bounding box center [799, 791] width 1520 height 1439
drag, startPoint x: 74, startPoint y: 325, endPoint x: 260, endPoint y: 330, distance: 186.1
click at [260, 330] on span "1871 Broad Street , Cranston , RI 02905 Select address Broad Street 1871 Broad …" at bounding box center [306, 331] width 470 height 25
copy span "1871 Broad Street , Cranston , RI 02905"
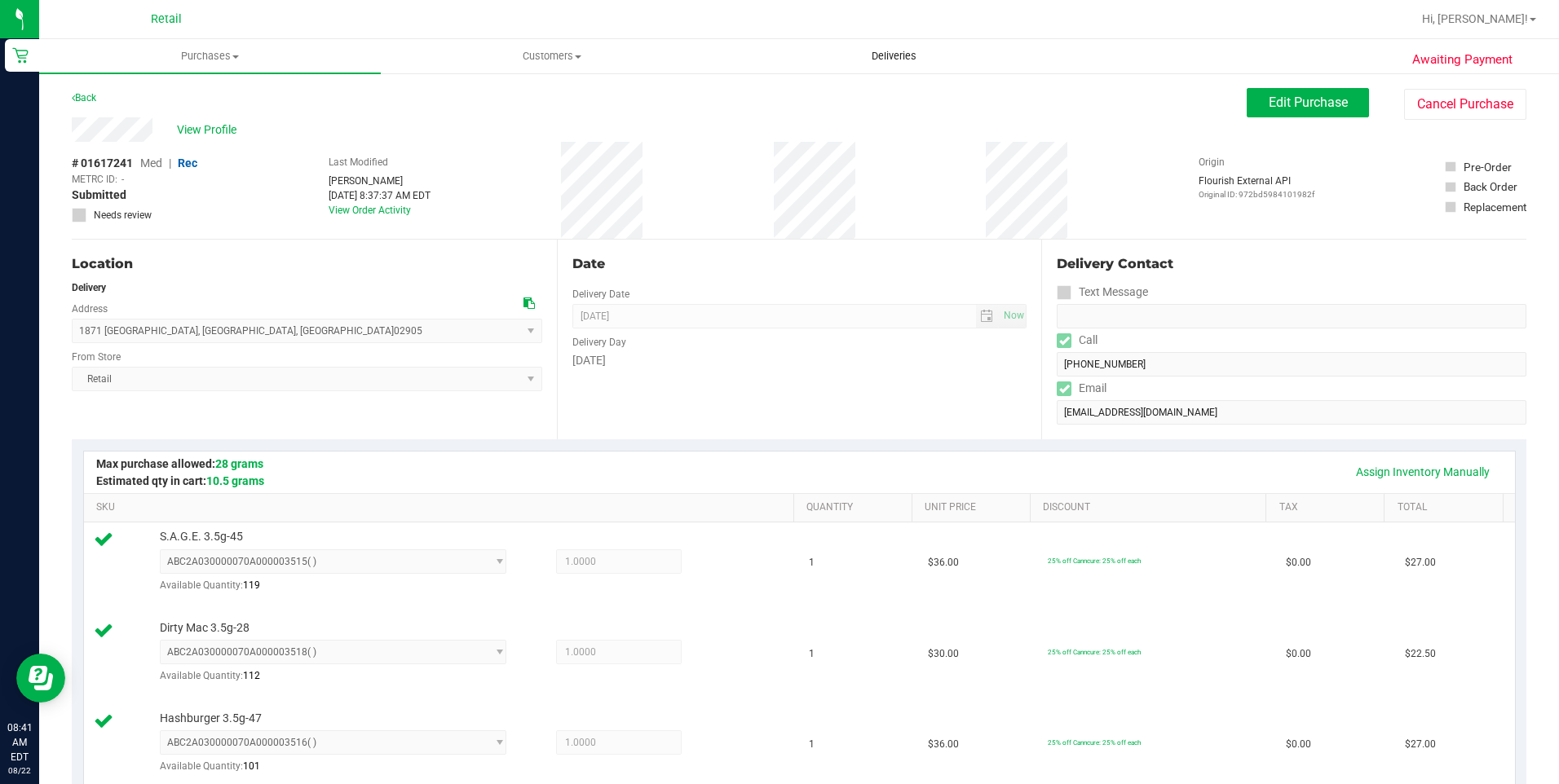
click at [903, 52] on span "Deliveries" at bounding box center [894, 55] width 89 height 15
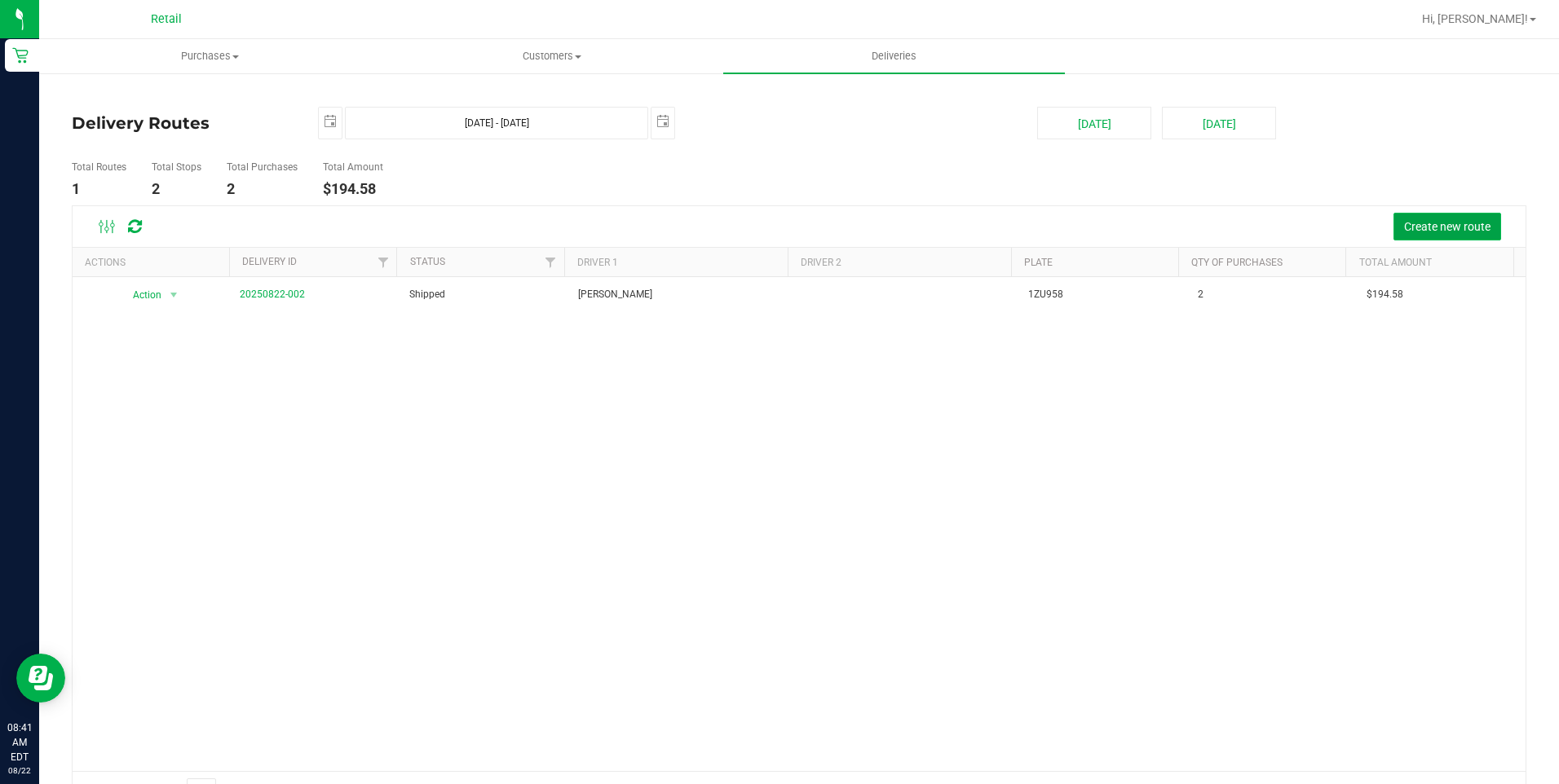
click at [1414, 226] on span "Create new route" at bounding box center [1447, 226] width 86 height 13
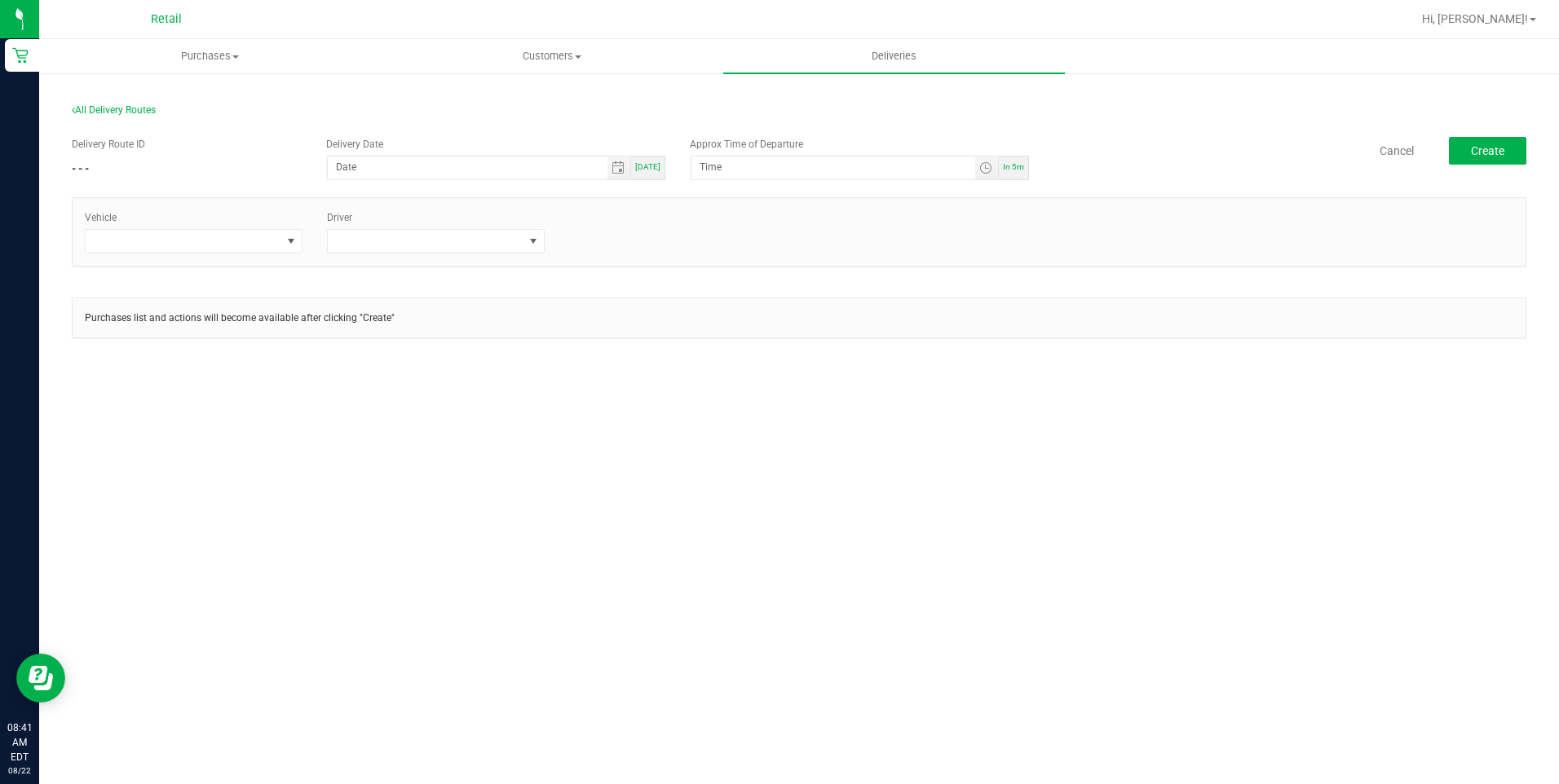
click at [641, 171] on span "[DATE]" at bounding box center [648, 166] width 26 height 9
type input "[DATE]"
type input "8:46 AM"
click at [281, 247] on span at bounding box center [291, 241] width 21 height 23
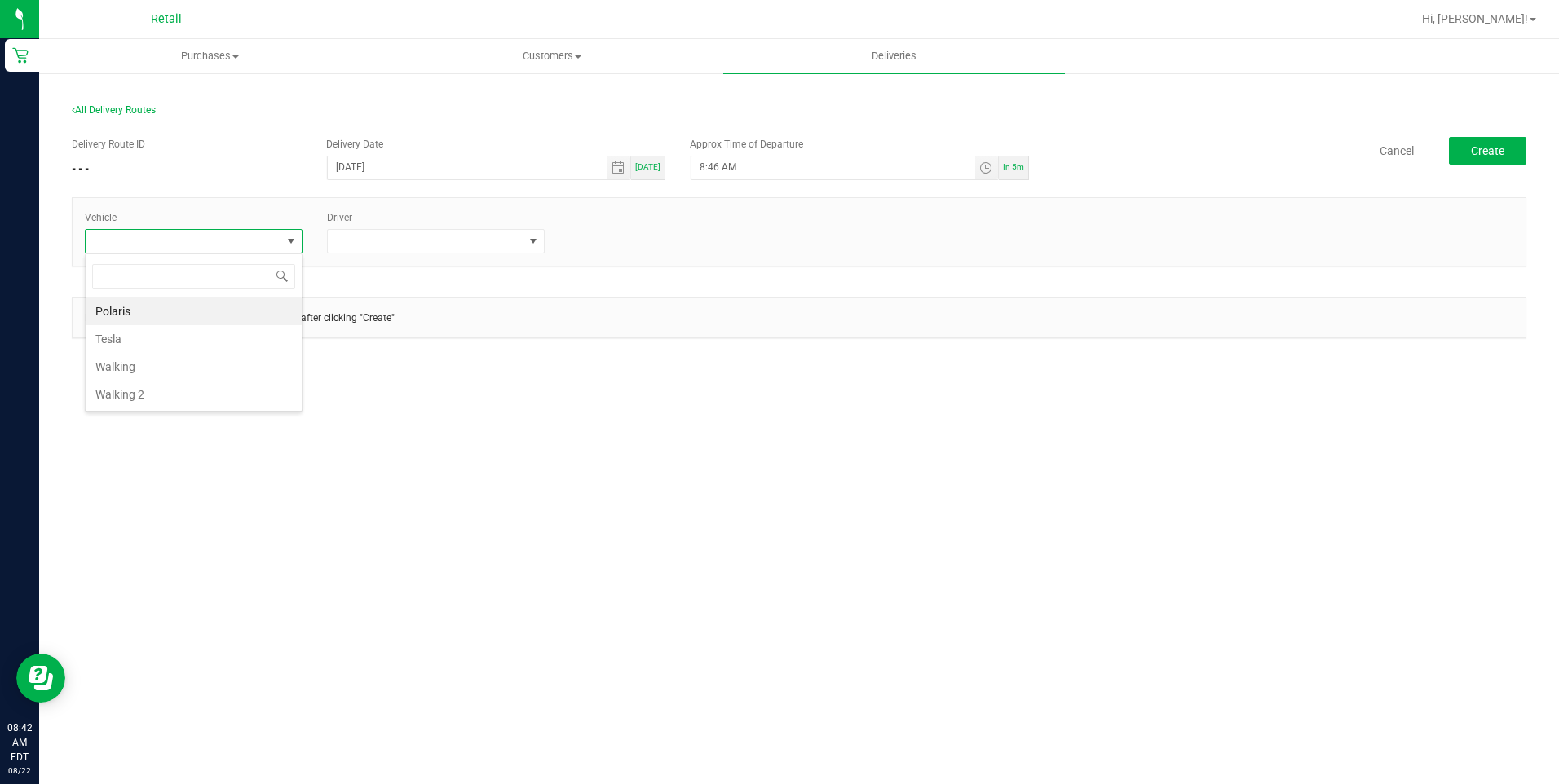
click at [202, 332] on li "Tesla" at bounding box center [193, 339] width 216 height 28
click at [532, 248] on span at bounding box center [534, 241] width 21 height 23
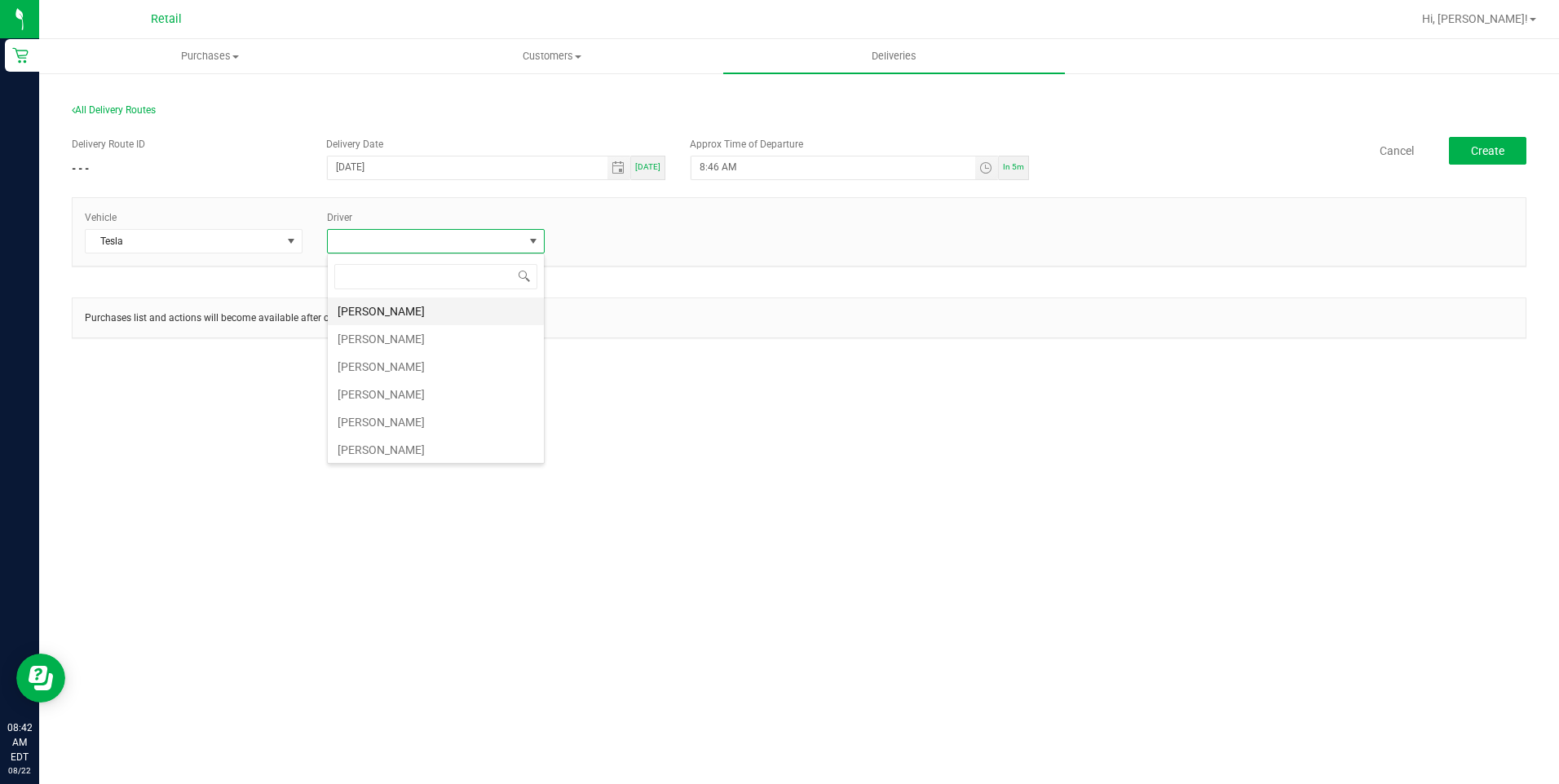
click at [461, 312] on li "[PERSON_NAME]" at bounding box center [436, 311] width 216 height 28
click at [1483, 156] on span "Create" at bounding box center [1488, 150] width 34 height 13
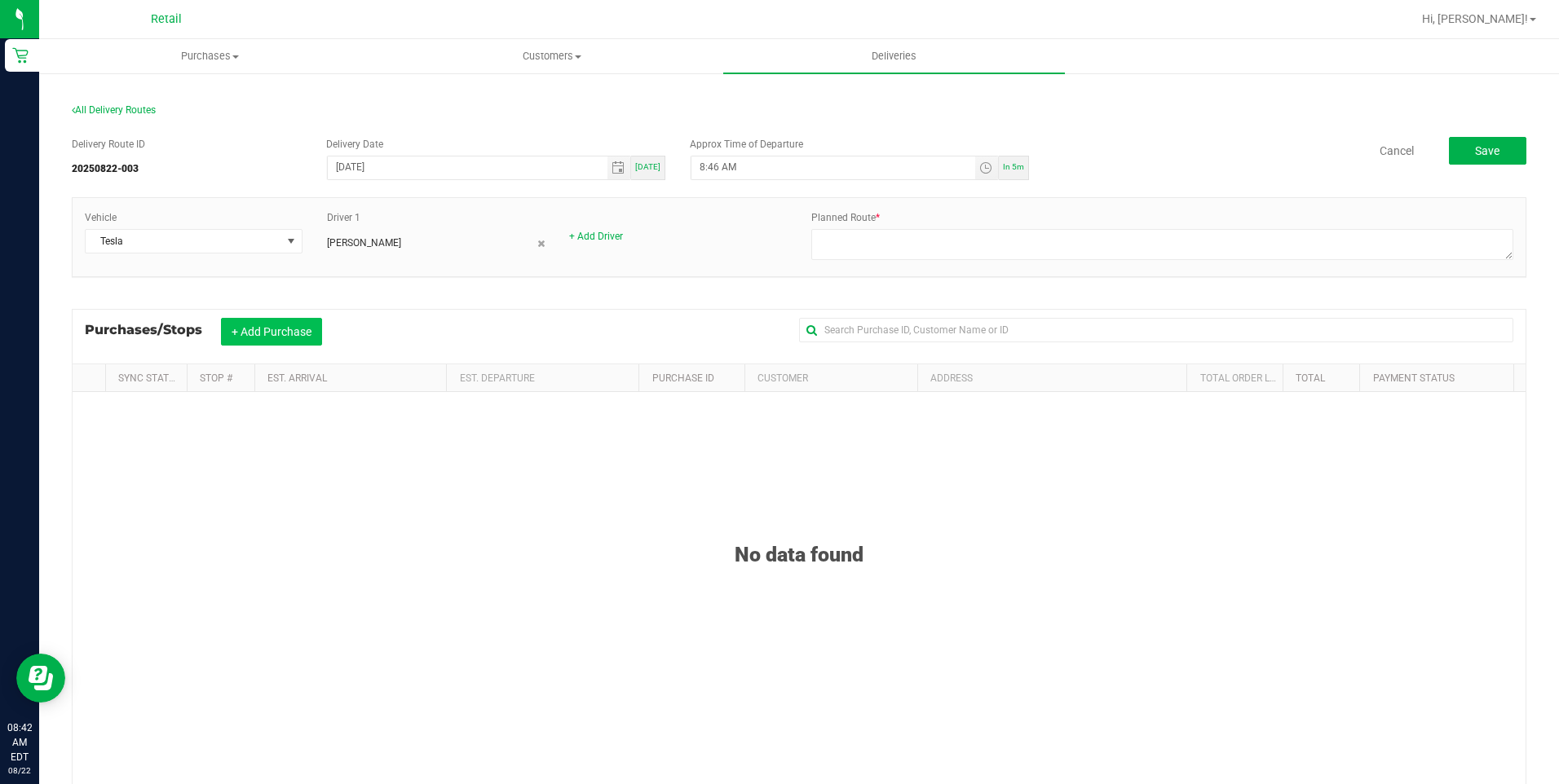
click at [307, 330] on button "+ Add Purchase" at bounding box center [271, 332] width 101 height 28
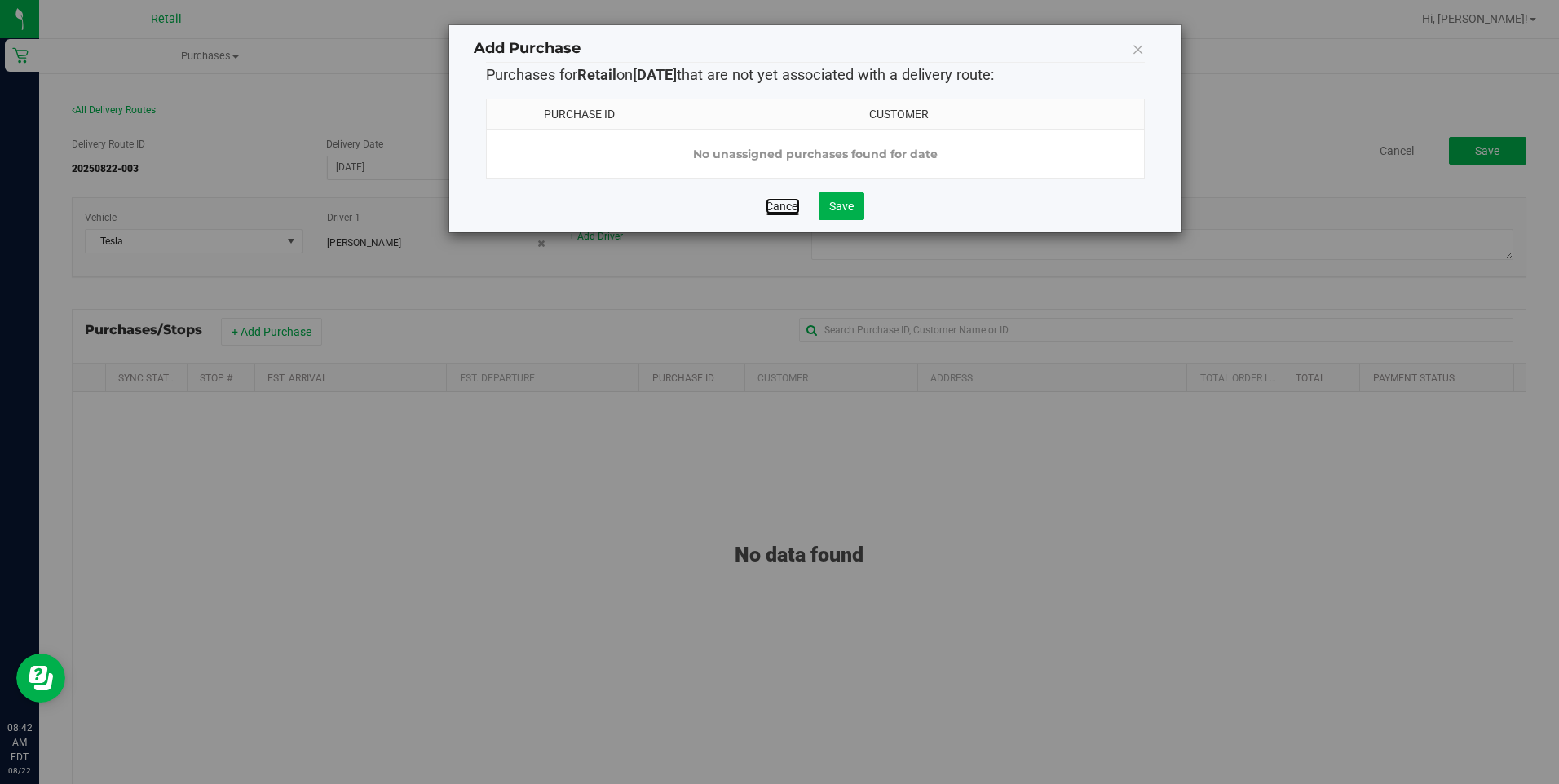
click at [767, 215] on link "Cancel" at bounding box center [782, 206] width 35 height 16
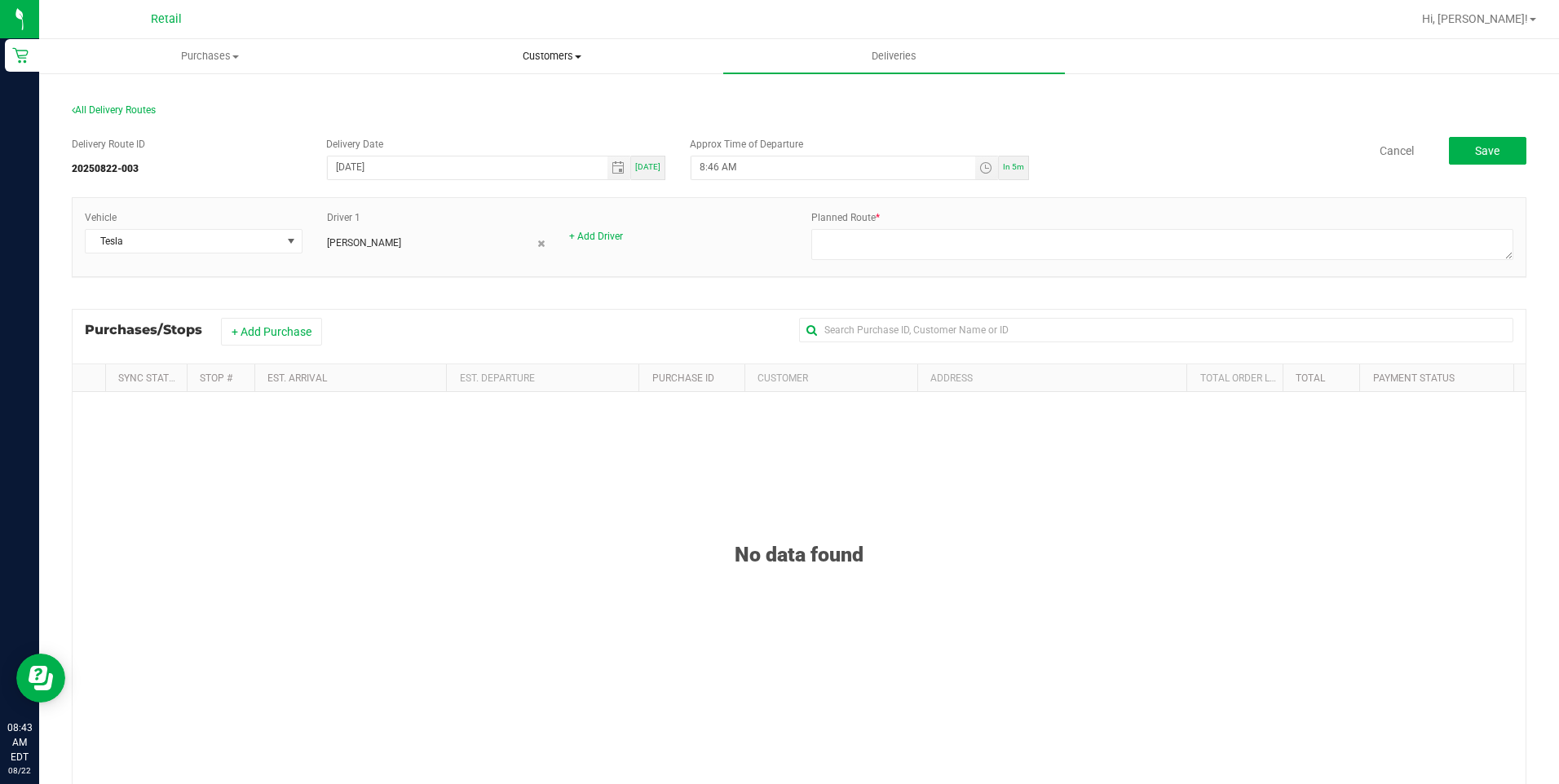
click at [581, 57] on span at bounding box center [577, 56] width 7 height 3
click at [552, 95] on li "All customers" at bounding box center [551, 99] width 342 height 20
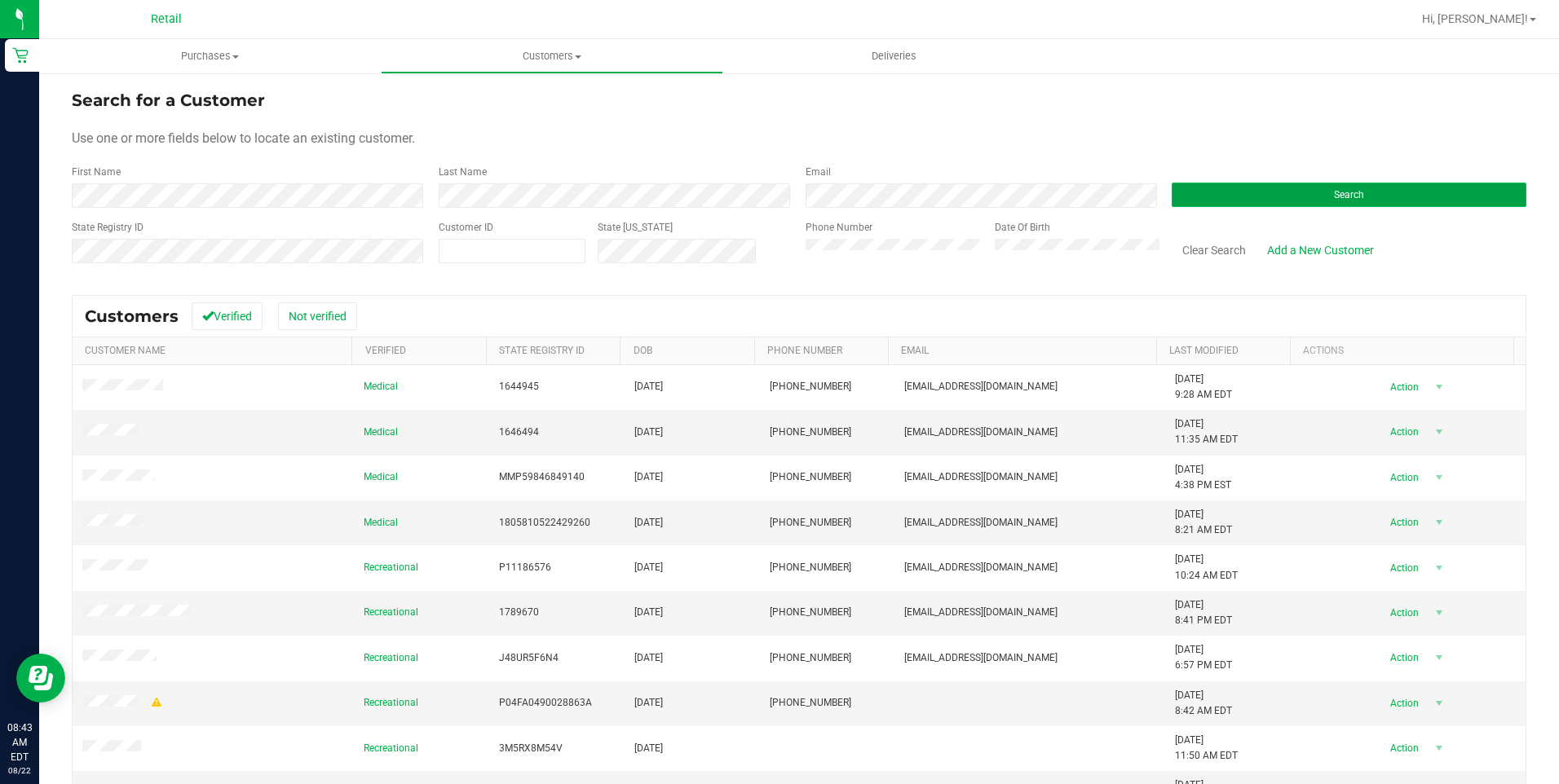
click at [1310, 205] on button "Search" at bounding box center [1349, 194] width 355 height 25
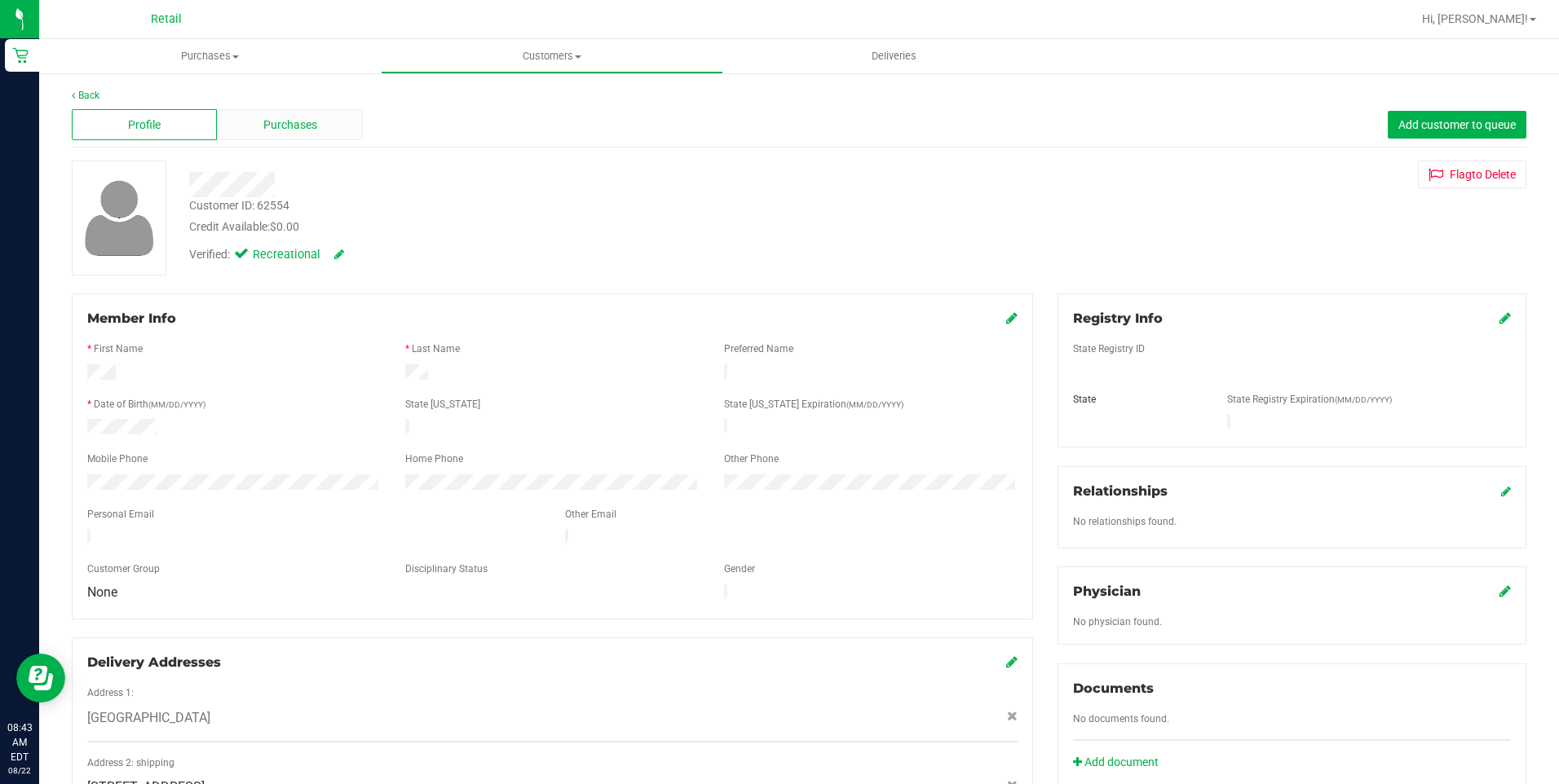
click at [277, 122] on span "Purchases" at bounding box center [290, 125] width 53 height 17
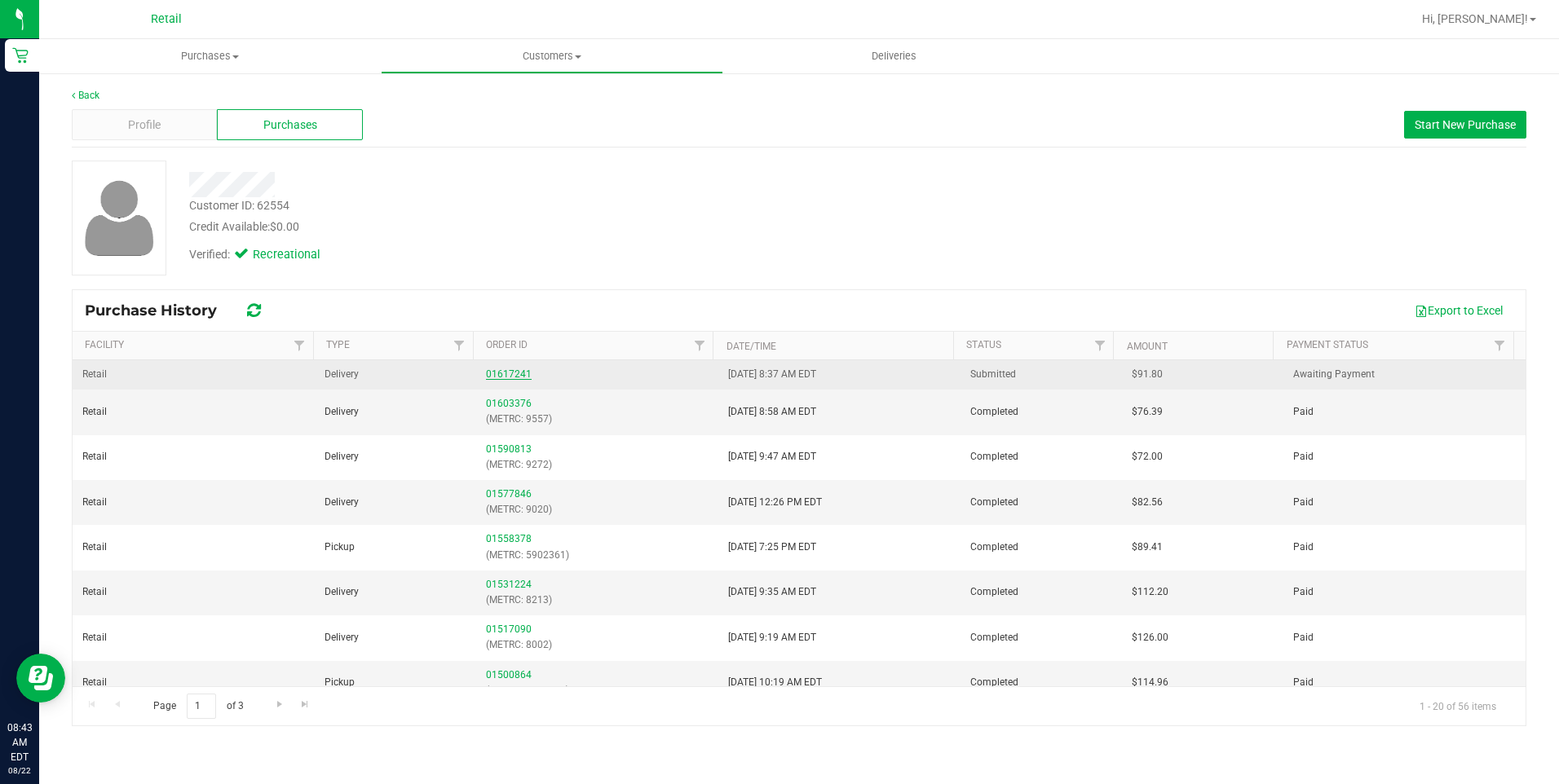
click at [510, 375] on link "01617241" at bounding box center [509, 374] width 46 height 12
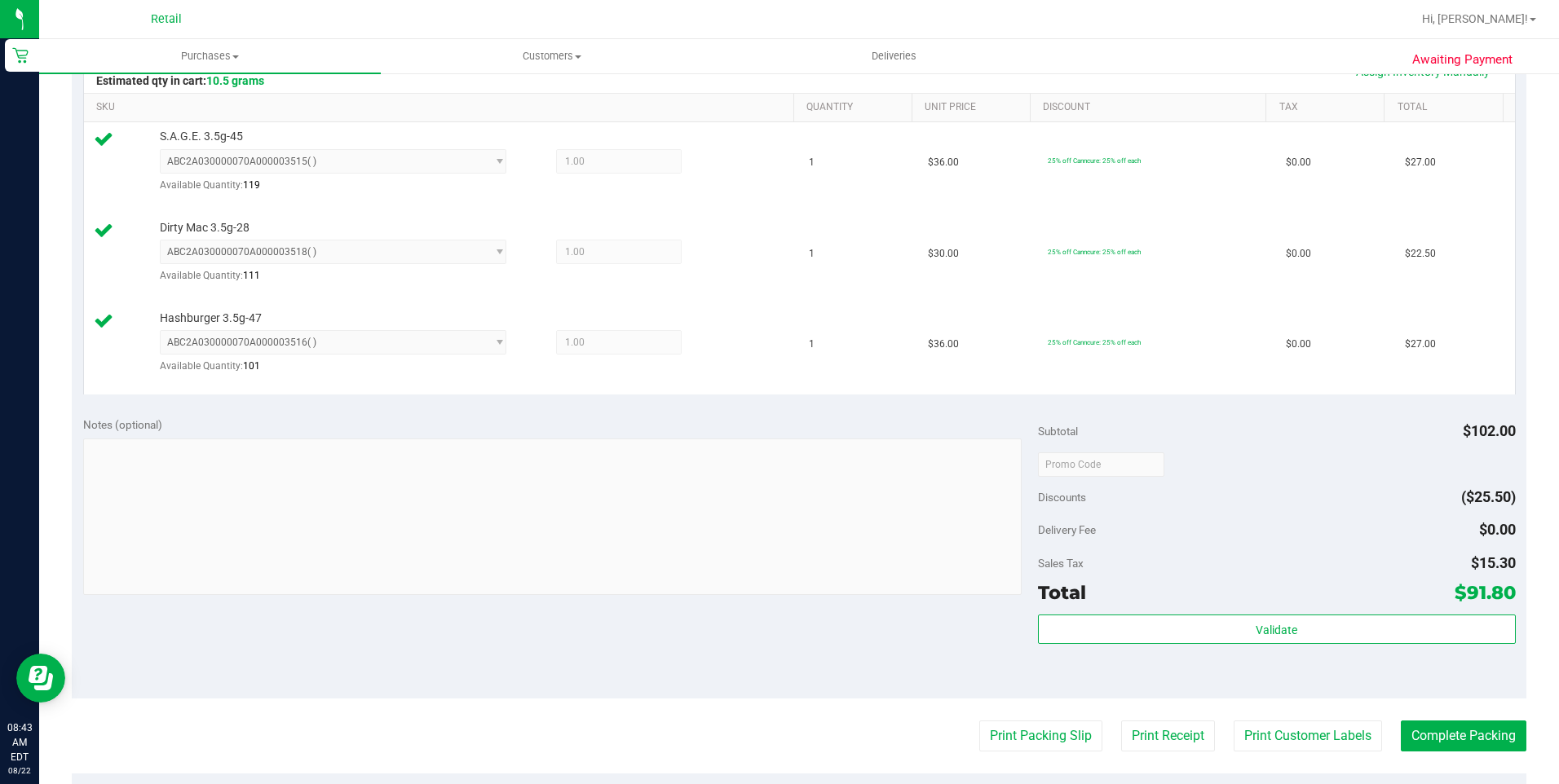
scroll to position [408, 0]
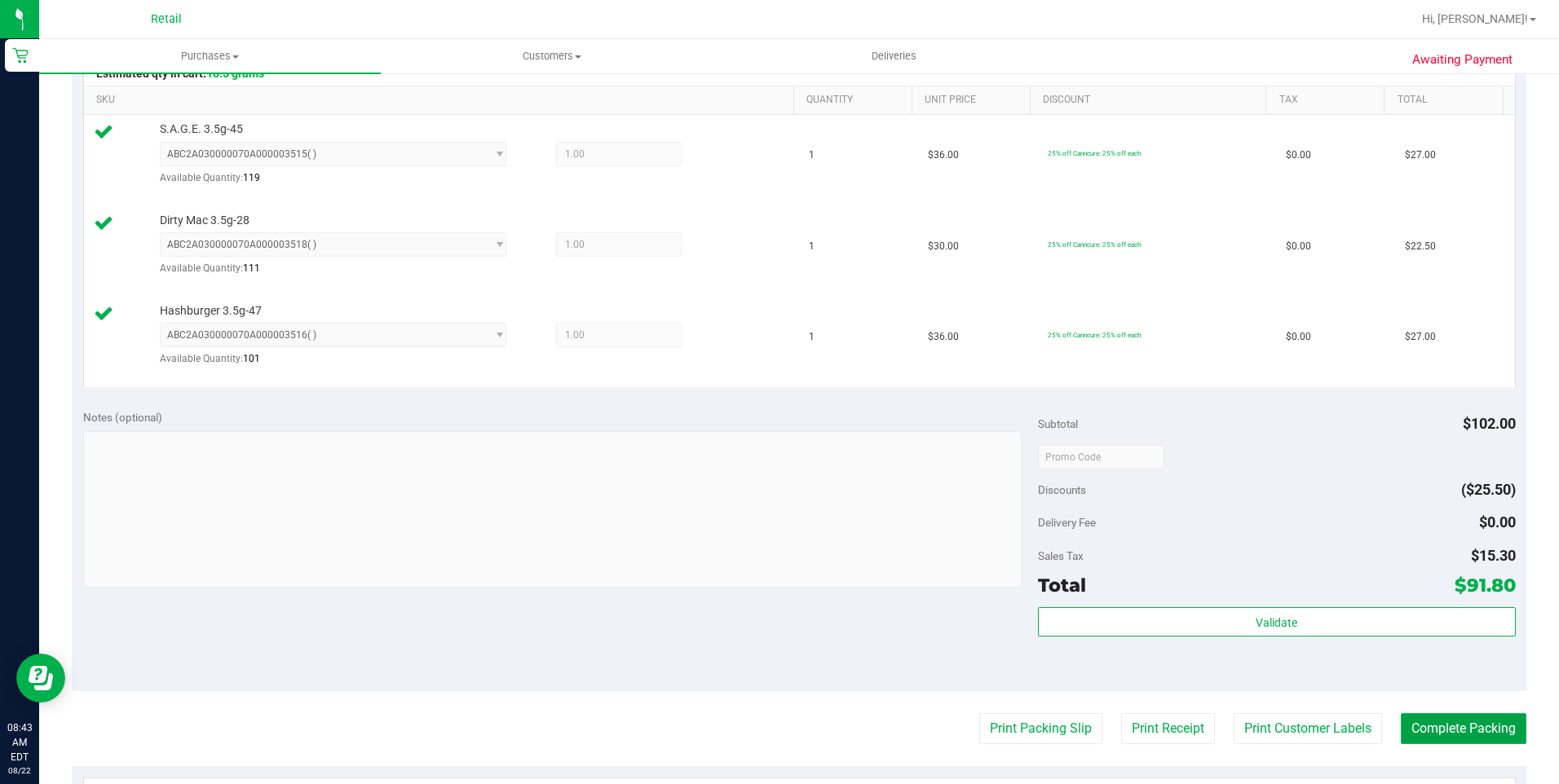
click at [1483, 731] on button "Complete Packing" at bounding box center [1463, 728] width 126 height 31
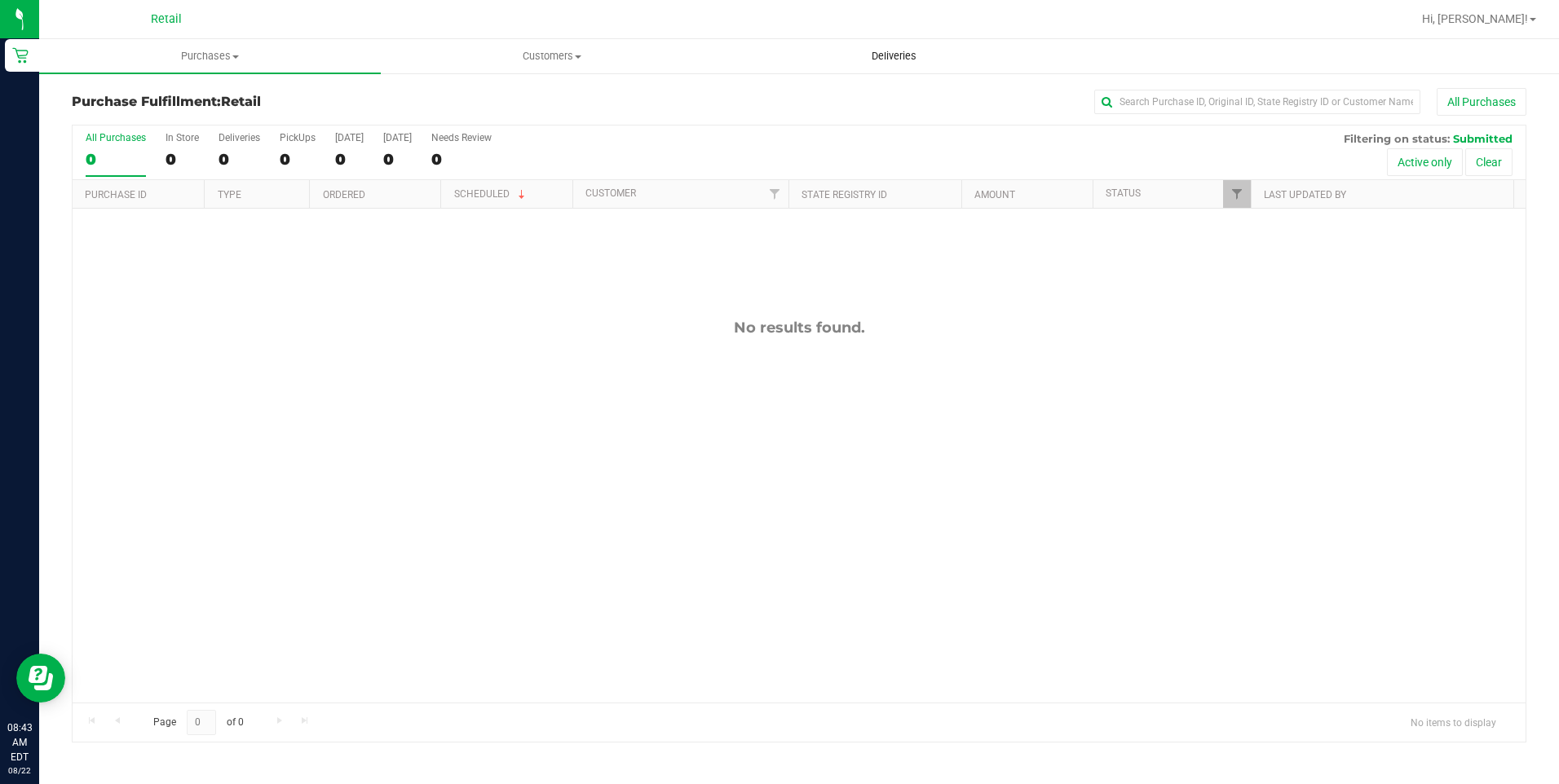
click at [903, 52] on span "Deliveries" at bounding box center [894, 55] width 89 height 15
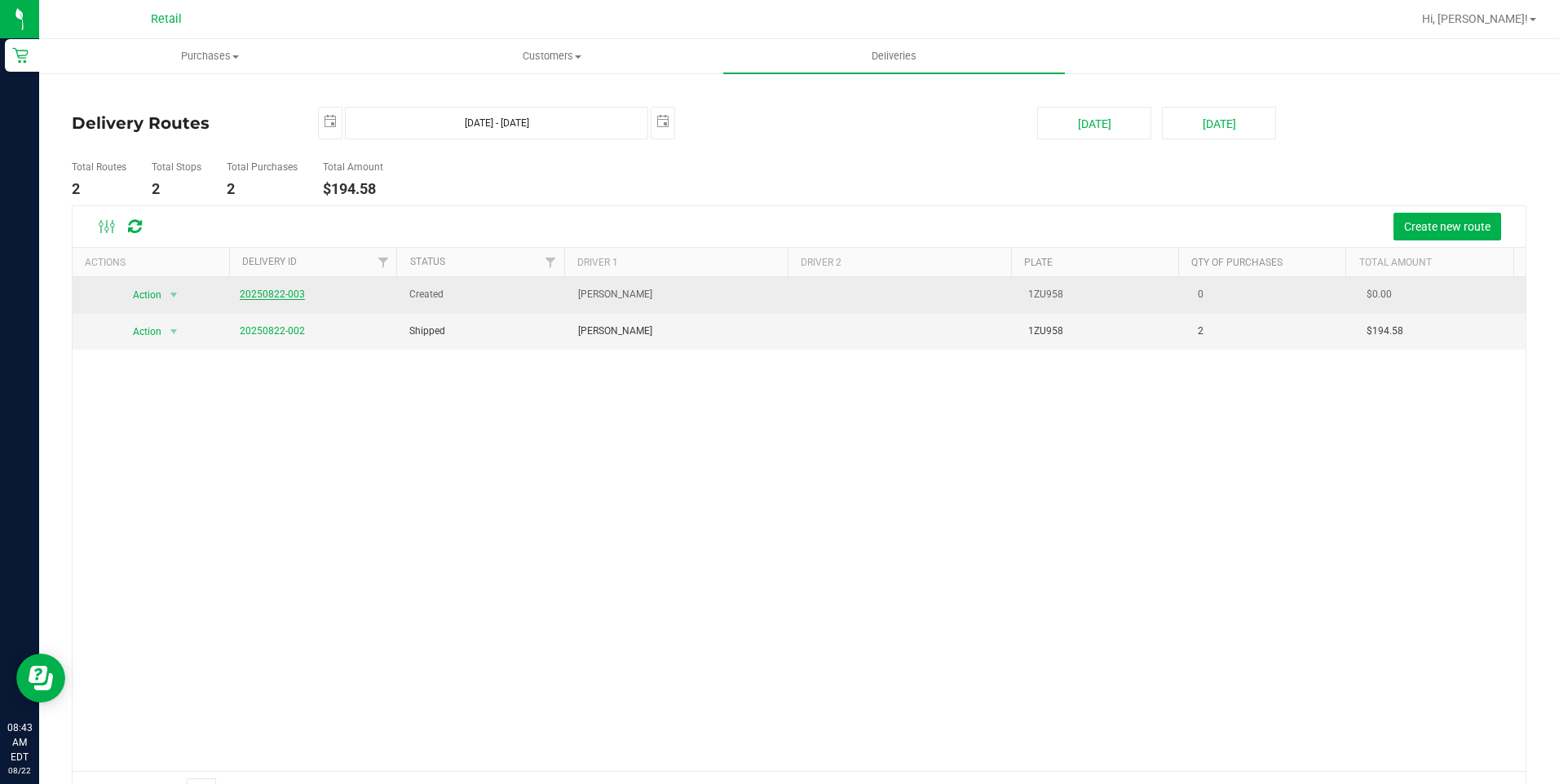
click at [279, 292] on link "20250822-003" at bounding box center [272, 294] width 65 height 12
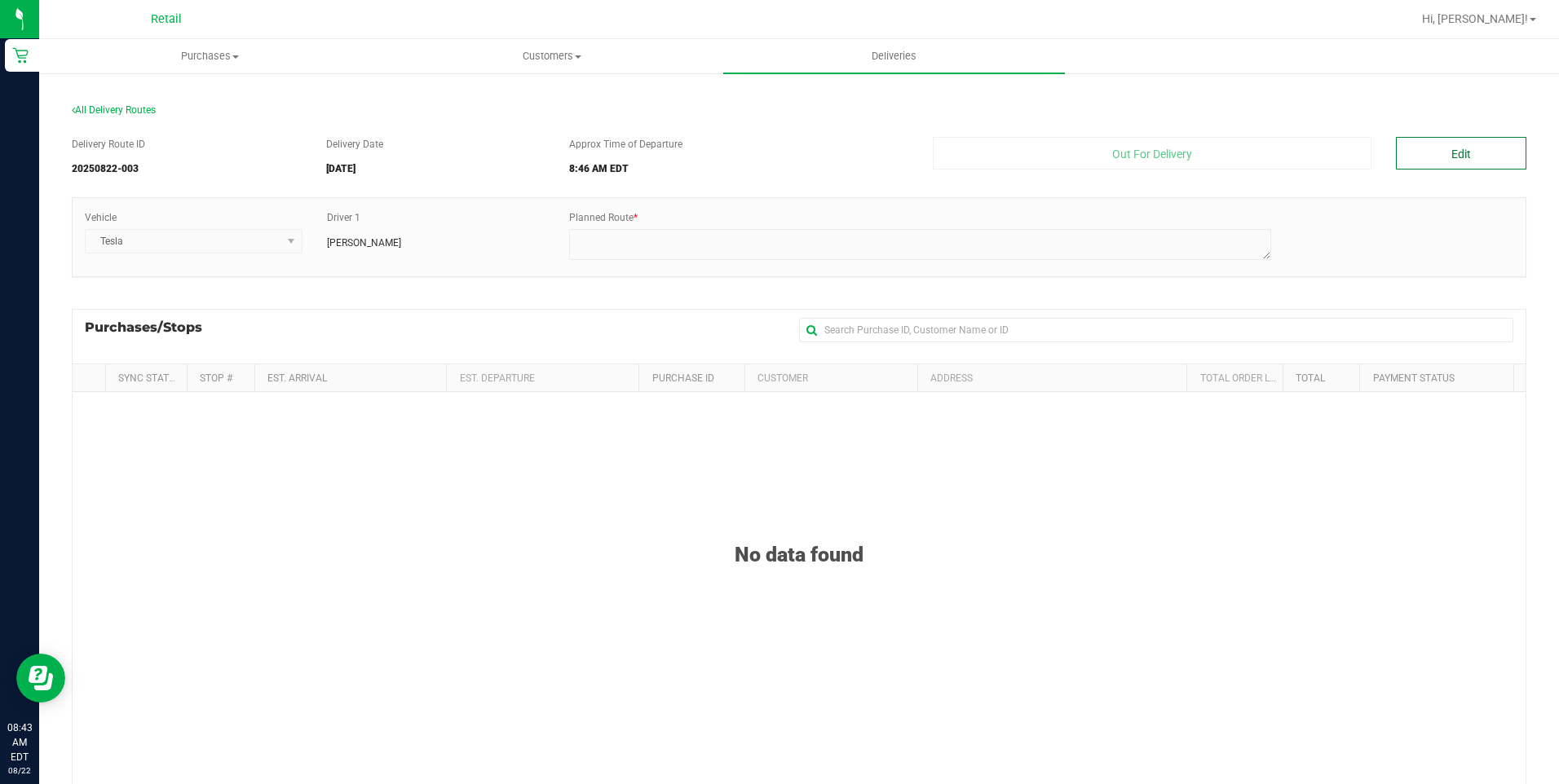
click at [1418, 158] on button "Edit" at bounding box center [1461, 152] width 131 height 33
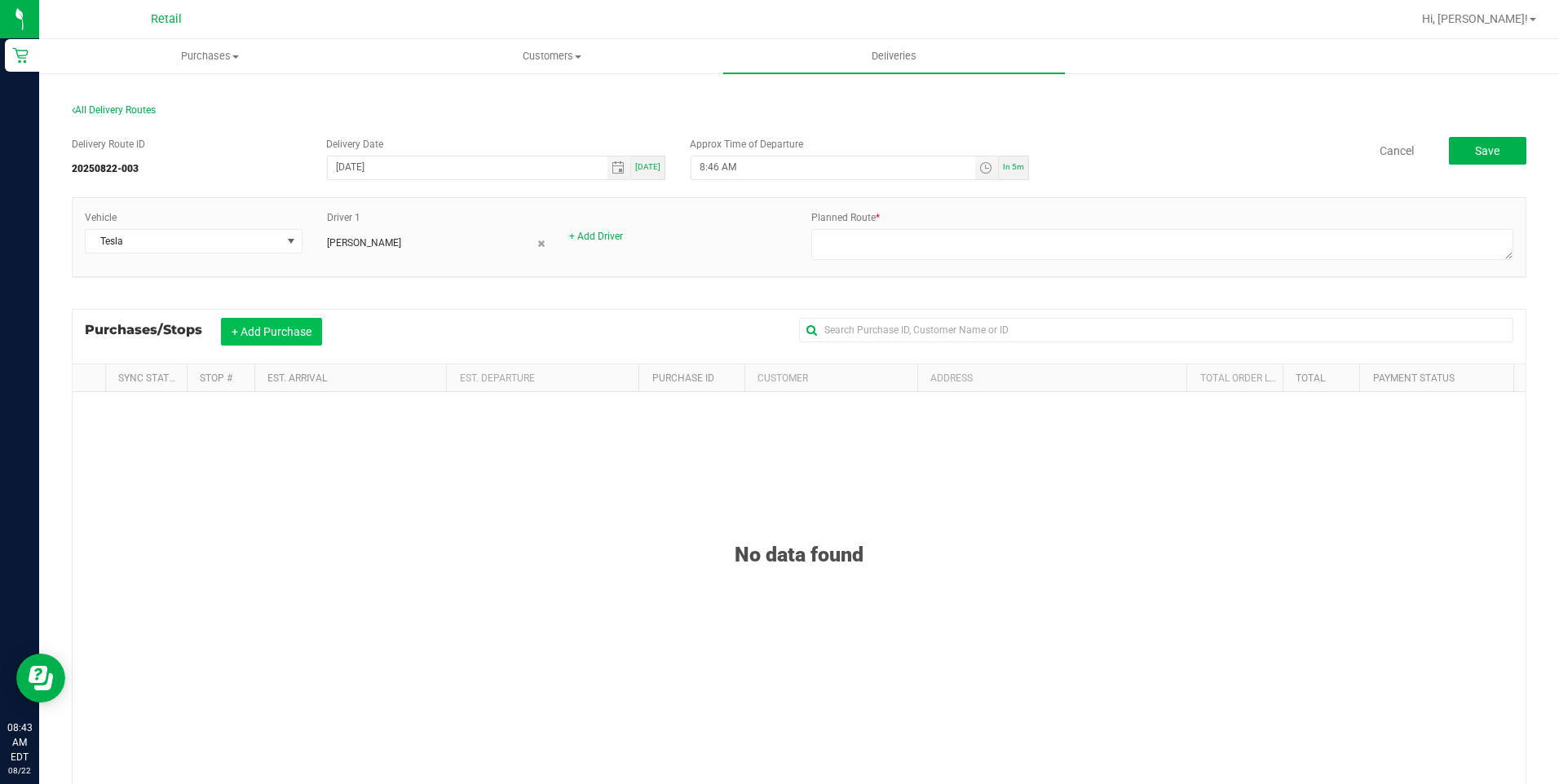
click at [300, 334] on button "+ Add Purchase" at bounding box center [271, 332] width 101 height 28
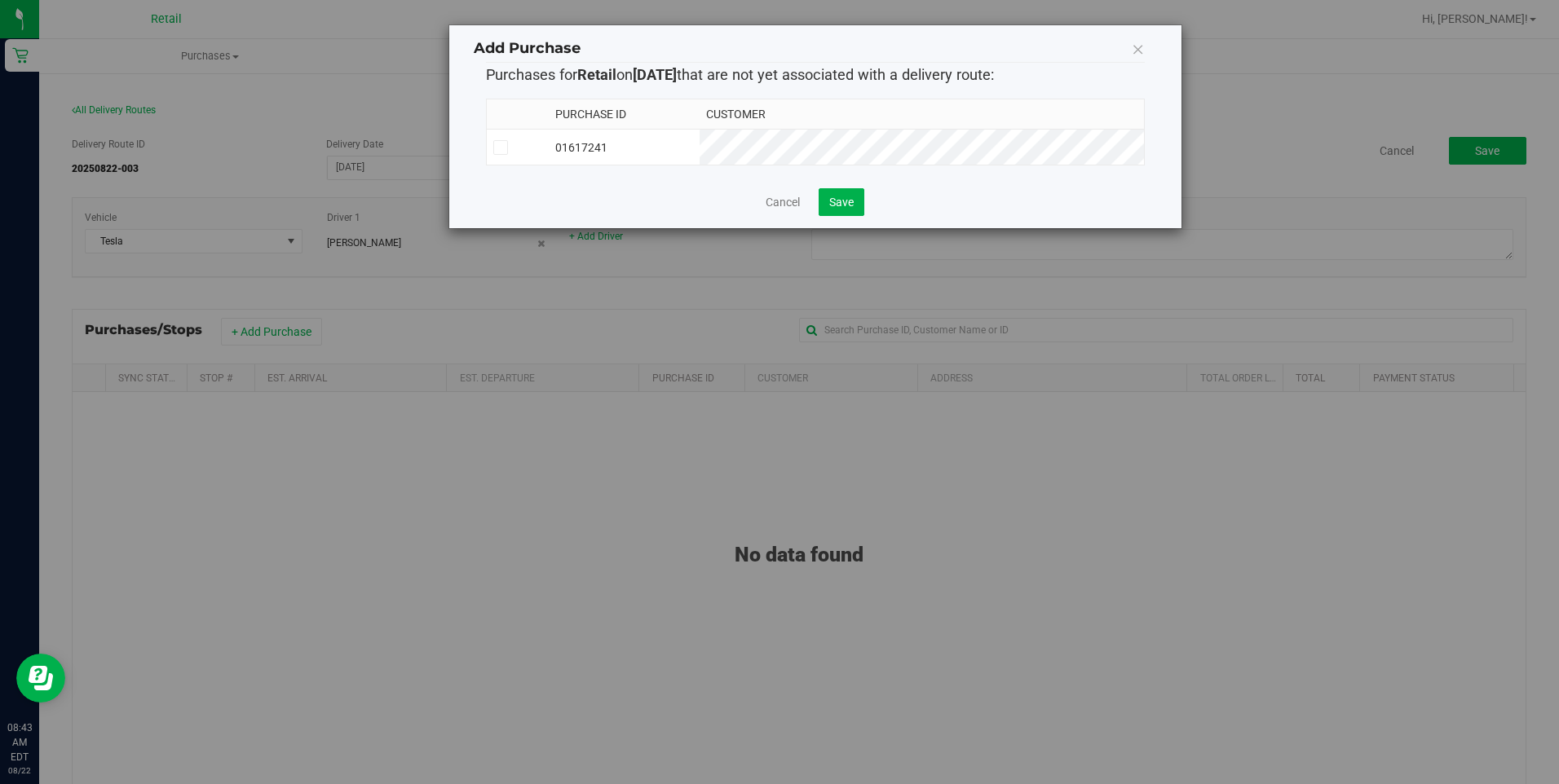
click at [500, 147] on icon at bounding box center [500, 147] width 11 height 0
click at [0, 0] on input "checkbox" at bounding box center [0, 0] width 0 height 0
click at [839, 201] on span "Save" at bounding box center [841, 202] width 25 height 13
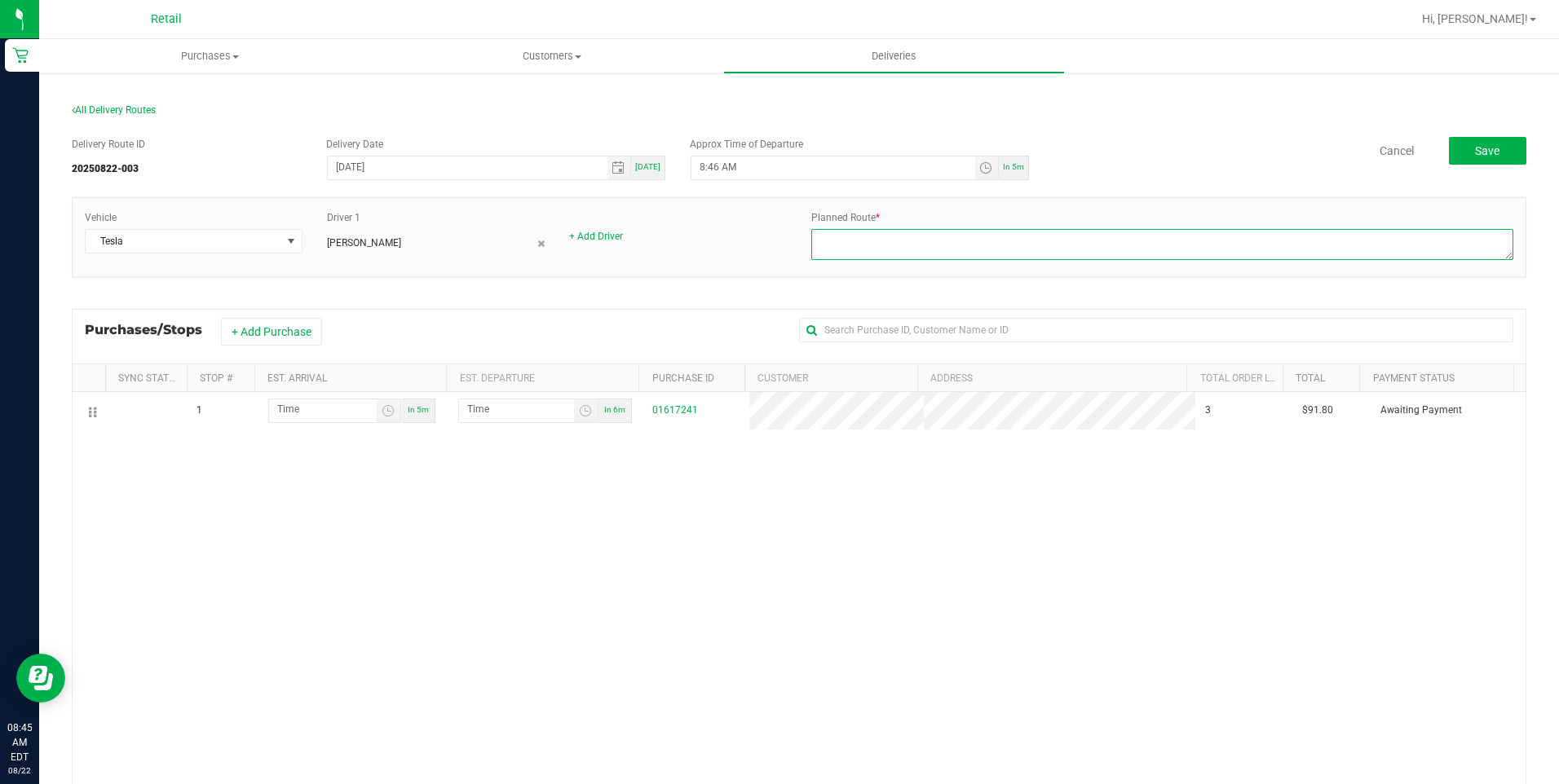
paste textarea "15 min(6.46 miles) via I-95 and RI-1A A Start 1 Corliss St Head northeast. Go f…"
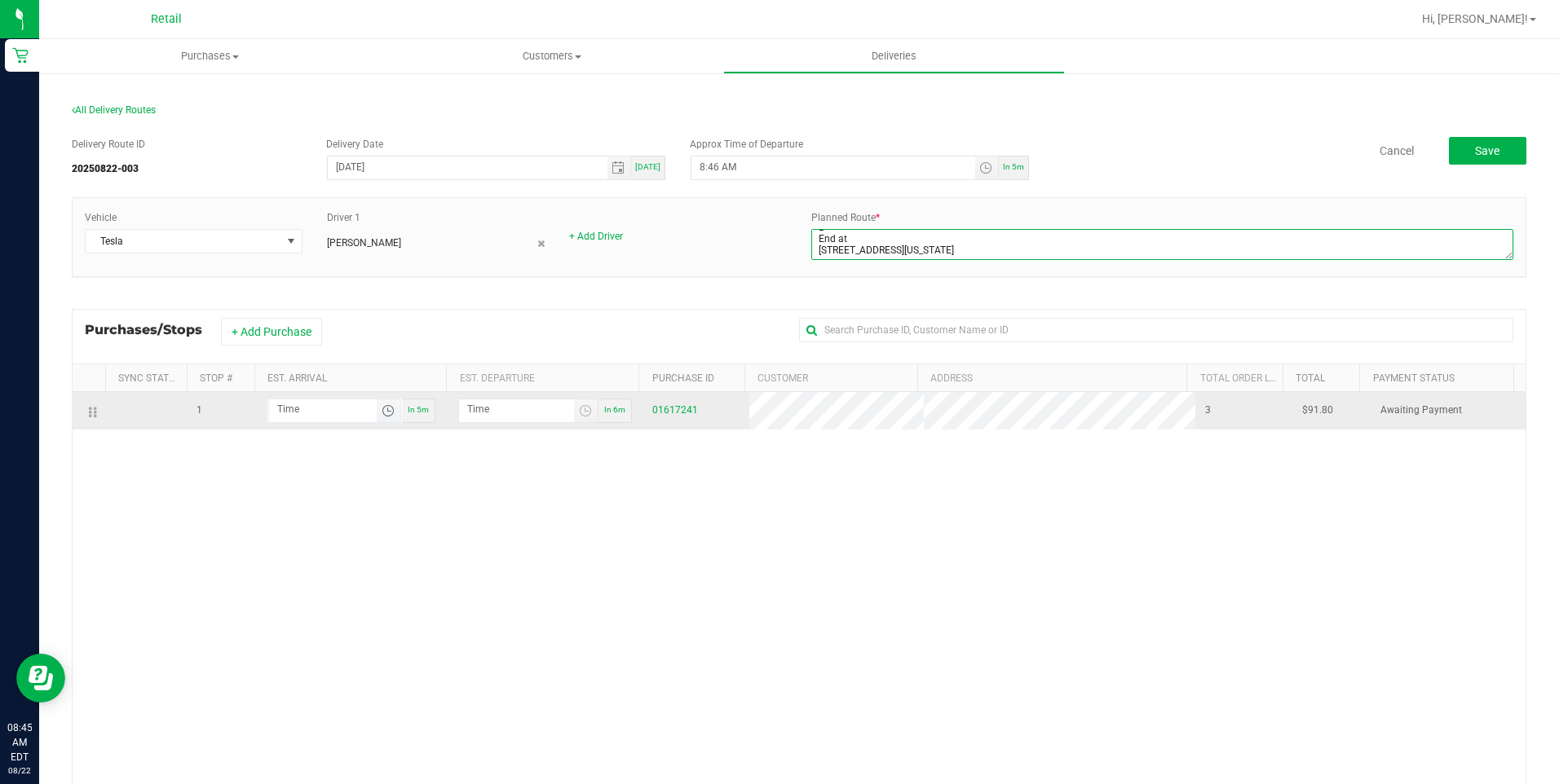
click at [381, 416] on span "Toggle time list" at bounding box center [387, 410] width 13 height 13
type textarea "15 min(6.46 miles) via I-95 and RI-1A A Start 1 Corliss St Head northeast. Go f…"
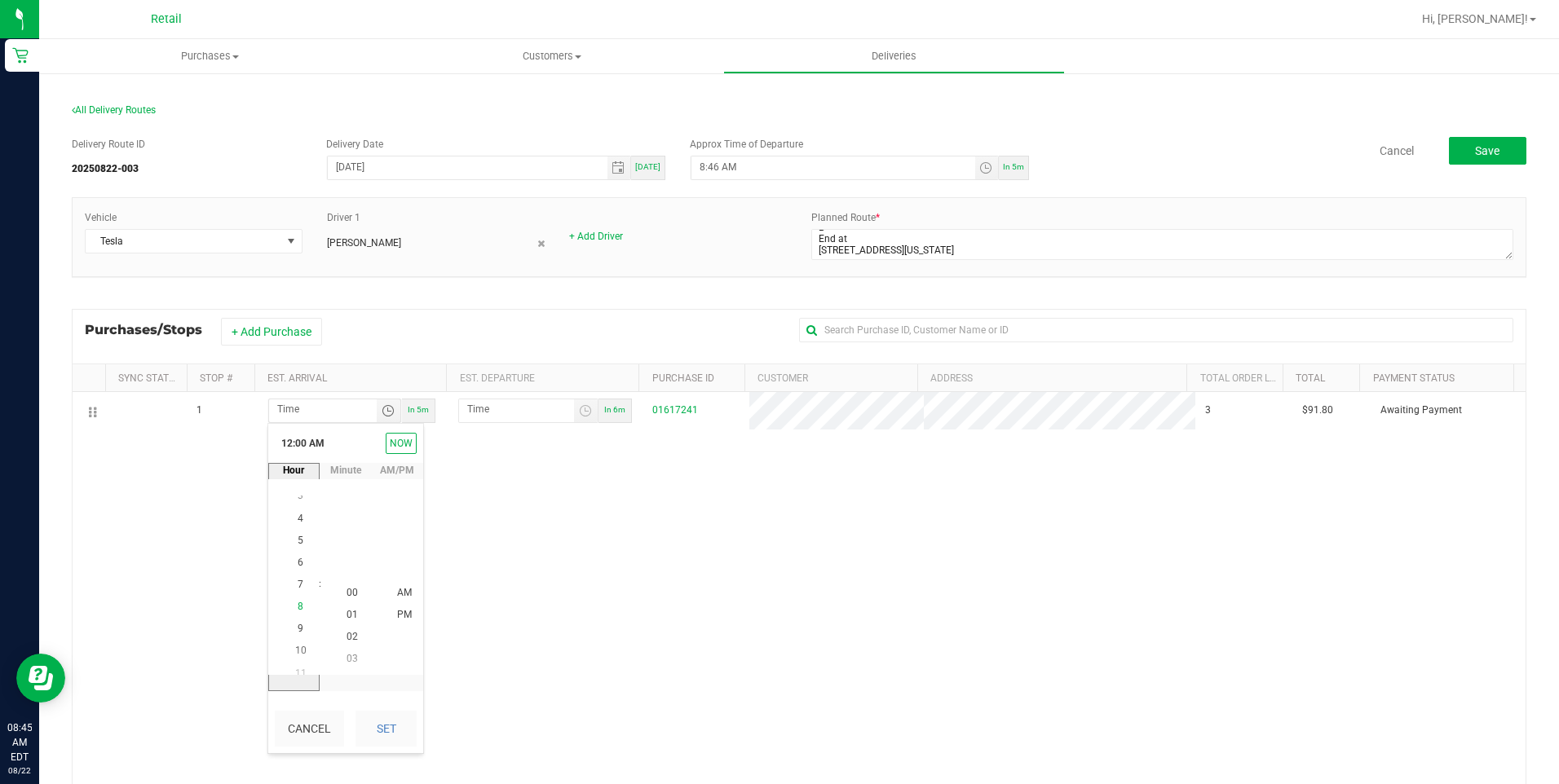
scroll to position [177, 0]
click at [297, 610] on span "9" at bounding box center [300, 616] width 6 height 12
click at [347, 591] on span "00" at bounding box center [353, 593] width 12 height 12
click at [391, 735] on button "Set" at bounding box center [386, 729] width 61 height 36
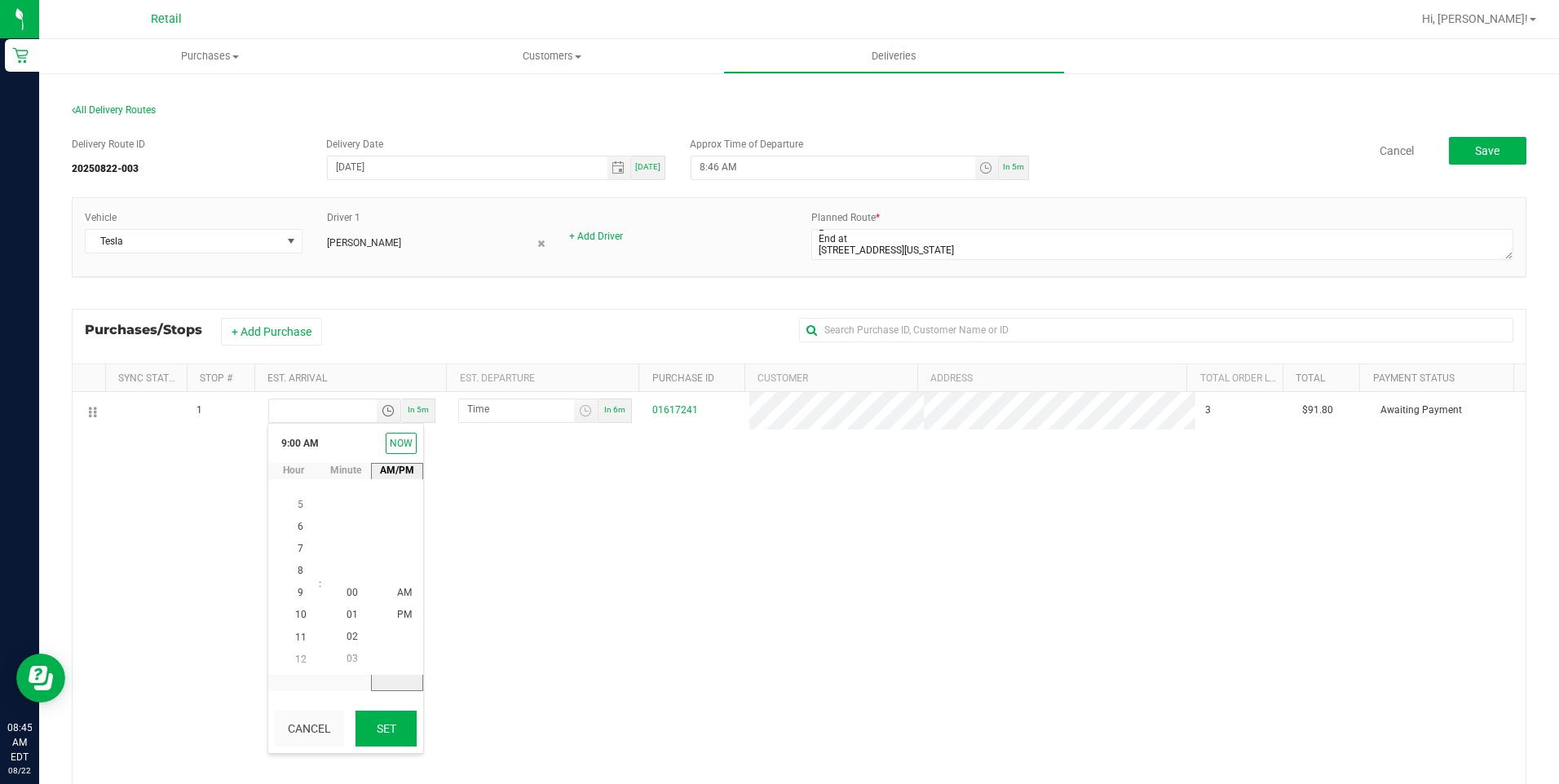
type input "9:00 AM"
type input "9:01 AM"
click at [1491, 161] on button "Save" at bounding box center [1488, 150] width 77 height 28
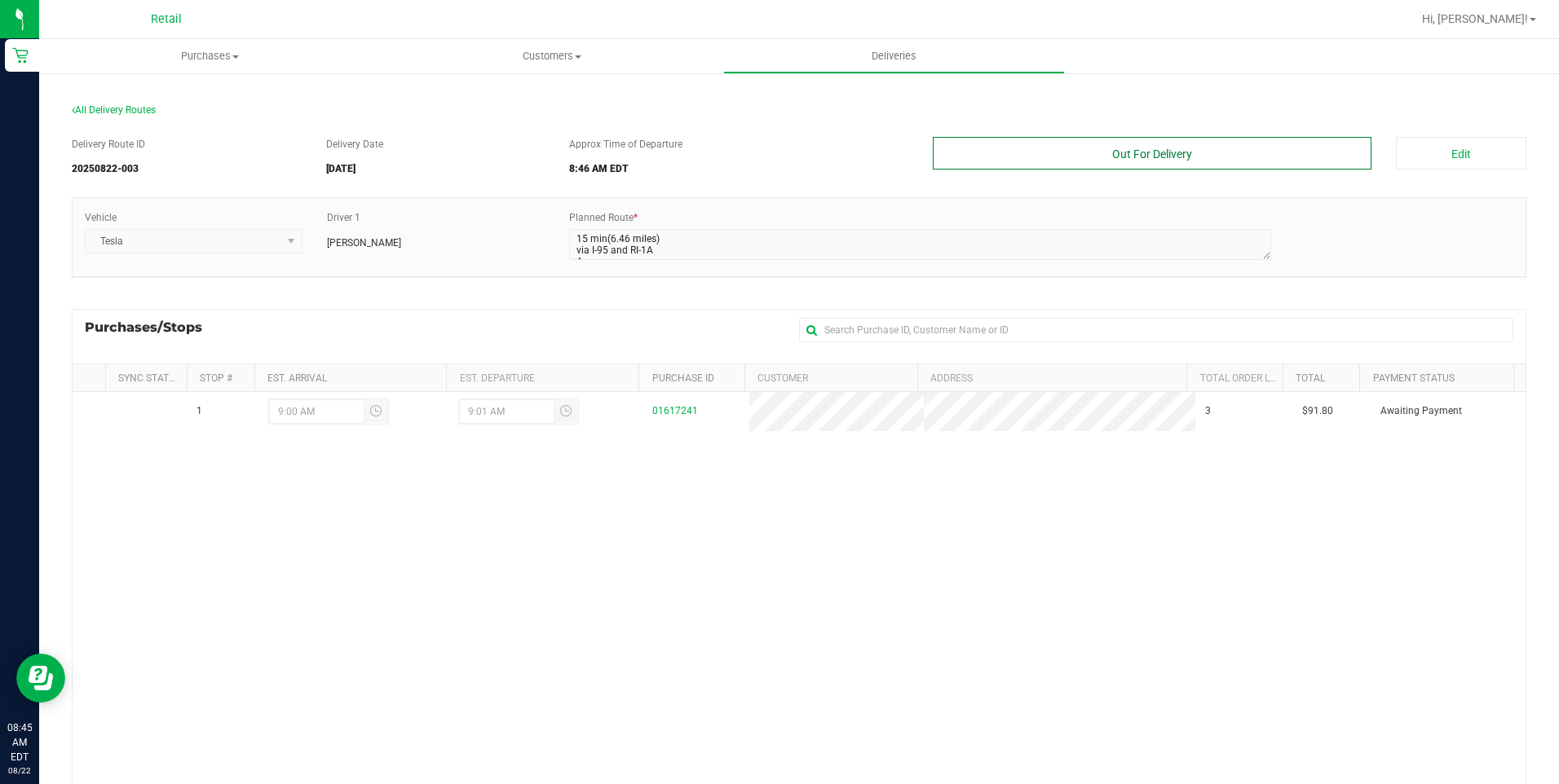
click at [1196, 154] on button "Out For Delivery" at bounding box center [1153, 152] width 440 height 33
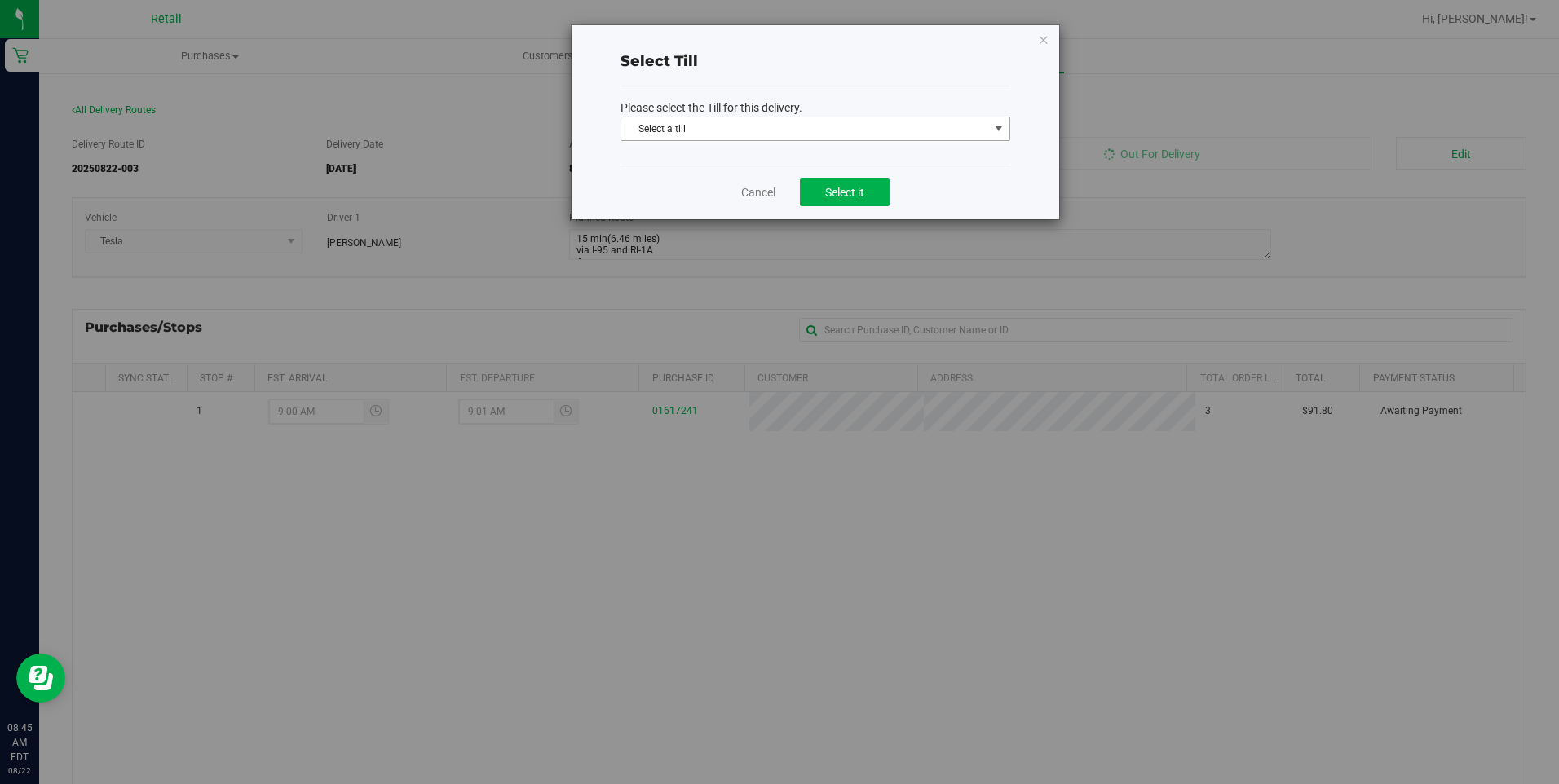
click at [999, 135] on span "select" at bounding box center [998, 128] width 13 height 13
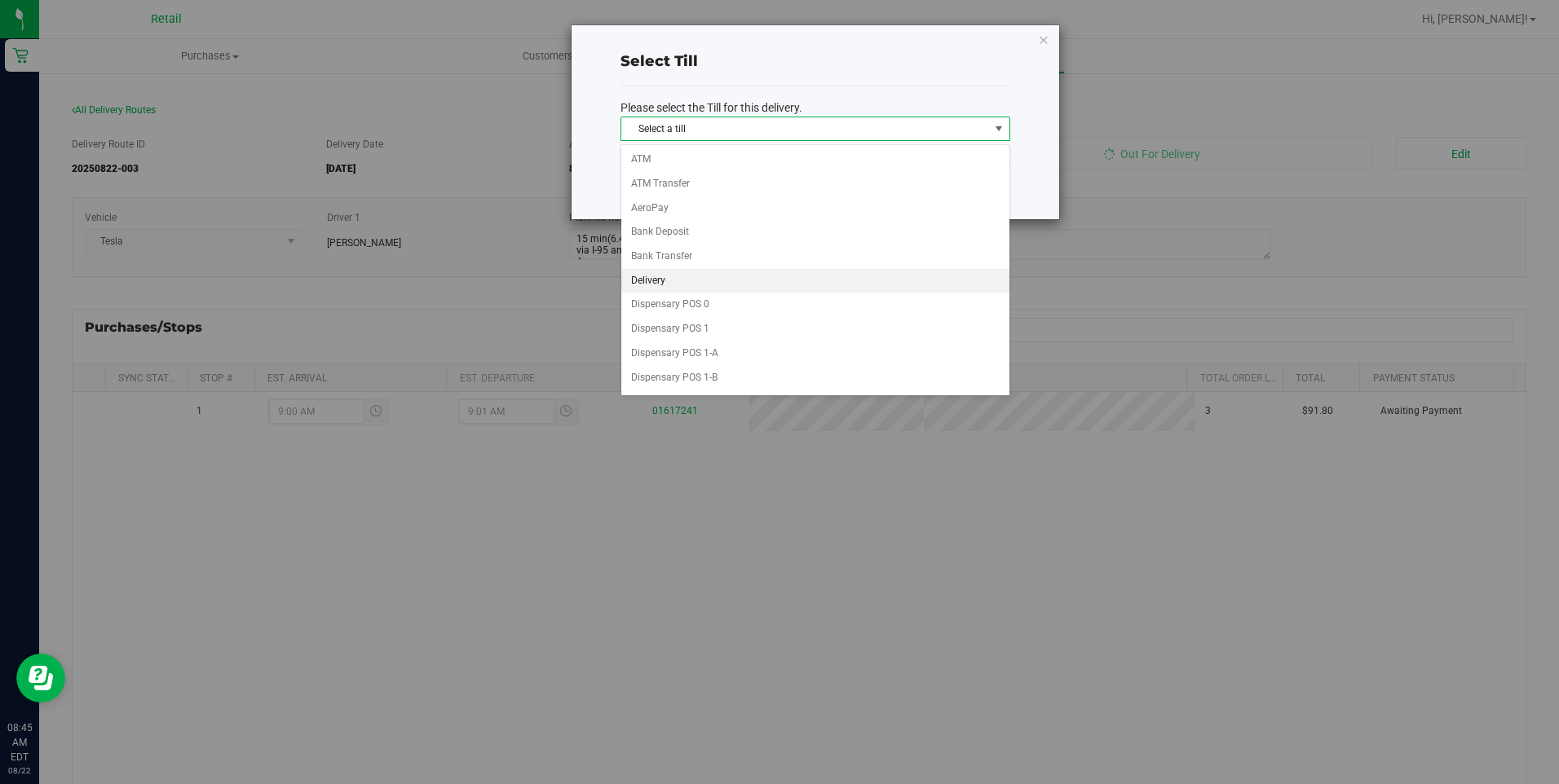
click at [891, 274] on li "Delivery" at bounding box center [815, 281] width 388 height 25
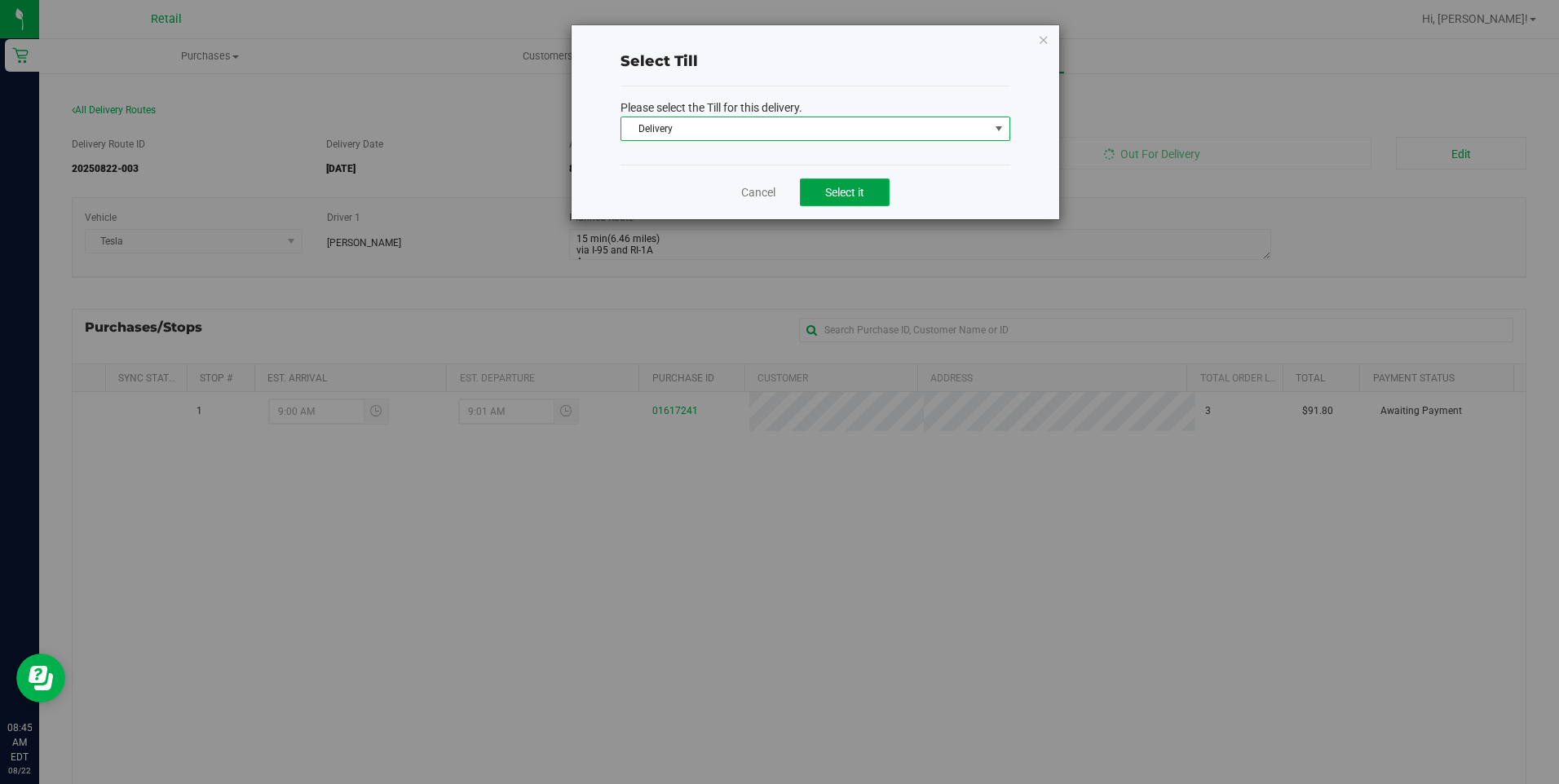
click at [868, 194] on button "Select it" at bounding box center [845, 192] width 90 height 28
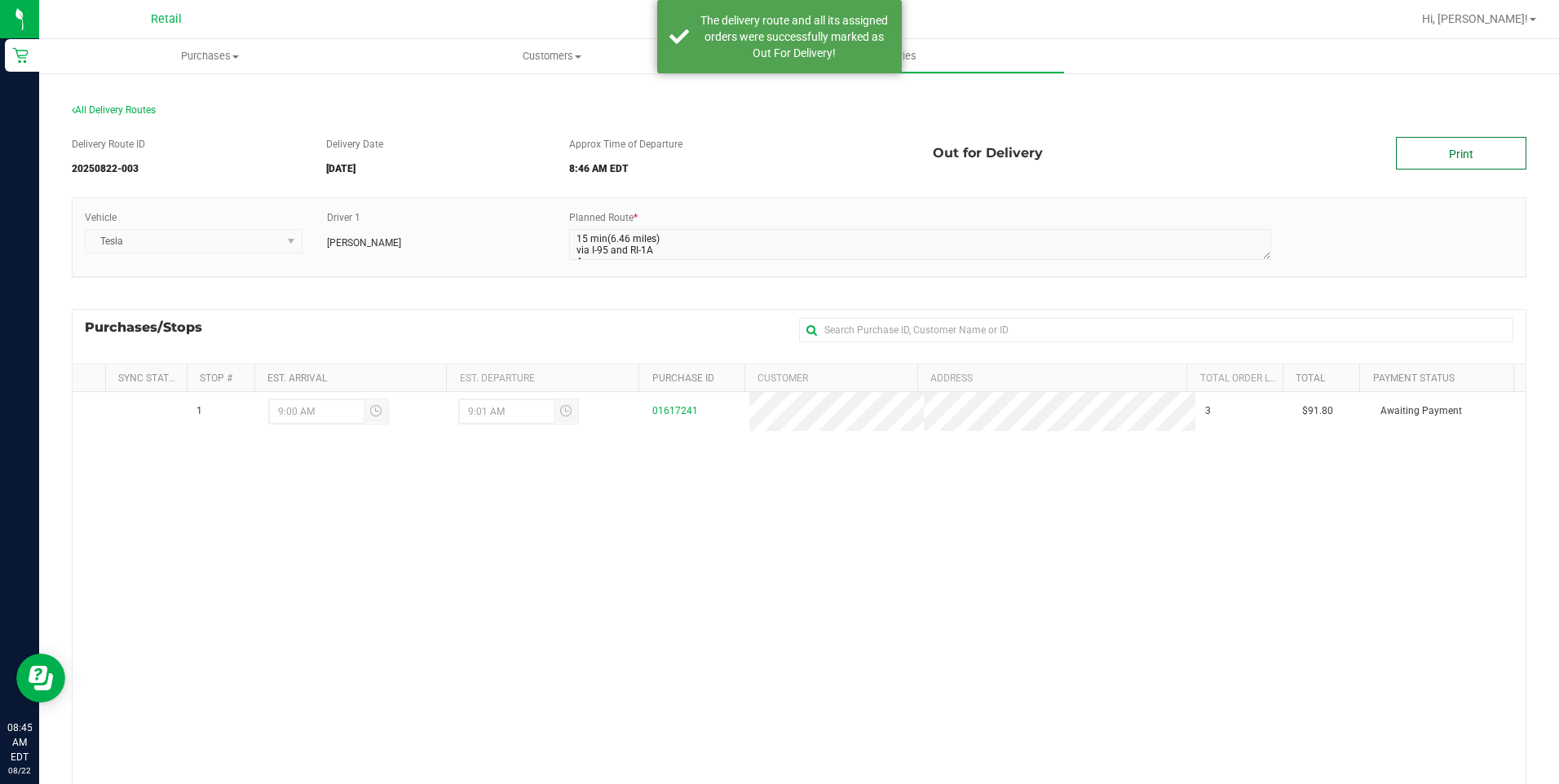
click at [1427, 150] on link "Print" at bounding box center [1461, 152] width 131 height 33
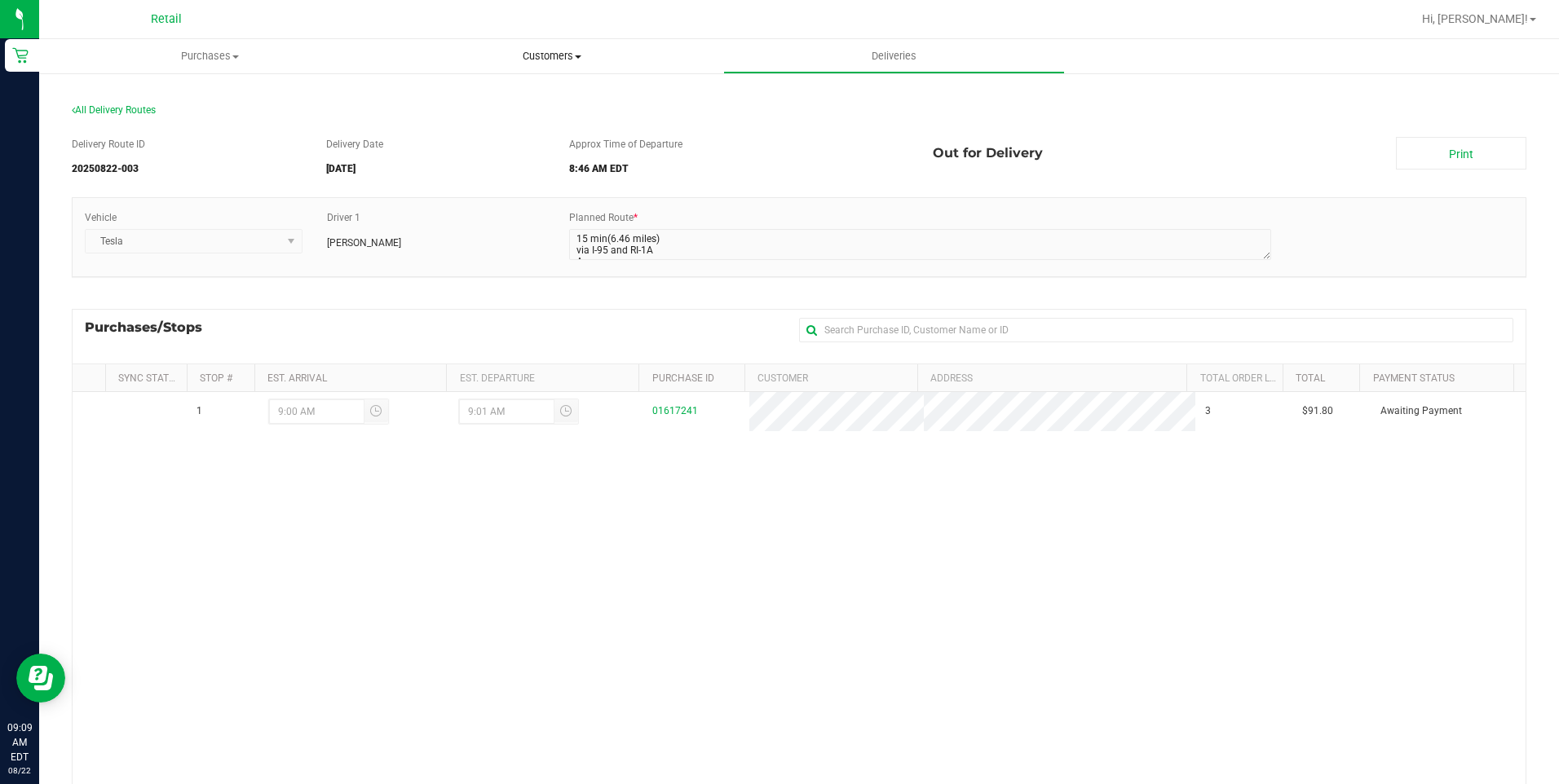
click at [543, 53] on span "Customers" at bounding box center [551, 55] width 340 height 15
click at [1508, 24] on span "Hi, [PERSON_NAME]!" at bounding box center [1475, 18] width 106 height 13
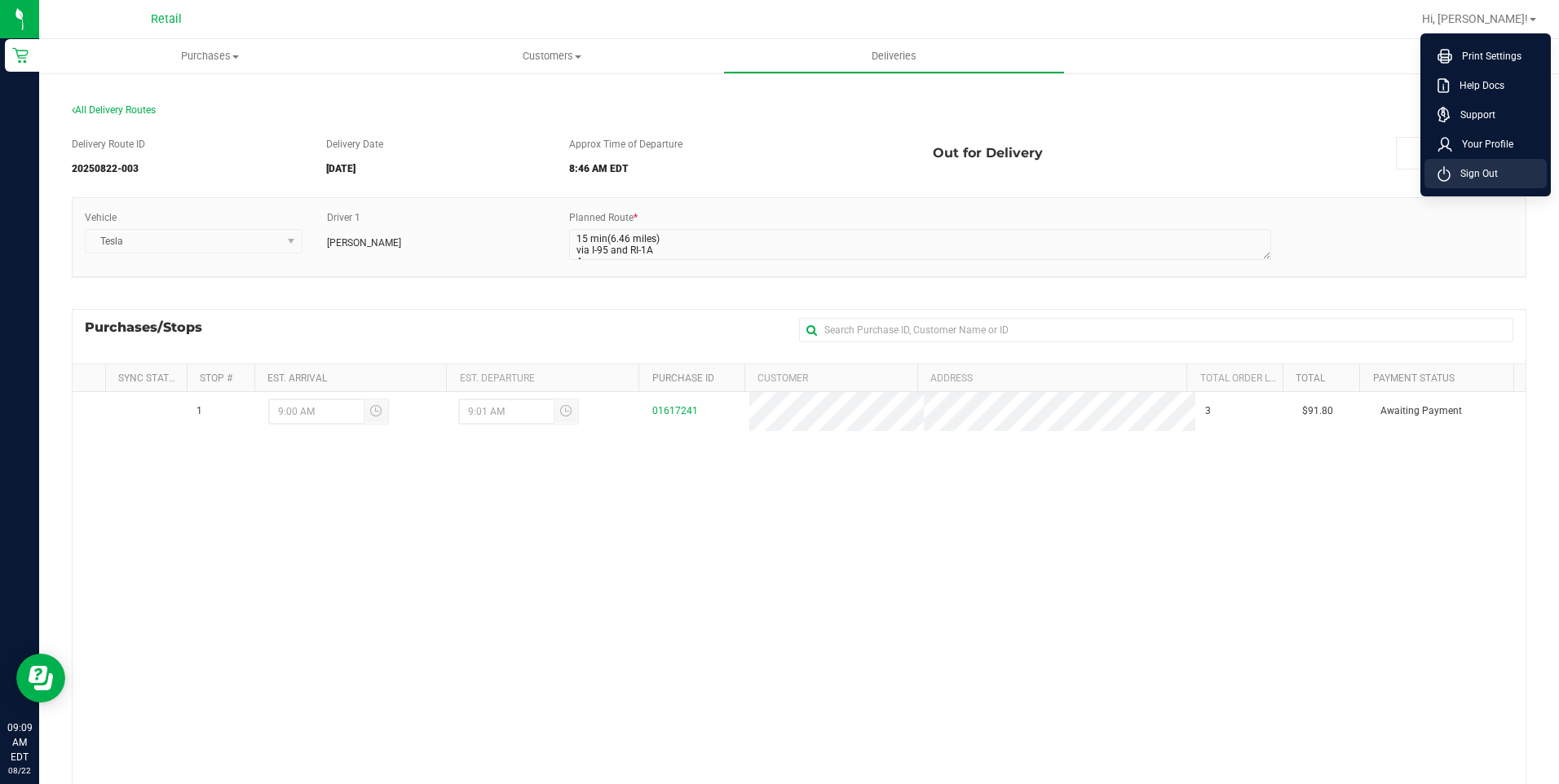
click at [1499, 174] on li "Sign Out" at bounding box center [1485, 174] width 122 height 30
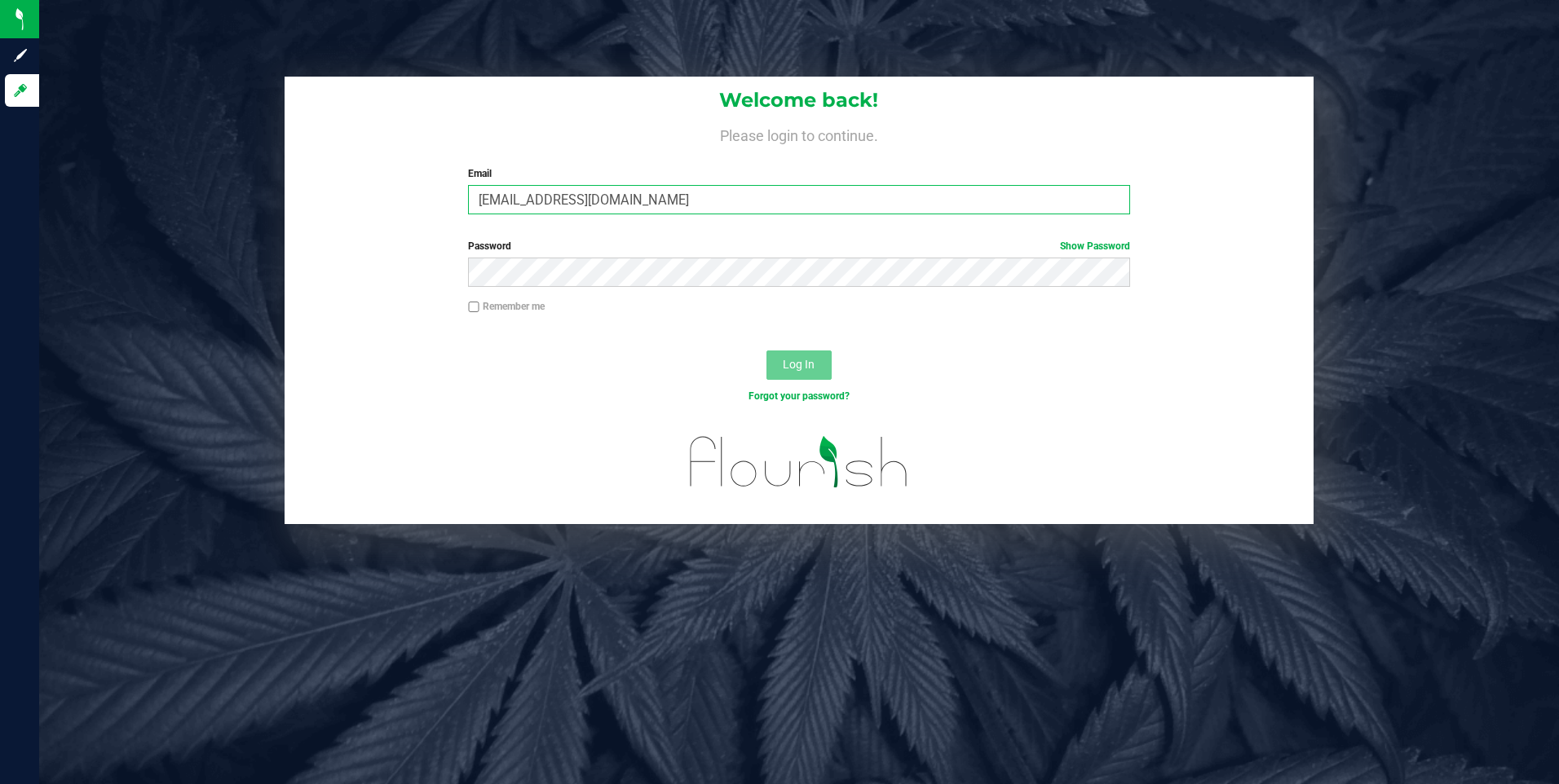
click at [754, 188] on input "abbynappa@yahoo.com" at bounding box center [799, 200] width 662 height 30
type input "sergioegarciajr@gmail.com"
click at [477, 305] on input "Remember me" at bounding box center [474, 308] width 12 height 12
checkbox input "true"
click at [798, 368] on span "Log In" at bounding box center [798, 363] width 32 height 13
